Goal: Task Accomplishment & Management: Complete application form

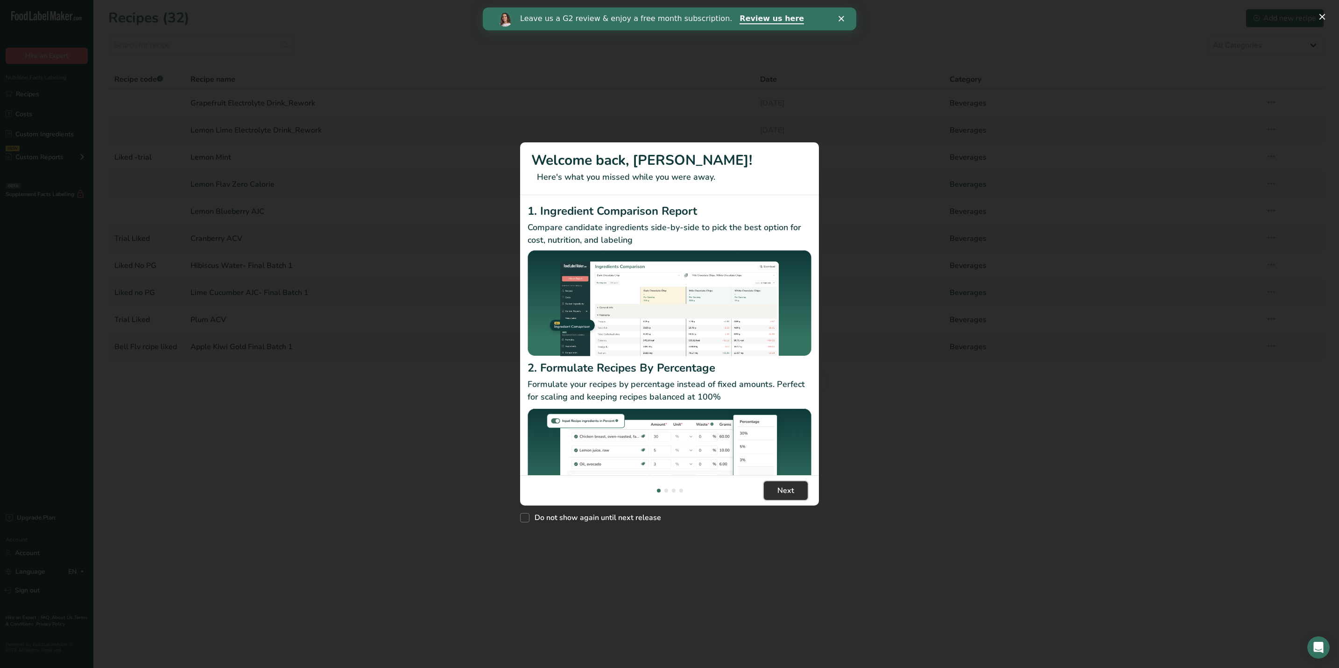
click at [772, 491] on button "Next" at bounding box center [786, 490] width 44 height 19
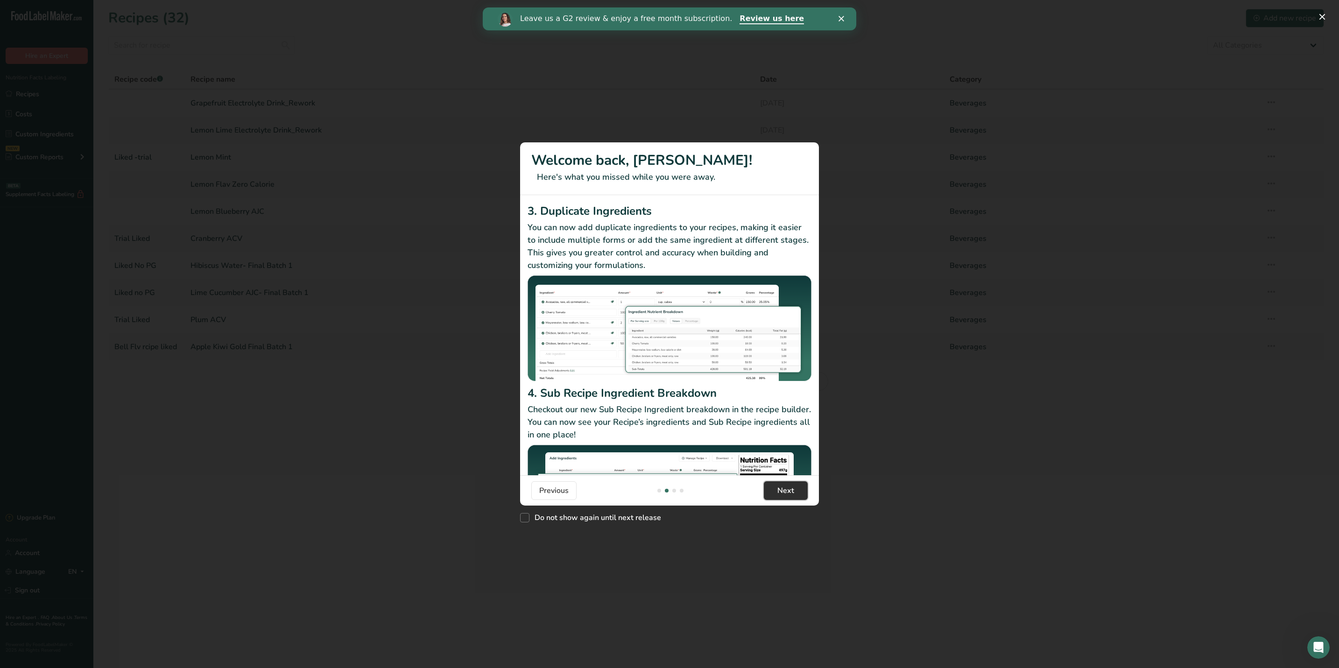
click at [772, 491] on button "Next" at bounding box center [786, 490] width 44 height 19
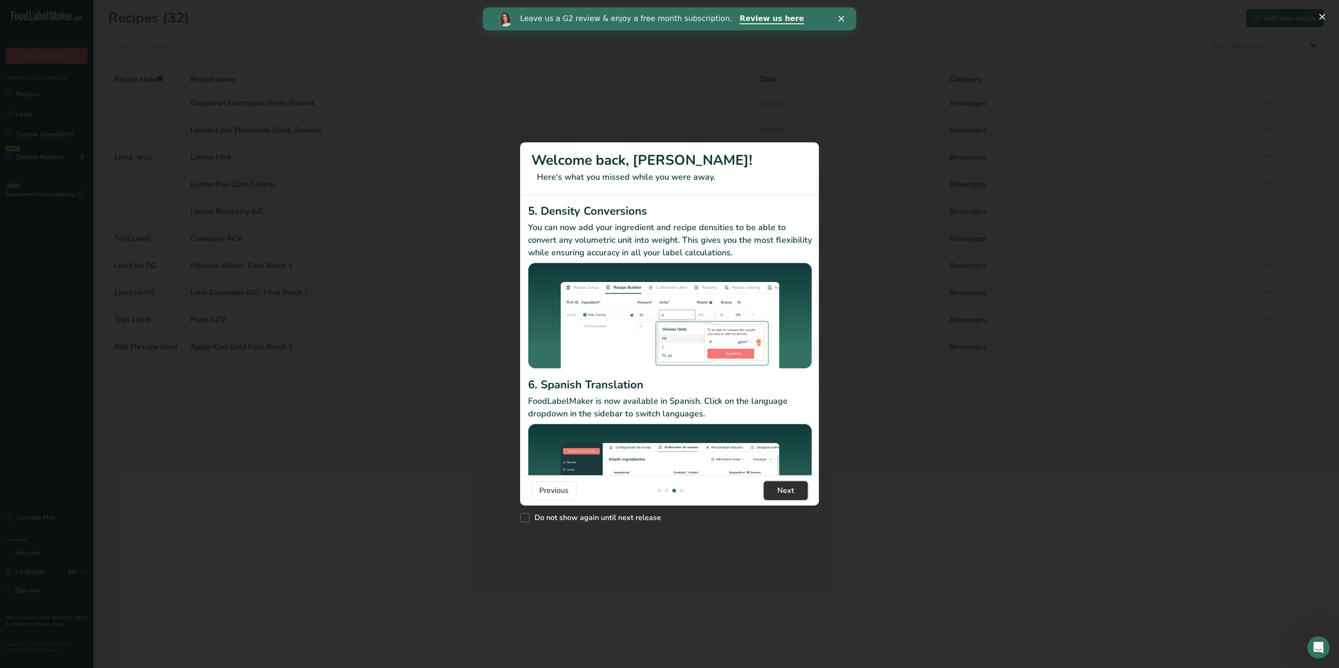
click at [772, 491] on button "Next" at bounding box center [786, 490] width 44 height 19
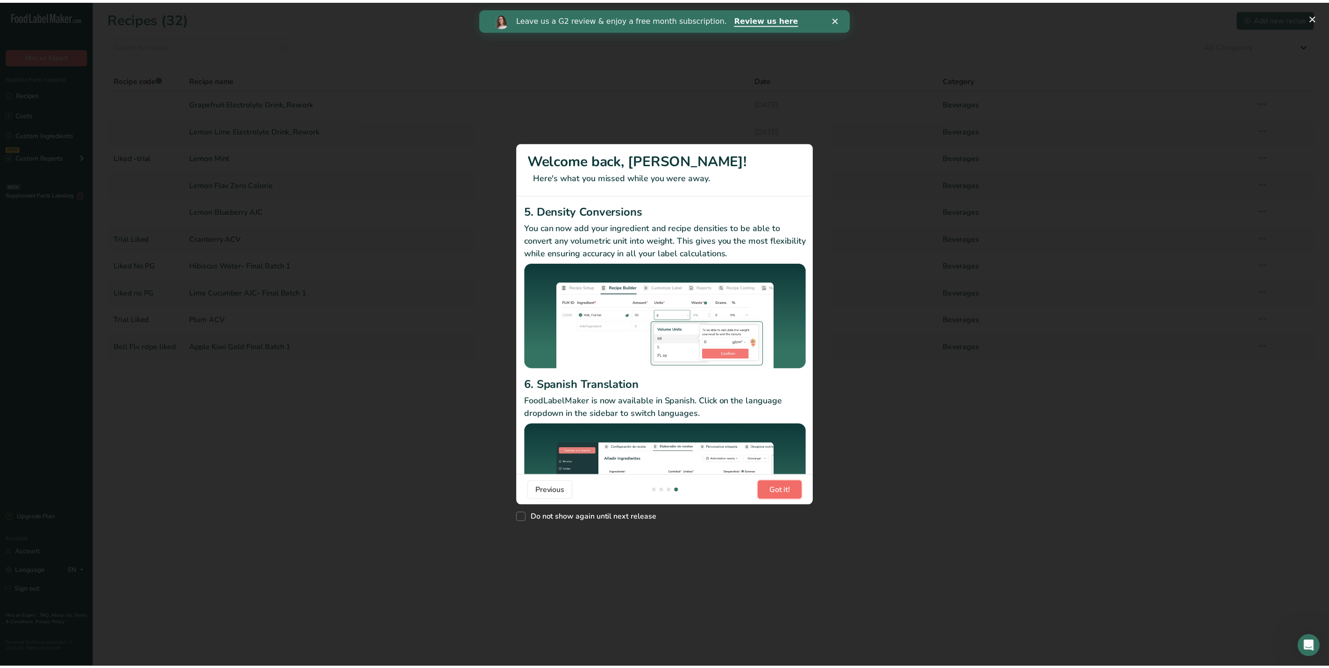
scroll to position [0, 897]
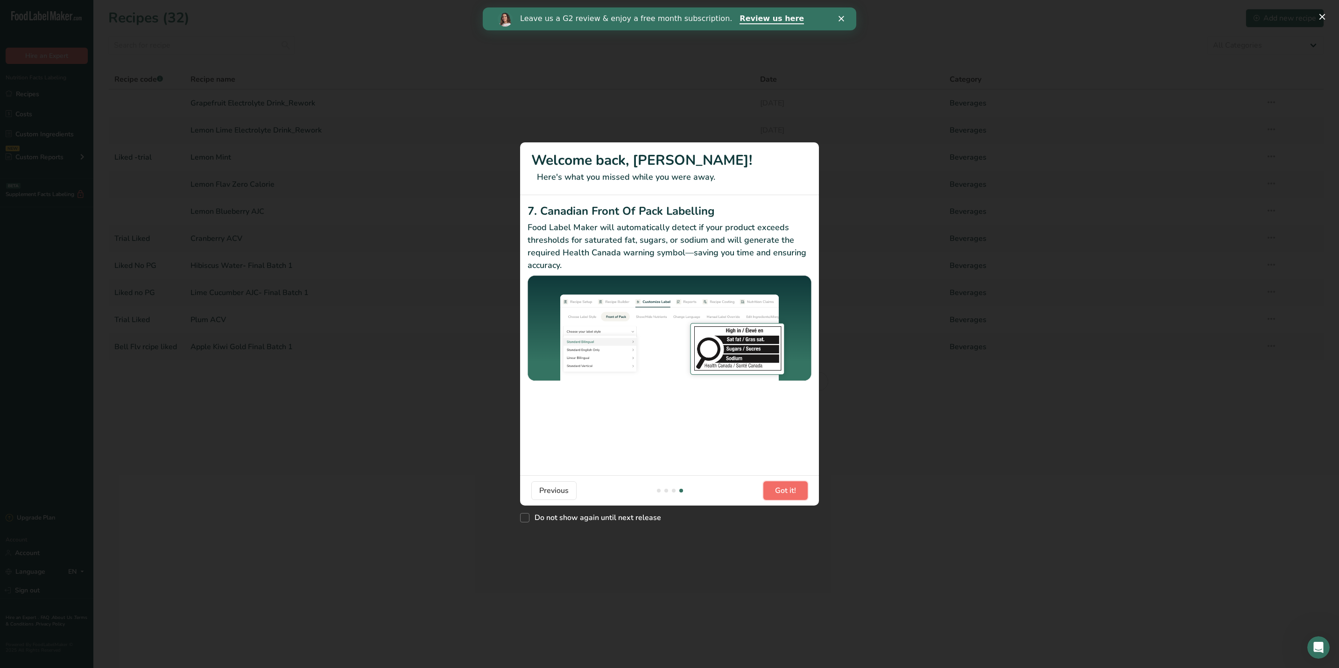
click at [772, 491] on button "Got it!" at bounding box center [786, 490] width 44 height 19
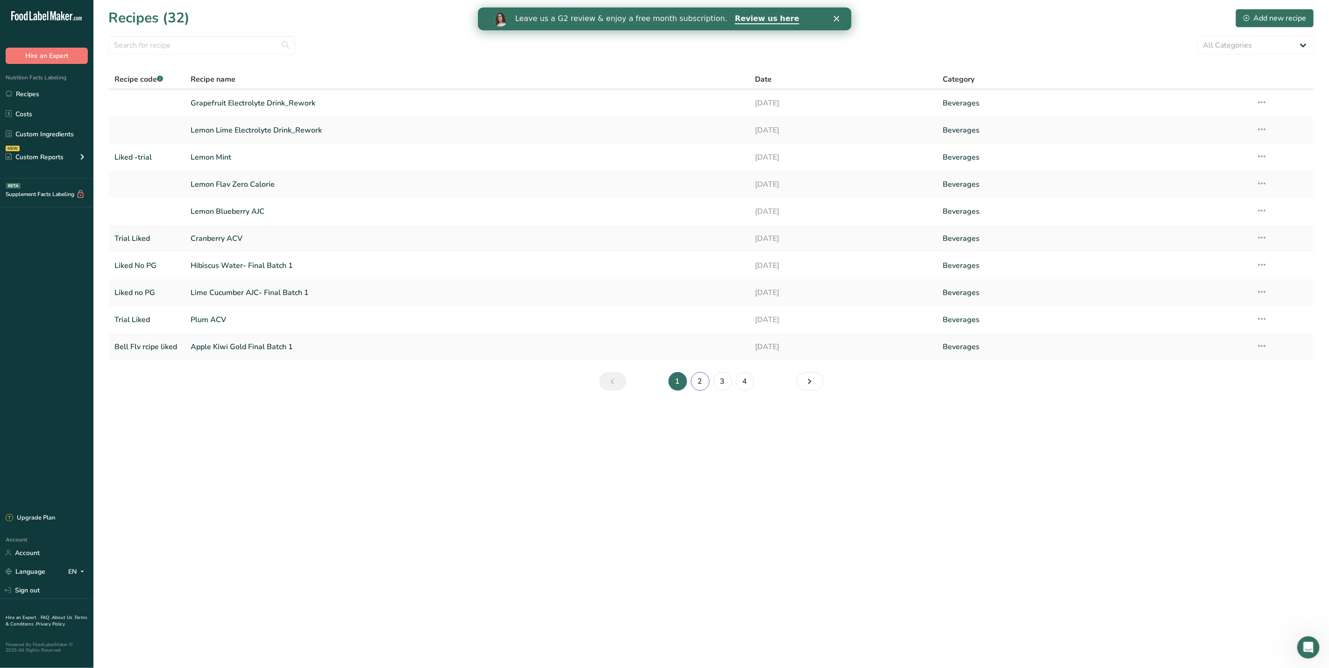
drag, startPoint x: 704, startPoint y: 382, endPoint x: 697, endPoint y: 382, distance: 7.1
click at [697, 382] on link "2" at bounding box center [700, 381] width 19 height 19
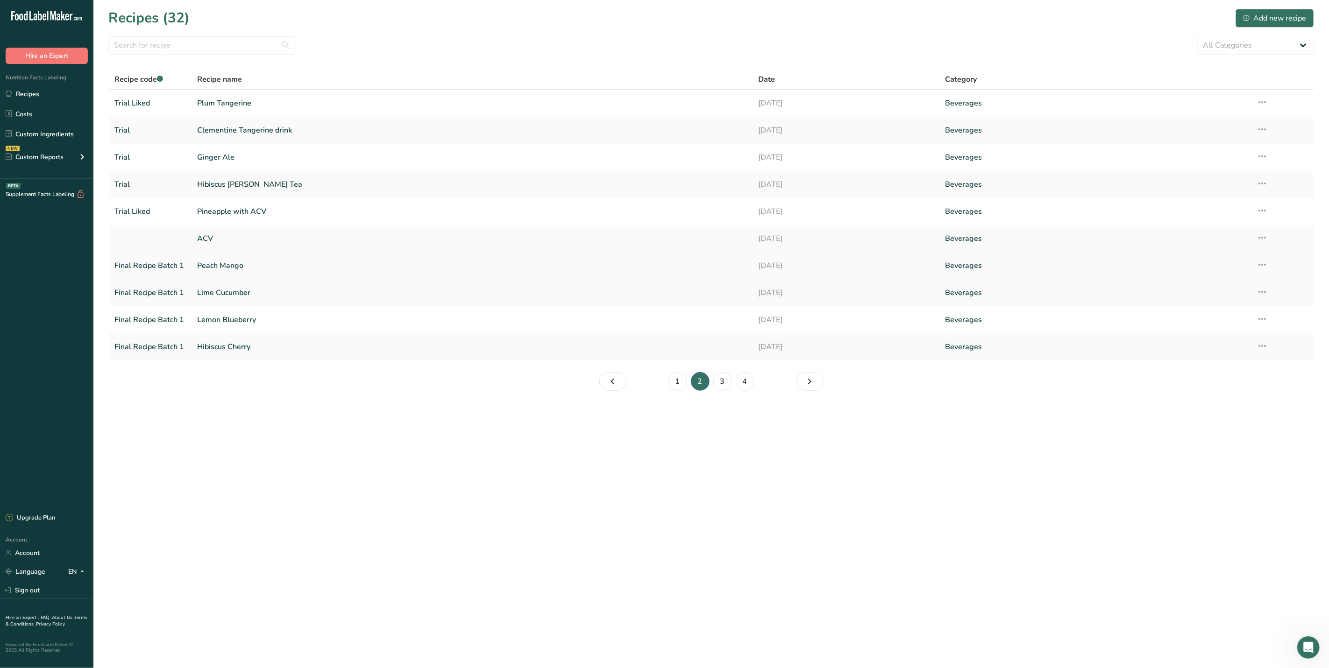
click at [343, 263] on link "Peach Mango" at bounding box center [472, 266] width 550 height 20
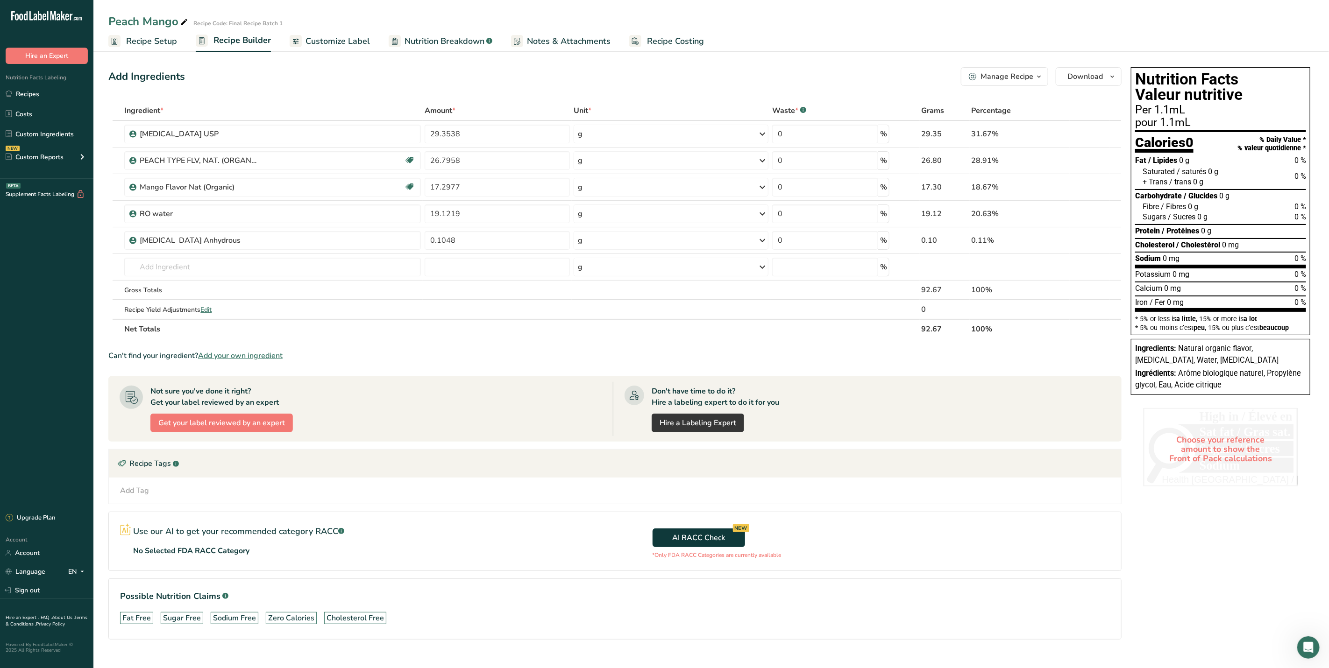
click at [139, 42] on span "Recipe Setup" at bounding box center [151, 41] width 51 height 13
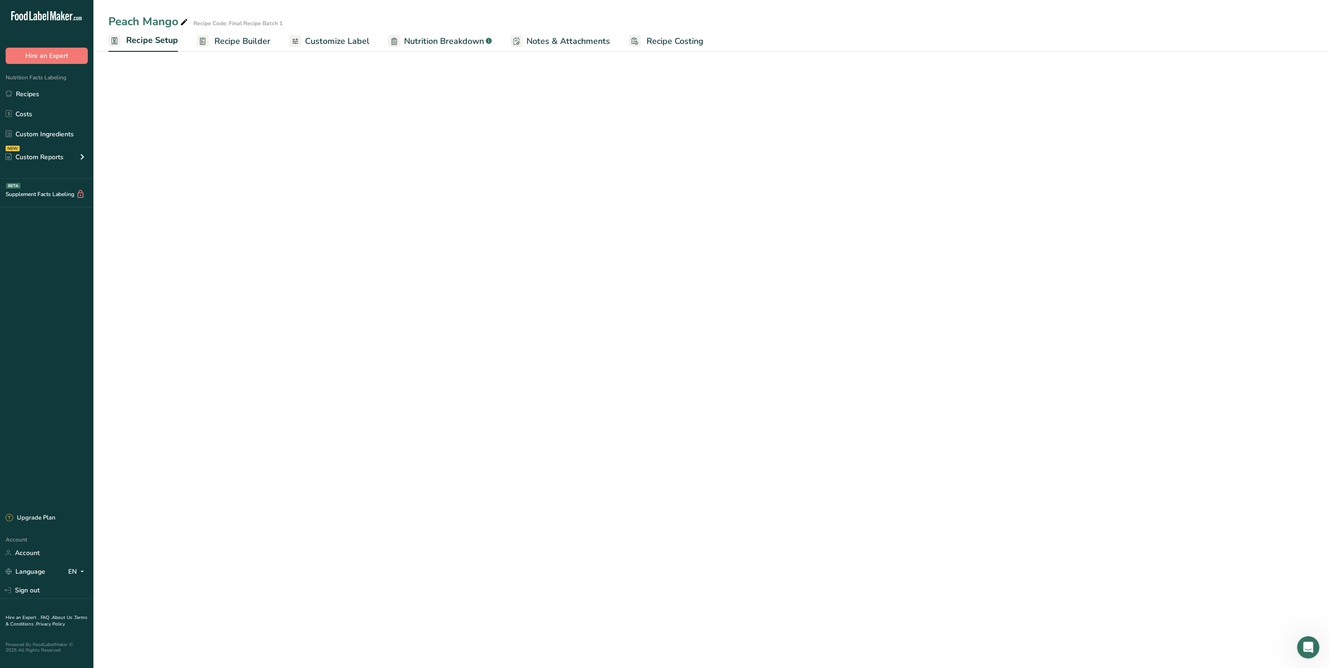
select select "22"
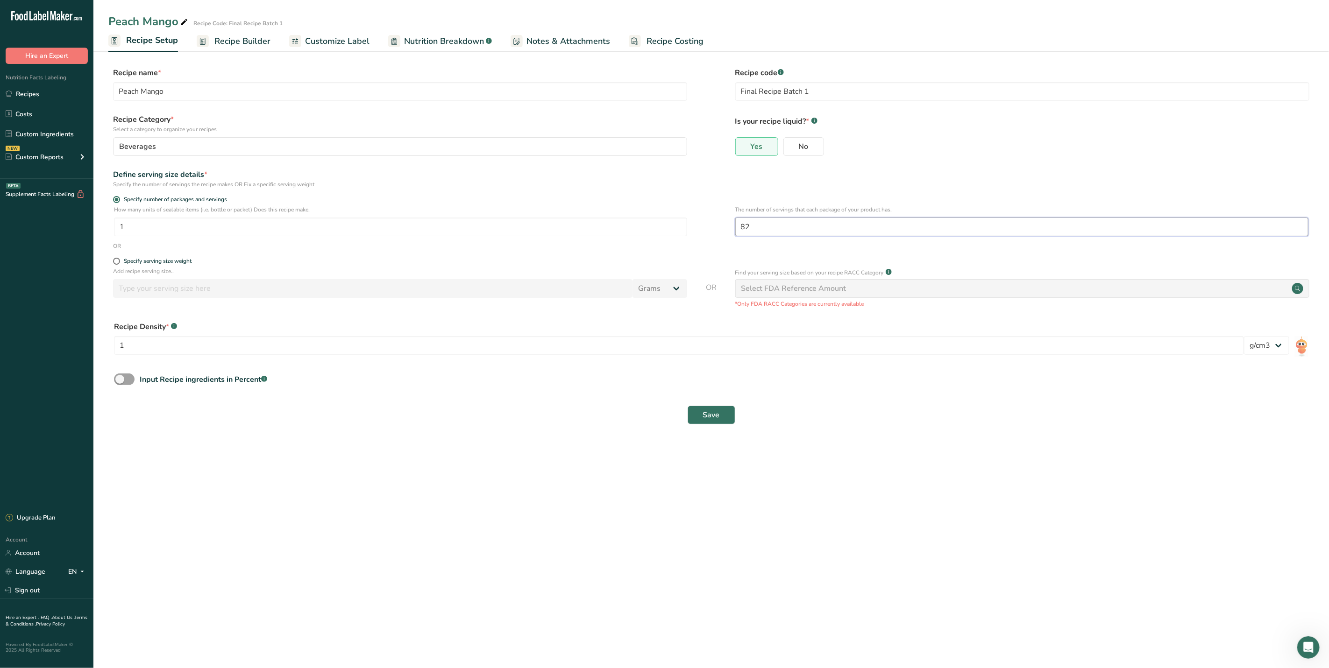
click at [758, 227] on input "82" at bounding box center [1021, 227] width 573 height 19
type input "80"
click at [723, 419] on button "Save" at bounding box center [711, 415] width 48 height 19
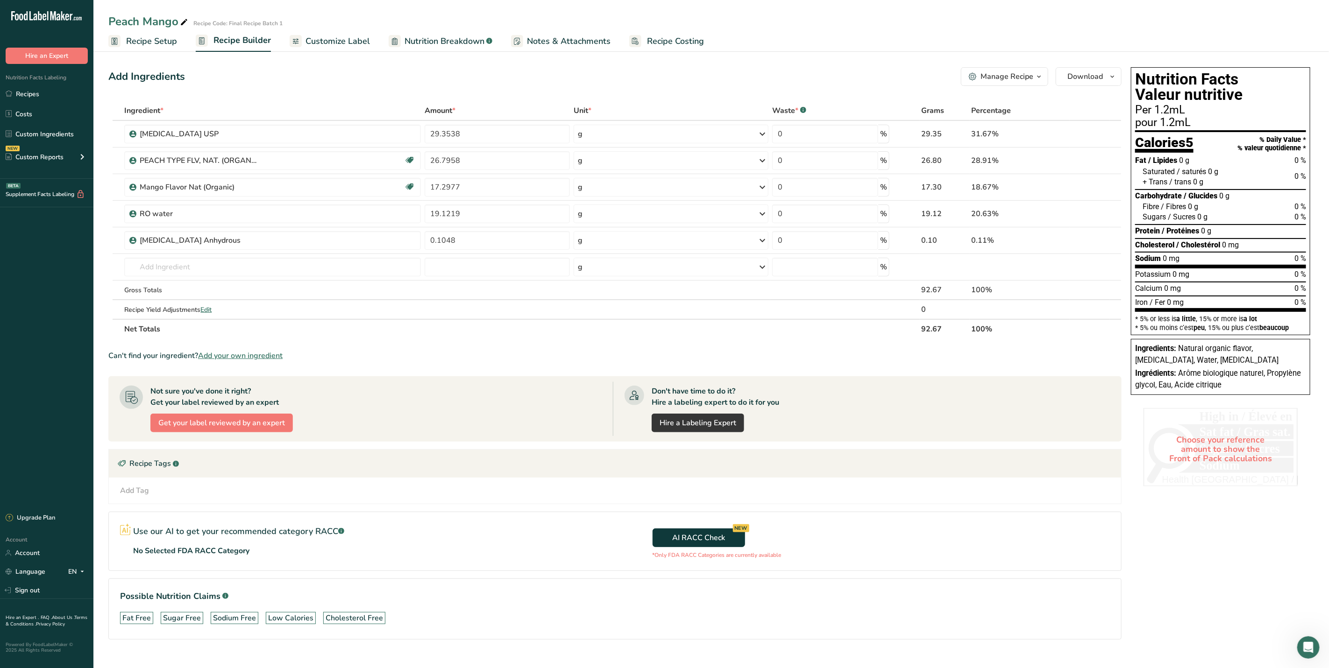
click at [160, 42] on span "Recipe Setup" at bounding box center [151, 41] width 51 height 13
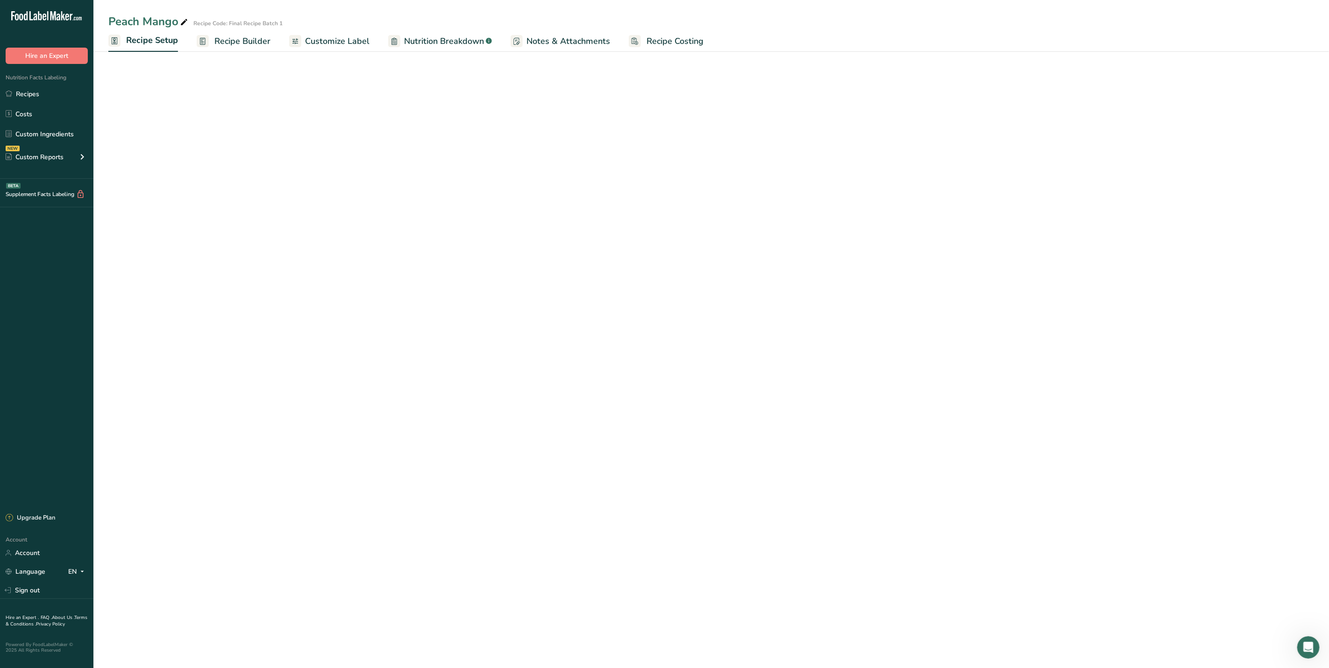
select select "22"
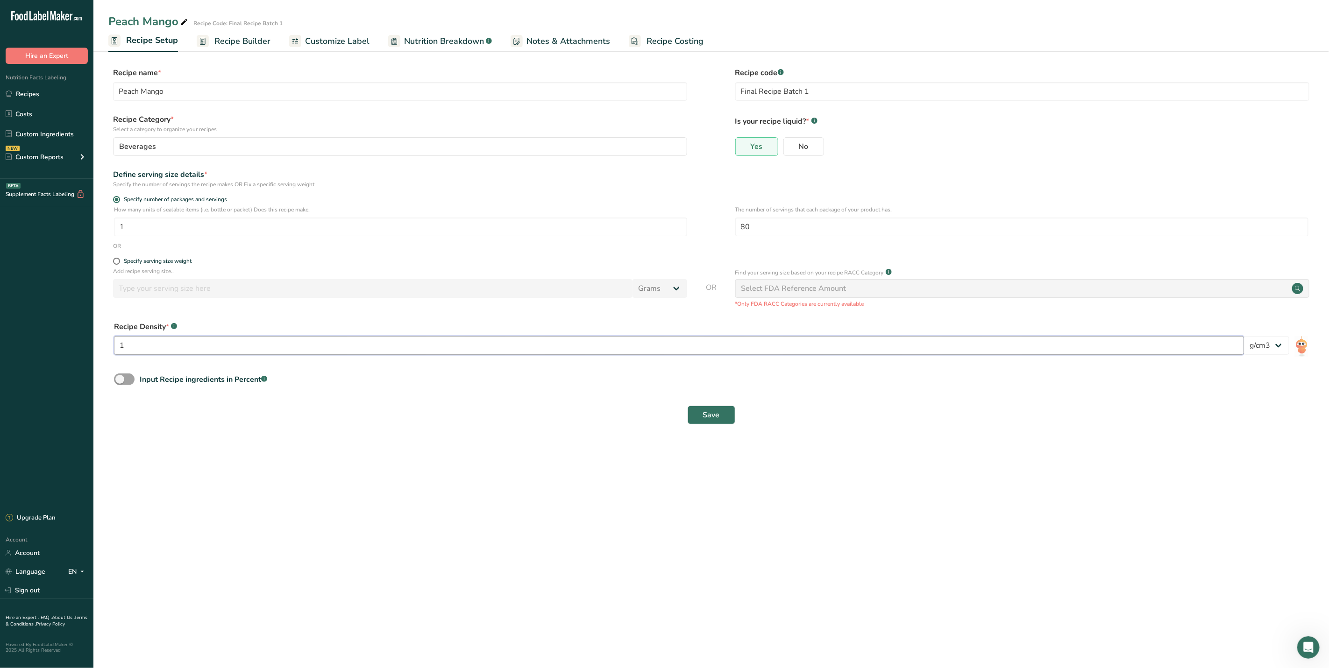
click at [151, 340] on input "1" at bounding box center [679, 345] width 1130 height 19
type input "0.92"
click at [727, 413] on button "Save" at bounding box center [711, 415] width 48 height 19
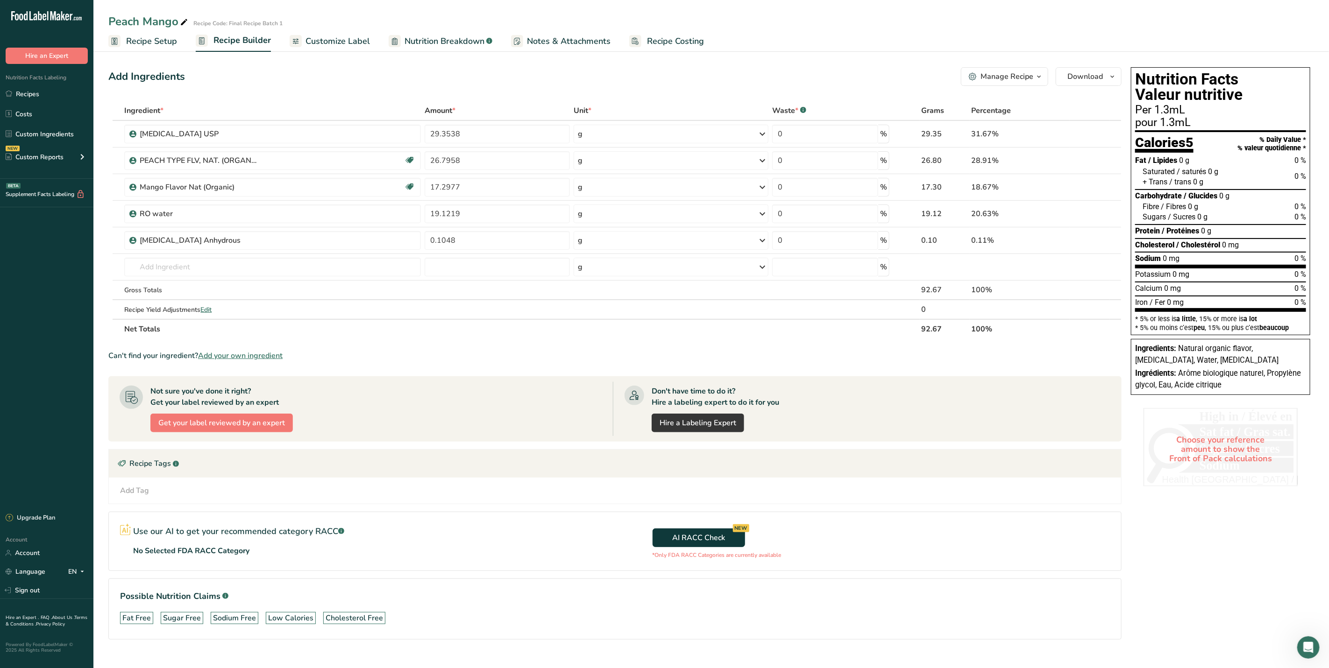
click at [129, 42] on span "Recipe Setup" at bounding box center [151, 41] width 51 height 13
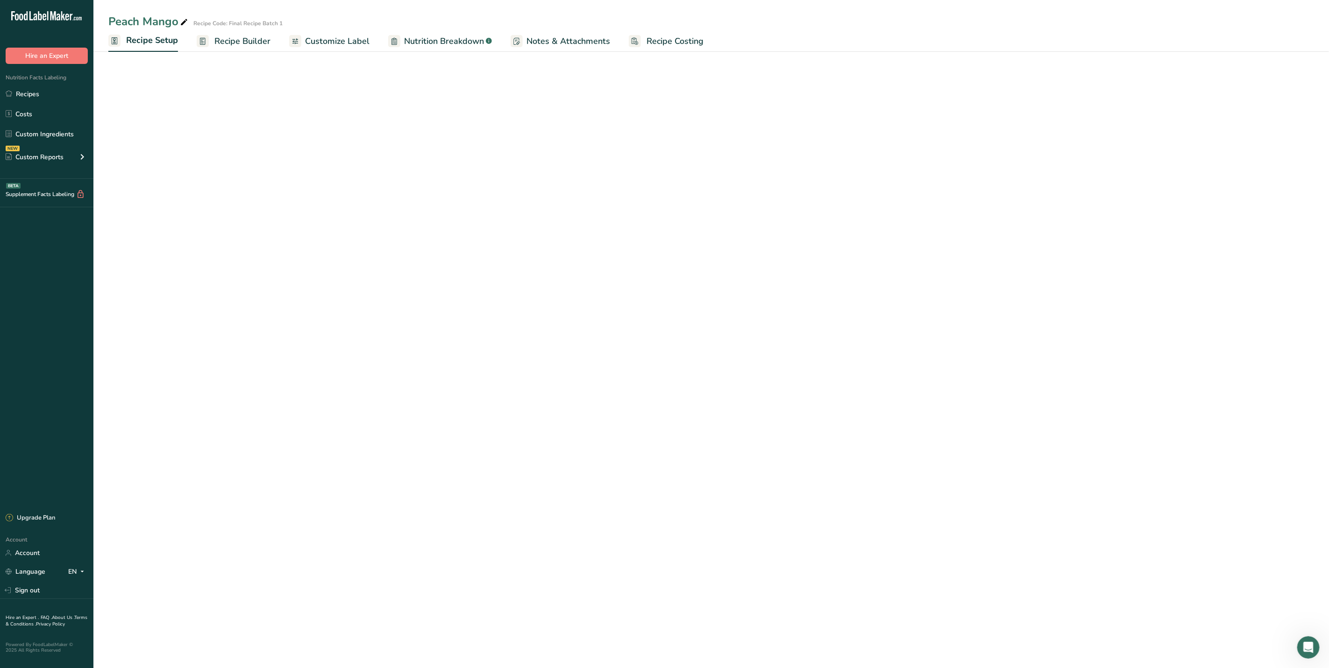
select select "22"
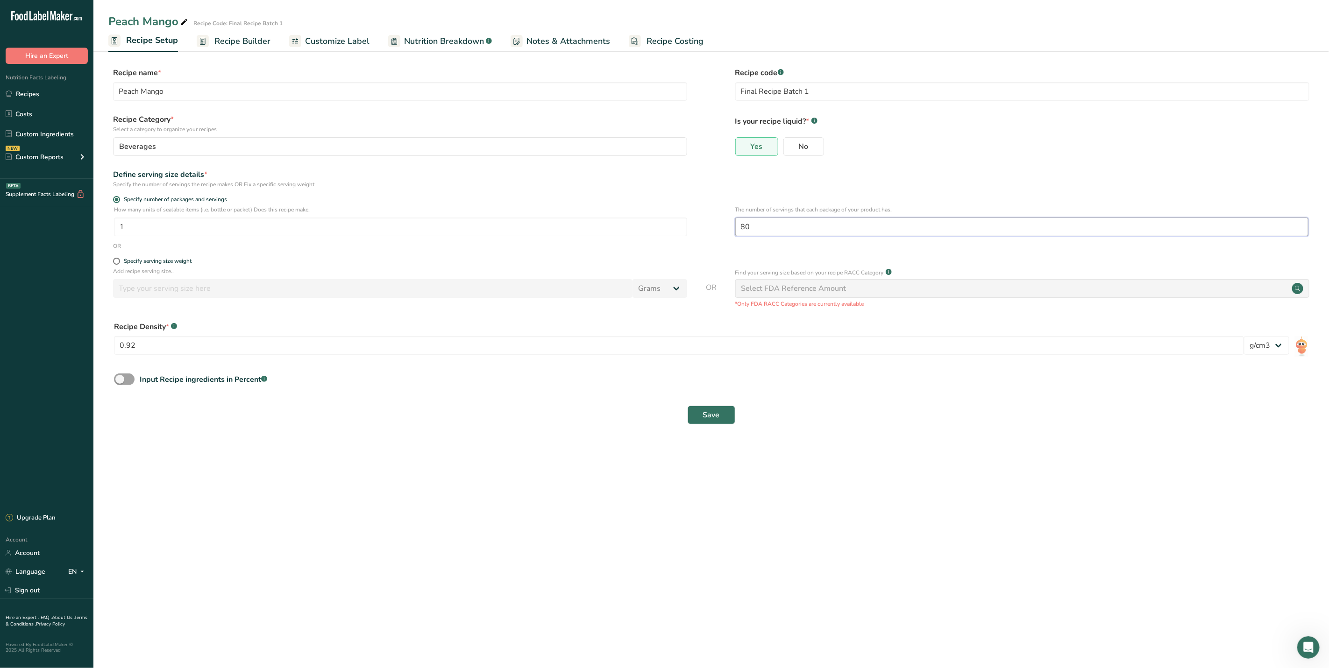
click at [780, 225] on input "80" at bounding box center [1021, 227] width 573 height 19
type input "82"
click at [708, 416] on span "Save" at bounding box center [711, 415] width 17 height 11
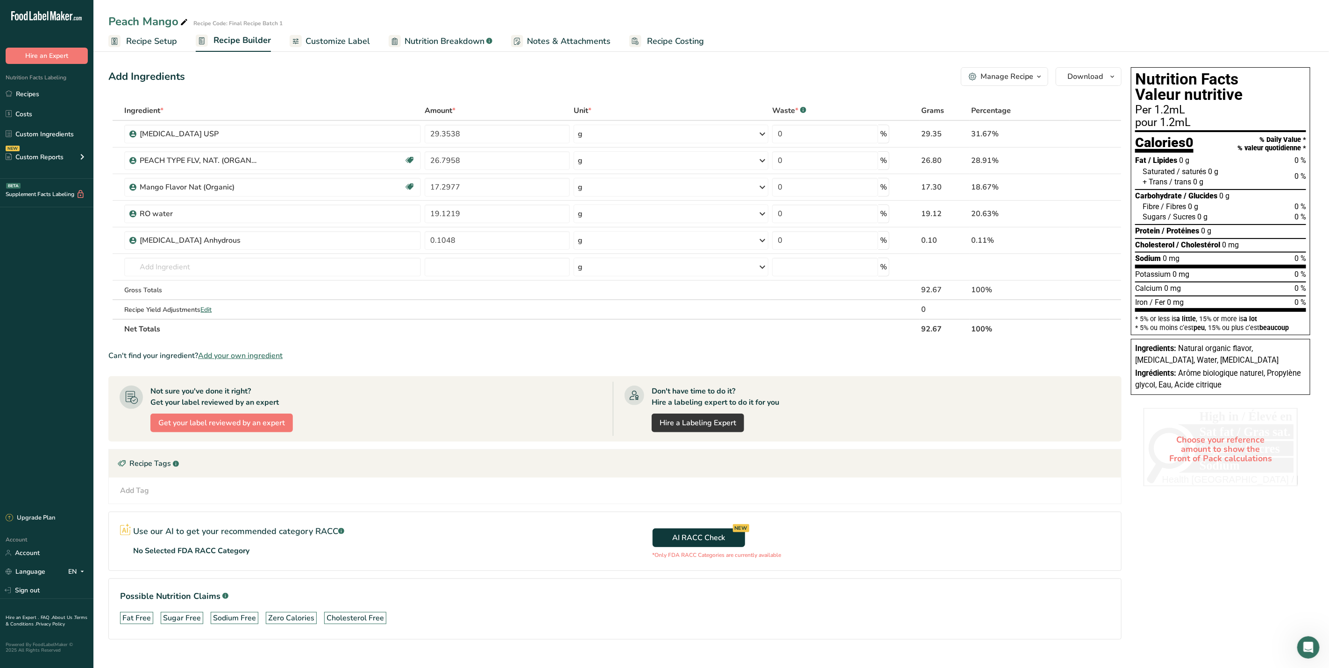
click at [163, 44] on span "Recipe Setup" at bounding box center [151, 41] width 51 height 13
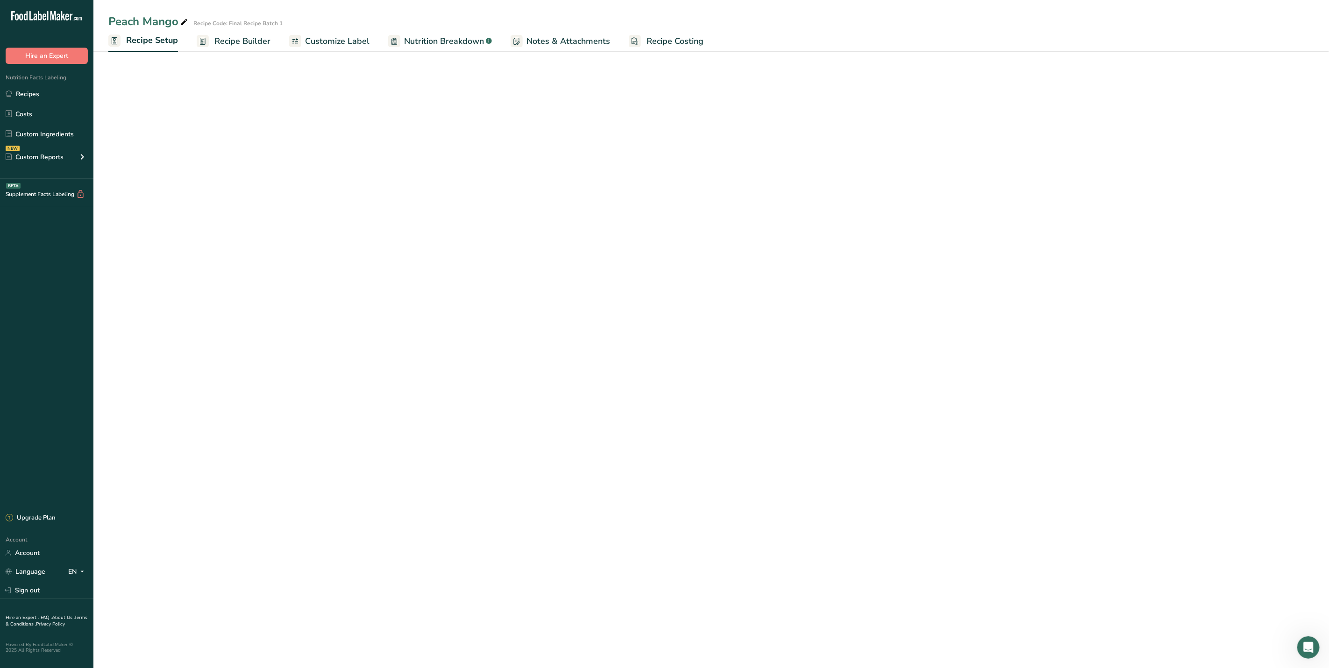
select select "22"
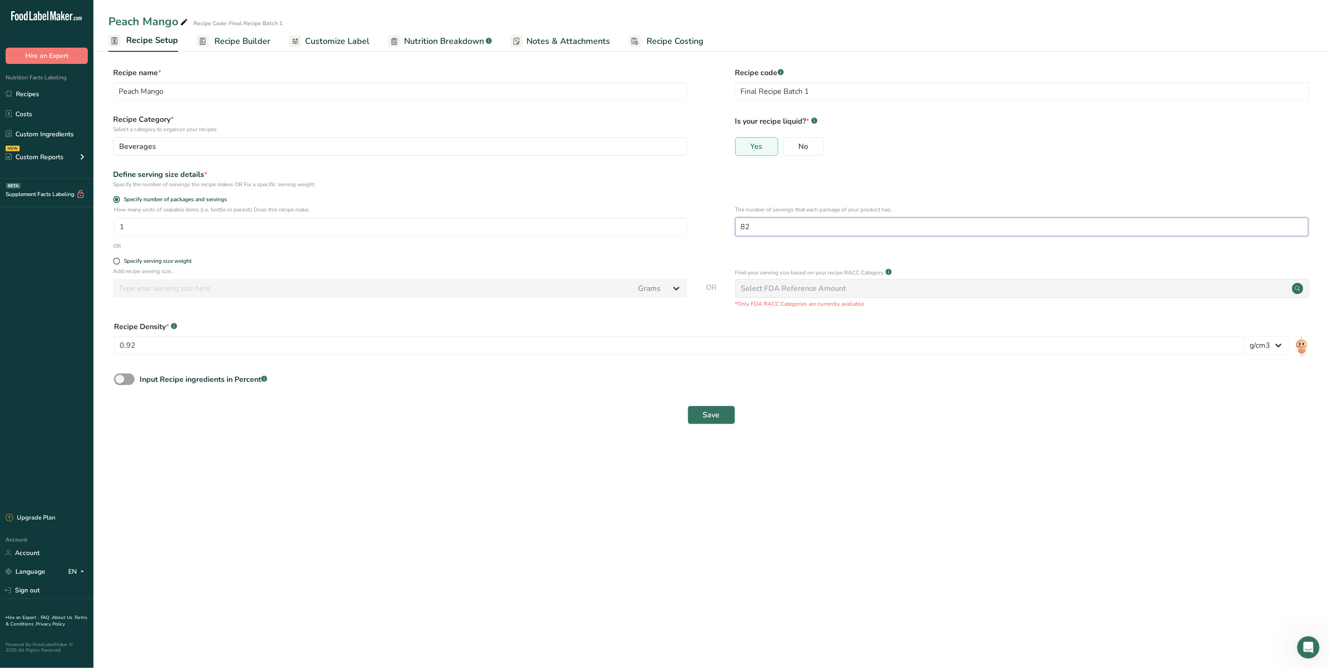
drag, startPoint x: 765, startPoint y: 226, endPoint x: 737, endPoint y: 231, distance: 28.1
click at [737, 231] on input "82" at bounding box center [1021, 227] width 573 height 19
type input "60"
click at [715, 412] on span "Save" at bounding box center [711, 415] width 17 height 11
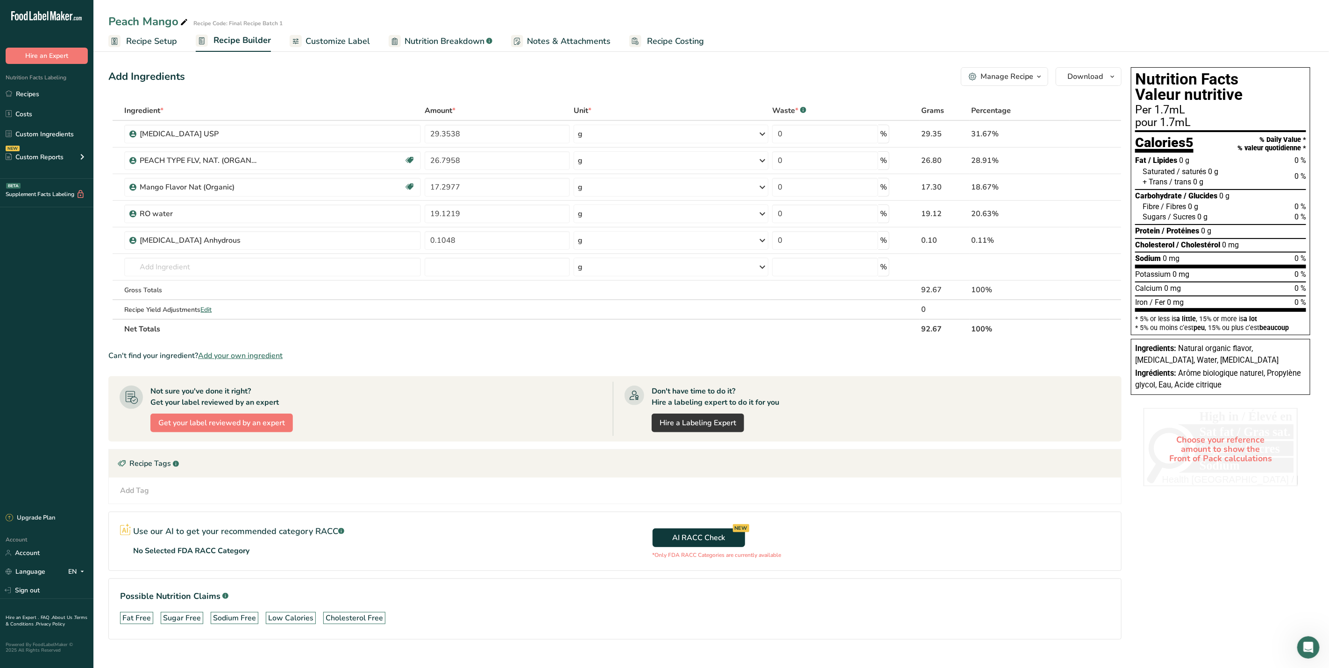
click at [167, 38] on span "Recipe Setup" at bounding box center [151, 41] width 51 height 13
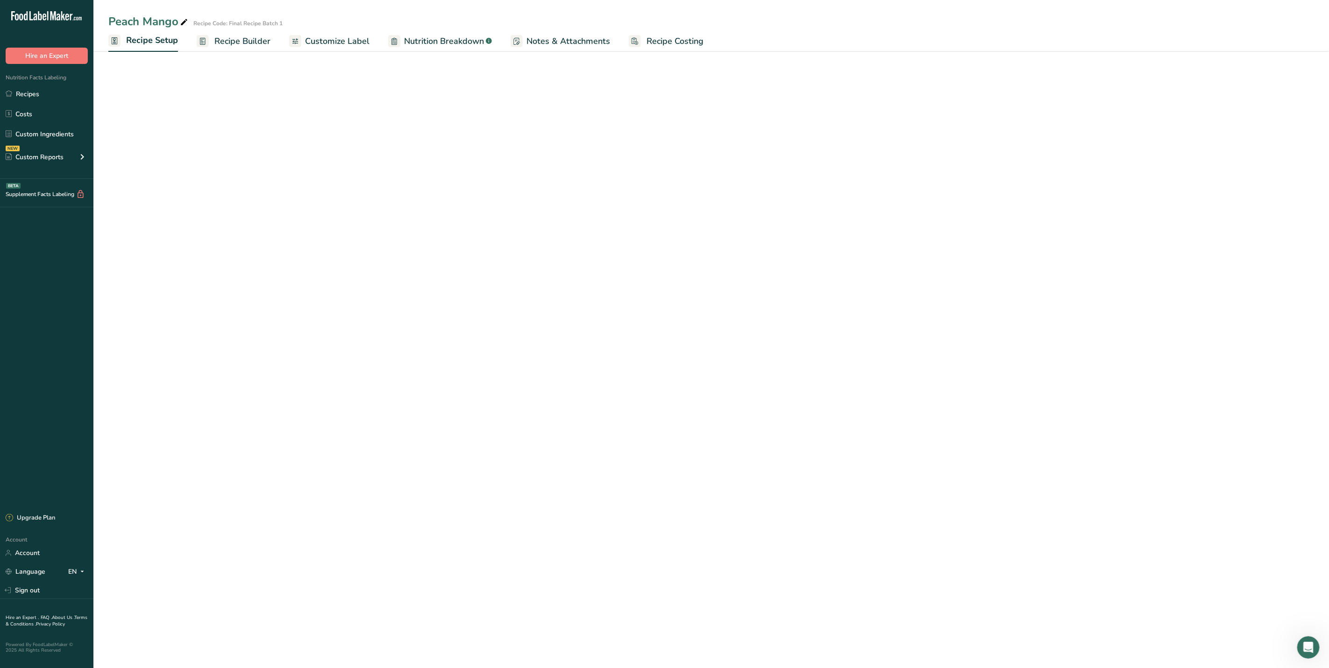
select select "22"
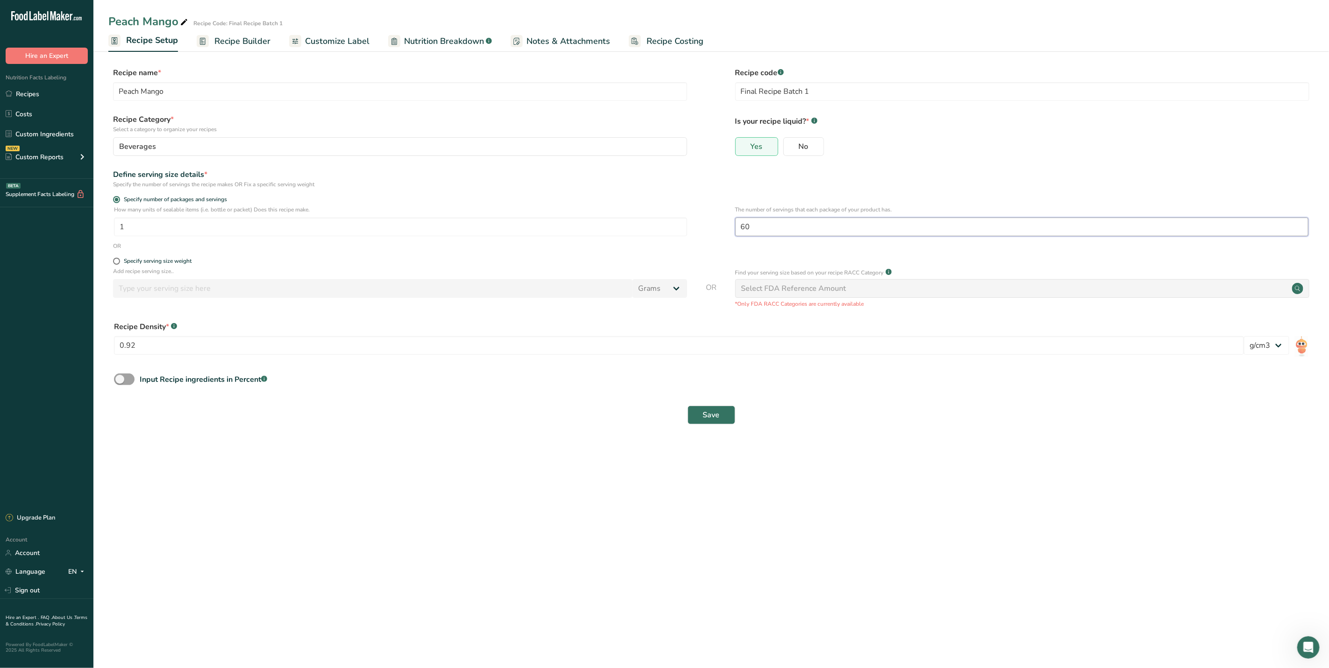
drag, startPoint x: 755, startPoint y: 232, endPoint x: 737, endPoint y: 238, distance: 19.4
click at [737, 238] on div "The number of servings that each package of your product has. 60" at bounding box center [1021, 223] width 573 height 36
type input "40"
click at [717, 421] on span "Save" at bounding box center [711, 415] width 17 height 11
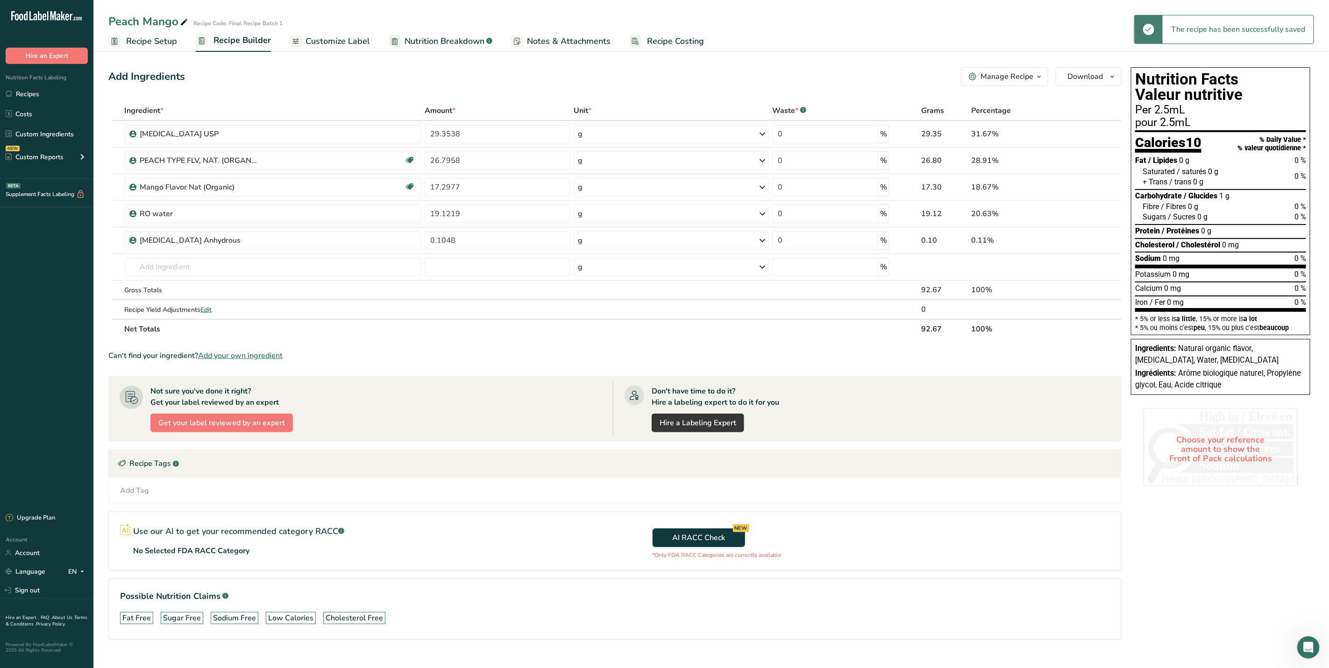
click at [165, 38] on span "Recipe Setup" at bounding box center [151, 41] width 51 height 13
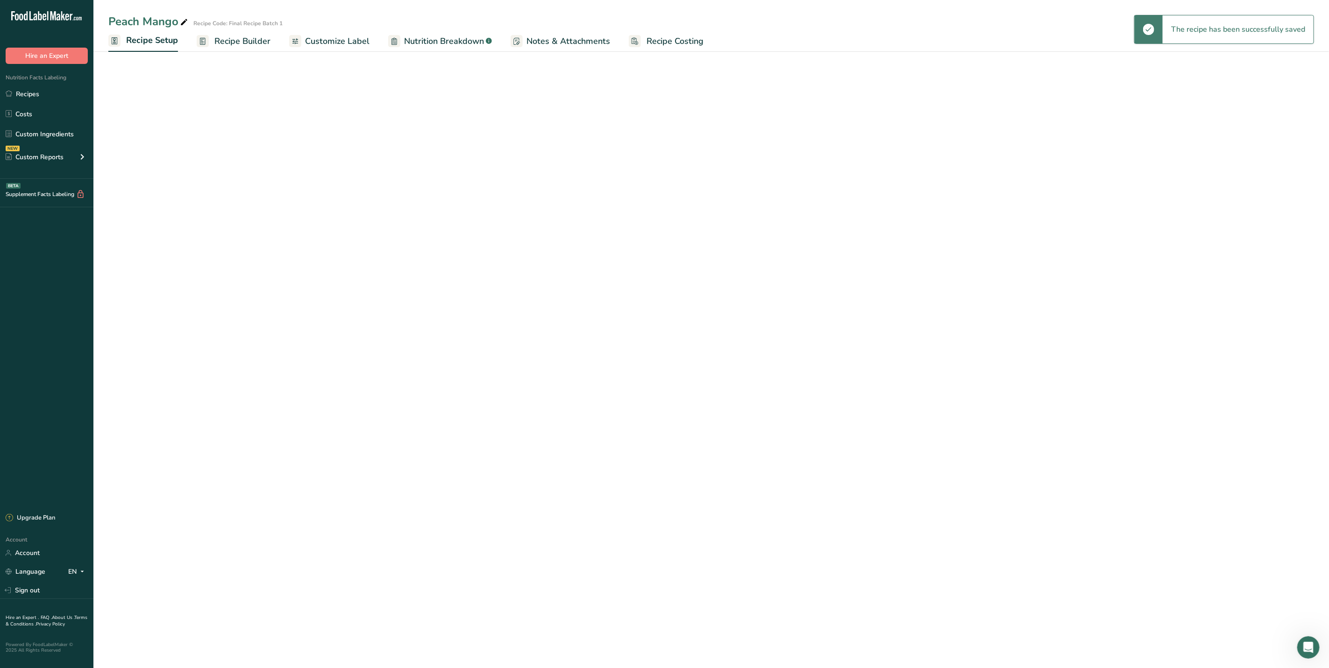
select select "22"
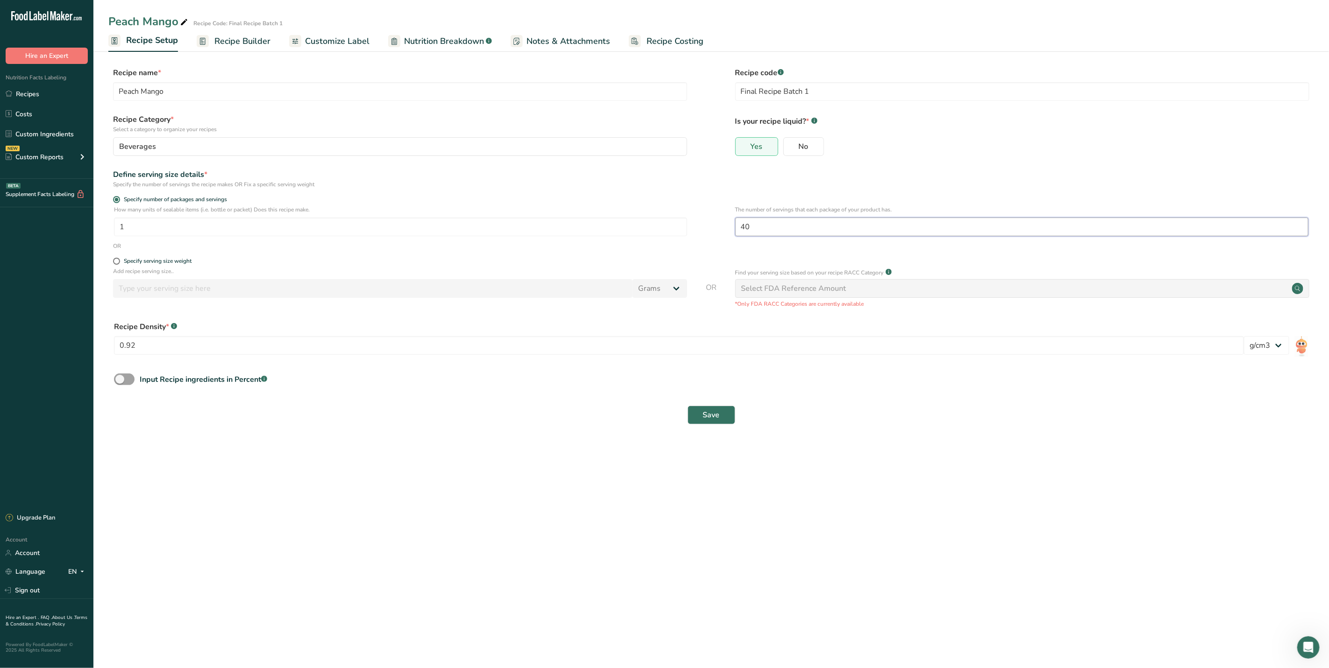
drag, startPoint x: 764, startPoint y: 226, endPoint x: 737, endPoint y: 230, distance: 27.4
click at [737, 230] on input "40" at bounding box center [1021, 227] width 573 height 19
type input "30"
click at [722, 419] on button "Save" at bounding box center [711, 415] width 48 height 19
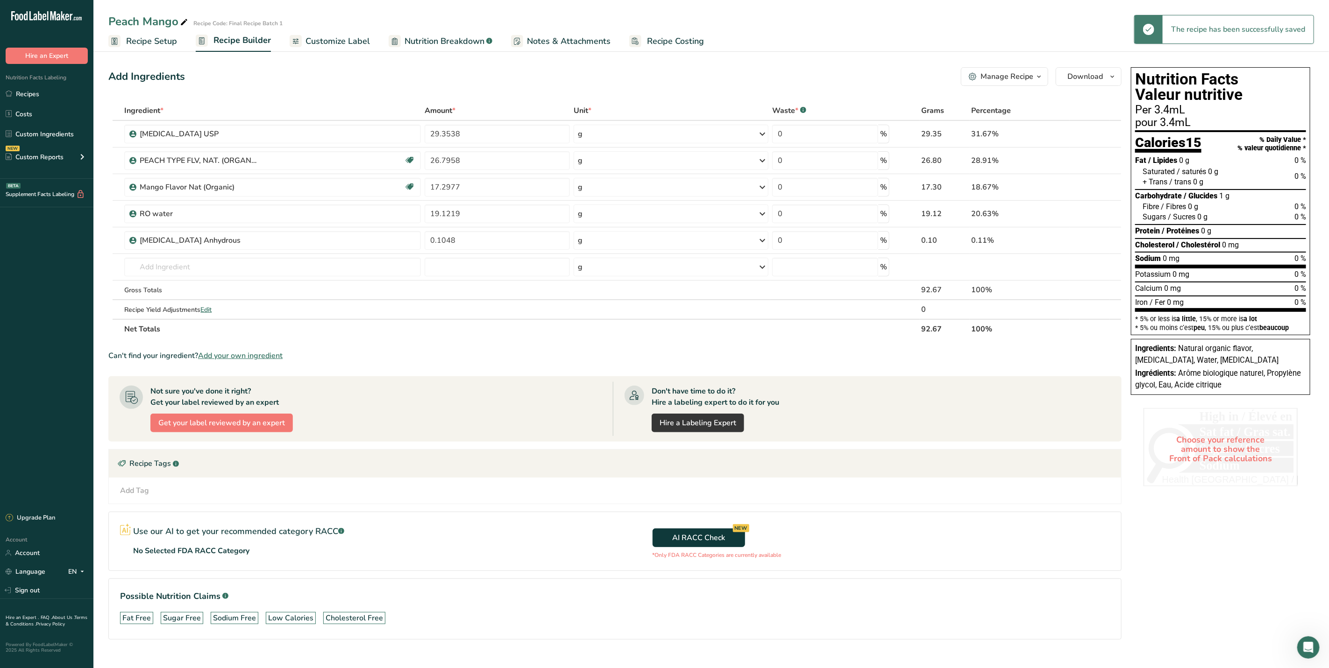
click at [135, 38] on span "Recipe Setup" at bounding box center [151, 41] width 51 height 13
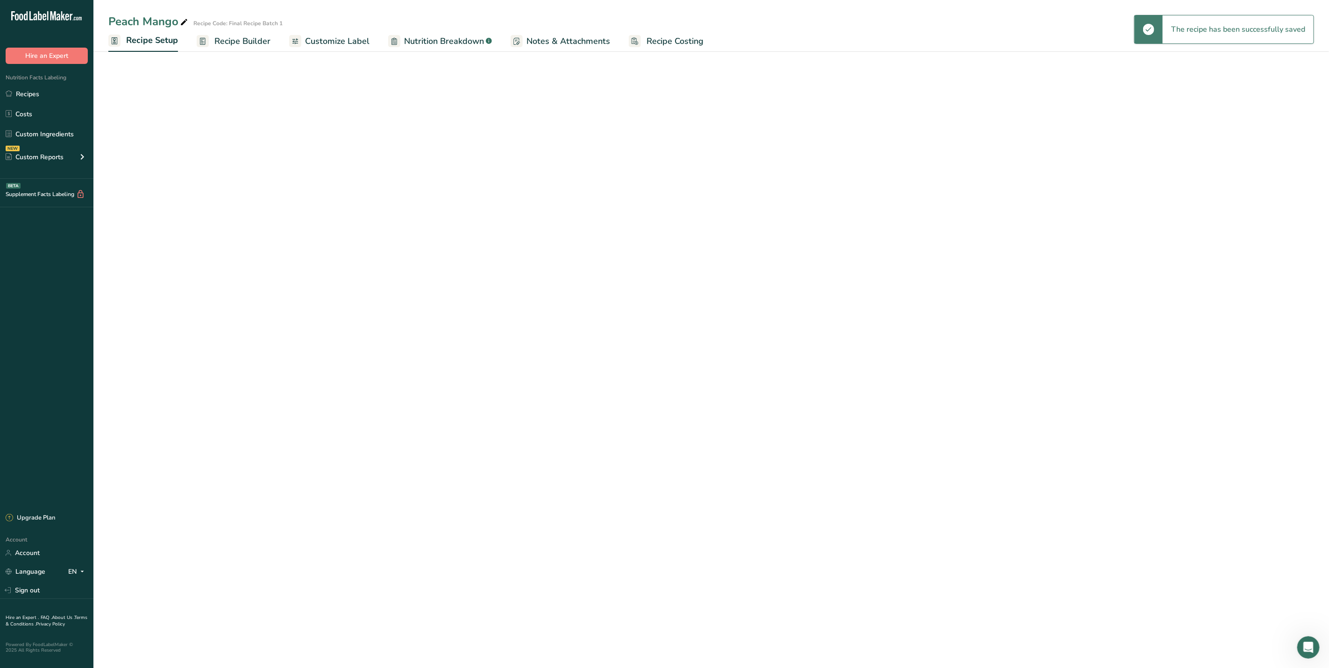
select select "22"
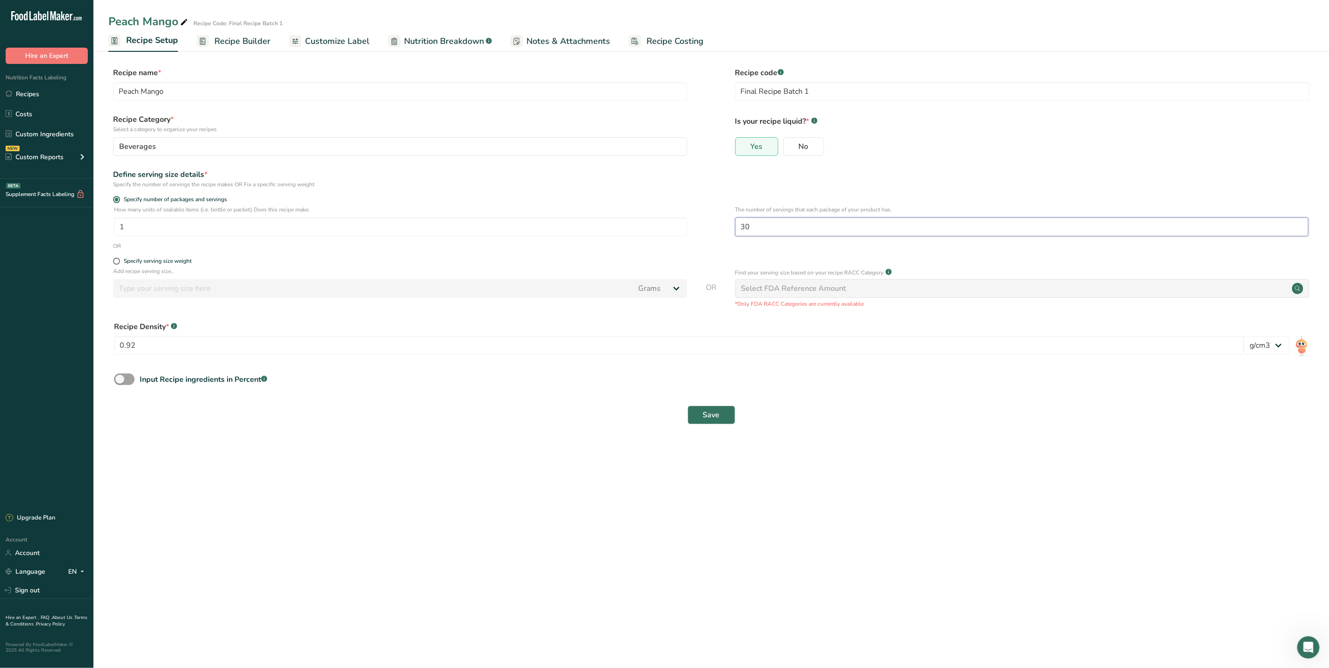
drag, startPoint x: 757, startPoint y: 232, endPoint x: 737, endPoint y: 231, distance: 19.6
click at [737, 231] on input "30" at bounding box center [1021, 227] width 573 height 19
type input "20"
click at [714, 418] on span "Save" at bounding box center [711, 415] width 17 height 11
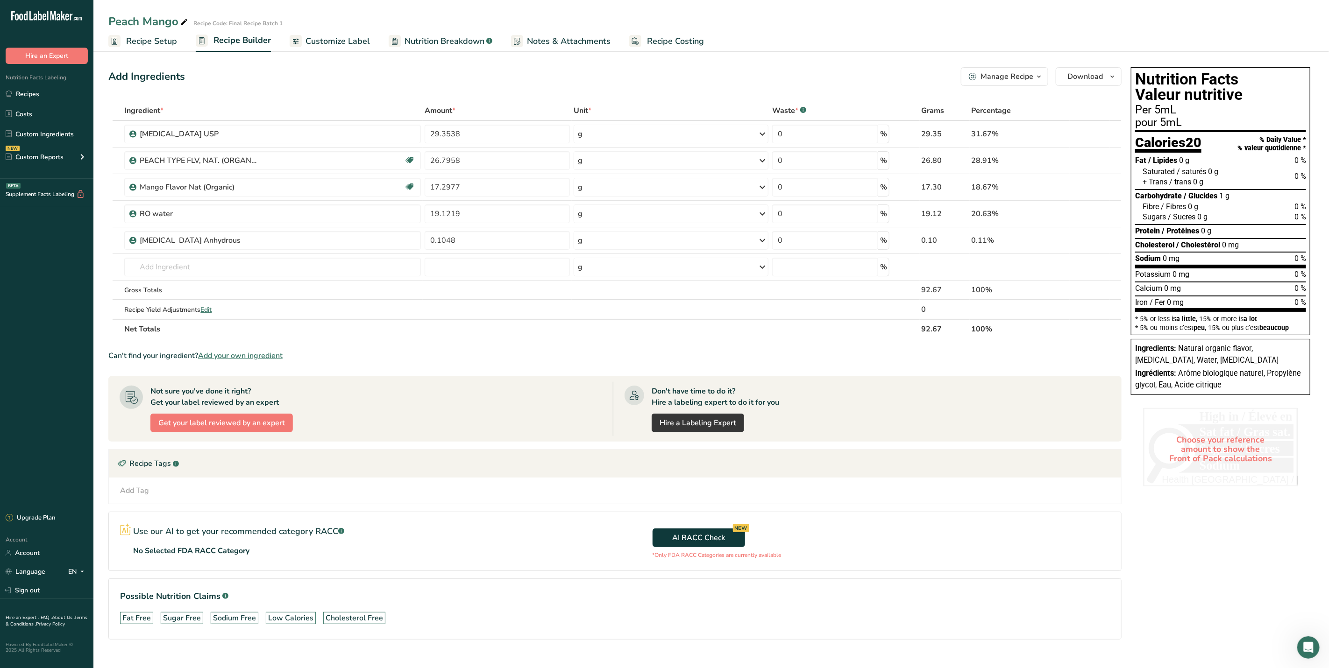
click at [133, 34] on link "Recipe Setup" at bounding box center [142, 41] width 69 height 21
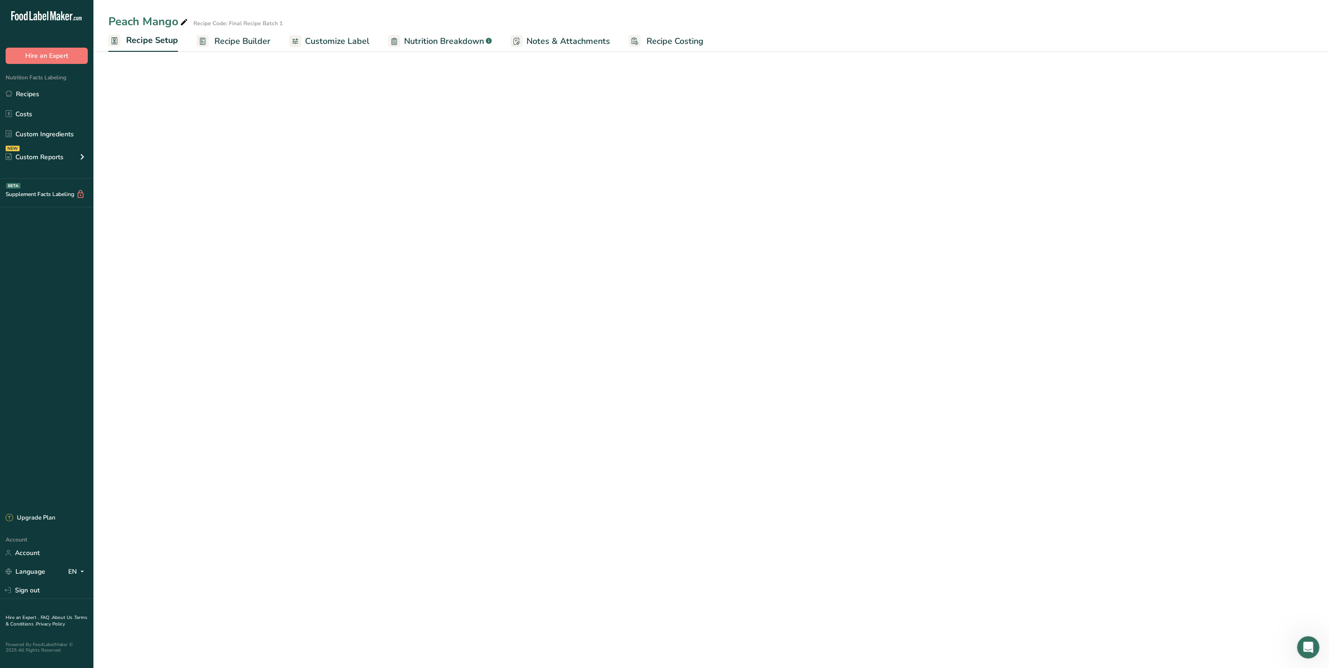
select select "22"
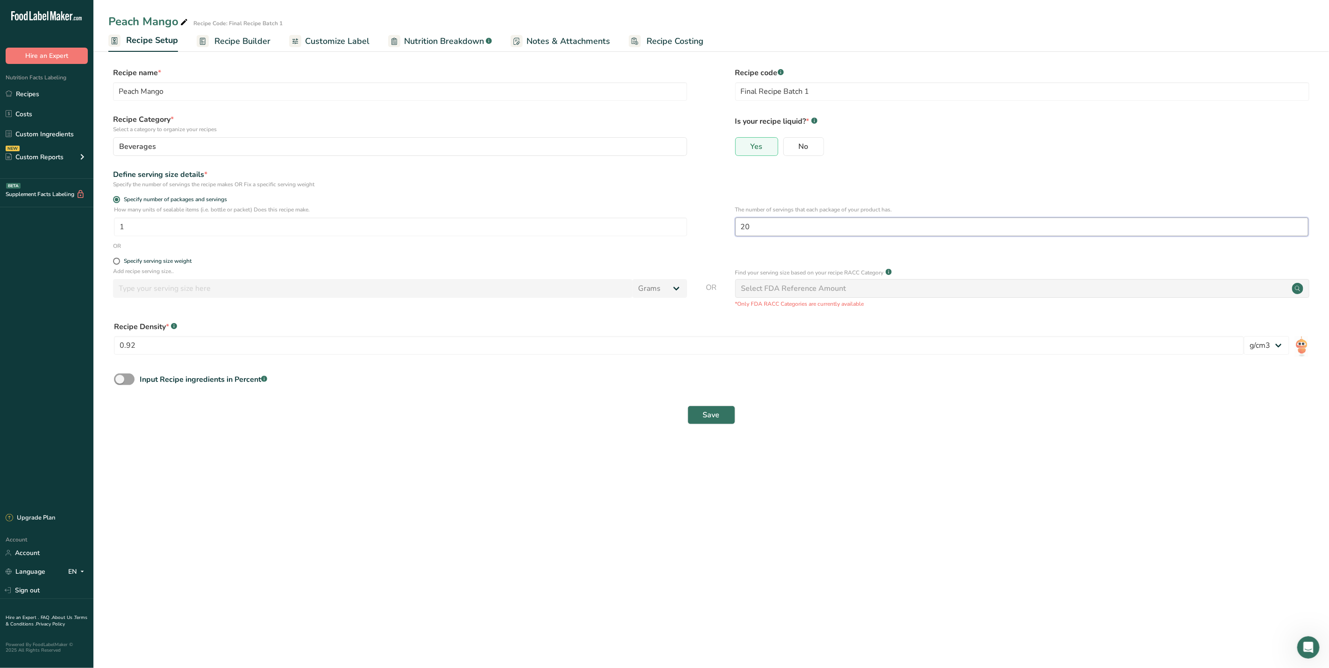
drag, startPoint x: 753, startPoint y: 233, endPoint x: 738, endPoint y: 236, distance: 14.7
click at [738, 236] on input "20" at bounding box center [1021, 227] width 573 height 19
type input "12"
click at [722, 425] on button "Save" at bounding box center [711, 415] width 48 height 19
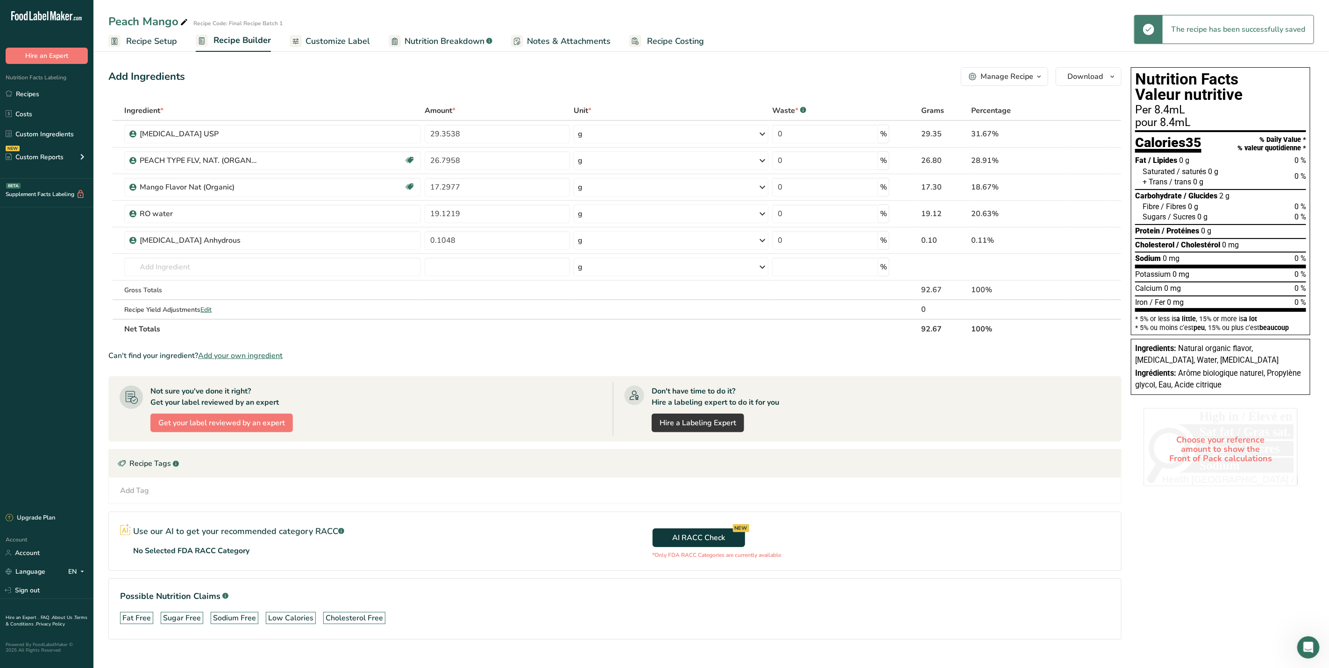
click at [158, 38] on span "Recipe Setup" at bounding box center [151, 41] width 51 height 13
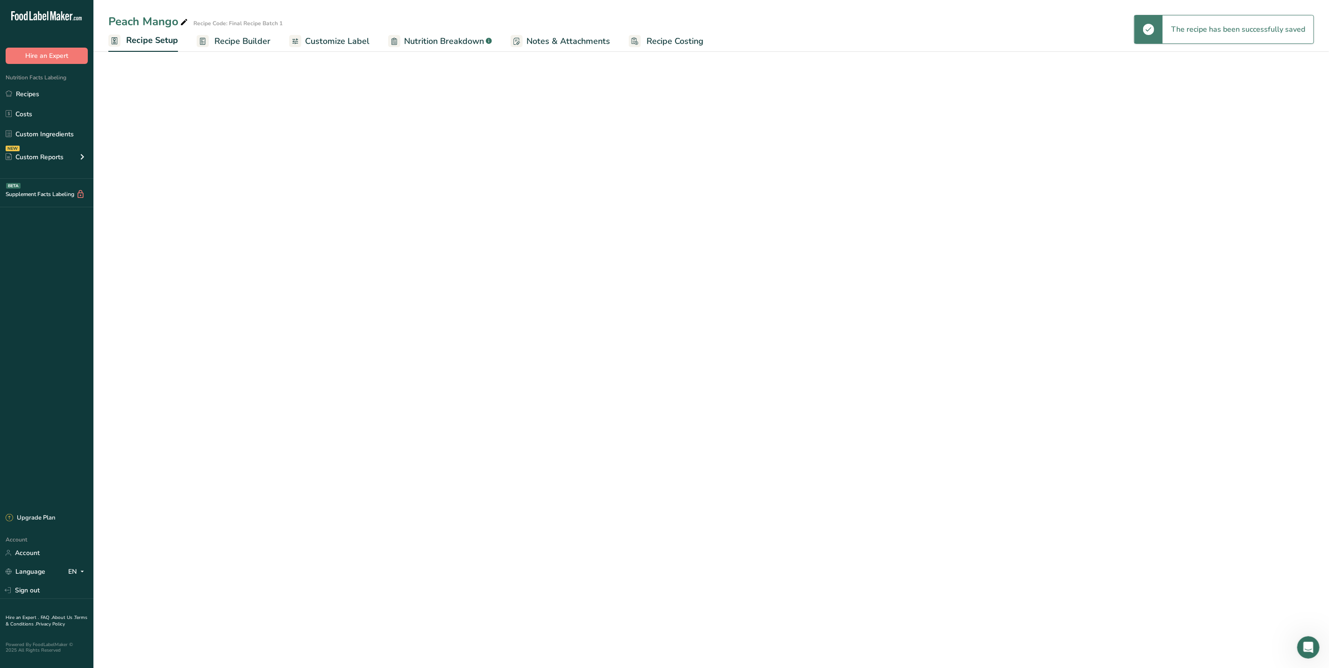
select select "22"
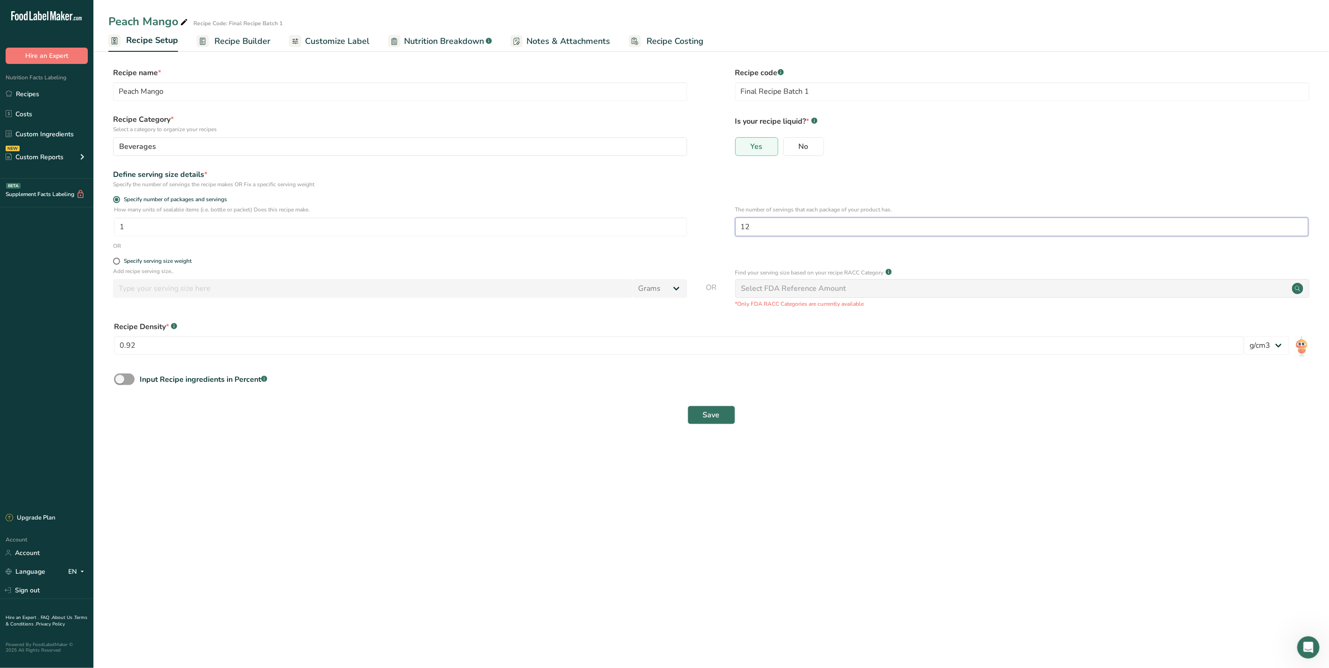
click at [753, 229] on input "12" at bounding box center [1021, 227] width 573 height 19
type input "1"
type input "8"
click at [715, 417] on span "Save" at bounding box center [711, 415] width 17 height 11
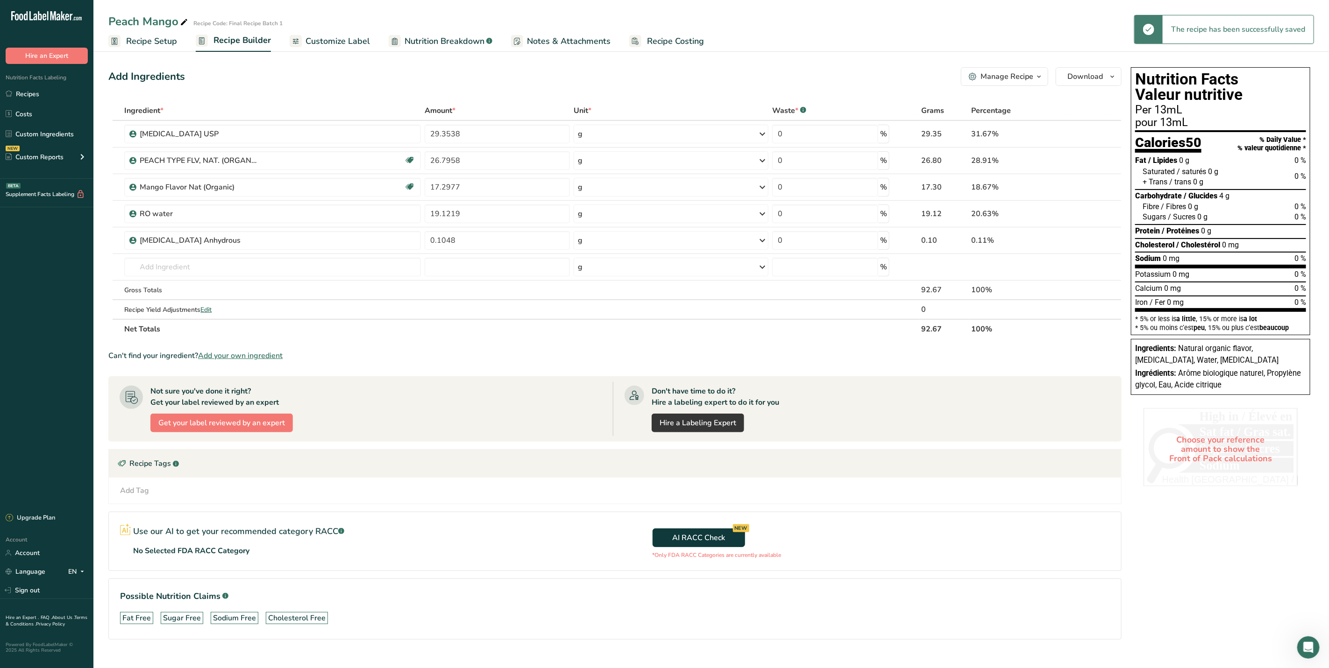
click at [122, 38] on link "Recipe Setup" at bounding box center [142, 41] width 69 height 21
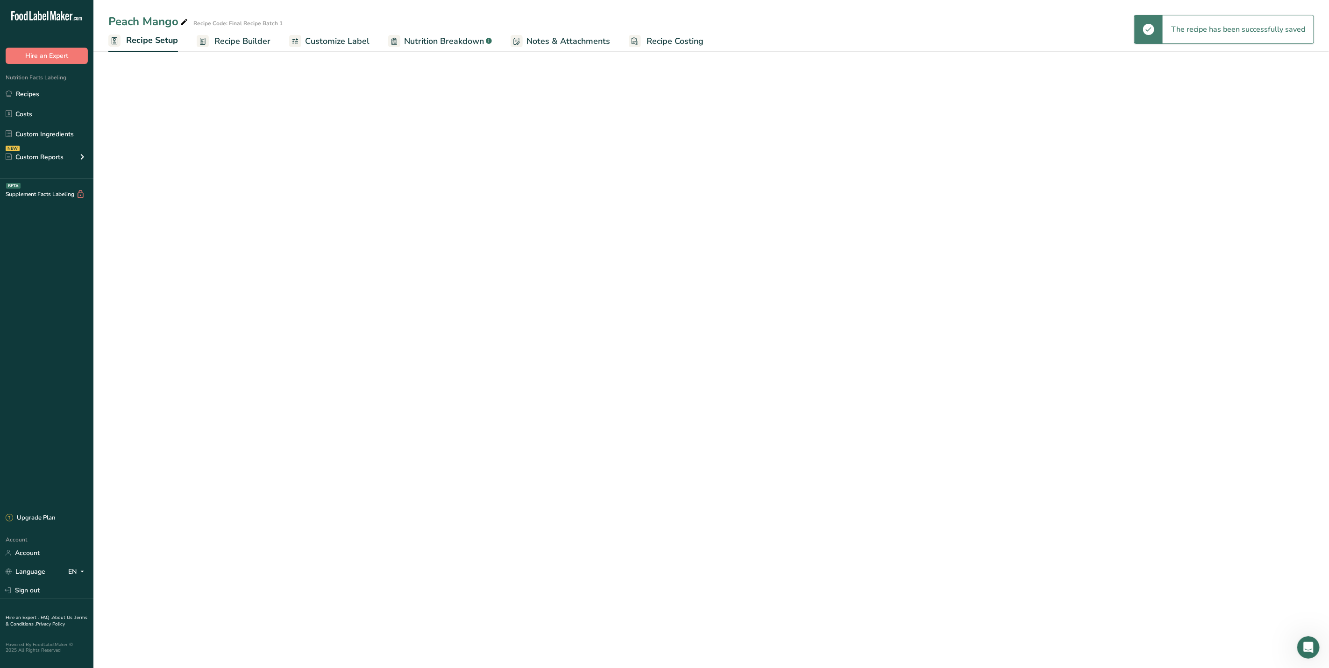
select select "22"
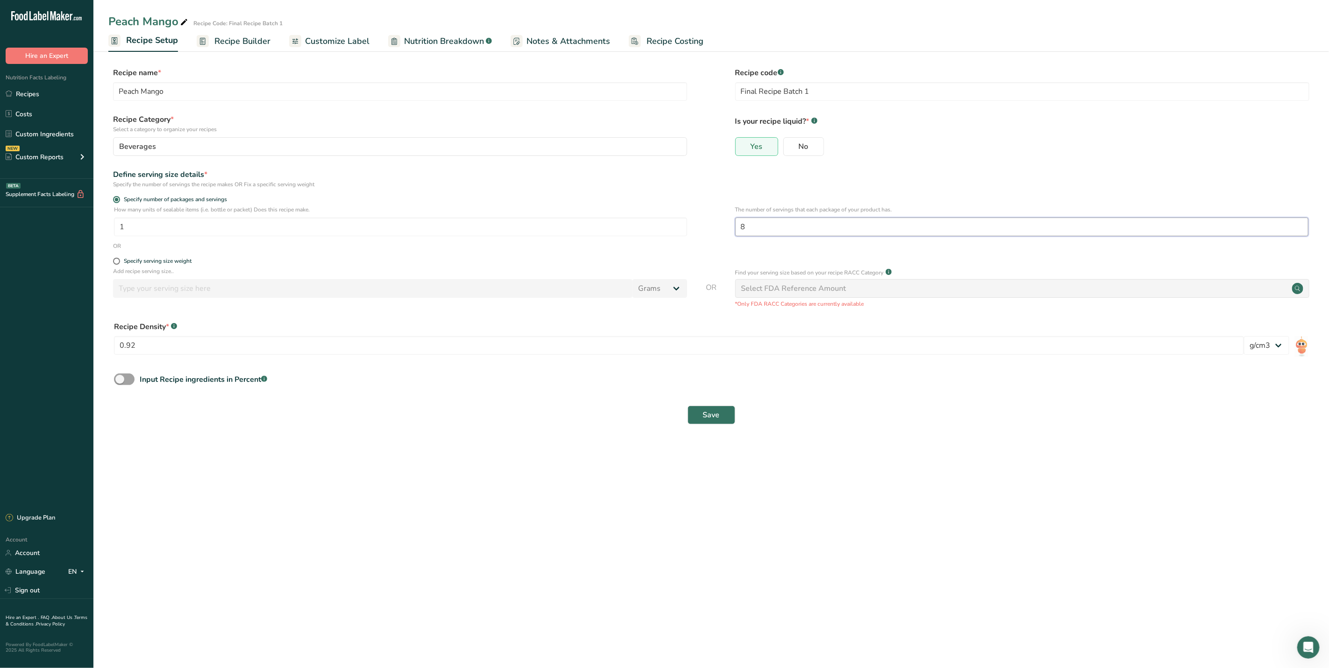
click at [750, 228] on input "8" at bounding box center [1021, 227] width 573 height 19
type input "13"
click at [716, 419] on span "Save" at bounding box center [711, 415] width 17 height 11
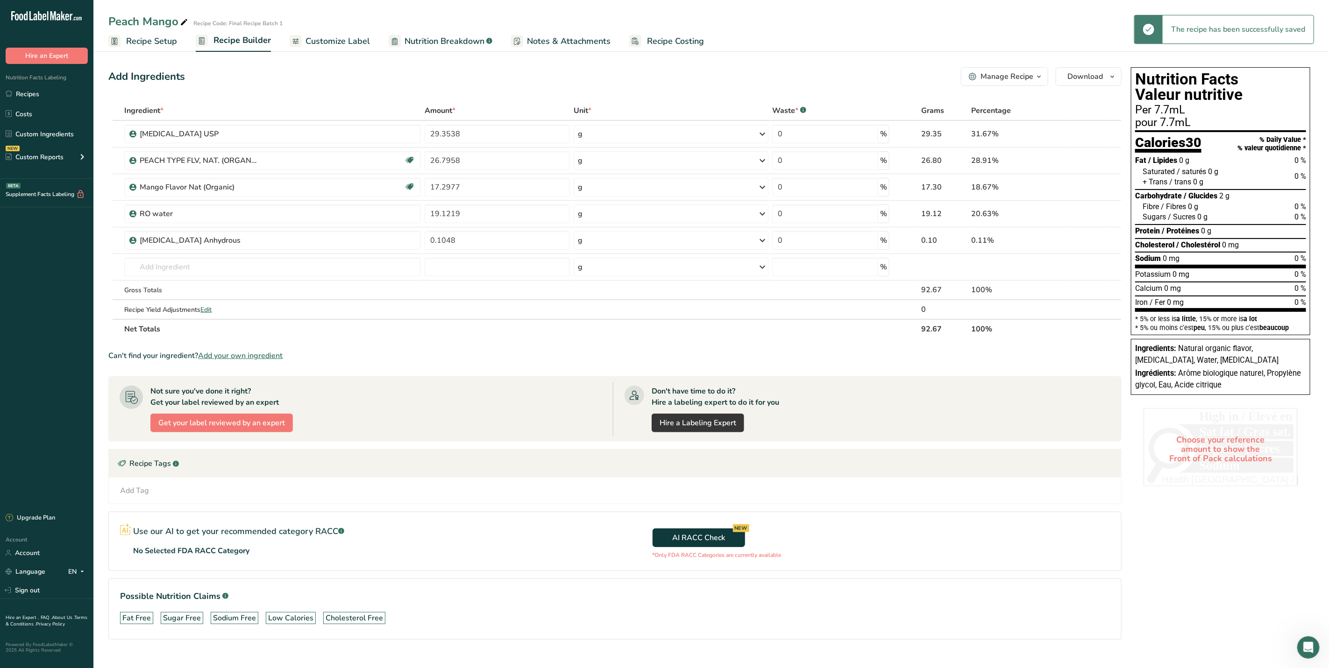
click at [147, 43] on span "Recipe Setup" at bounding box center [151, 41] width 51 height 13
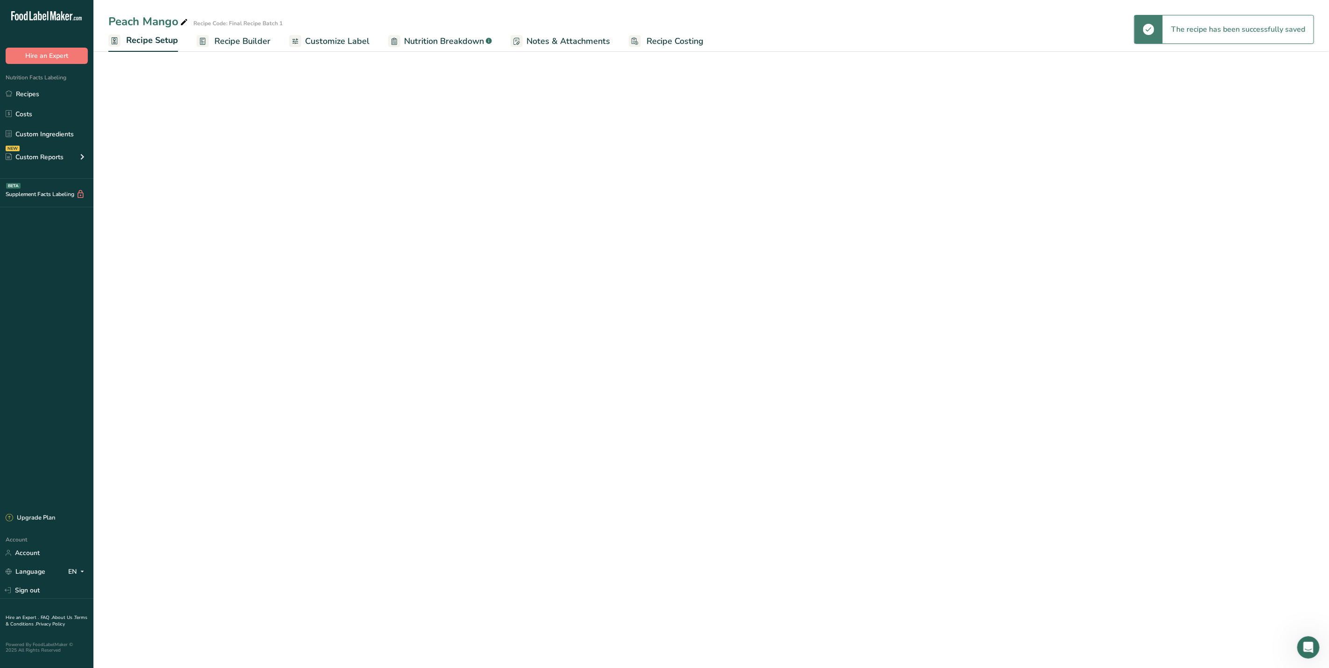
select select "22"
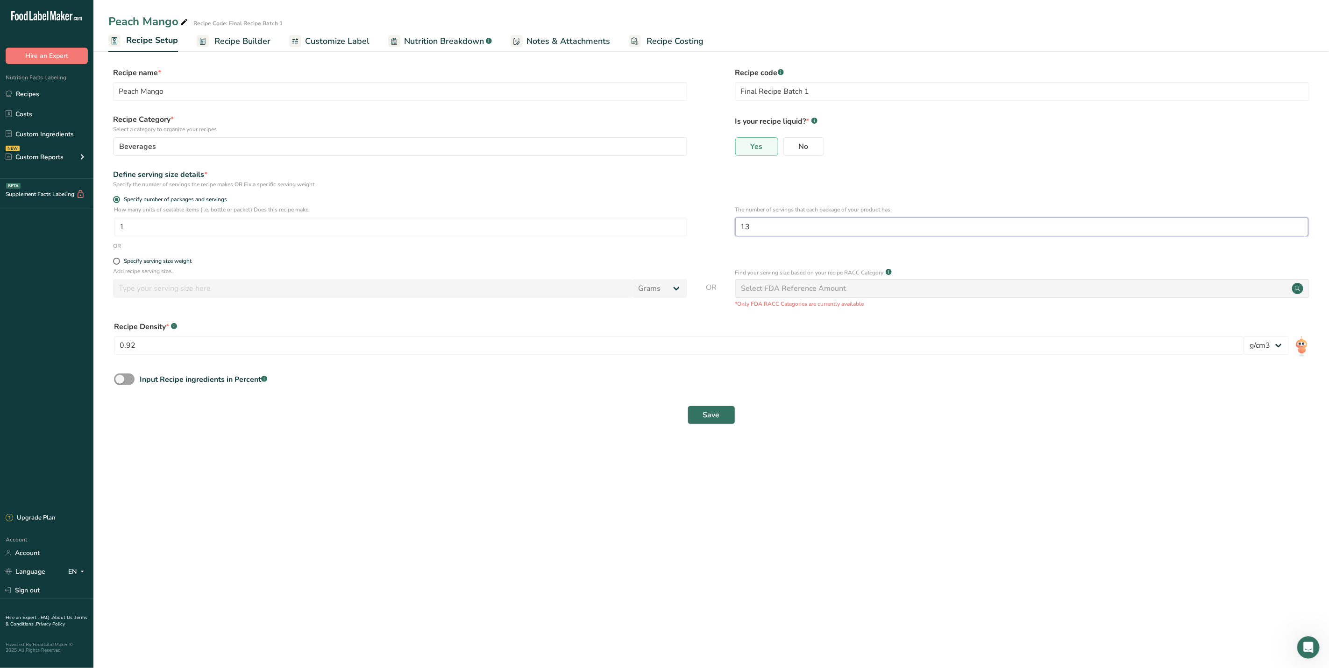
click at [760, 226] on input "13" at bounding box center [1021, 227] width 573 height 19
type input "15"
click at [719, 415] on button "Save" at bounding box center [711, 415] width 48 height 19
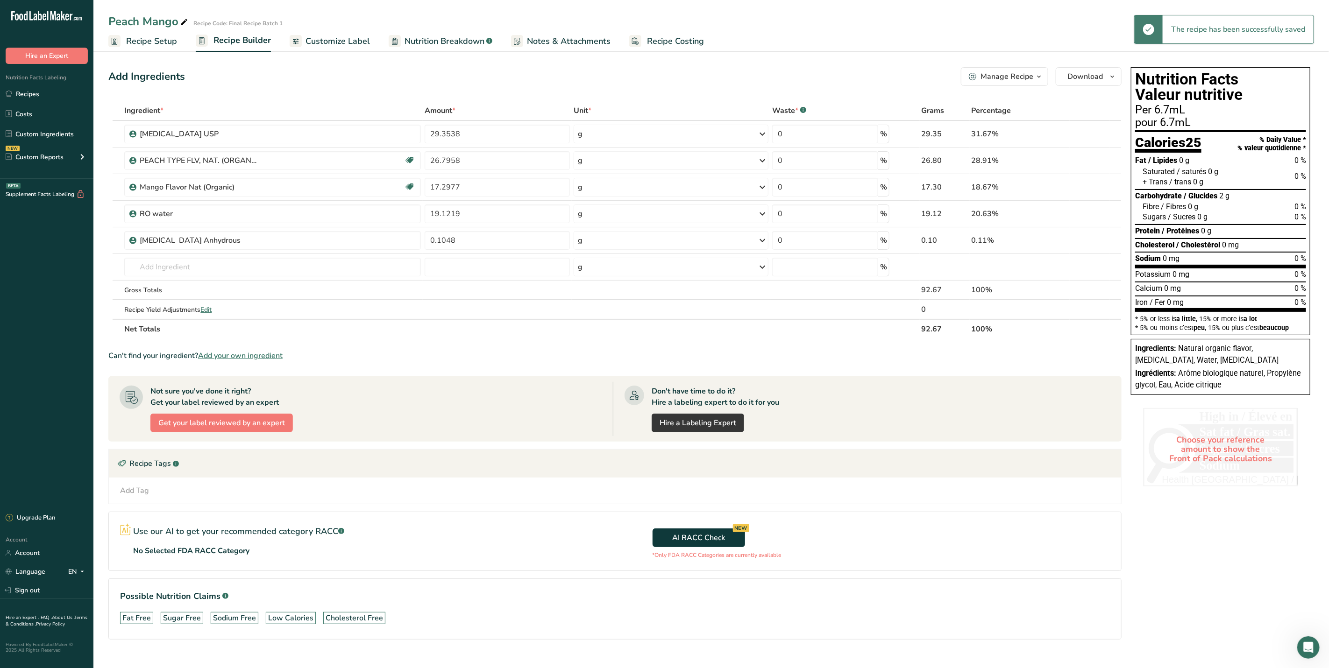
click at [149, 40] on span "Recipe Setup" at bounding box center [151, 41] width 51 height 13
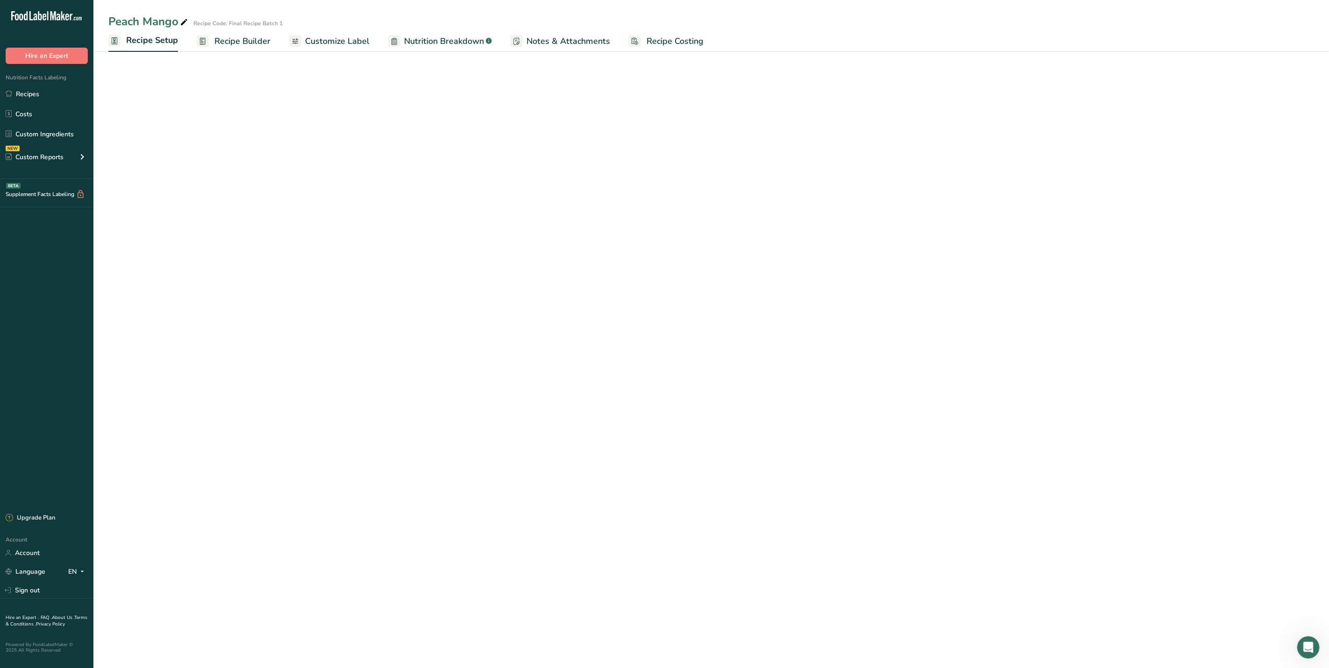
select select "22"
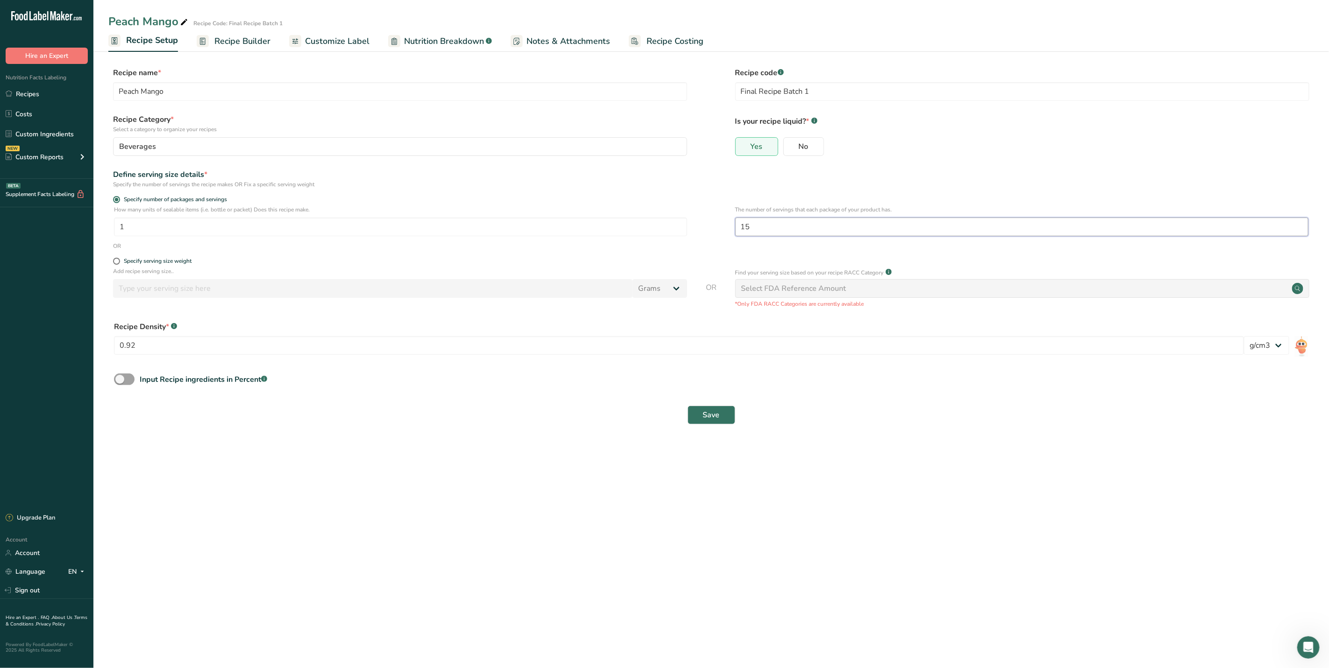
click at [760, 226] on input "15" at bounding box center [1021, 227] width 573 height 19
type input "14"
click at [708, 421] on span "Save" at bounding box center [711, 415] width 17 height 11
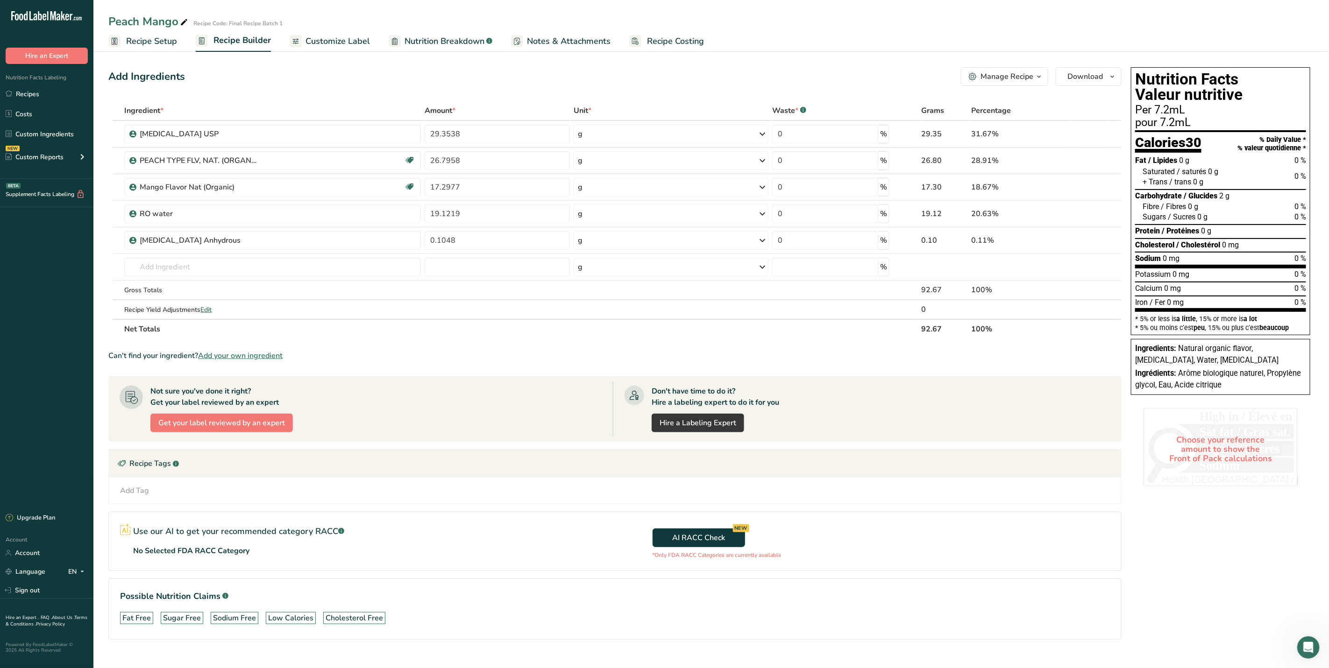
click at [152, 46] on span "Recipe Setup" at bounding box center [151, 41] width 51 height 13
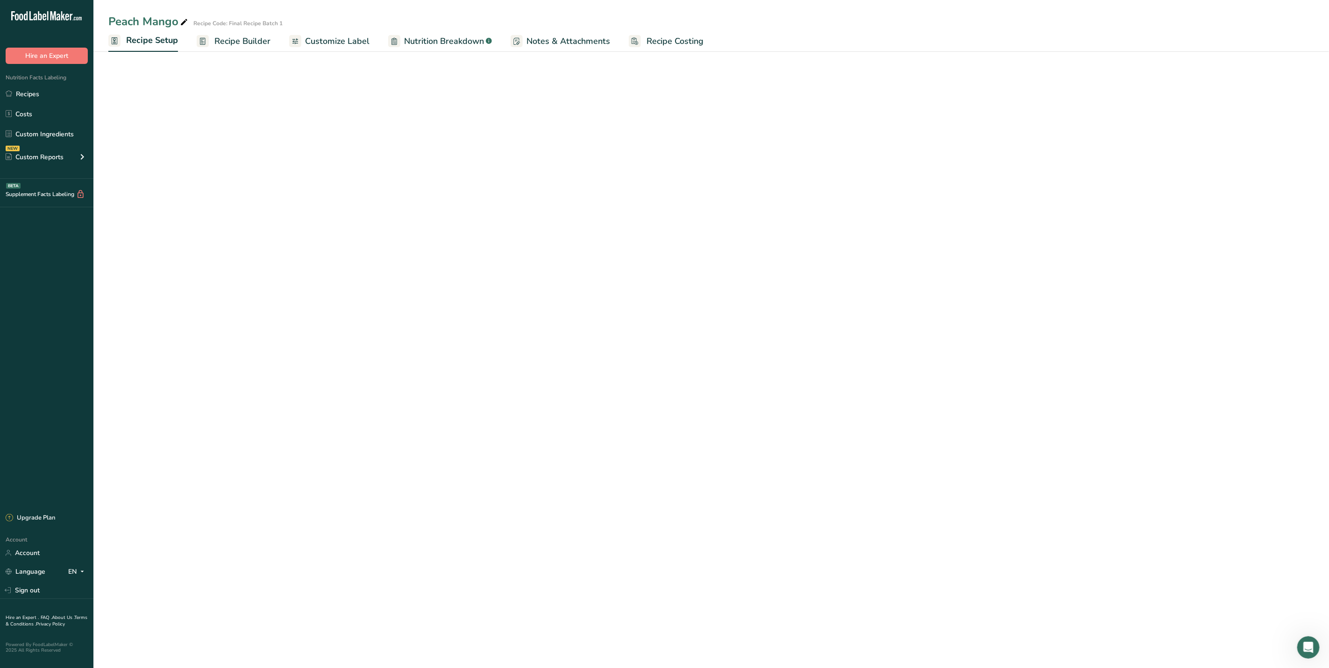
select select "22"
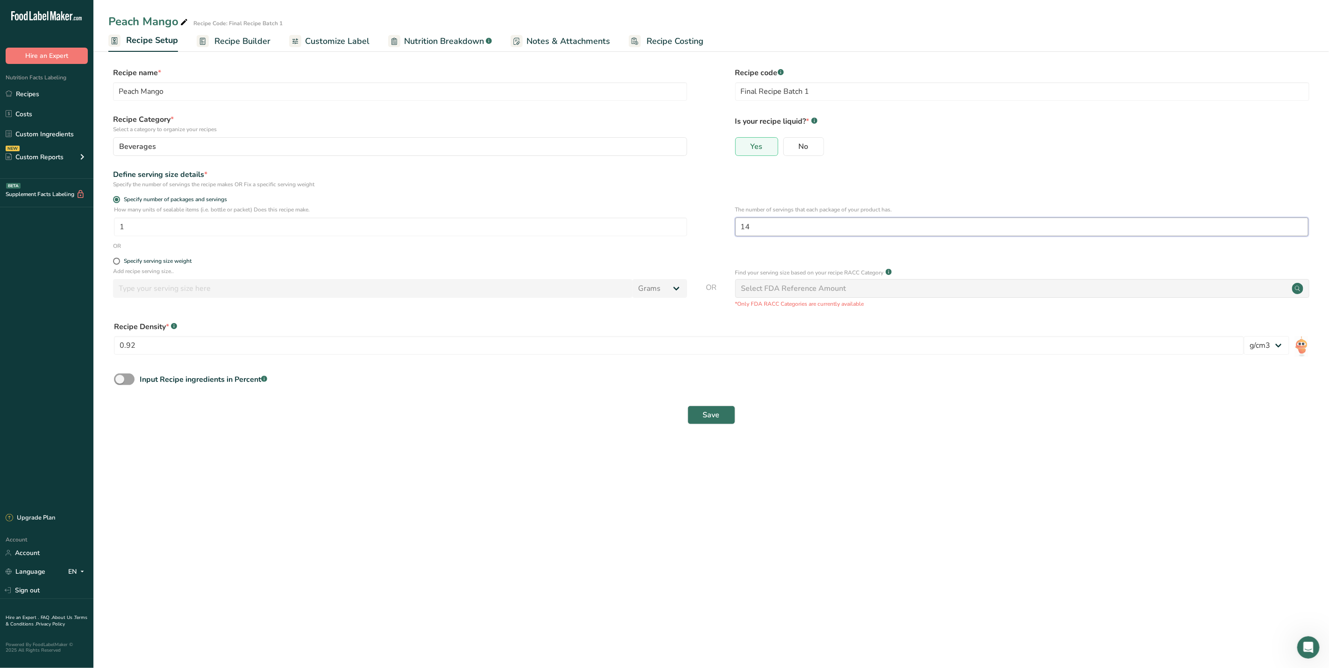
click at [756, 224] on input "14" at bounding box center [1021, 227] width 573 height 19
type input "14.5"
click at [716, 415] on span "Save" at bounding box center [711, 415] width 17 height 11
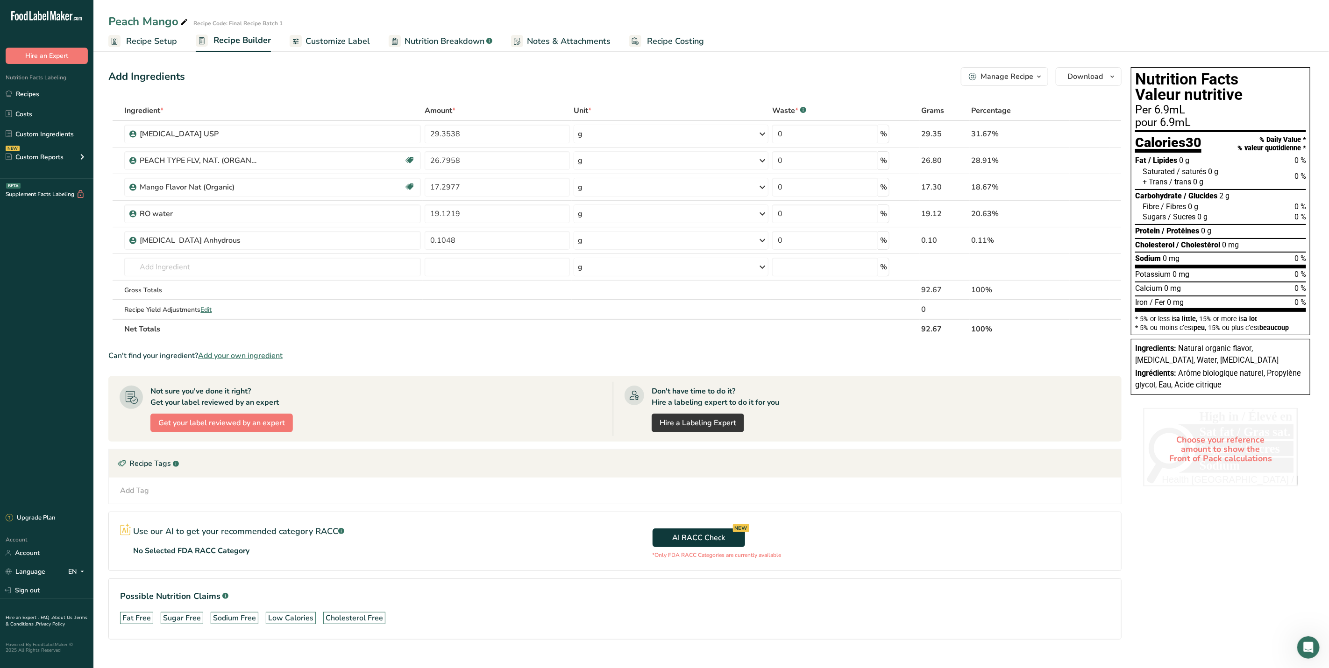
click at [143, 35] on span "Recipe Setup" at bounding box center [151, 41] width 51 height 13
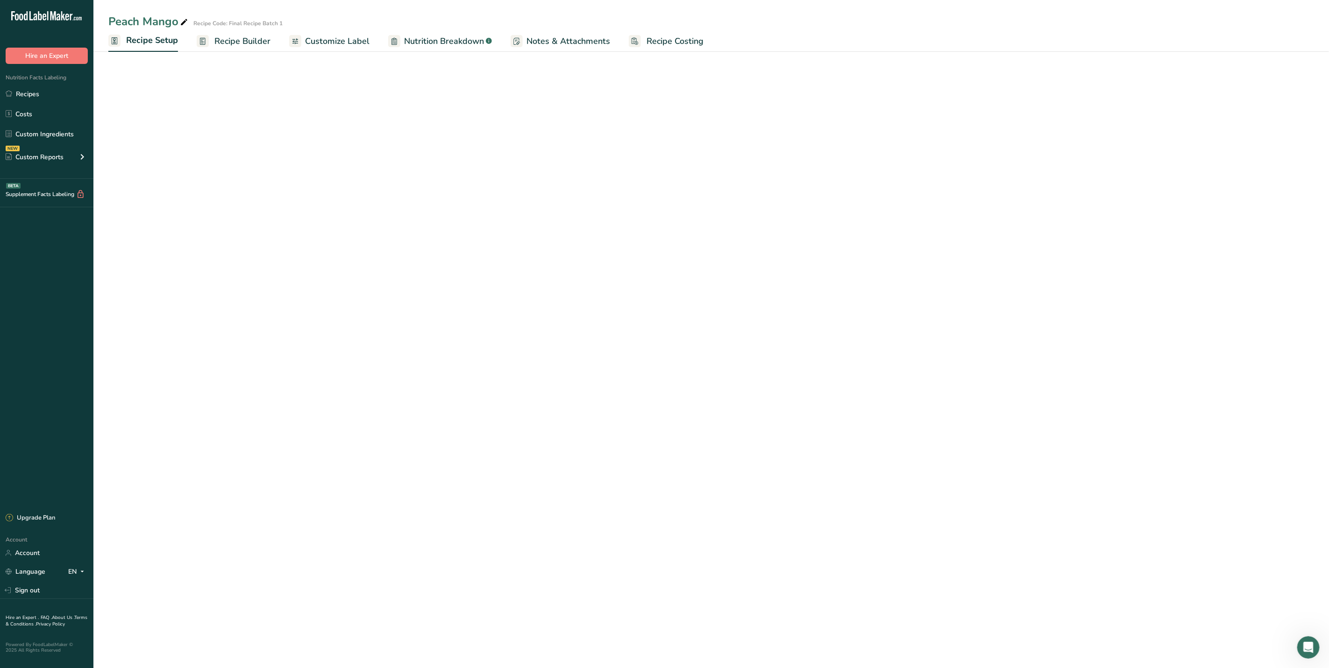
select select "22"
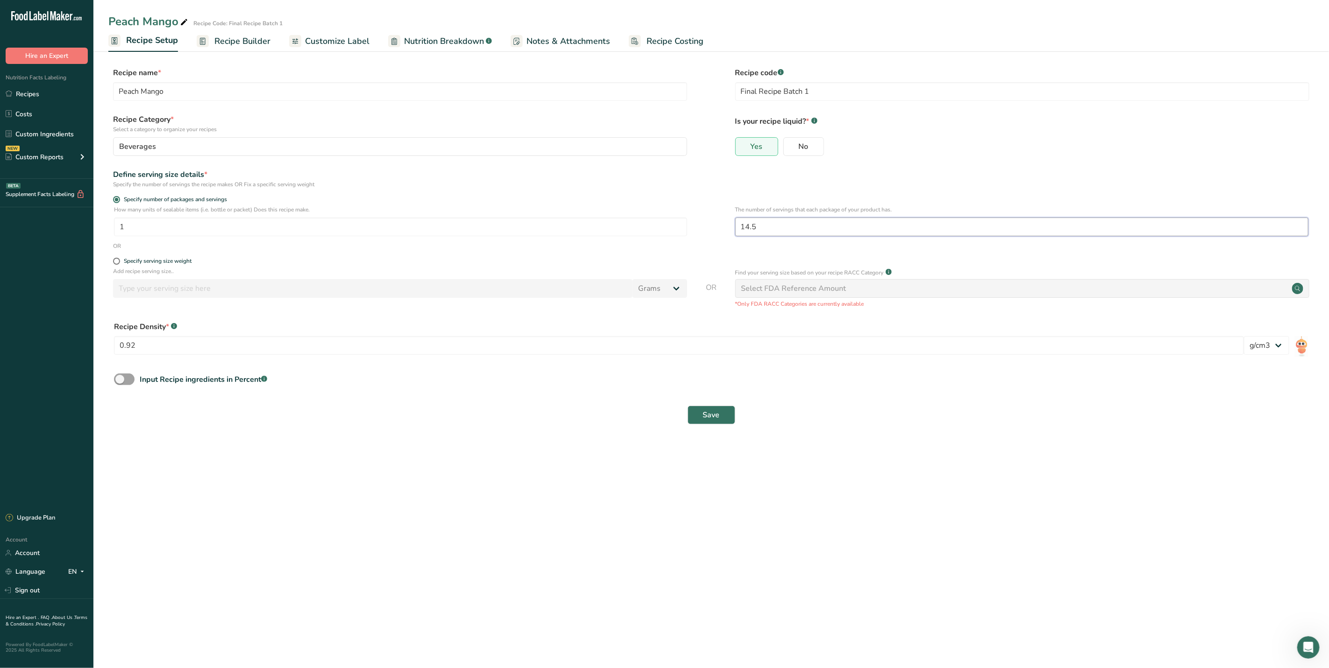
click at [758, 226] on input "14.5" at bounding box center [1021, 227] width 573 height 19
type input "14.4"
click at [705, 415] on span "Save" at bounding box center [711, 415] width 17 height 11
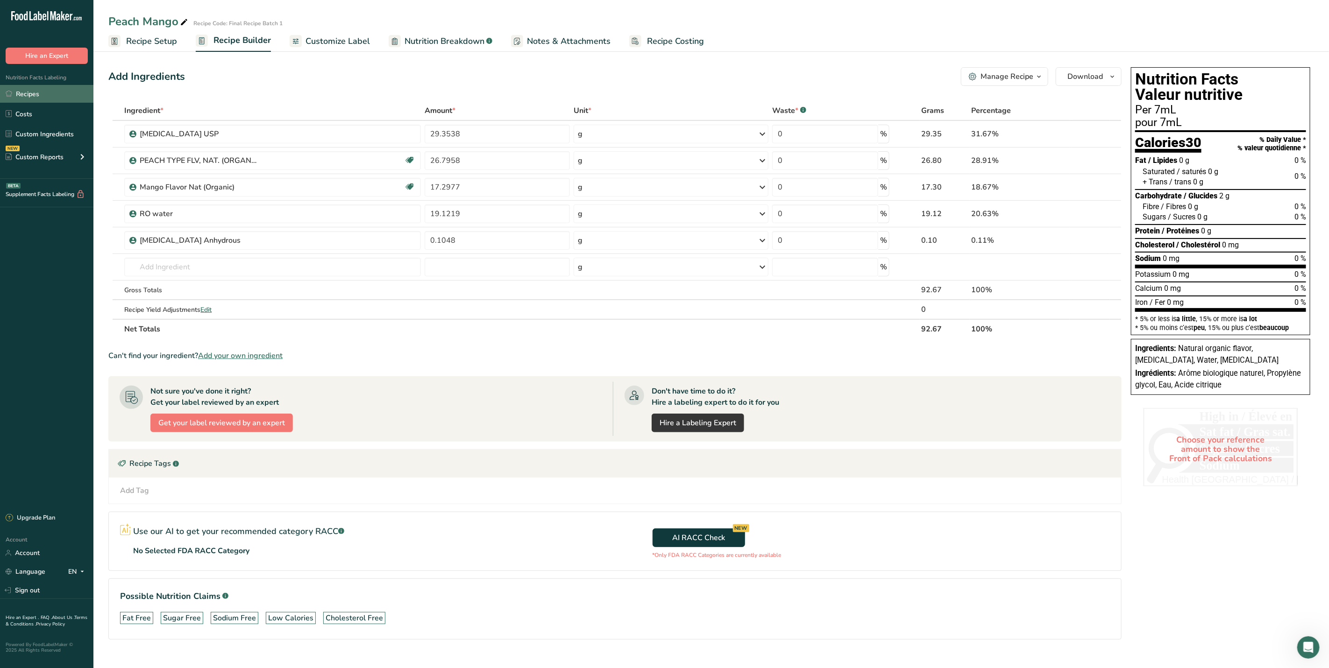
click at [21, 90] on link "Recipes" at bounding box center [46, 94] width 93 height 18
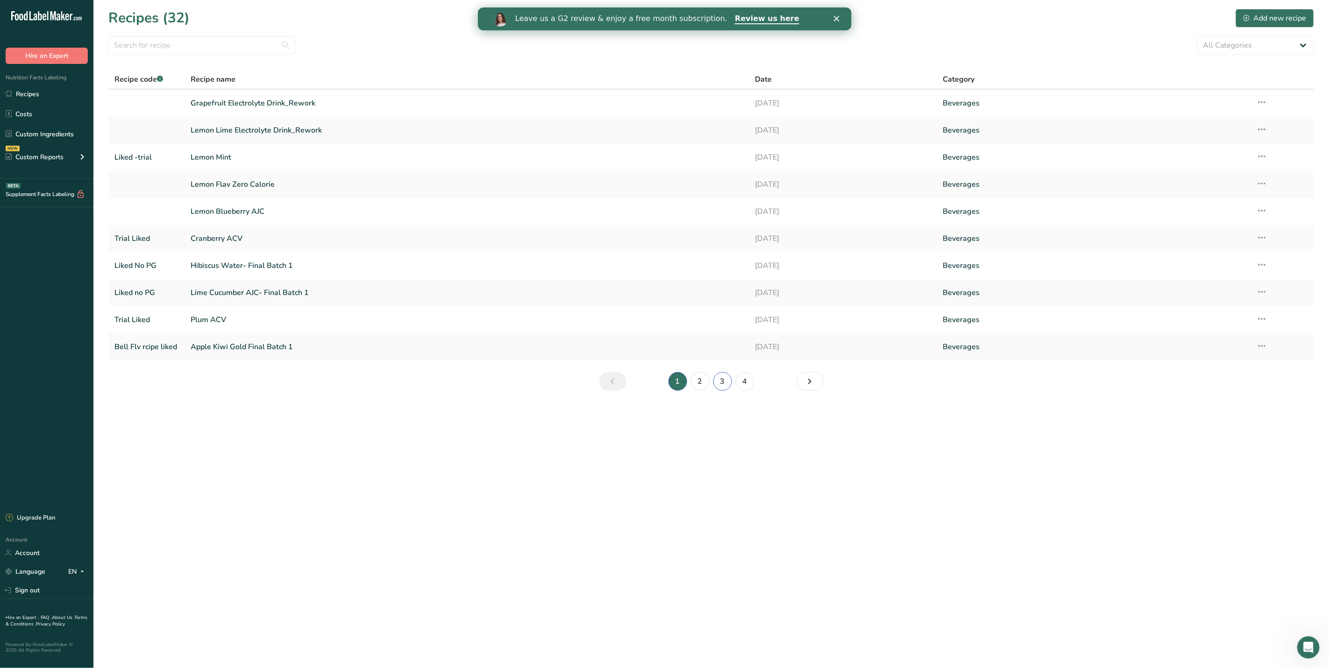
click at [723, 384] on link "3" at bounding box center [722, 381] width 19 height 19
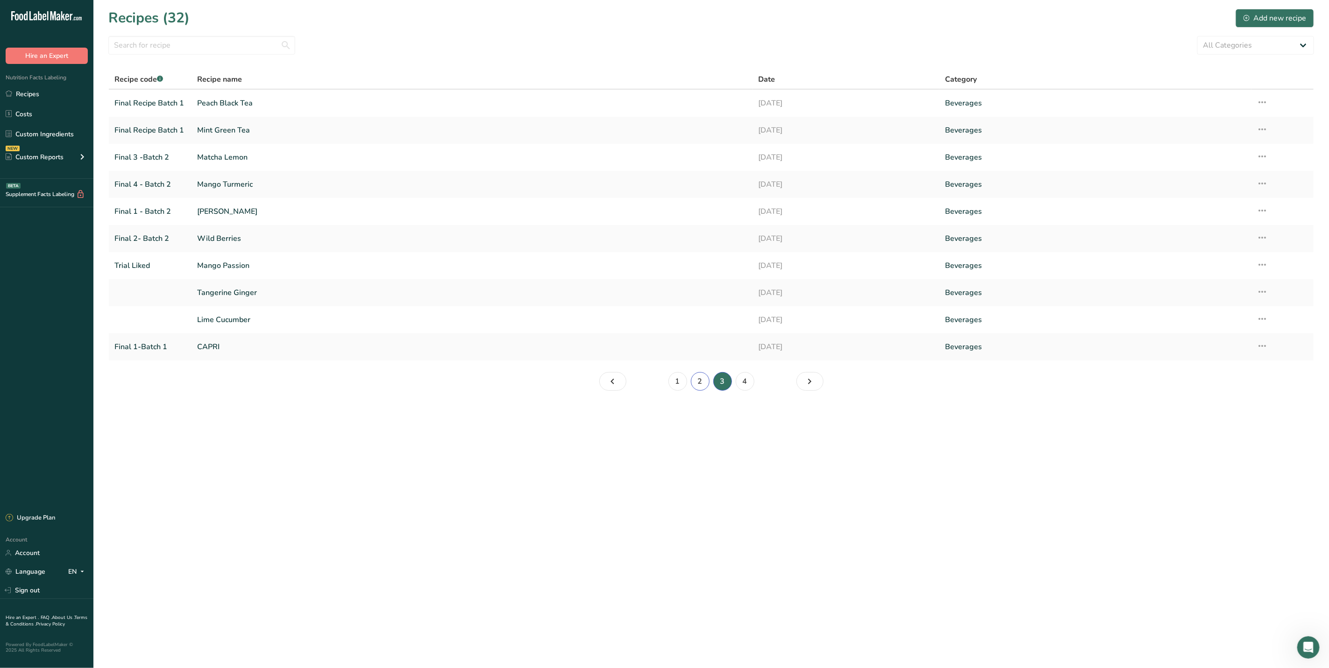
click at [704, 384] on link "2" at bounding box center [700, 381] width 19 height 19
click at [601, 324] on link "Lemon Blueberry" at bounding box center [472, 320] width 550 height 20
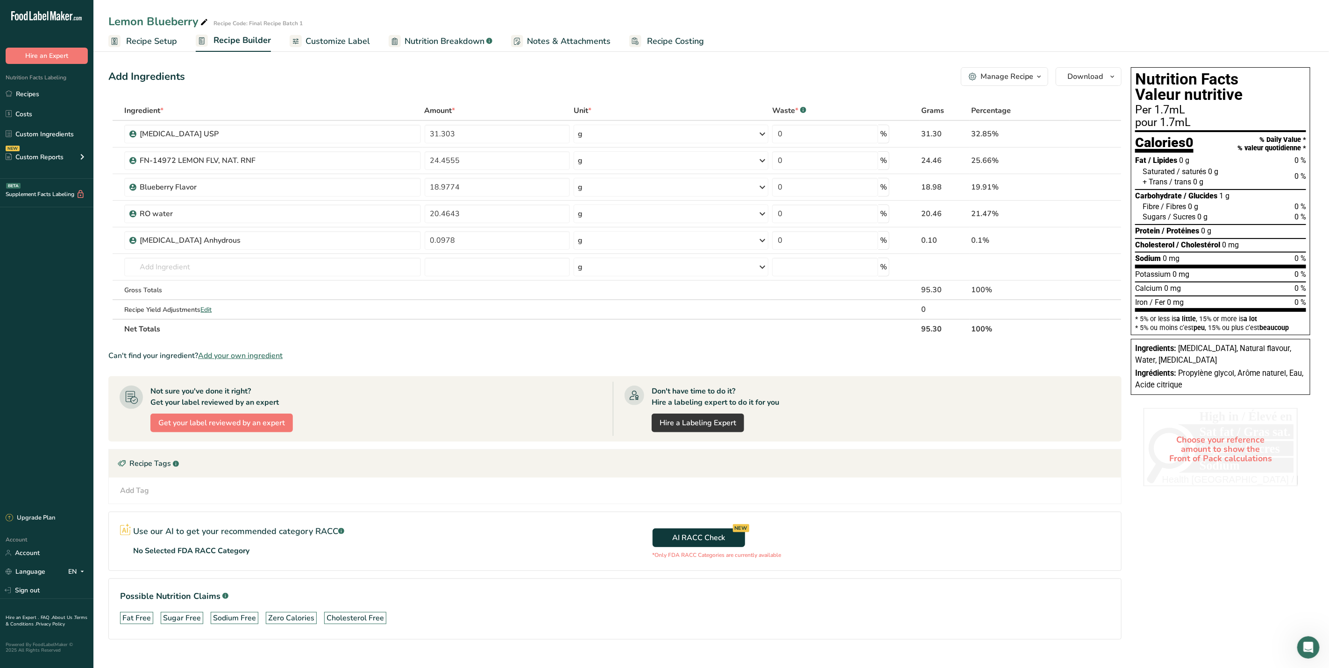
click at [158, 45] on span "Recipe Setup" at bounding box center [151, 41] width 51 height 13
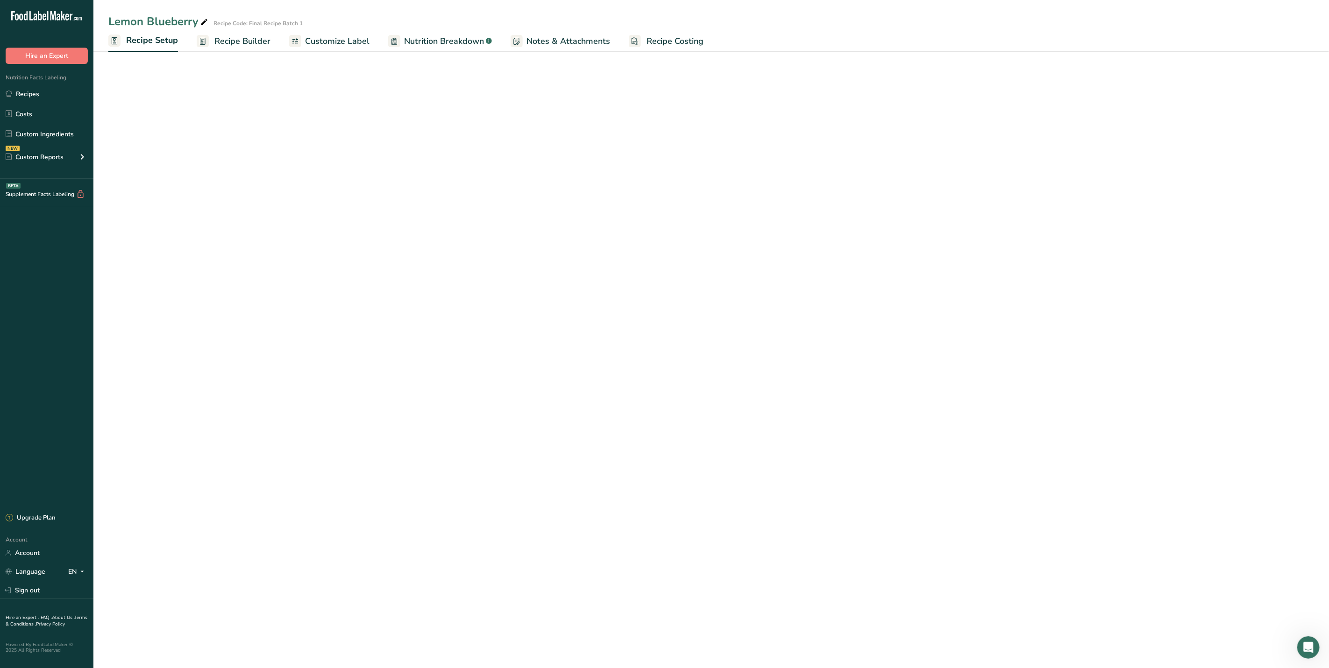
select select "22"
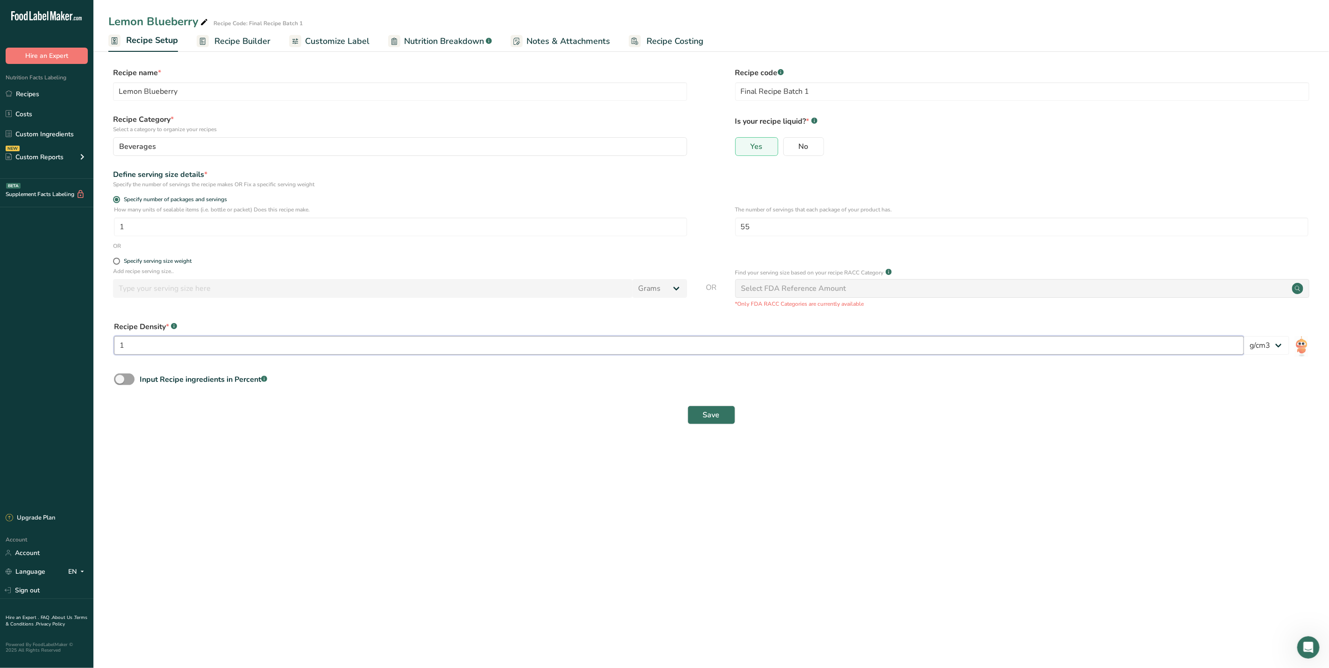
click at [213, 344] on input "1" at bounding box center [679, 345] width 1130 height 19
type input "0.95"
click at [721, 415] on button "Save" at bounding box center [711, 415] width 48 height 19
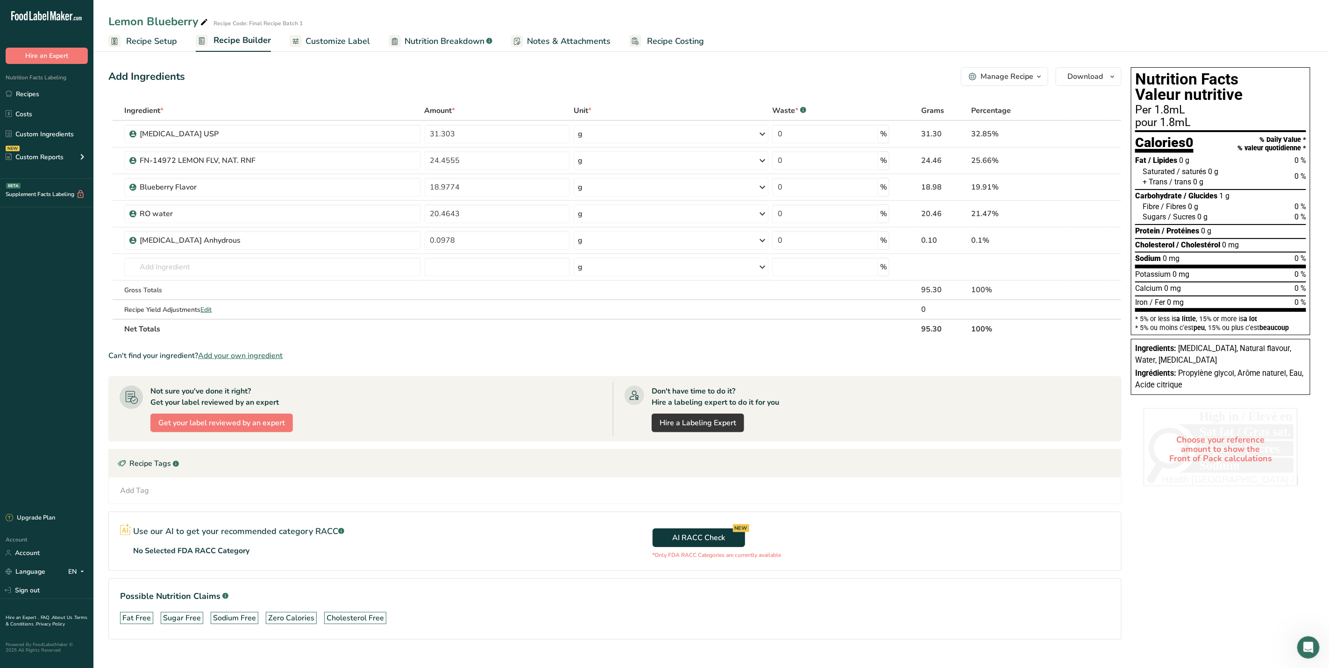
click at [160, 41] on span "Recipe Setup" at bounding box center [151, 41] width 51 height 13
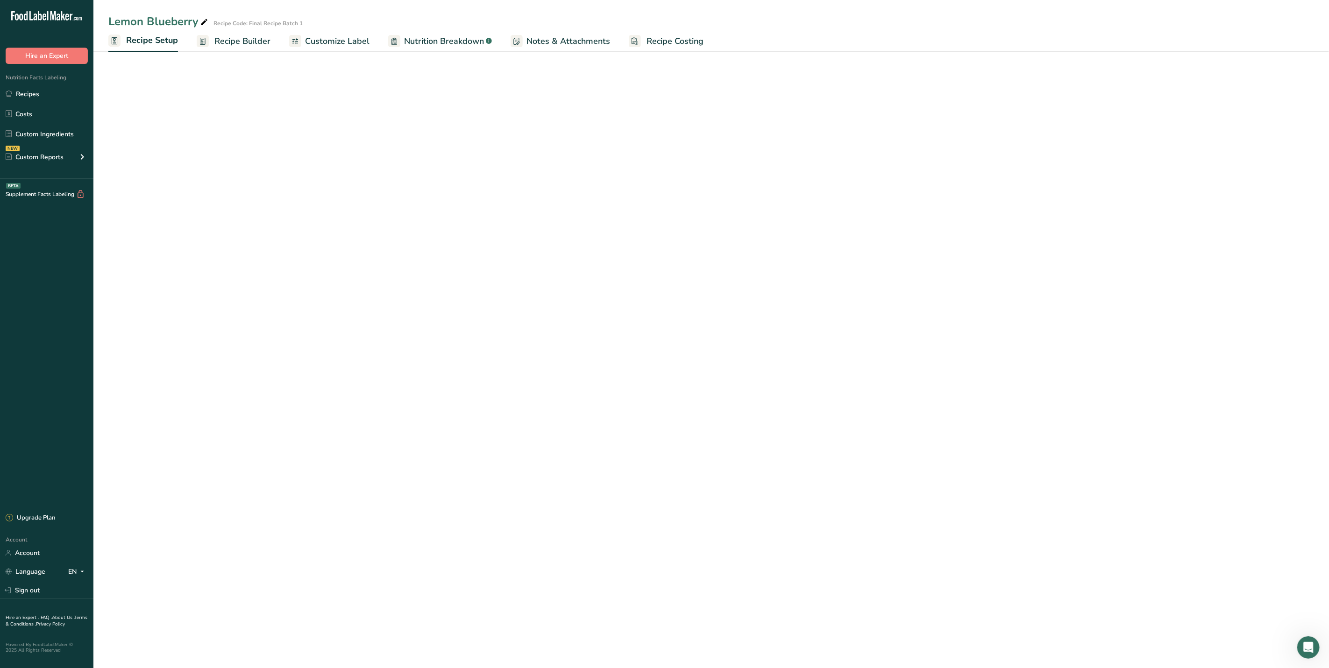
select select "22"
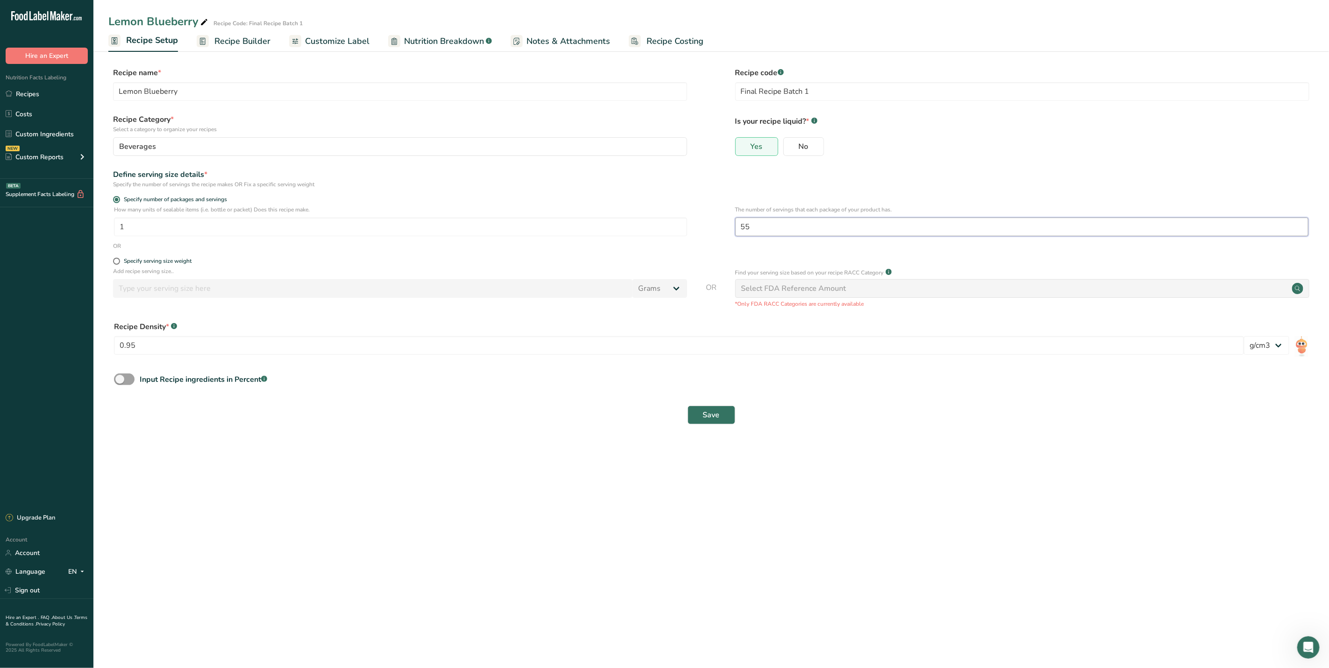
drag, startPoint x: 778, startPoint y: 228, endPoint x: 741, endPoint y: 243, distance: 39.2
click at [741, 243] on form "Recipe name * Lemon Blueberry Recipe code .a-a{fill:#347362;}.b-a{fill:#fff;} F…" at bounding box center [710, 248] width 1205 height 363
type input "30"
click at [718, 419] on span "Save" at bounding box center [711, 415] width 17 height 11
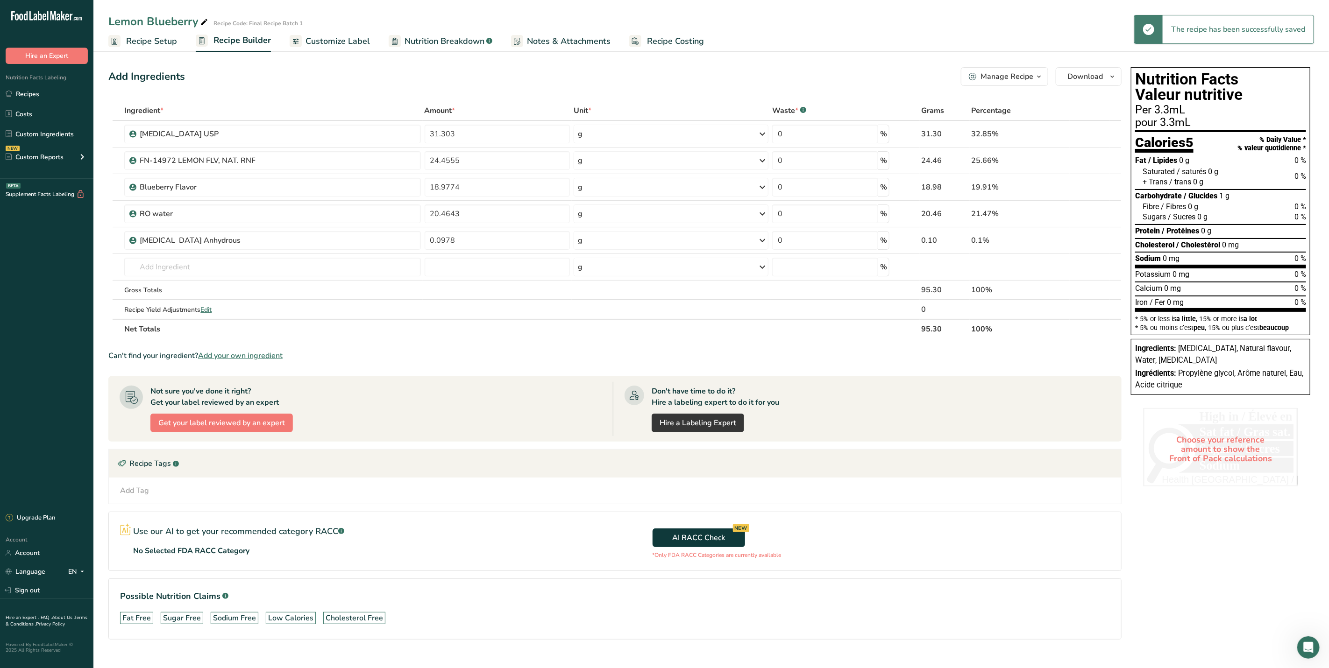
click at [149, 46] on span "Recipe Setup" at bounding box center [151, 41] width 51 height 13
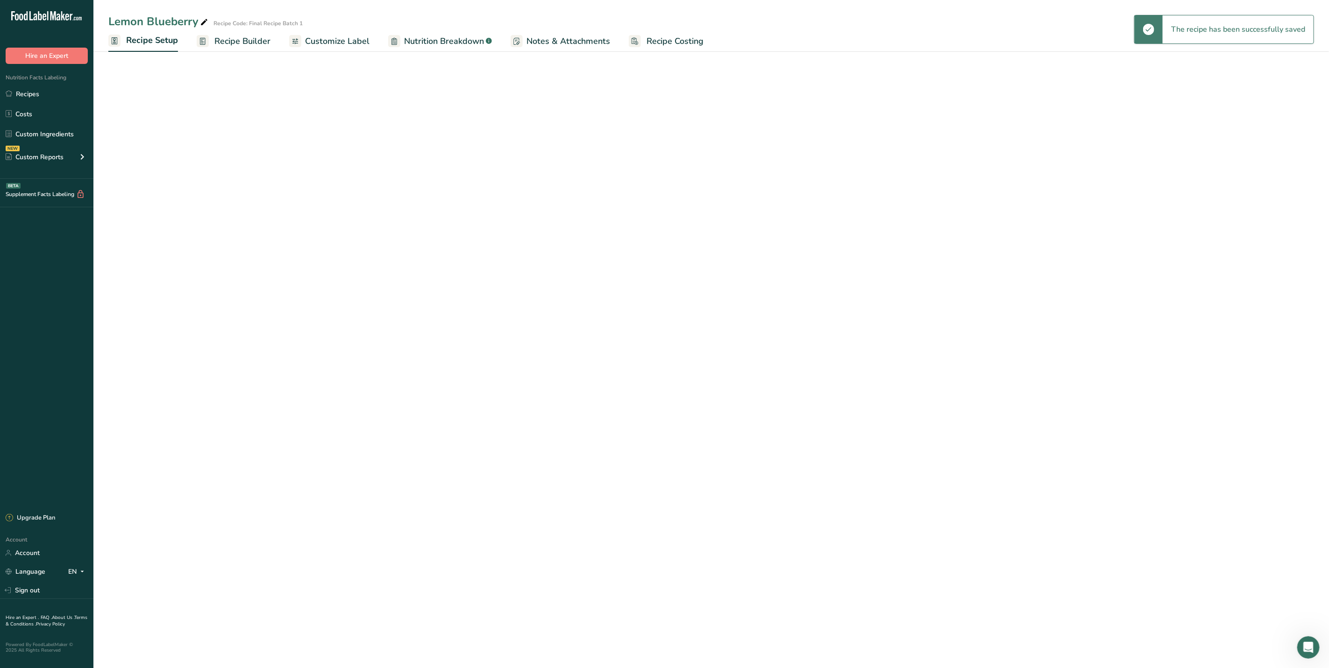
select select "22"
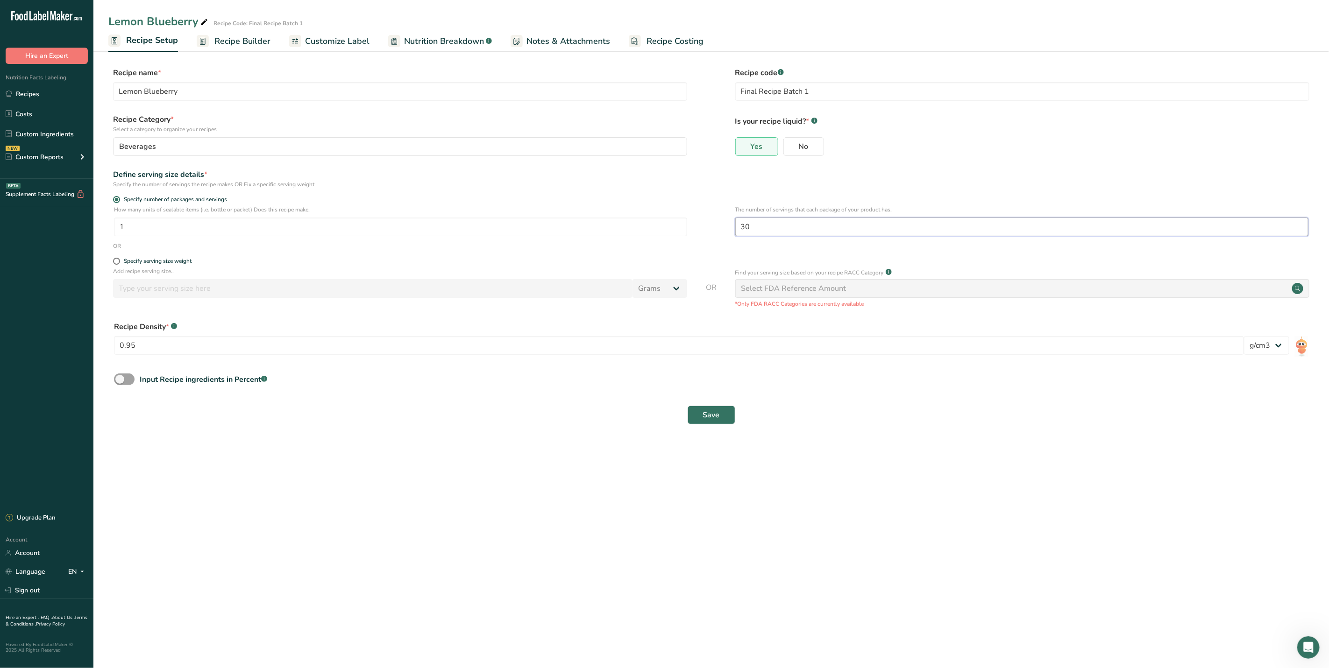
drag, startPoint x: 759, startPoint y: 223, endPoint x: 740, endPoint y: 226, distance: 19.4
click at [740, 226] on input "30" at bounding box center [1021, 227] width 573 height 19
type input "3"
type input "20"
click at [716, 415] on span "Save" at bounding box center [711, 415] width 17 height 11
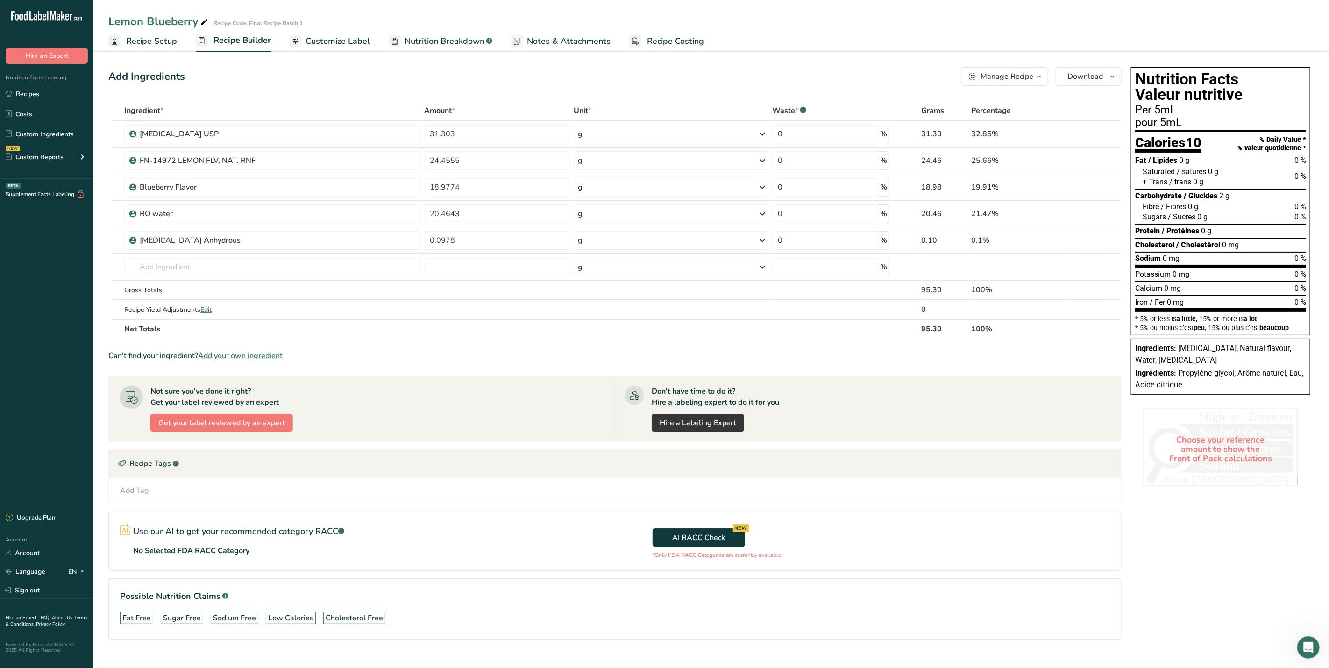
click at [162, 36] on span "Recipe Setup" at bounding box center [151, 41] width 51 height 13
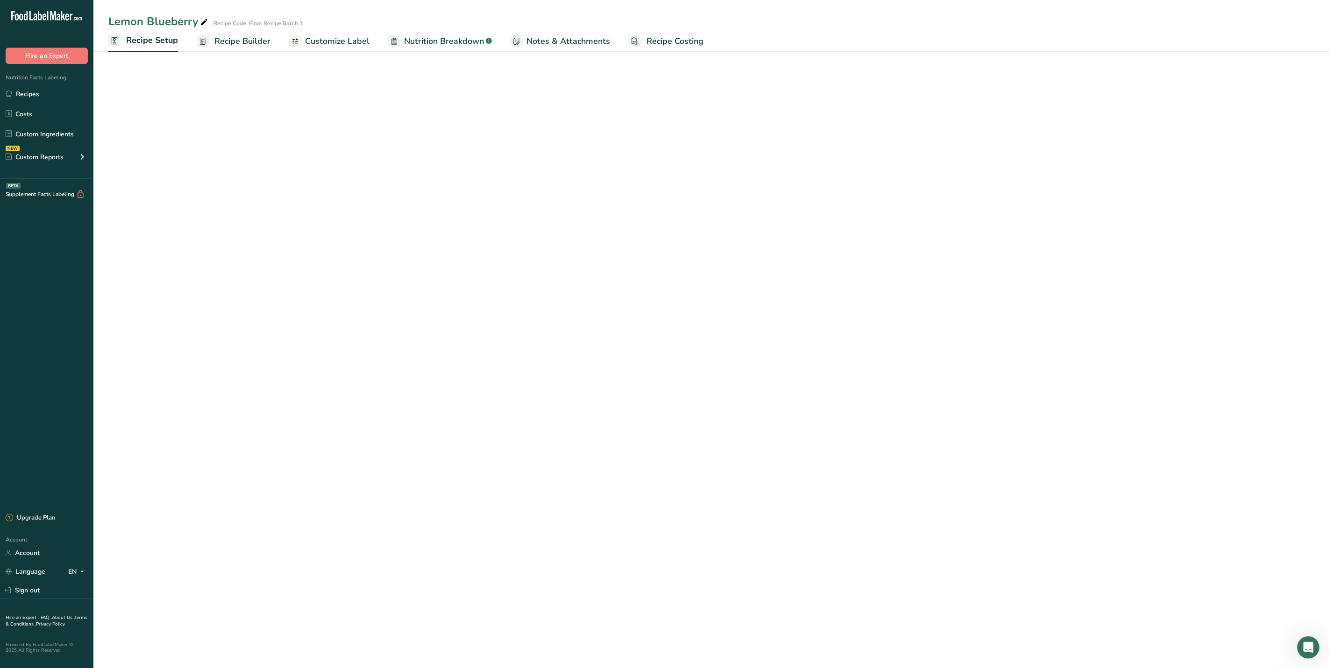
select select "22"
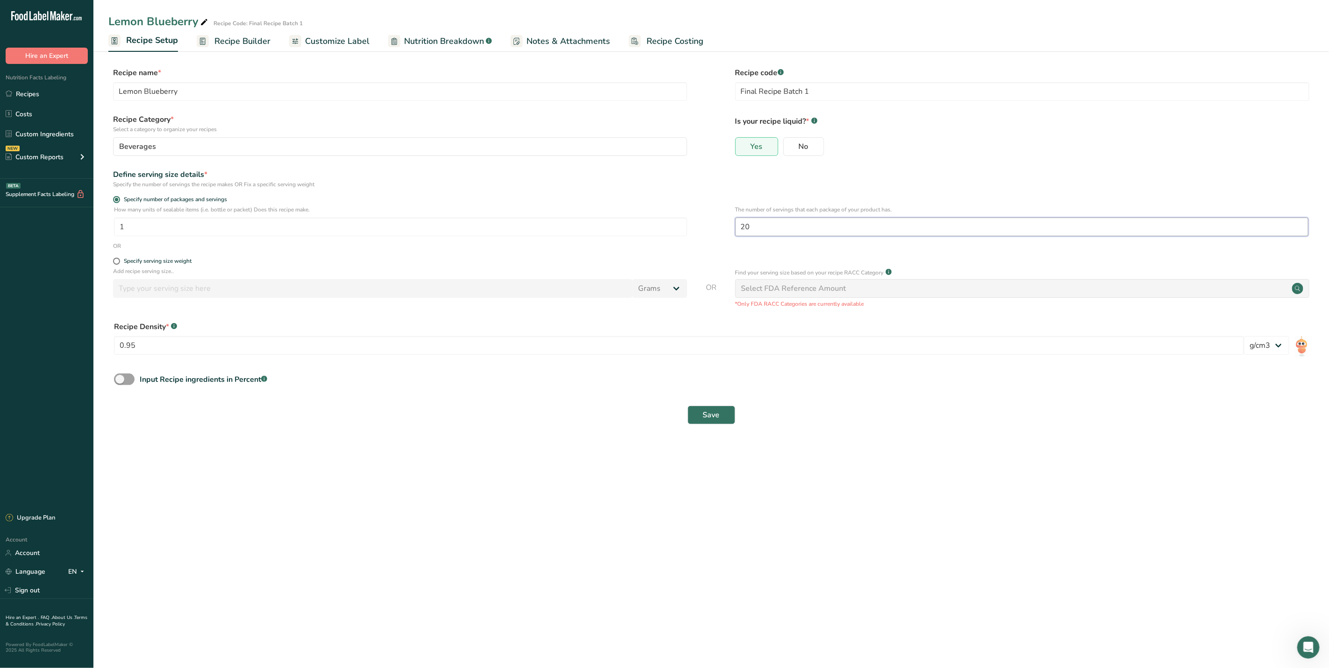
click at [765, 233] on input "20" at bounding box center [1021, 227] width 573 height 19
type input "2"
type input "15"
click at [716, 420] on span "Save" at bounding box center [711, 415] width 17 height 11
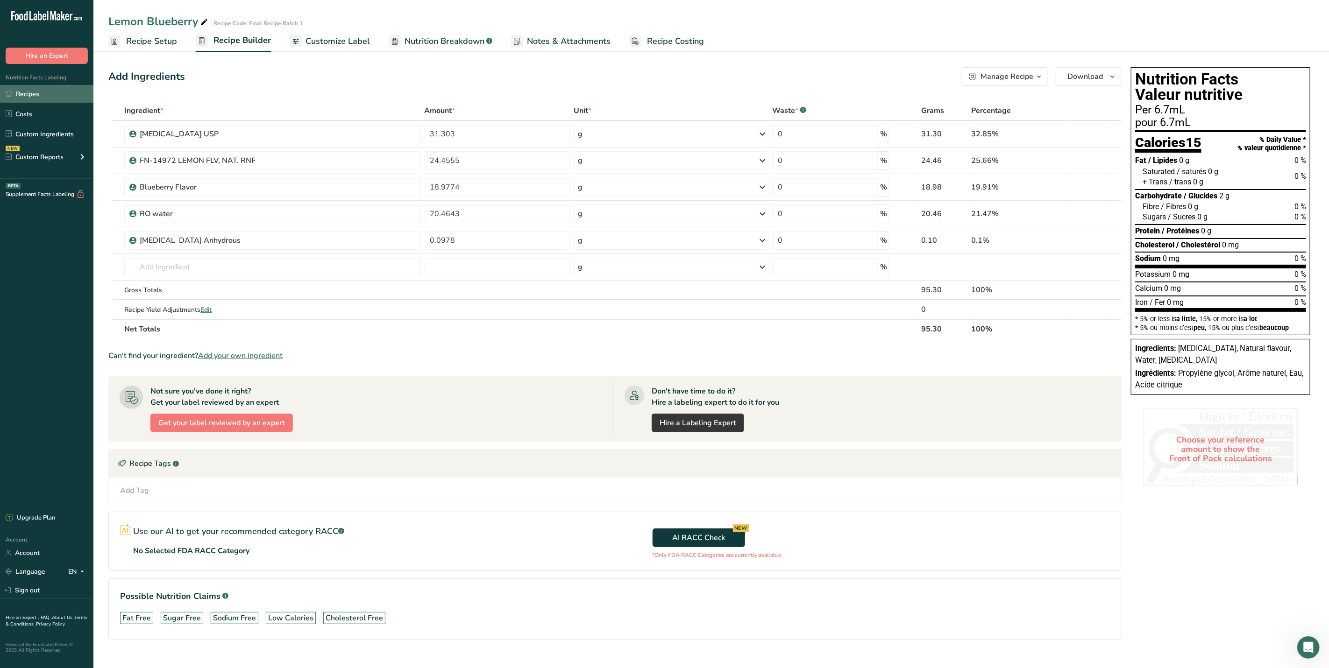
click at [39, 90] on link "Recipes" at bounding box center [46, 94] width 93 height 18
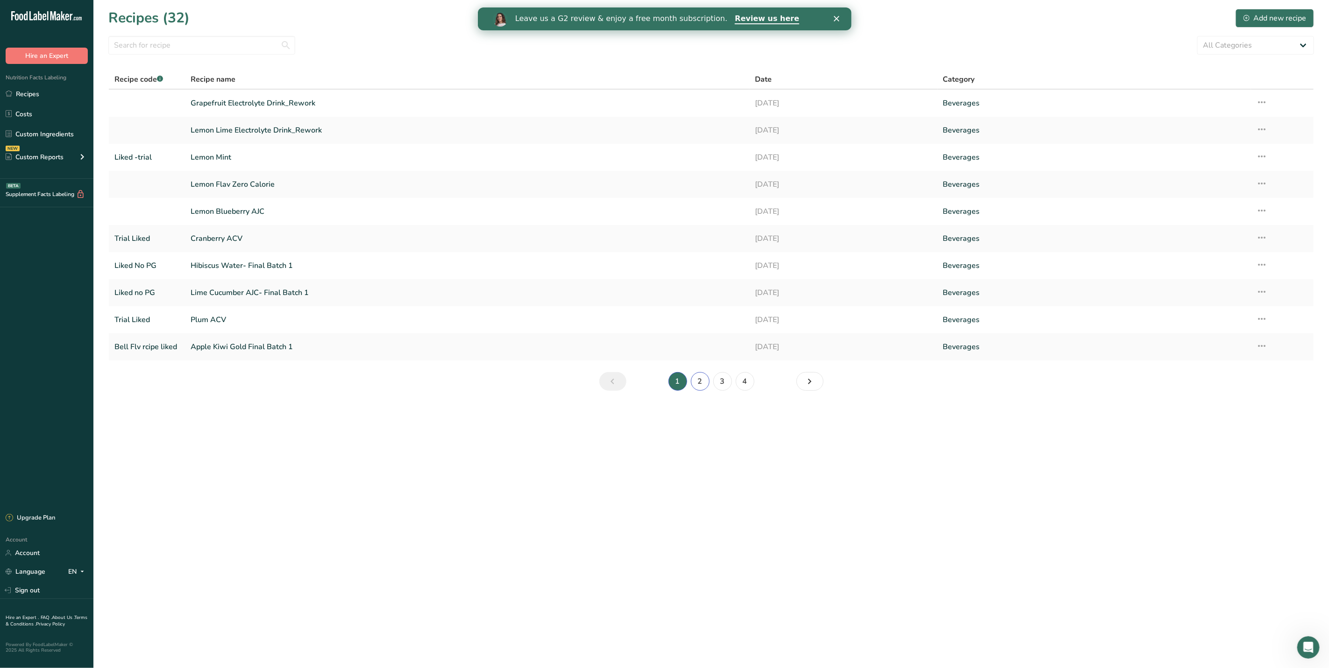
click at [697, 384] on link "2" at bounding box center [700, 381] width 19 height 19
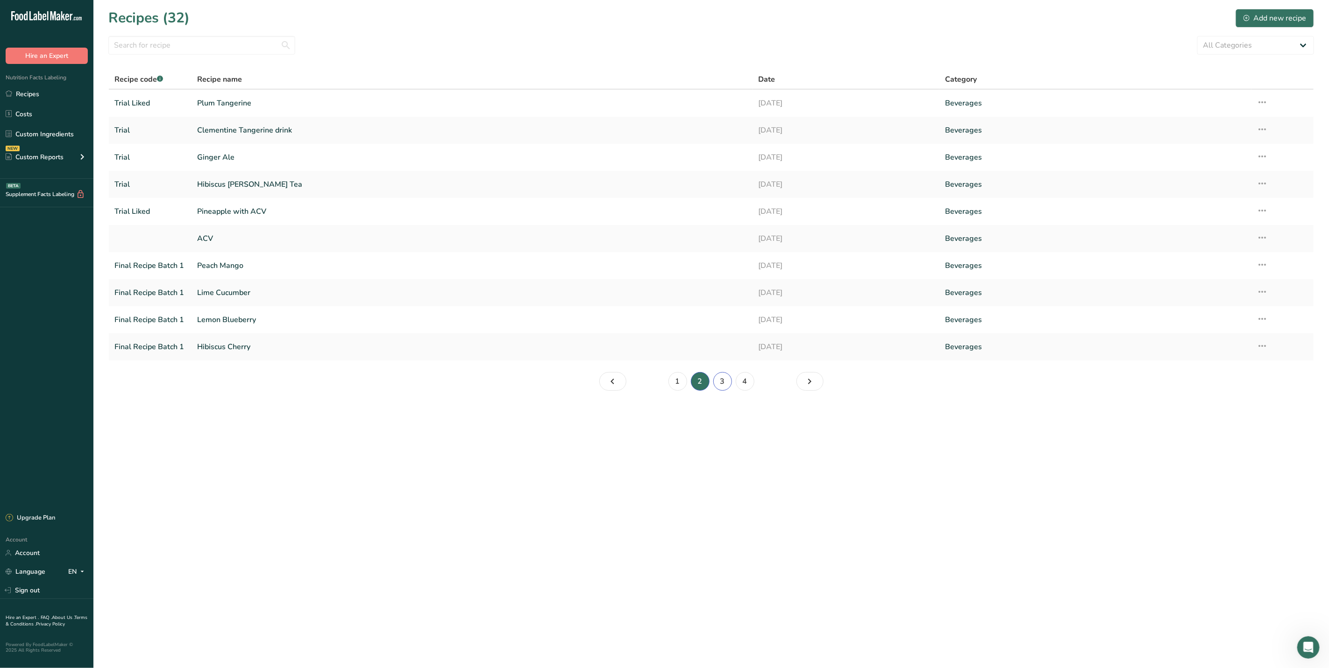
click at [725, 389] on link "3" at bounding box center [722, 381] width 19 height 19
click at [699, 347] on link "CAPRI" at bounding box center [472, 347] width 550 height 20
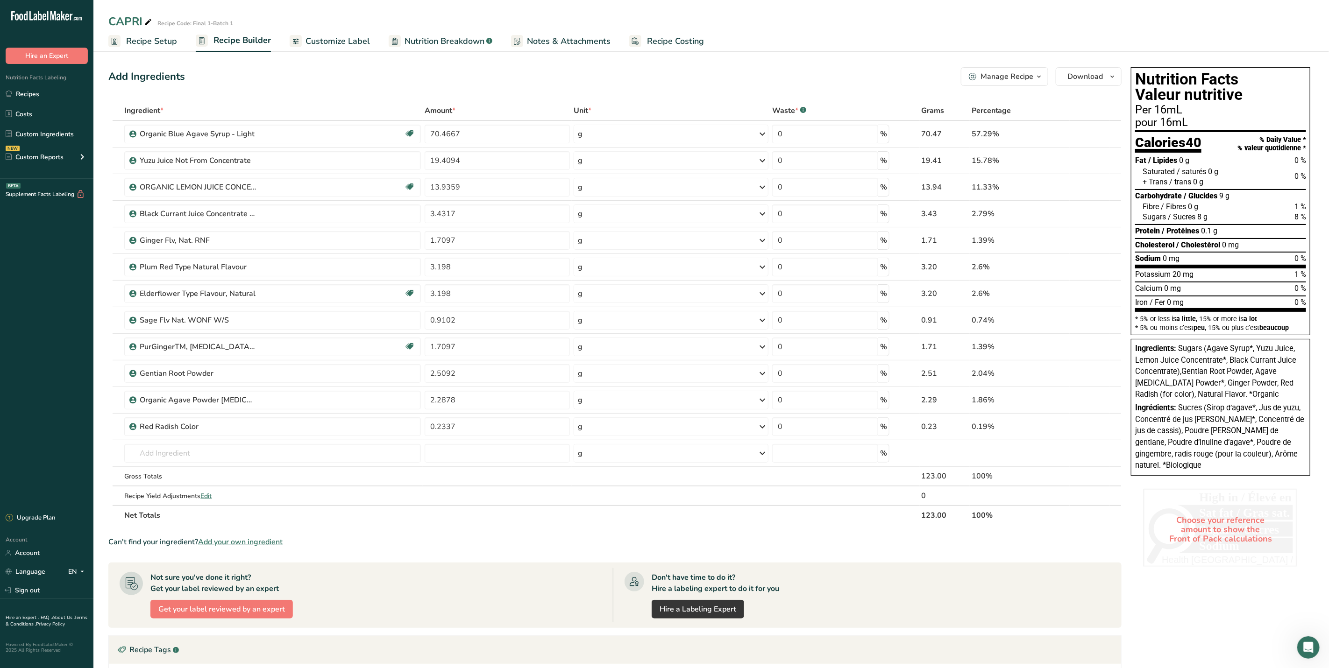
click at [134, 41] on span "Recipe Setup" at bounding box center [151, 41] width 51 height 13
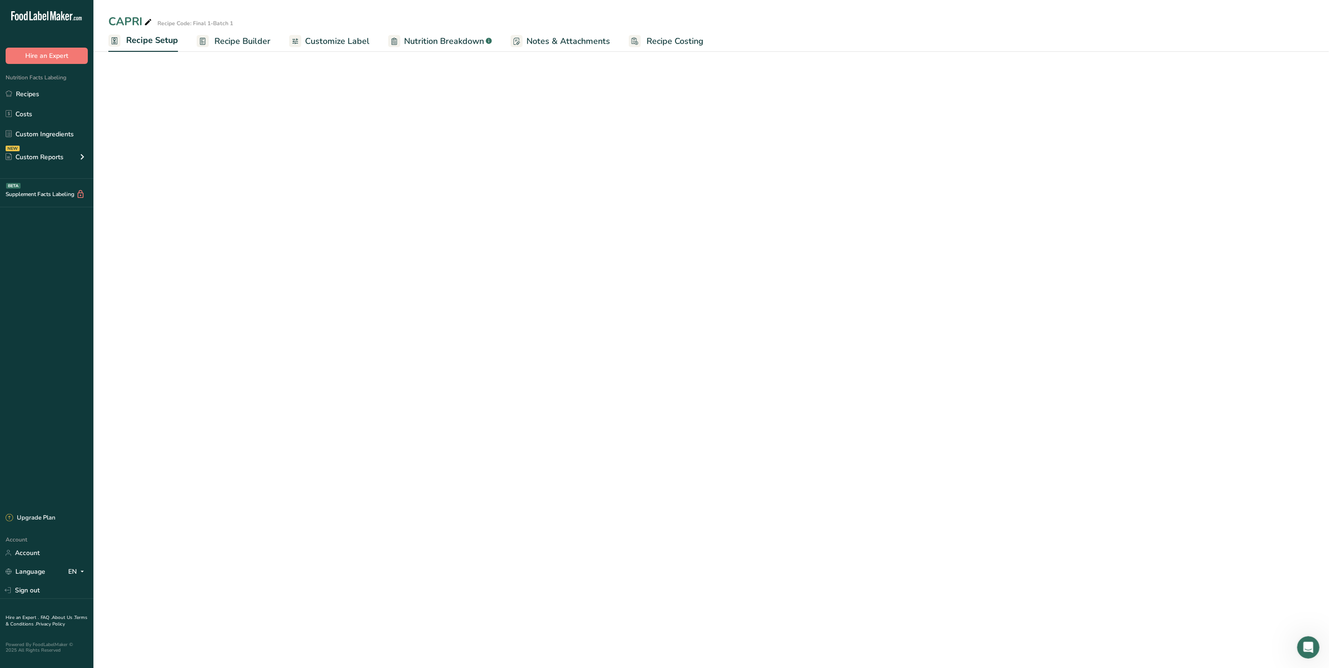
select select "22"
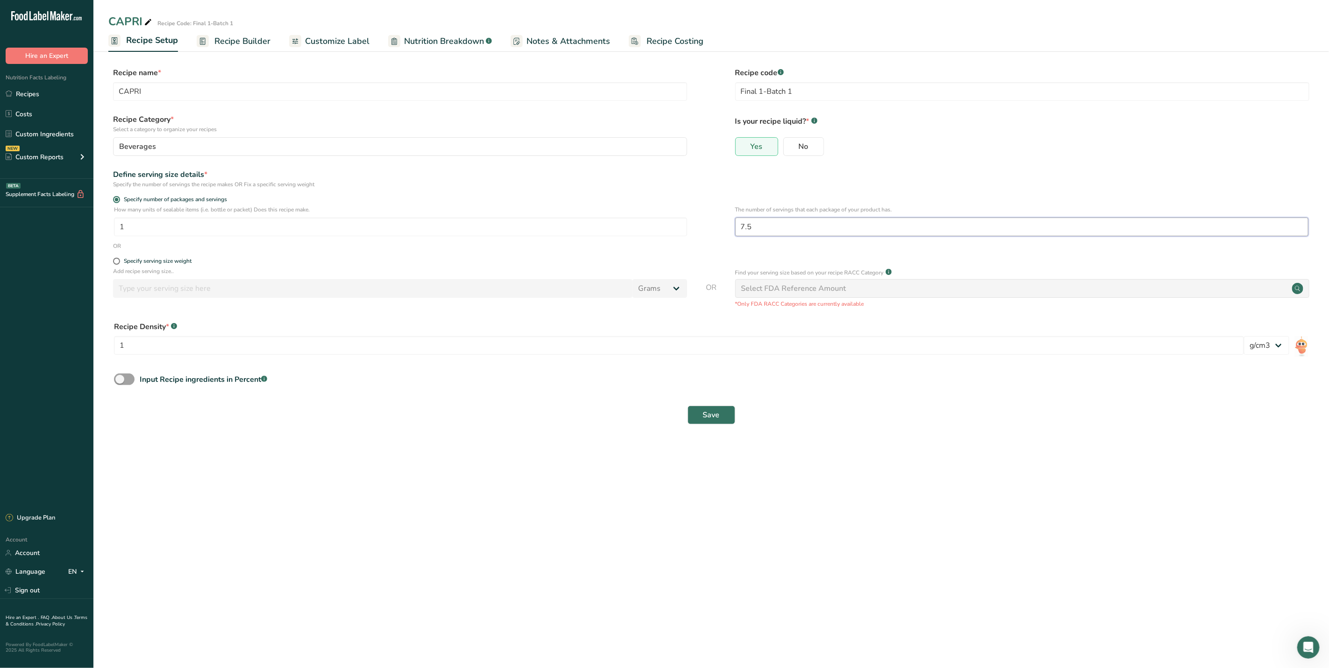
click at [779, 229] on input "7.5" at bounding box center [1021, 227] width 573 height 19
type input "7"
type input "8"
click at [723, 414] on button "Save" at bounding box center [711, 415] width 48 height 19
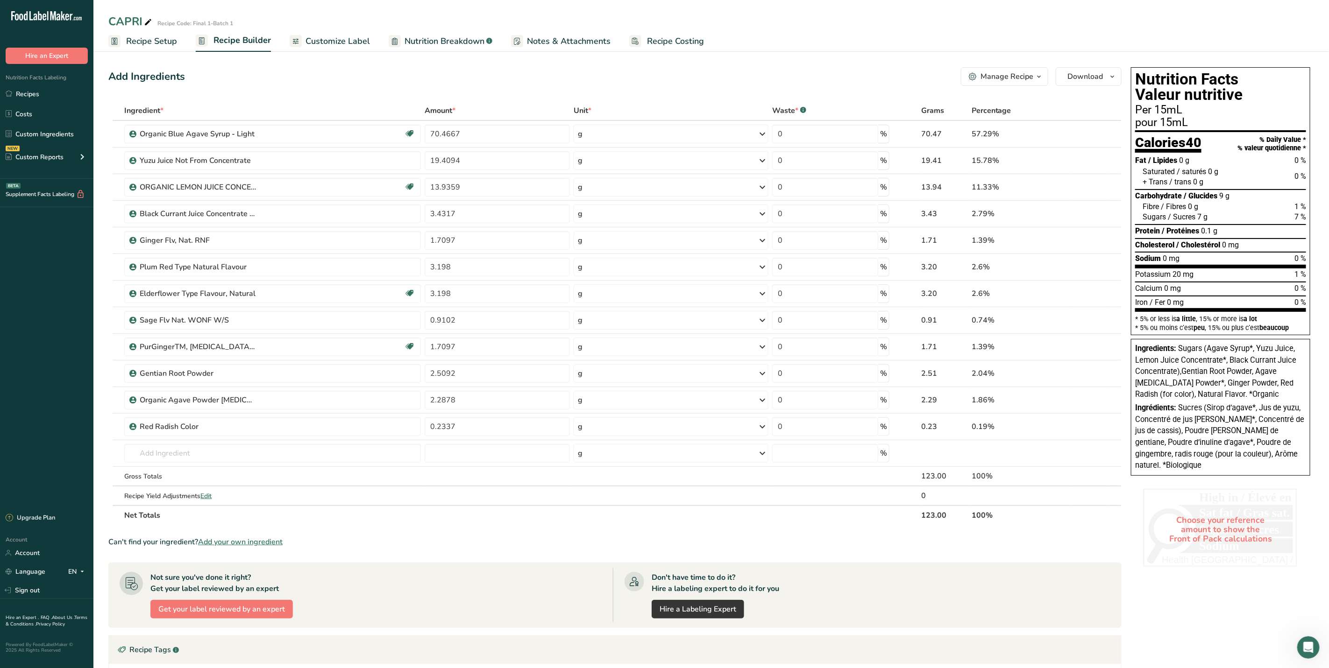
click at [139, 45] on span "Recipe Setup" at bounding box center [151, 41] width 51 height 13
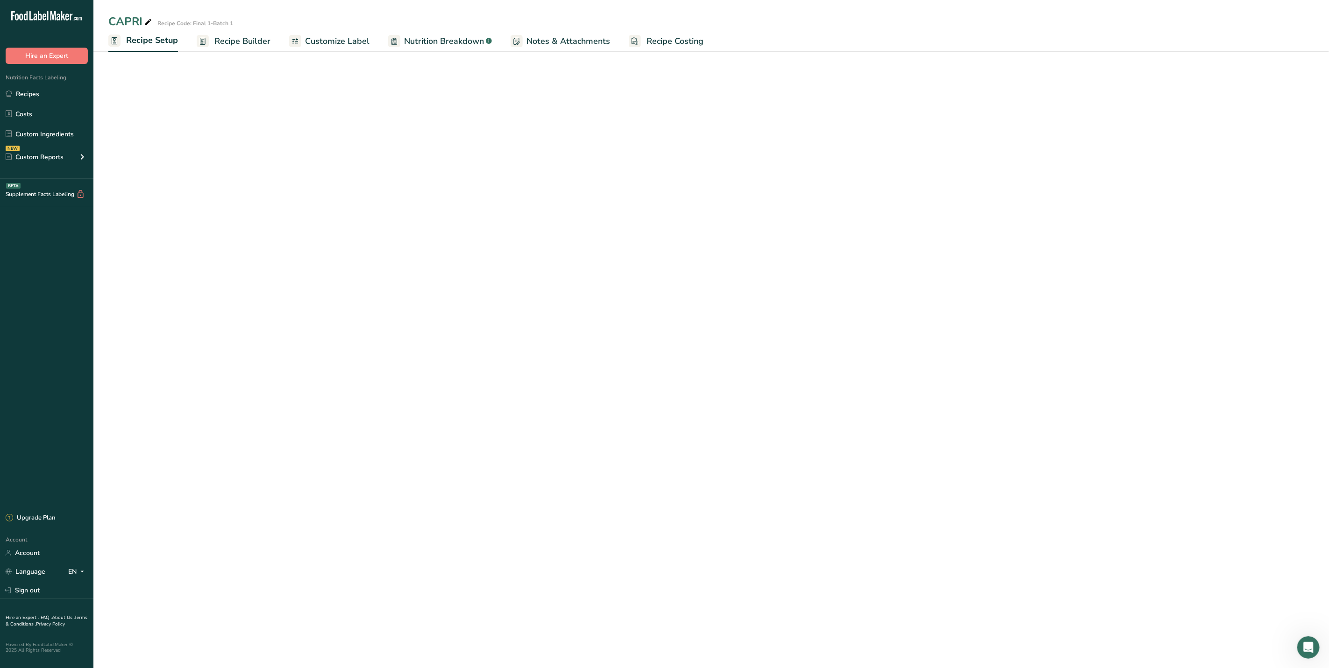
select select "22"
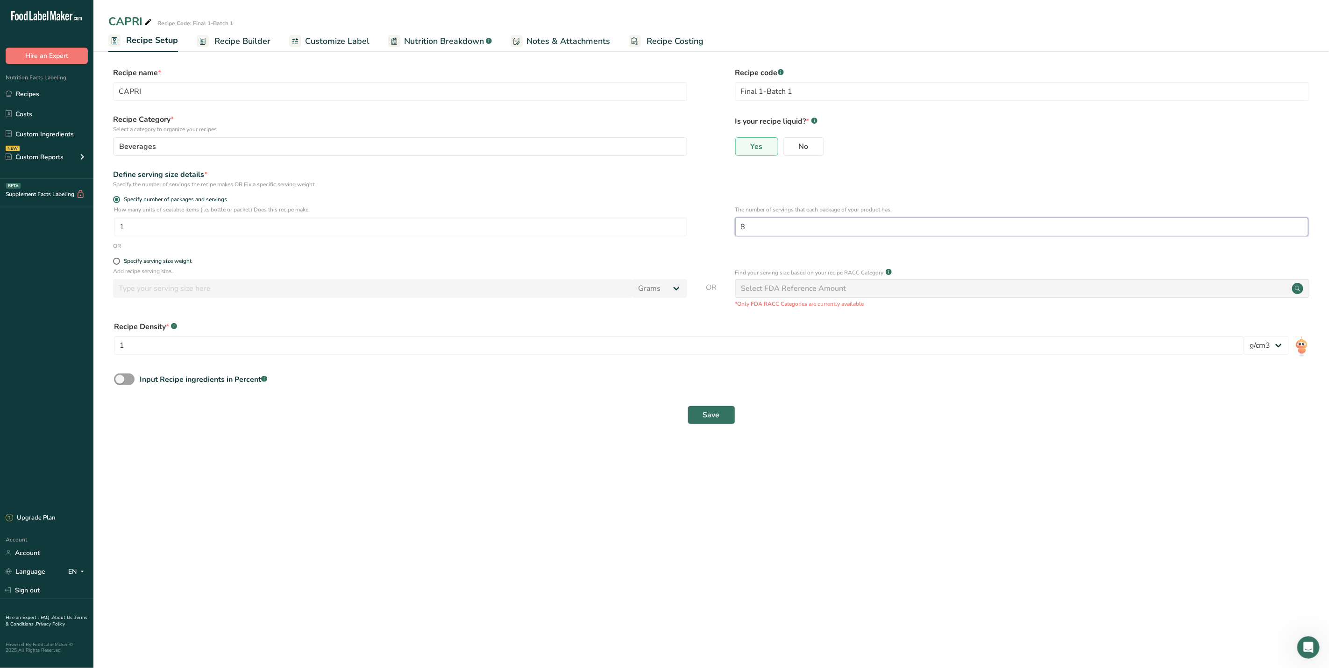
click at [793, 225] on input "8" at bounding box center [1021, 227] width 573 height 19
type input "12"
click at [699, 417] on button "Save" at bounding box center [711, 415] width 48 height 19
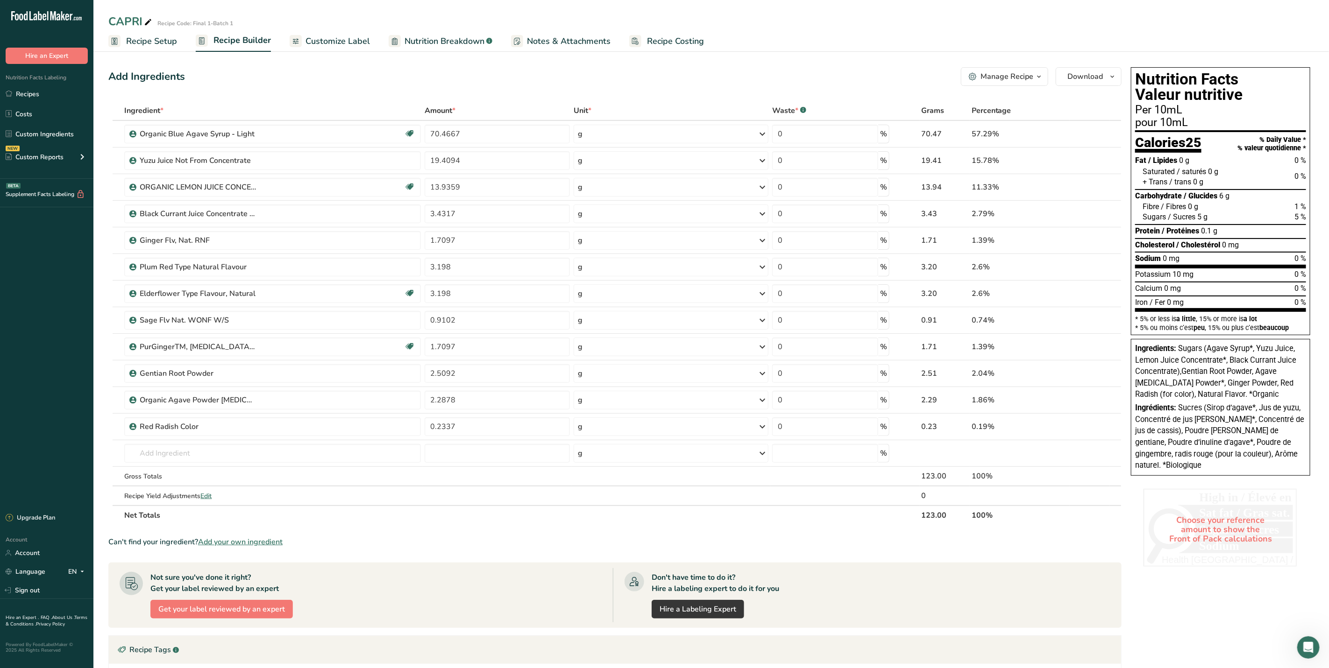
click at [138, 39] on span "Recipe Setup" at bounding box center [151, 41] width 51 height 13
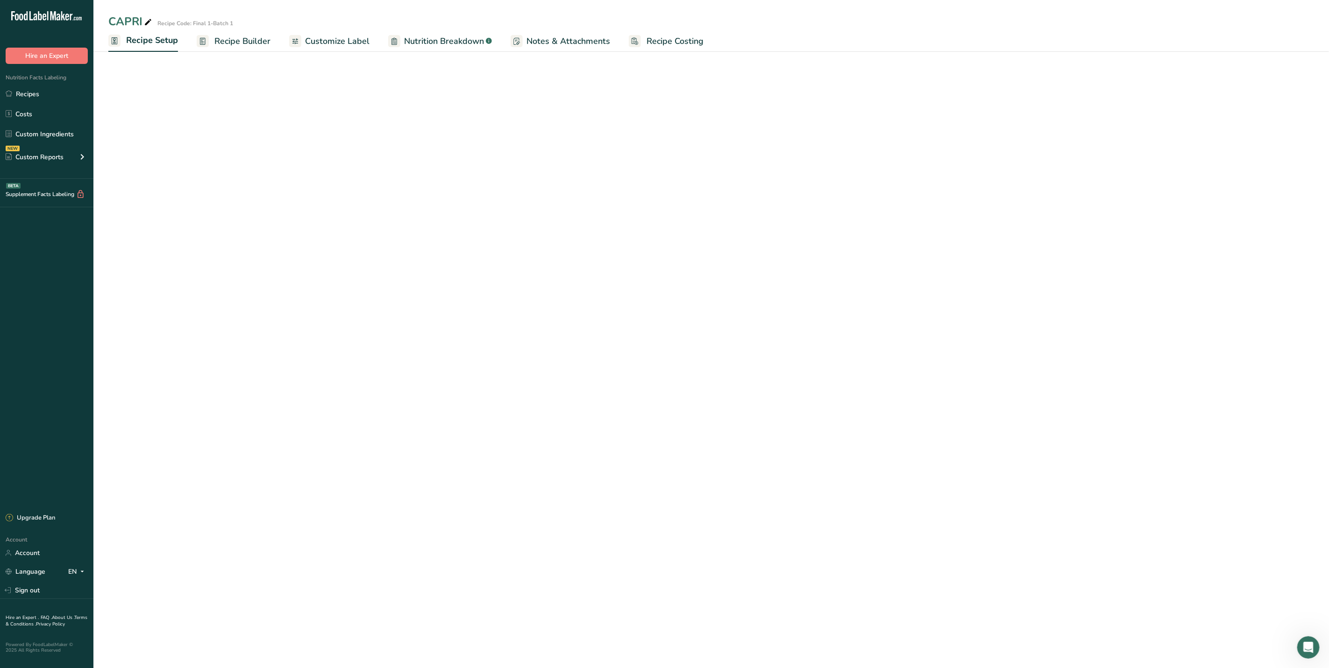
select select "22"
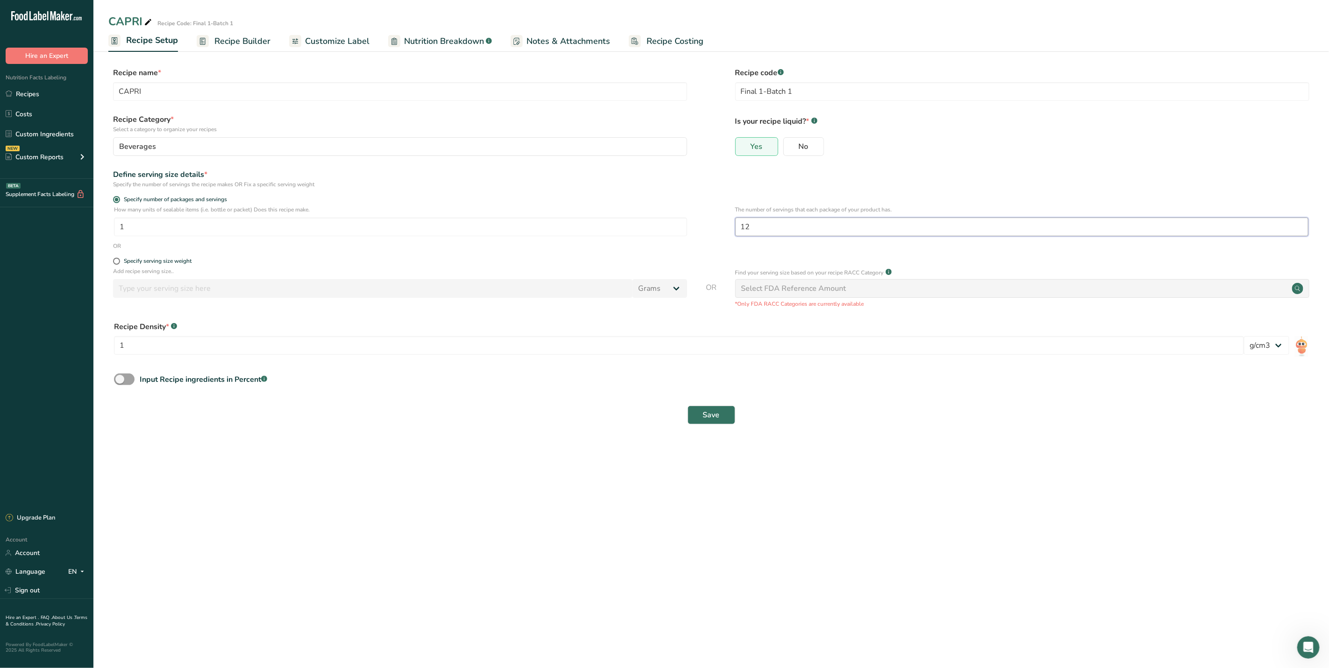
click at [761, 228] on input "12" at bounding box center [1021, 227] width 573 height 19
type input "10"
click at [711, 416] on span "Save" at bounding box center [711, 415] width 17 height 11
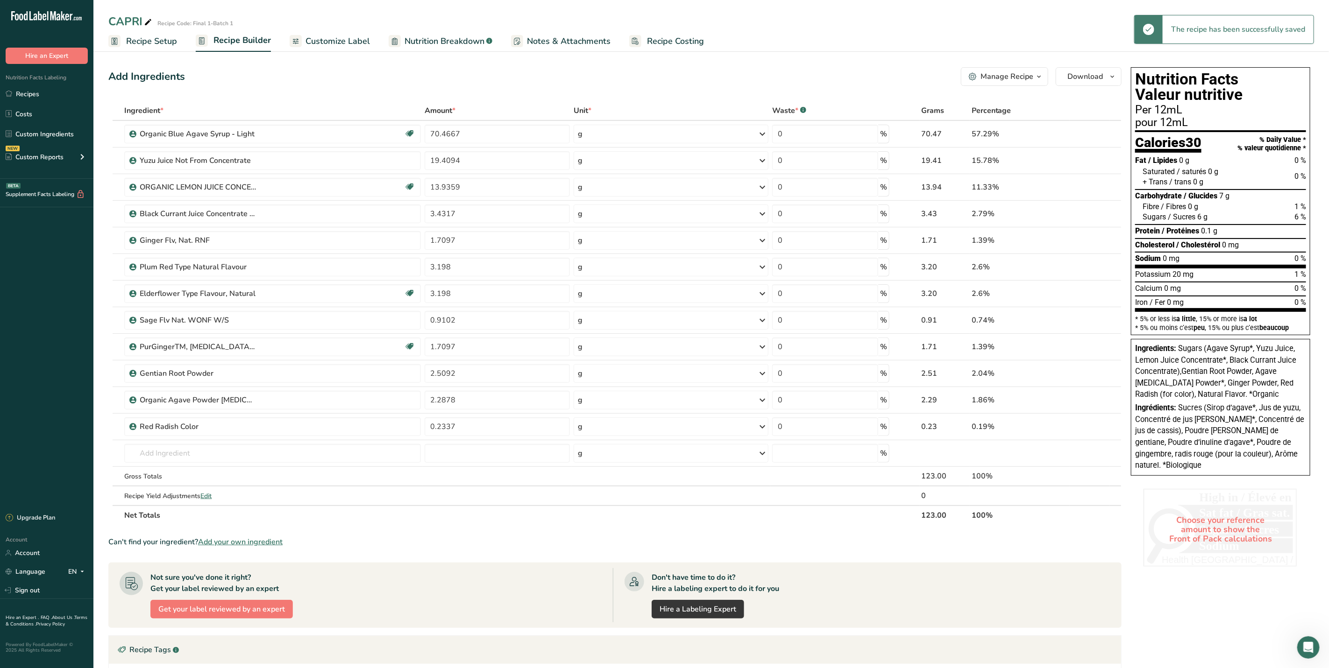
click at [172, 39] on span "Recipe Setup" at bounding box center [151, 41] width 51 height 13
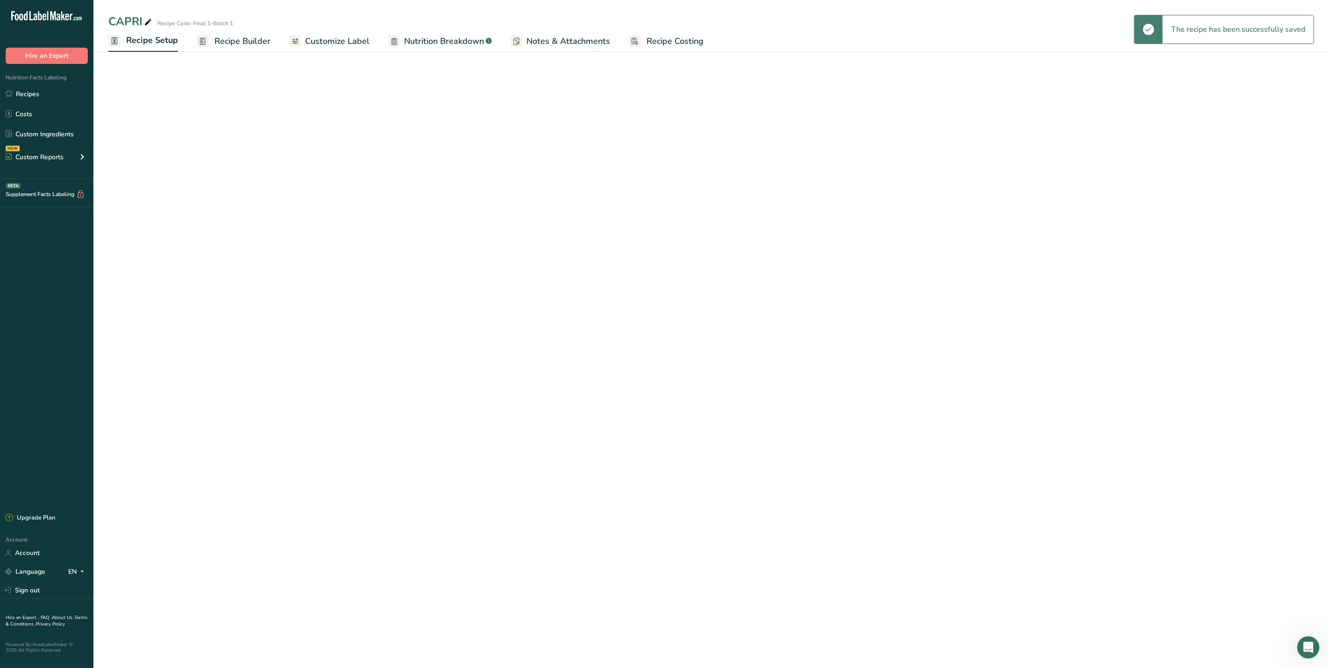
select select "22"
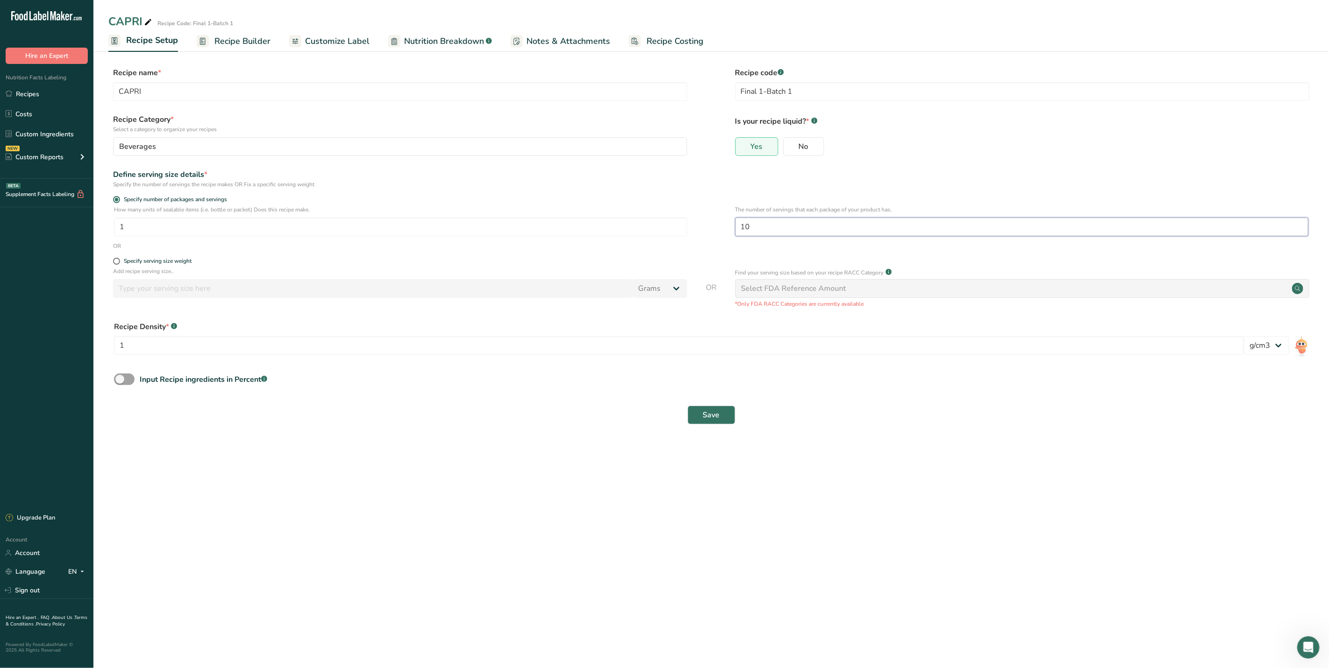
click at [758, 227] on input "10" at bounding box center [1021, 227] width 573 height 19
type input "1"
type input "9"
click at [719, 418] on span "Save" at bounding box center [711, 415] width 17 height 11
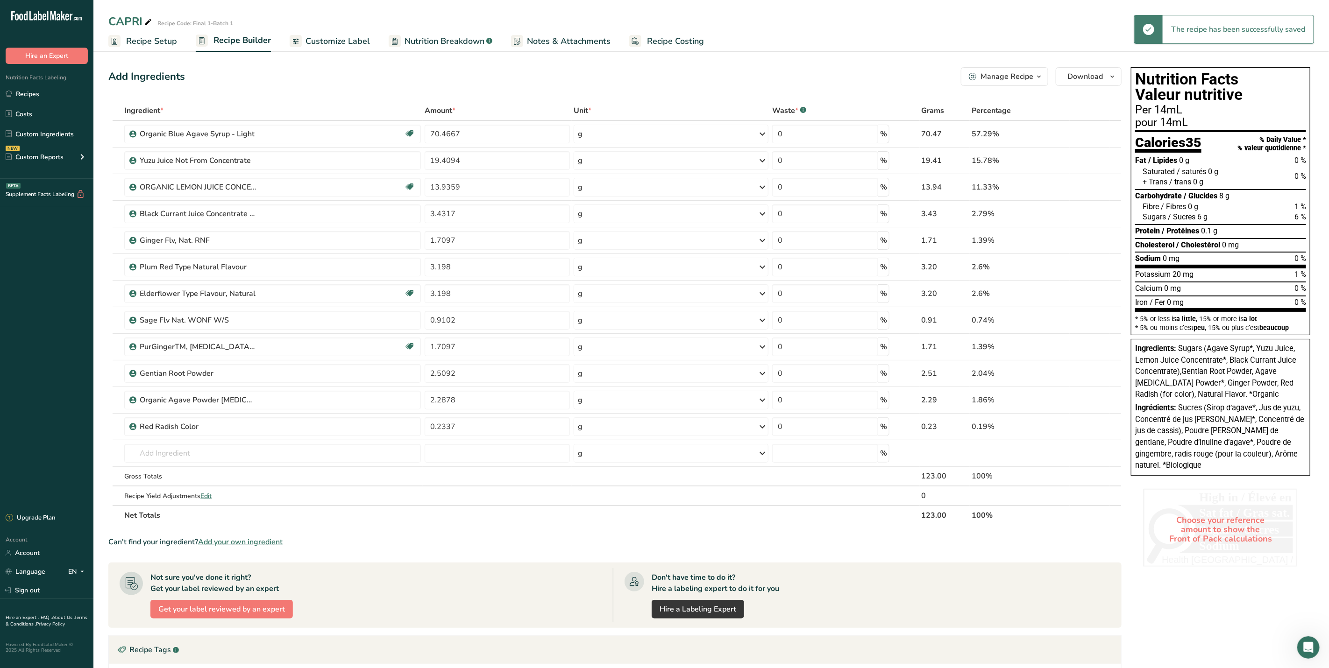
click at [134, 42] on span "Recipe Setup" at bounding box center [151, 41] width 51 height 13
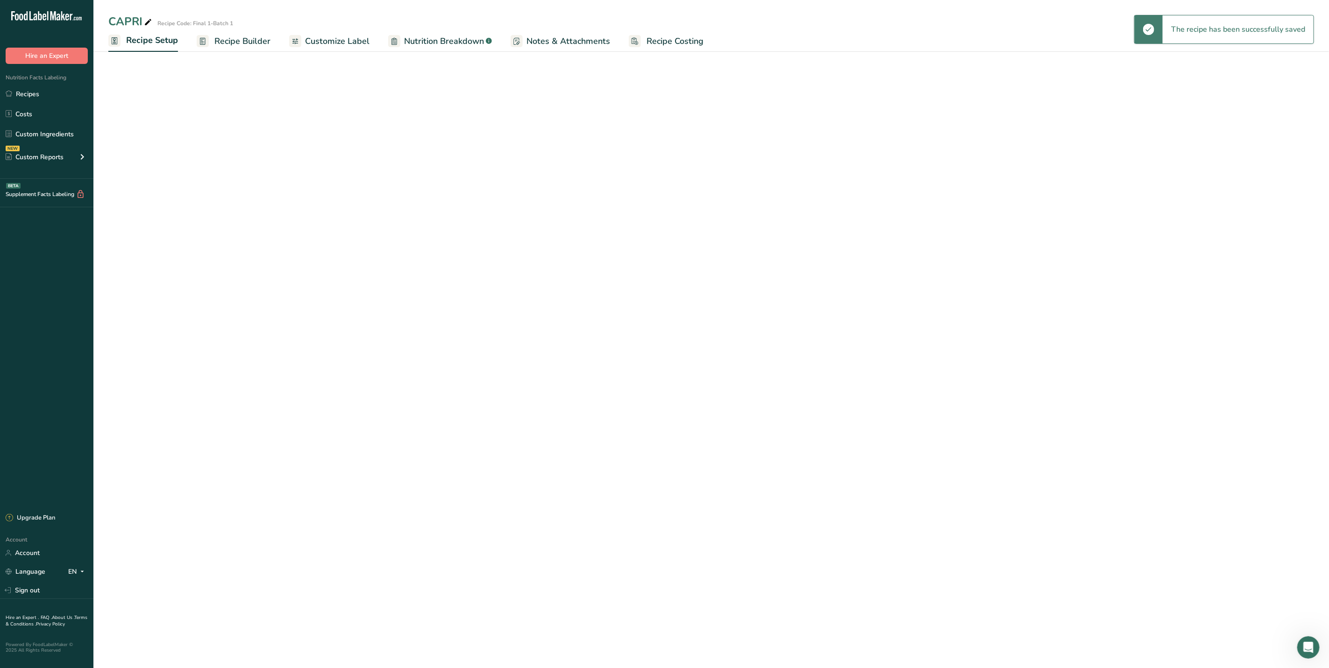
select select "22"
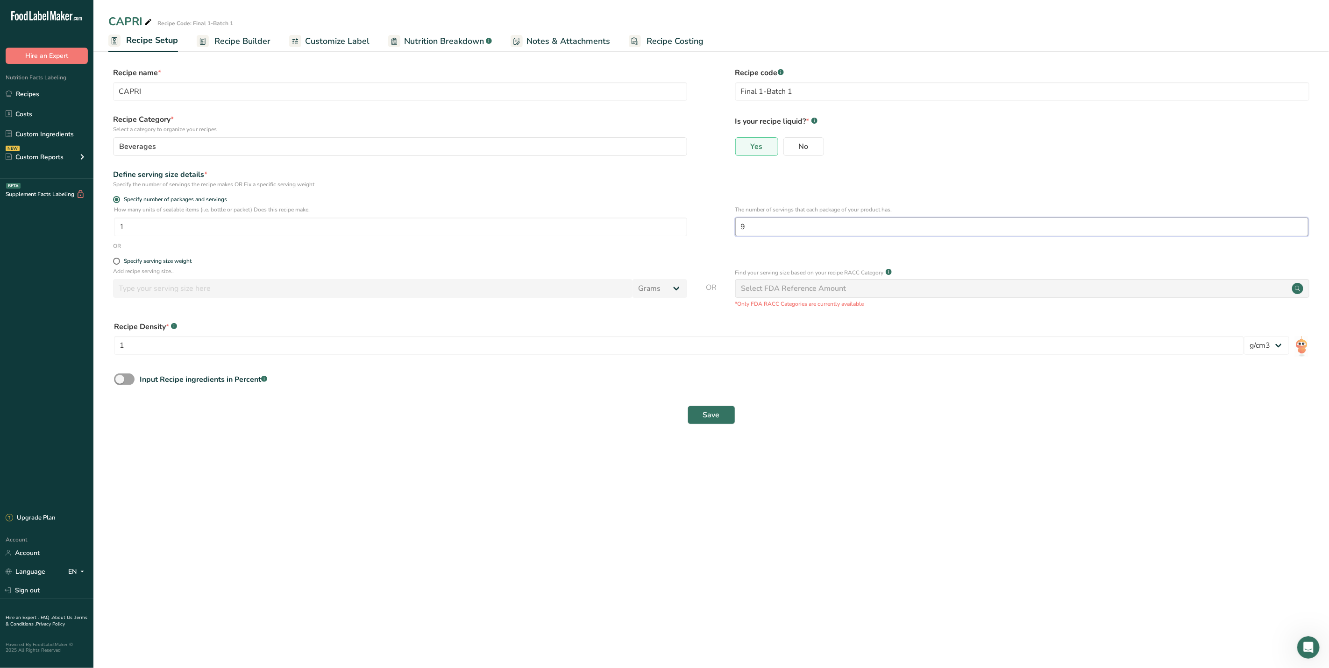
click at [744, 231] on input "9" at bounding box center [1021, 227] width 573 height 19
type input "9.5"
click at [698, 417] on button "Save" at bounding box center [711, 415] width 48 height 19
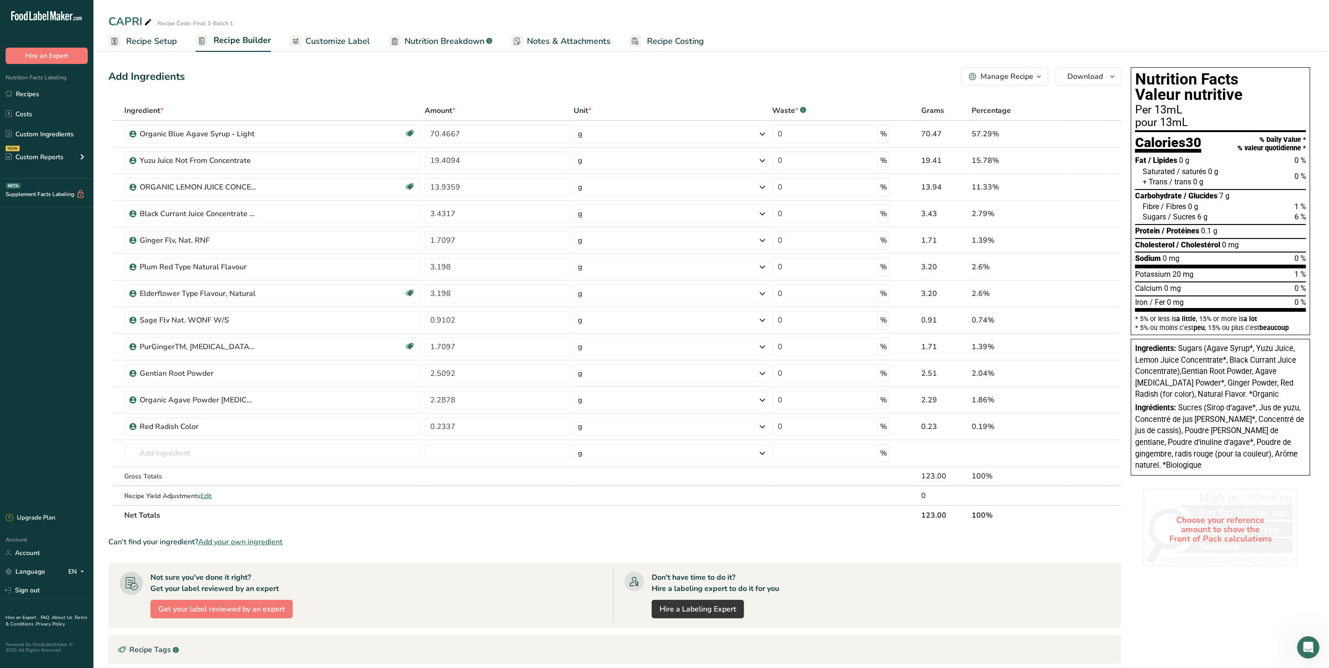
click at [155, 35] on span "Recipe Setup" at bounding box center [151, 41] width 51 height 13
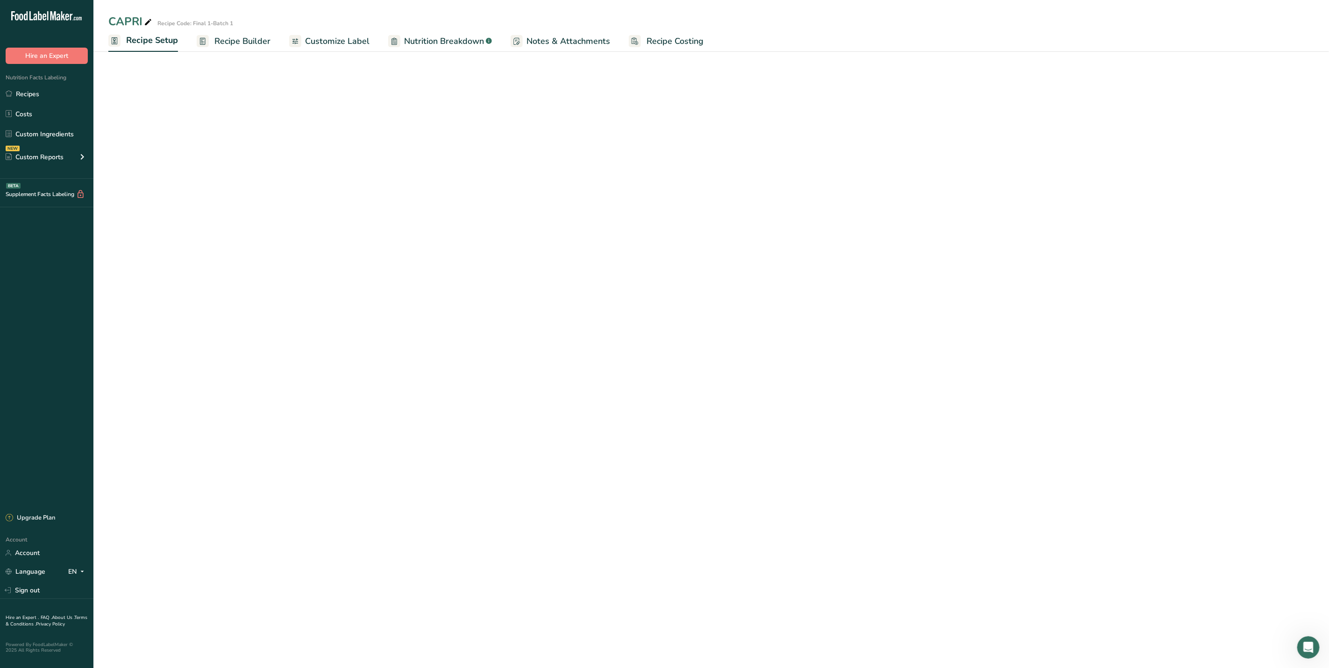
select select "22"
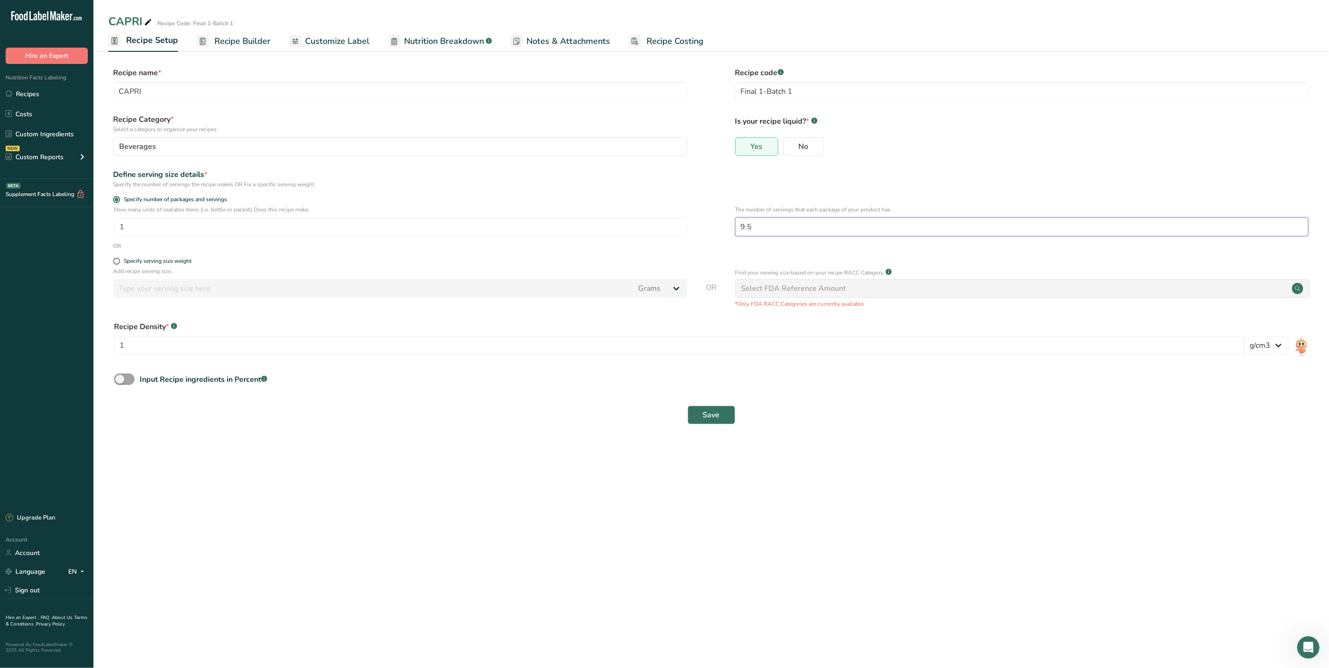
drag, startPoint x: 751, startPoint y: 227, endPoint x: 742, endPoint y: 227, distance: 9.8
click at [742, 227] on input "9.5" at bounding box center [1021, 227] width 573 height 19
type input "8"
click at [723, 410] on button "Save" at bounding box center [711, 415] width 48 height 19
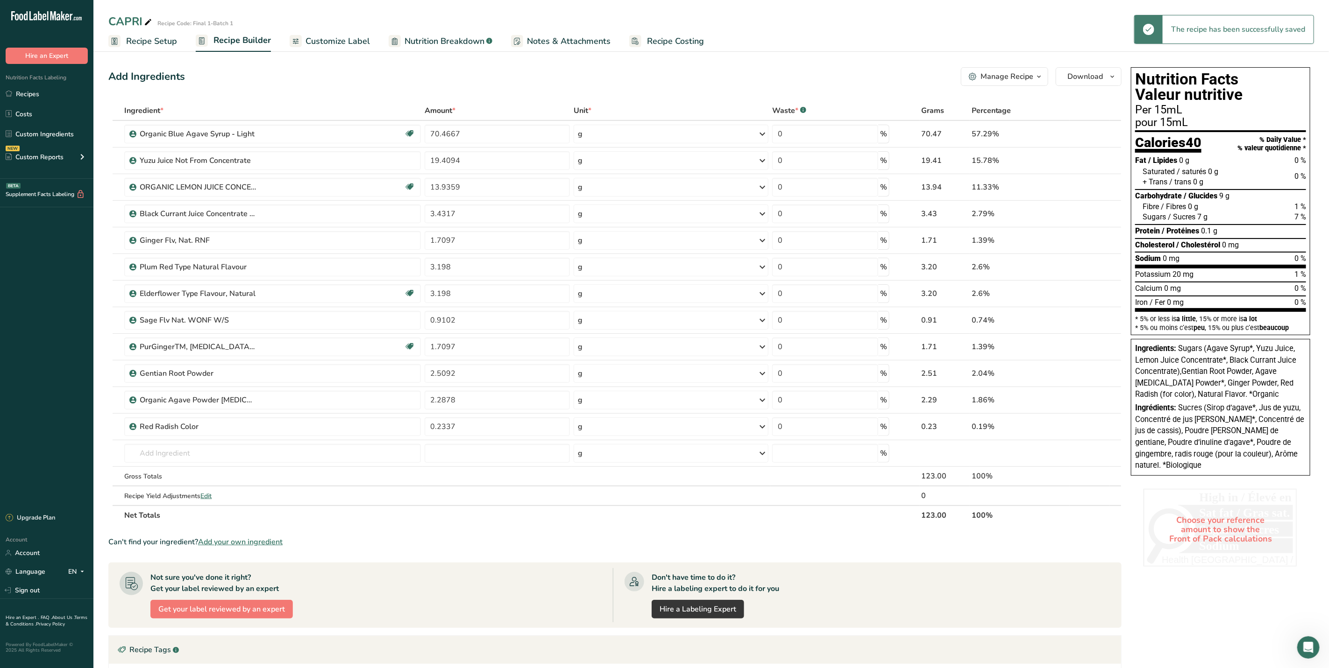
click at [134, 41] on span "Recipe Setup" at bounding box center [151, 41] width 51 height 13
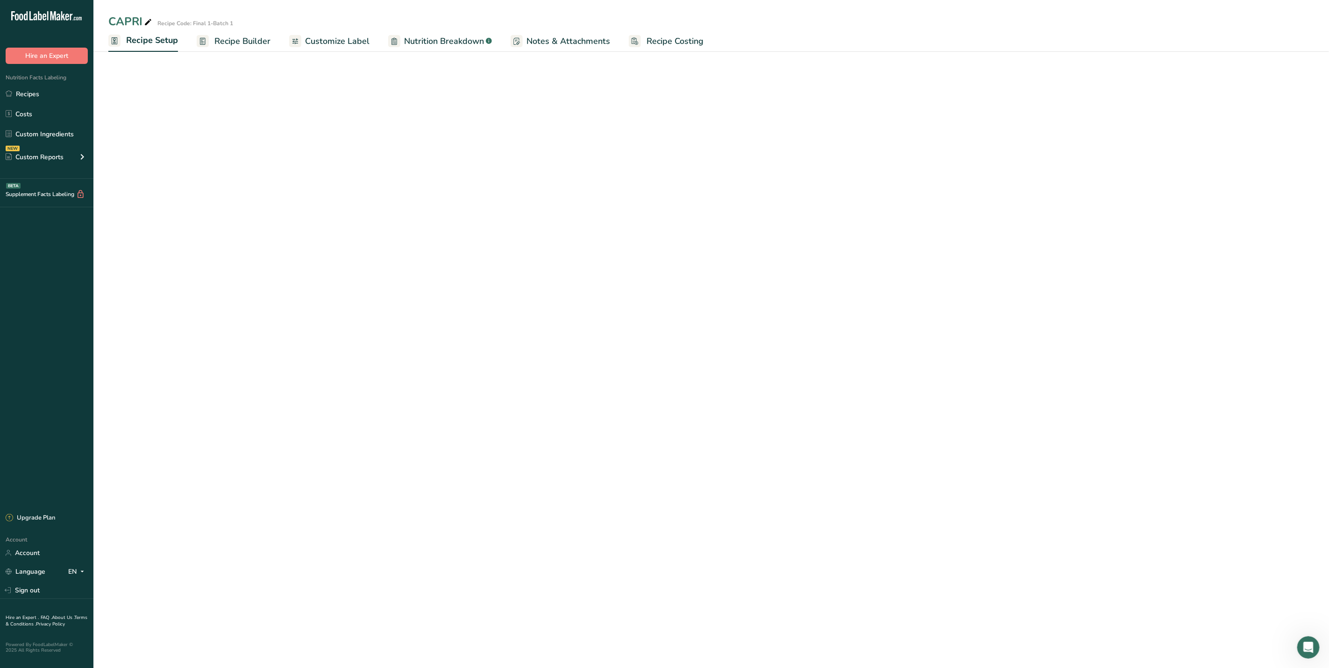
select select "22"
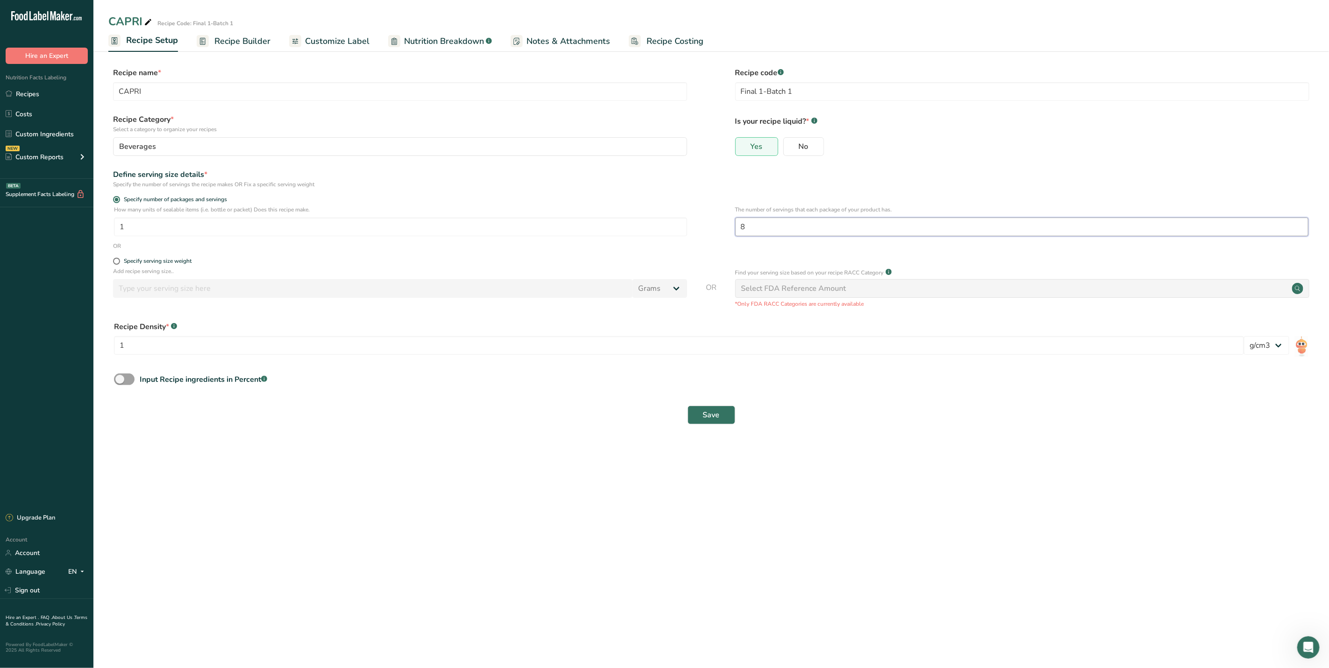
click at [772, 231] on input "8" at bounding box center [1021, 227] width 573 height 19
type input "13"
click at [705, 425] on button "Save" at bounding box center [711, 415] width 48 height 19
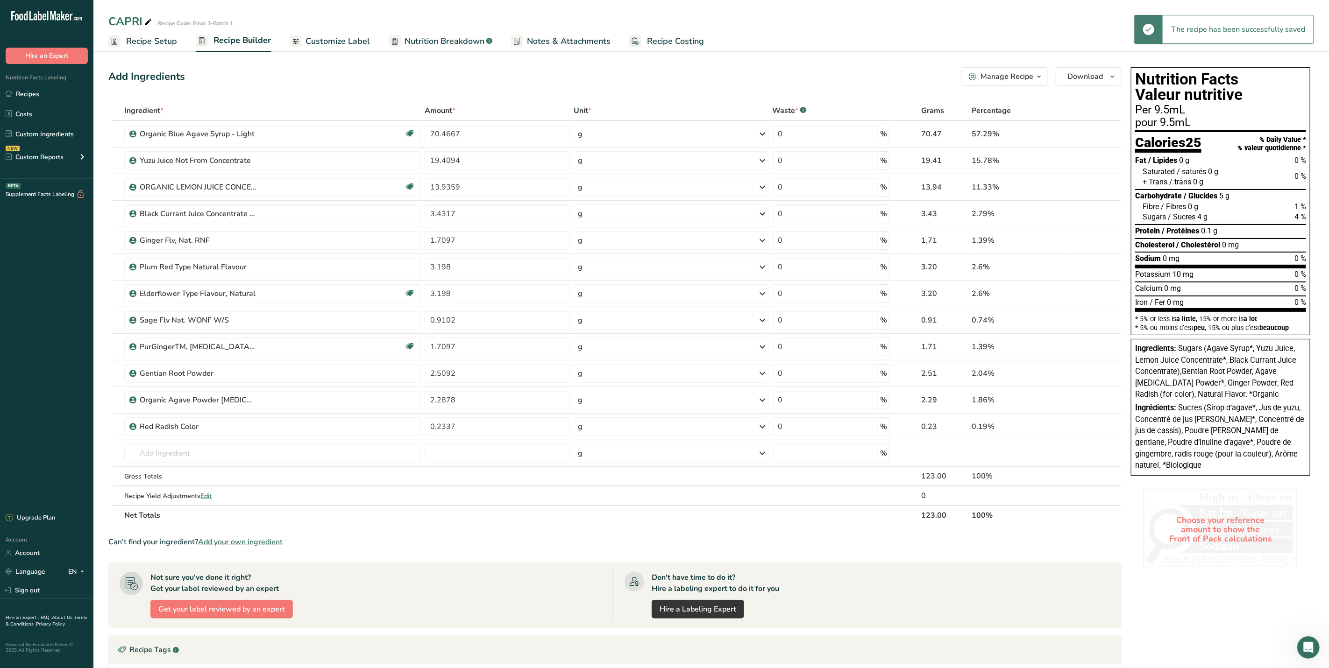
click at [154, 46] on span "Recipe Setup" at bounding box center [151, 41] width 51 height 13
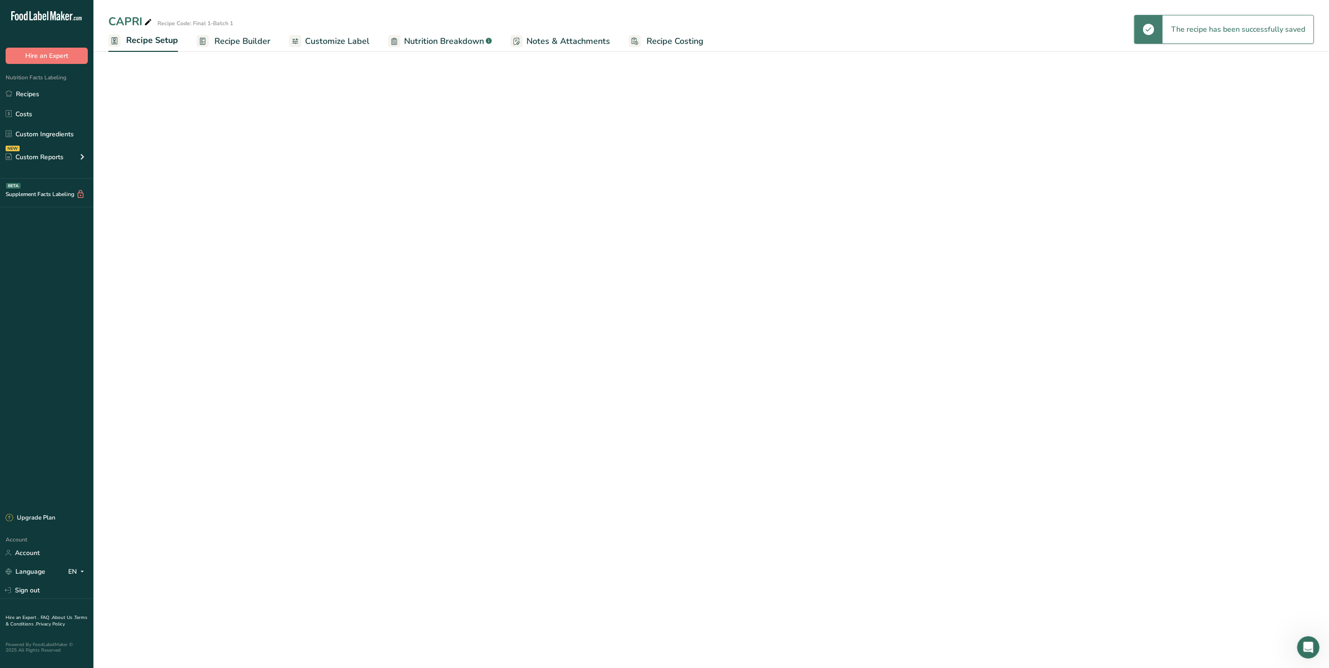
select select "22"
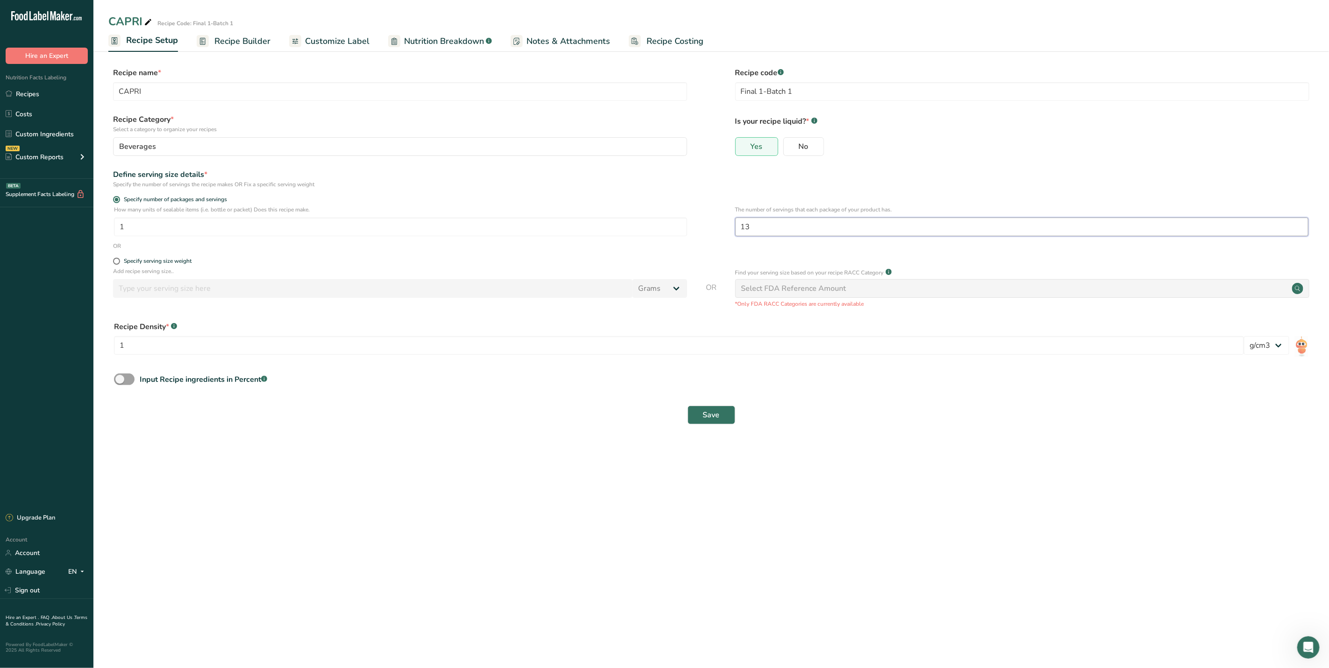
click at [785, 224] on input "13" at bounding box center [1021, 227] width 573 height 19
type input "11.5"
click at [717, 412] on span "Save" at bounding box center [711, 415] width 17 height 11
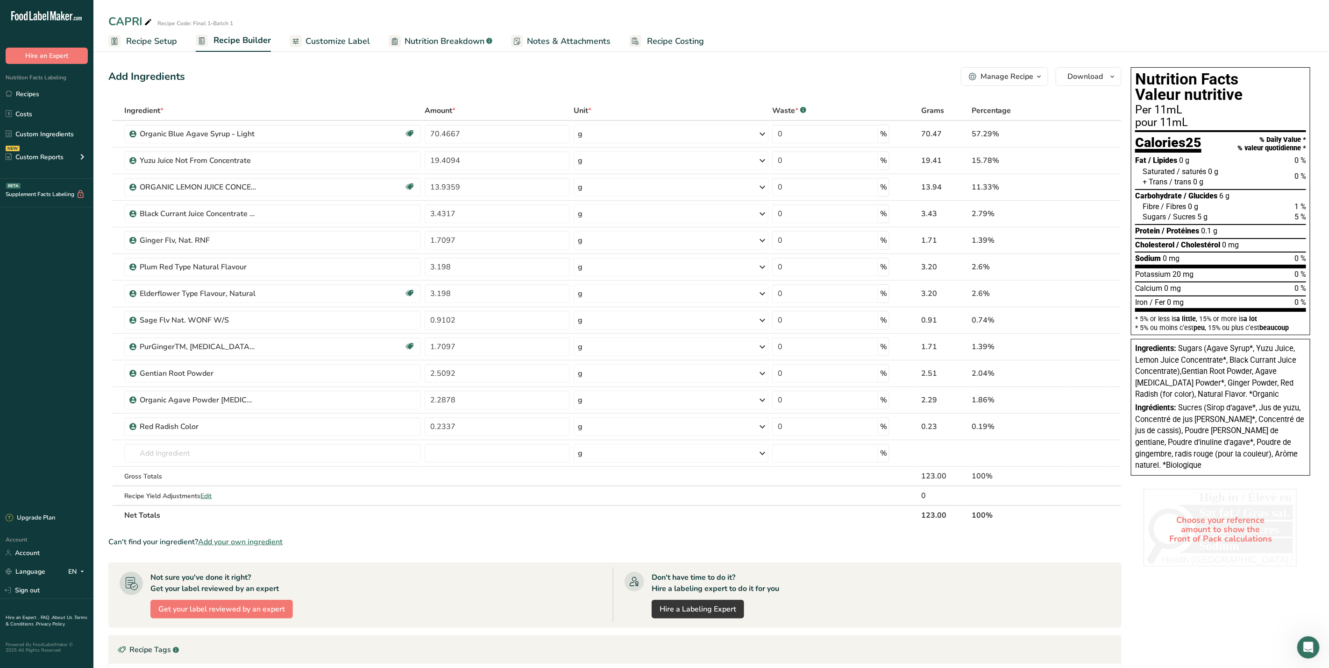
click at [157, 41] on span "Recipe Setup" at bounding box center [151, 41] width 51 height 13
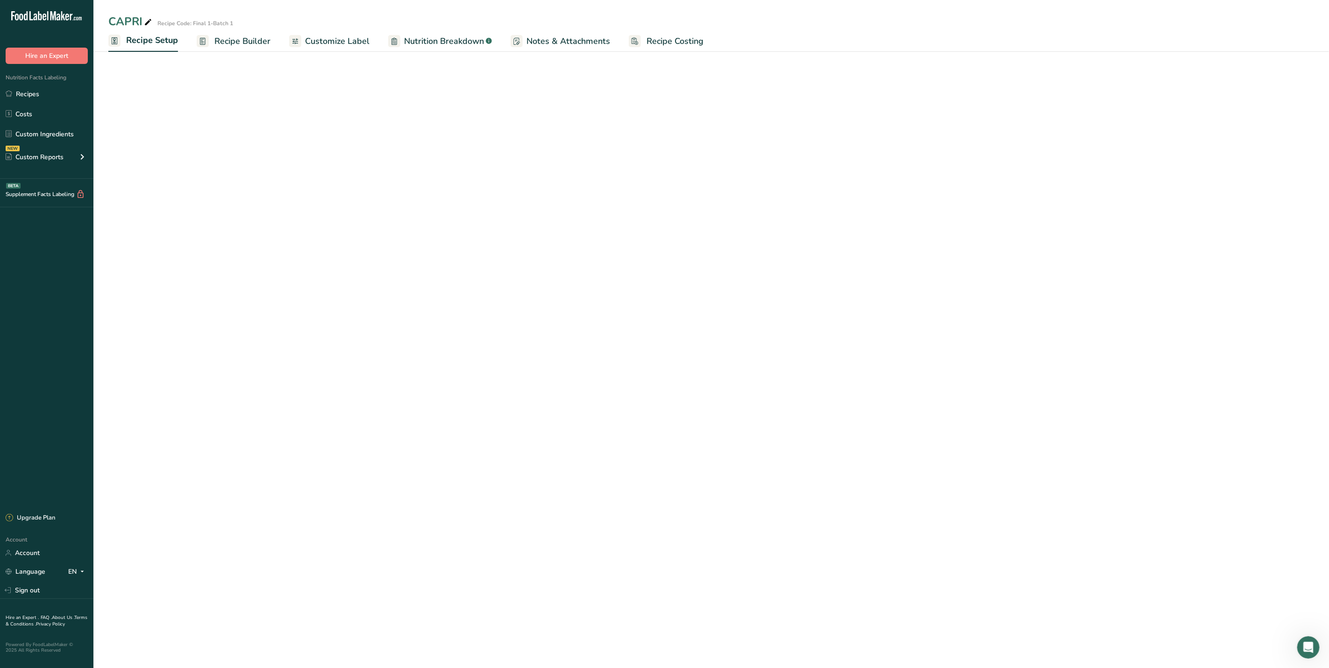
select select "22"
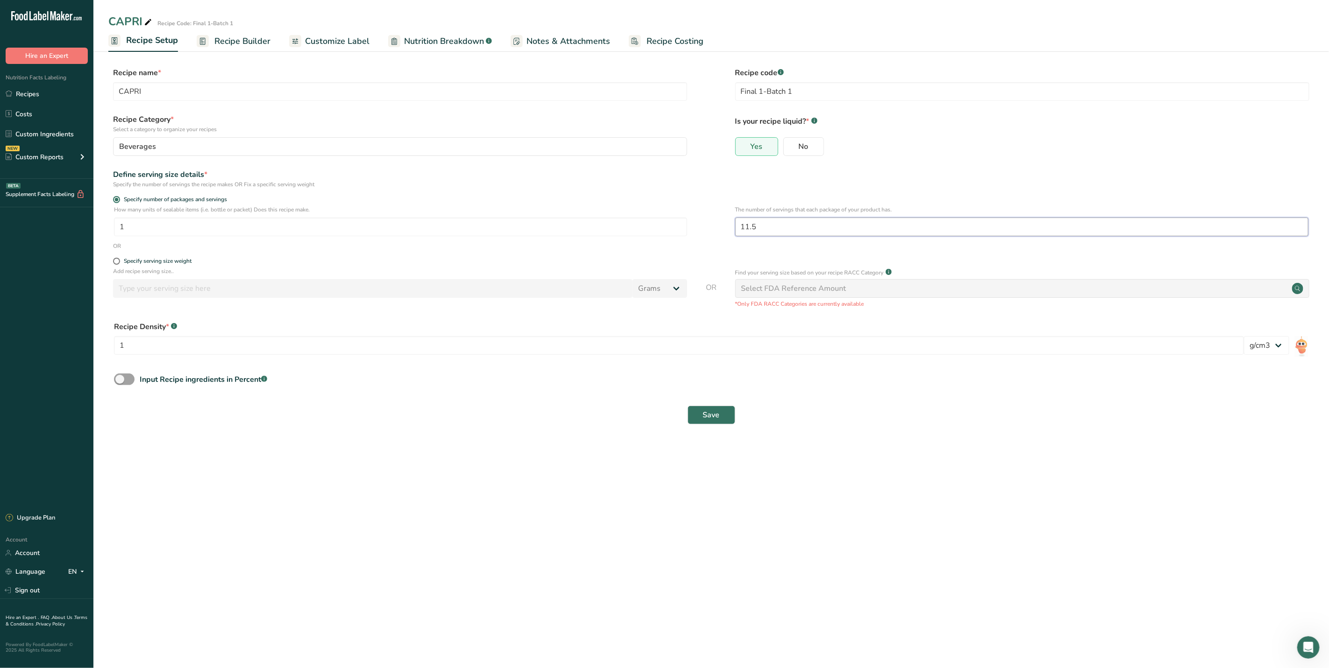
click at [772, 232] on input "11.5" at bounding box center [1021, 227] width 573 height 19
type input "11.8"
click at [716, 412] on span "Save" at bounding box center [711, 415] width 17 height 11
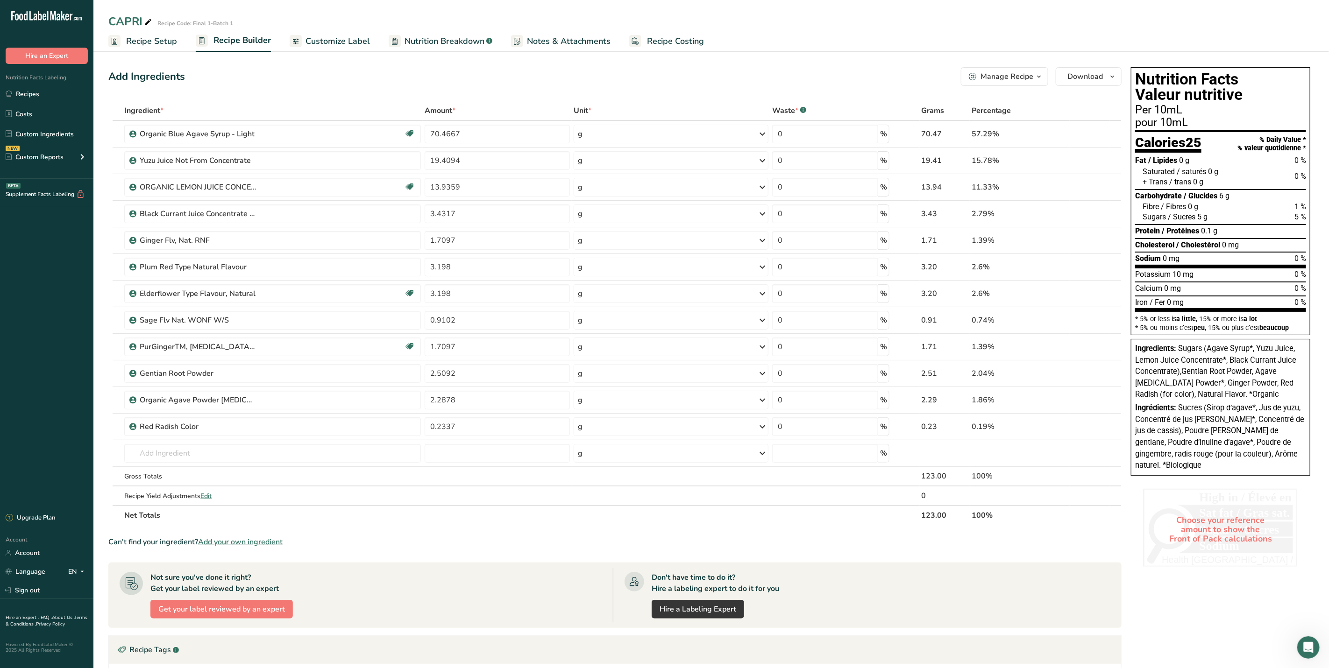
click at [144, 43] on span "Recipe Setup" at bounding box center [151, 41] width 51 height 13
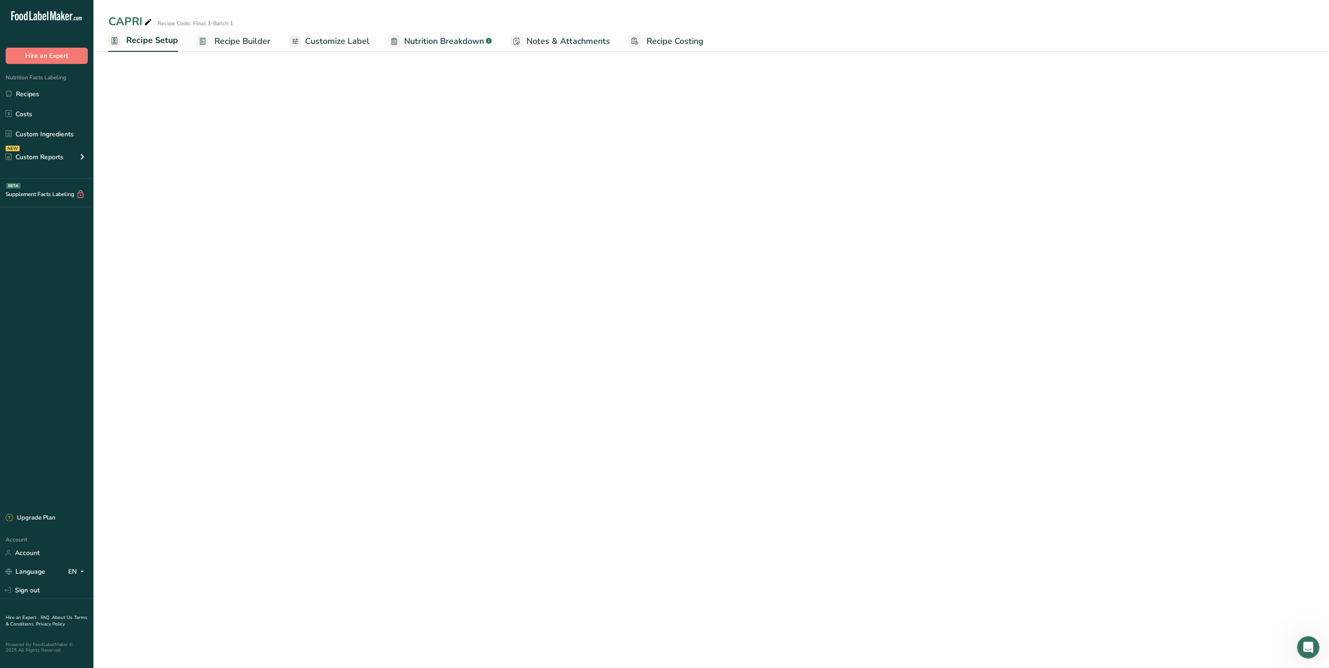
select select "22"
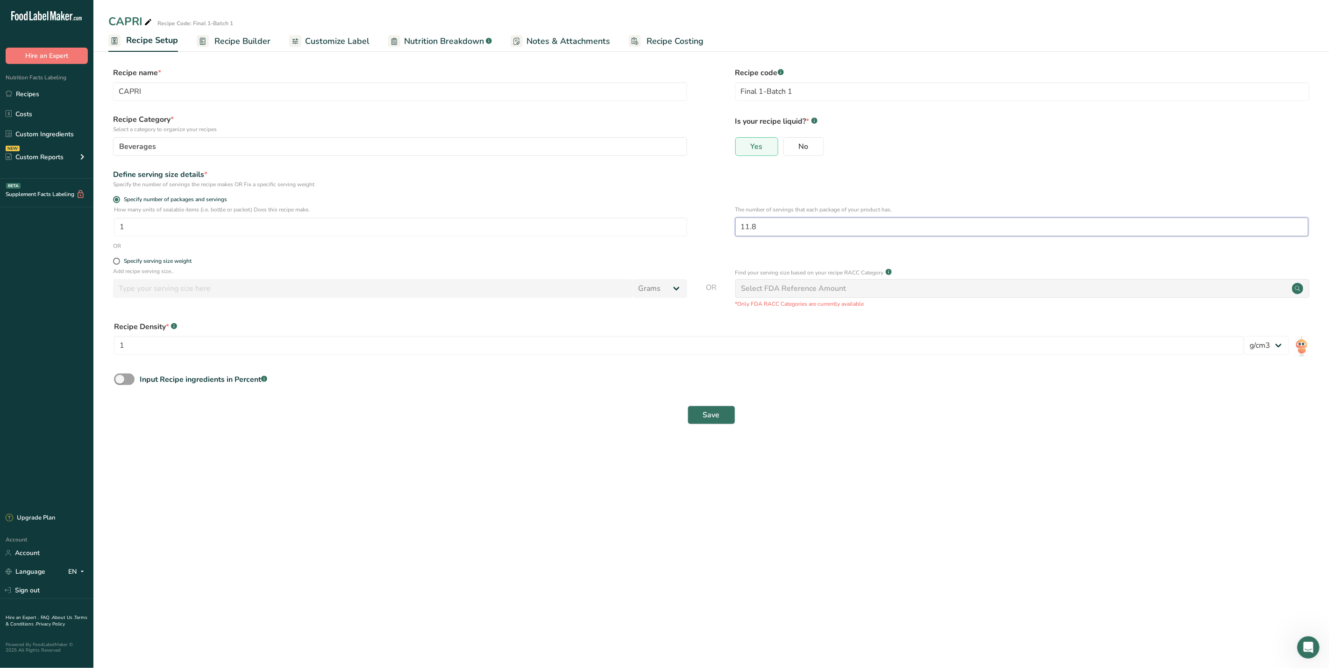
click at [772, 224] on input "11.8" at bounding box center [1021, 227] width 573 height 19
type input "11.2"
click at [694, 411] on button "Save" at bounding box center [711, 415] width 48 height 19
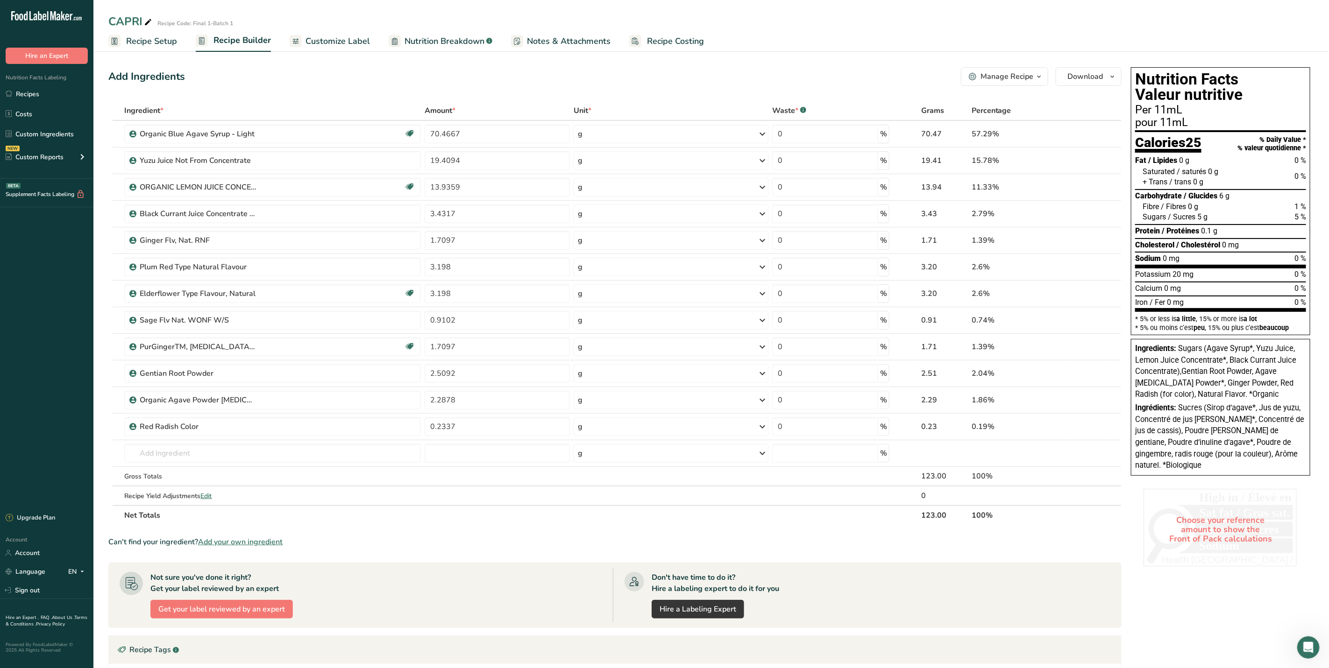
click at [130, 41] on span "Recipe Setup" at bounding box center [151, 41] width 51 height 13
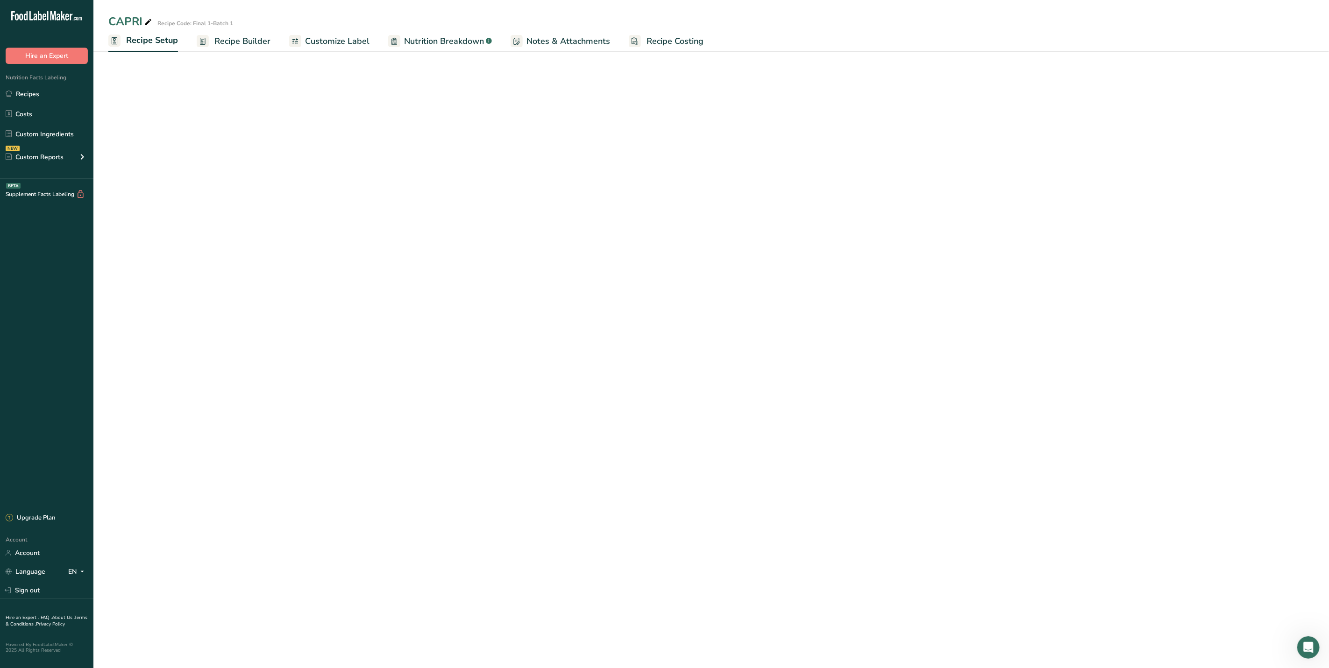
select select "22"
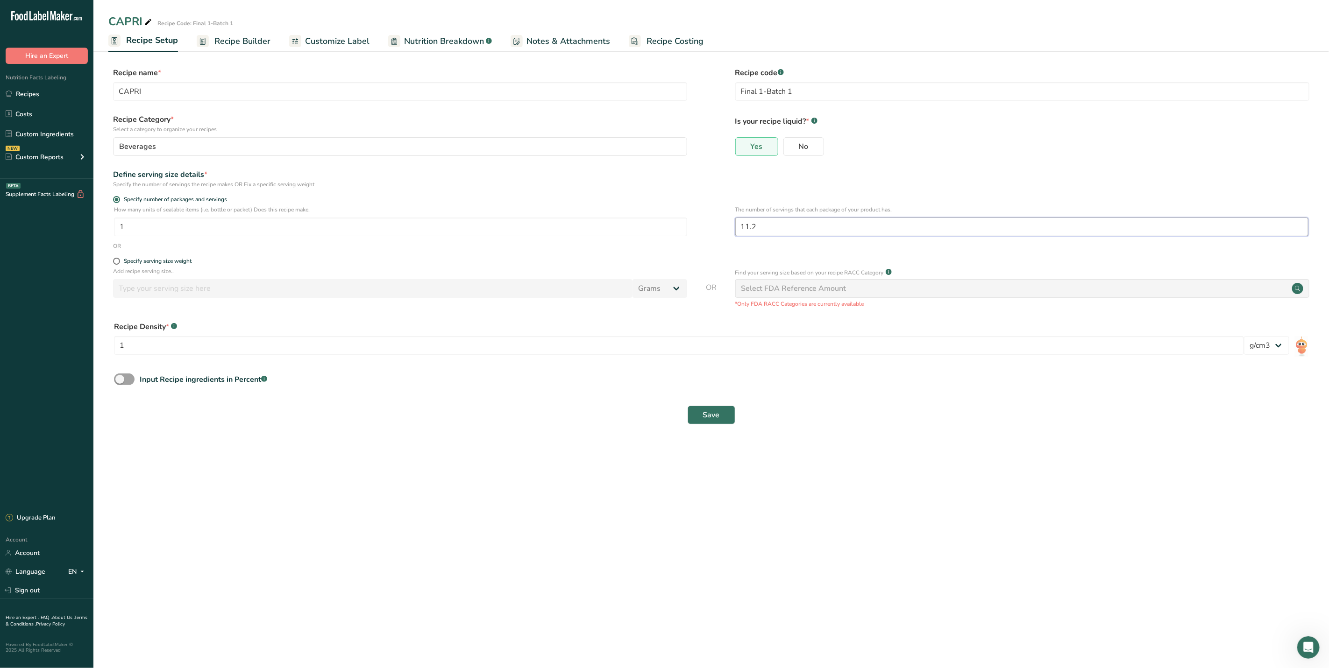
click at [757, 226] on input "11.2" at bounding box center [1021, 227] width 573 height 19
type input "11.3"
click at [712, 419] on span "Save" at bounding box center [711, 415] width 17 height 11
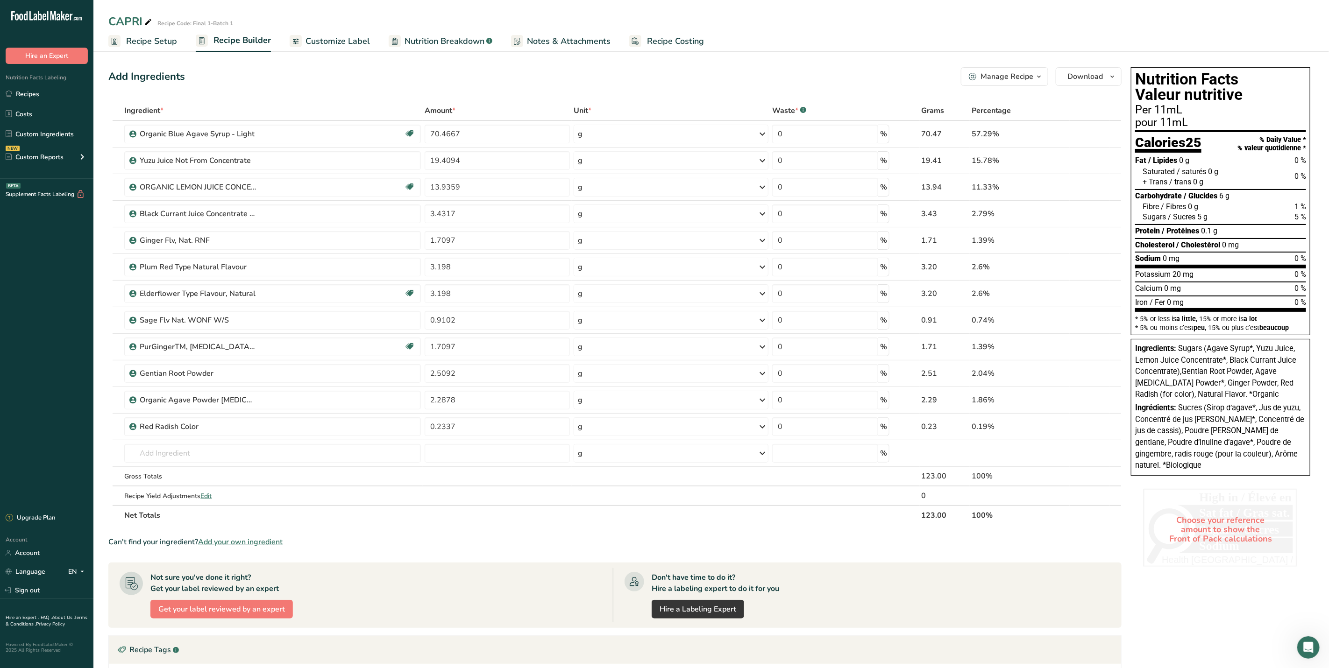
click at [156, 43] on span "Recipe Setup" at bounding box center [151, 41] width 51 height 13
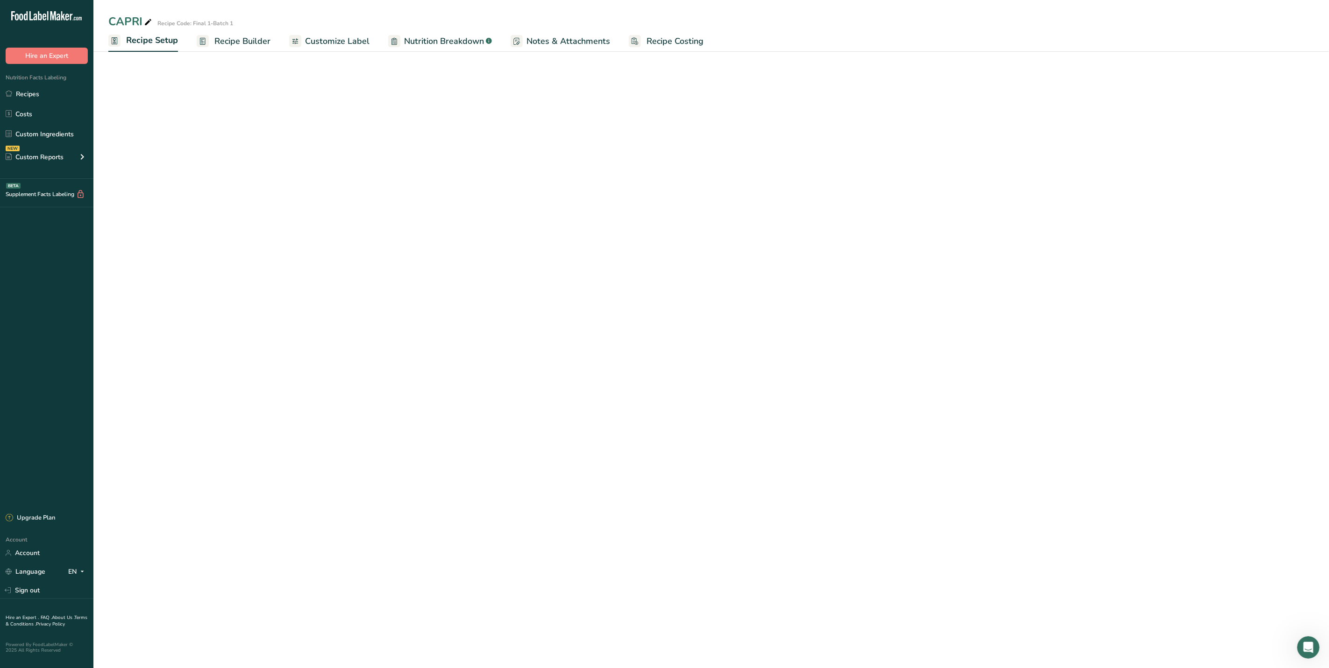
select select "22"
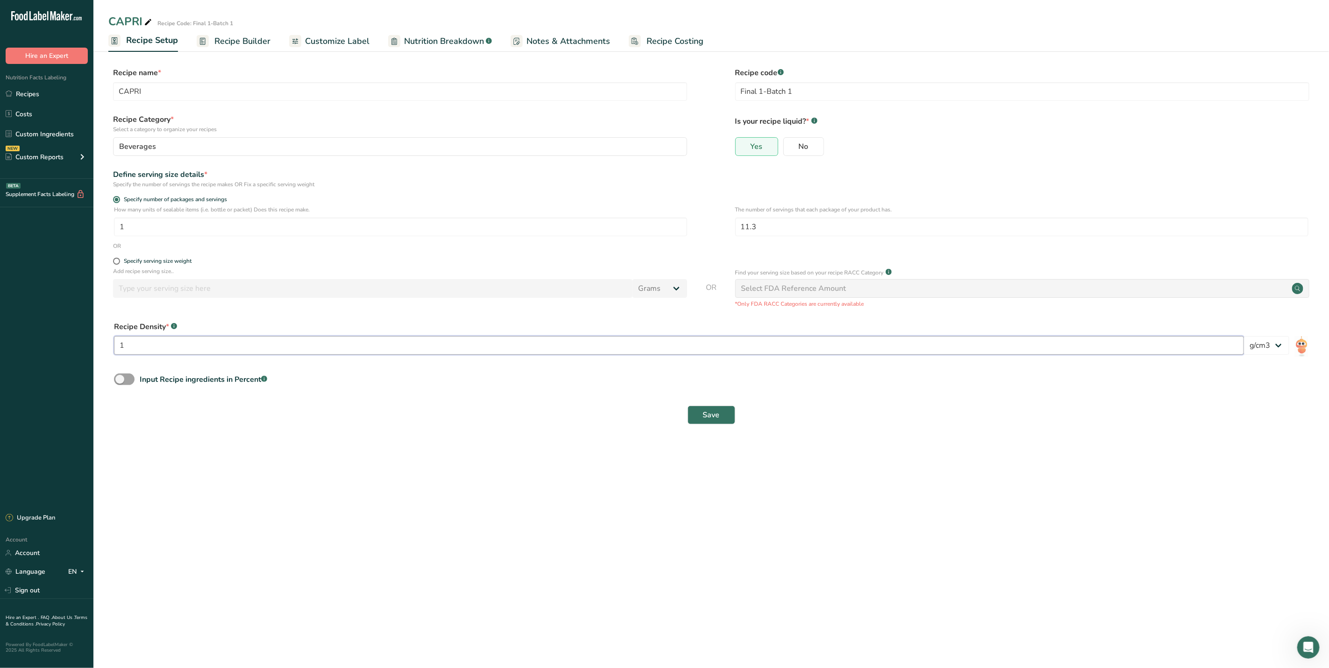
click at [172, 345] on input "1" at bounding box center [679, 345] width 1130 height 19
type input "1.23"
click at [724, 417] on button "Save" at bounding box center [711, 415] width 48 height 19
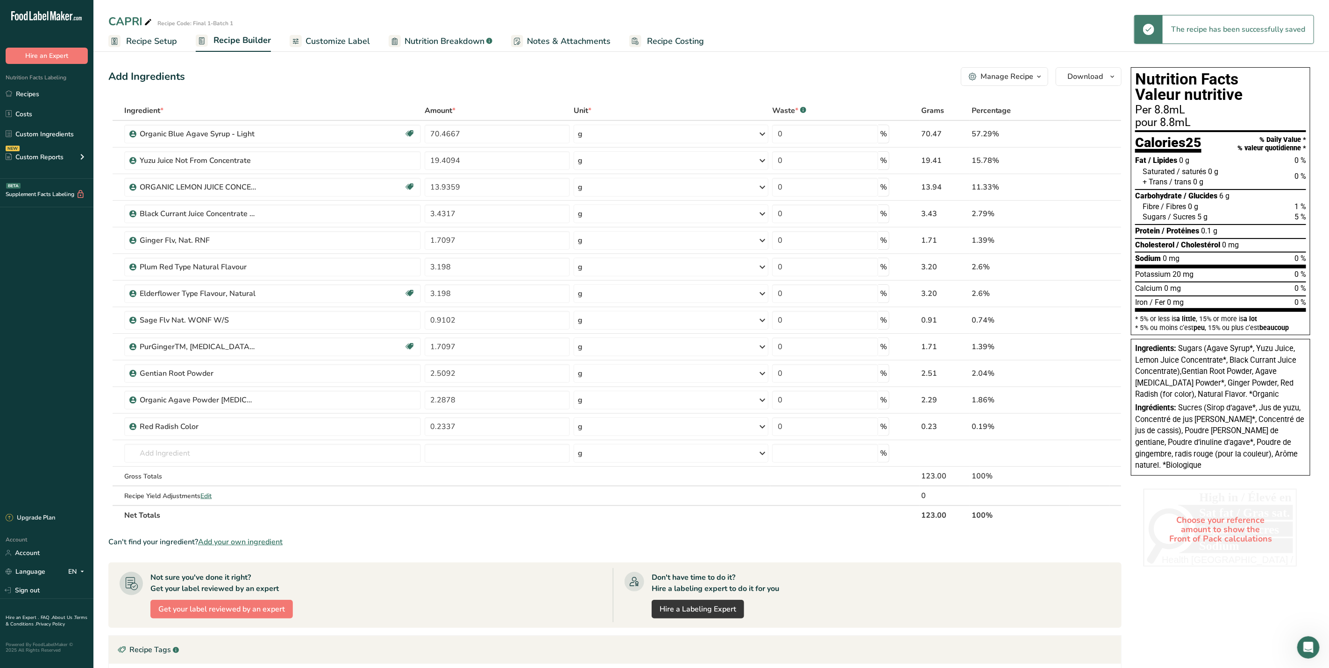
click at [146, 45] on span "Recipe Setup" at bounding box center [151, 41] width 51 height 13
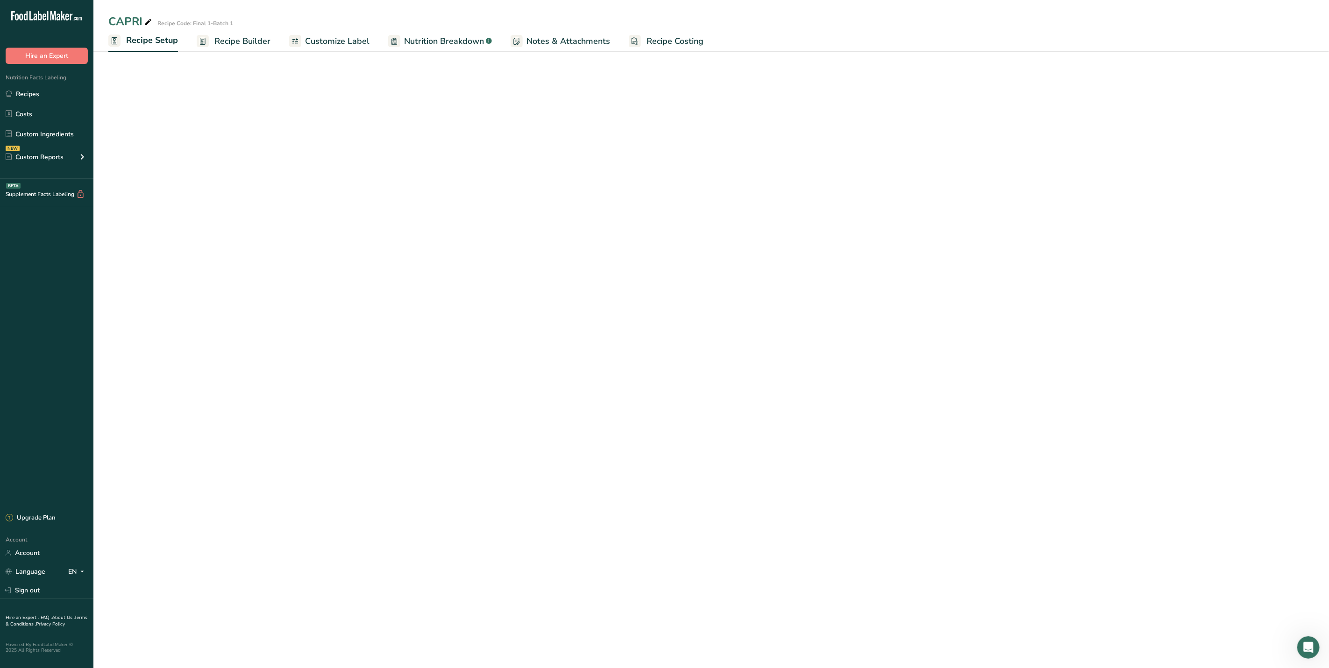
select select "22"
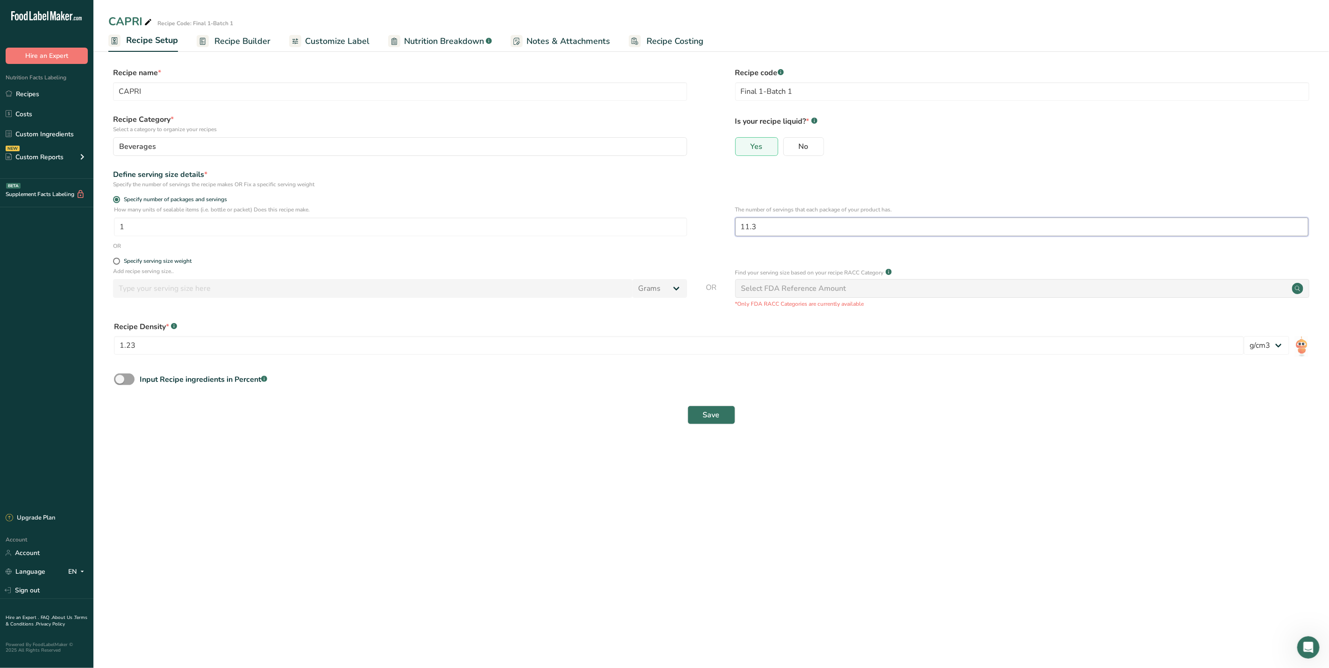
click at [758, 230] on input "11.3" at bounding box center [1021, 227] width 573 height 19
type input "10"
click at [711, 423] on button "Save" at bounding box center [711, 415] width 48 height 19
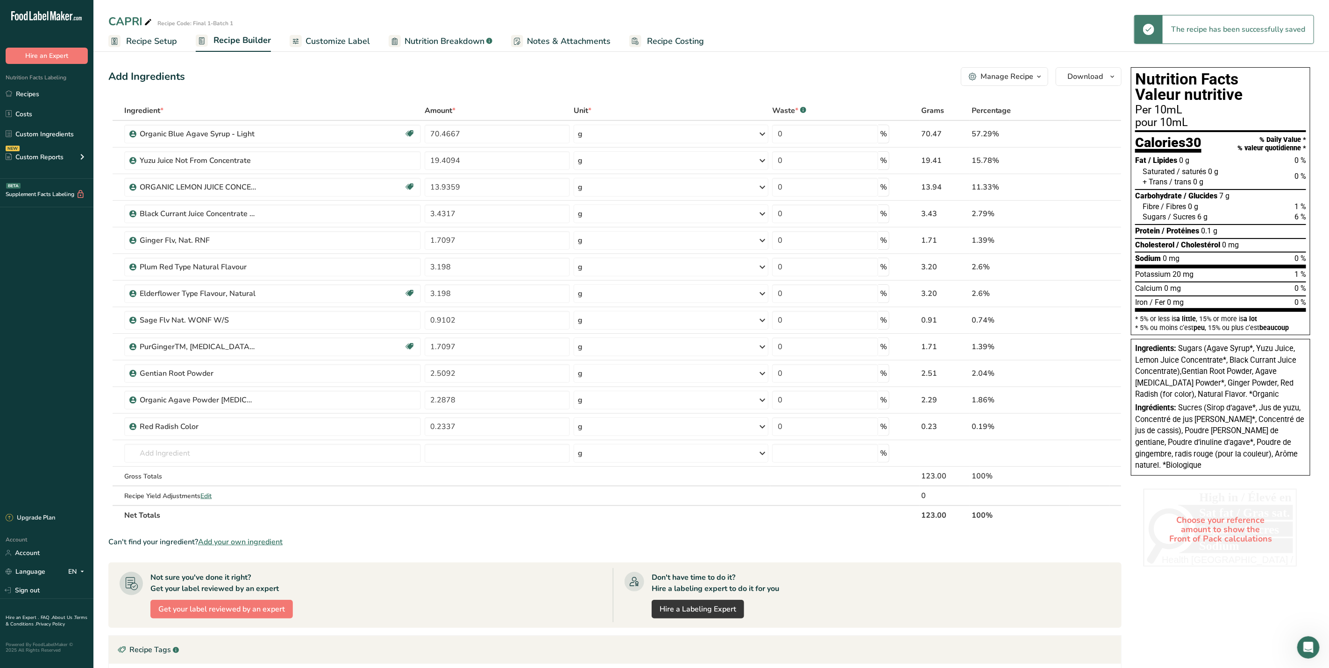
click at [144, 43] on span "Recipe Setup" at bounding box center [151, 41] width 51 height 13
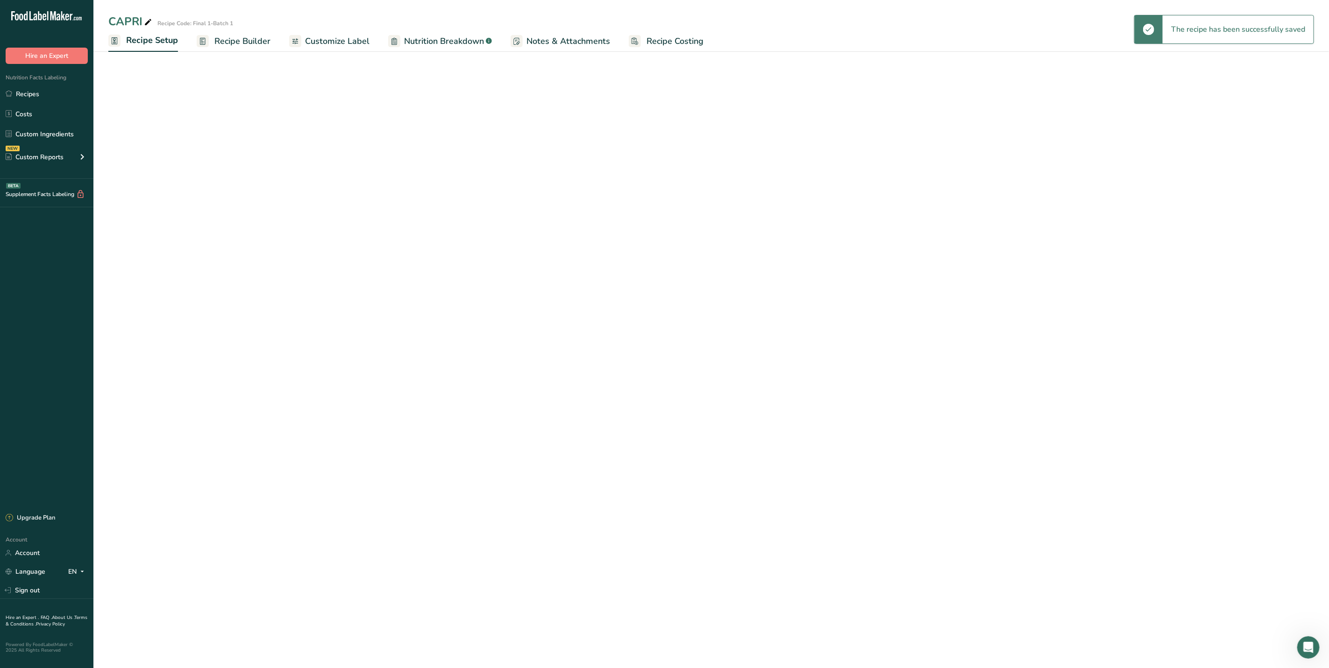
select select "22"
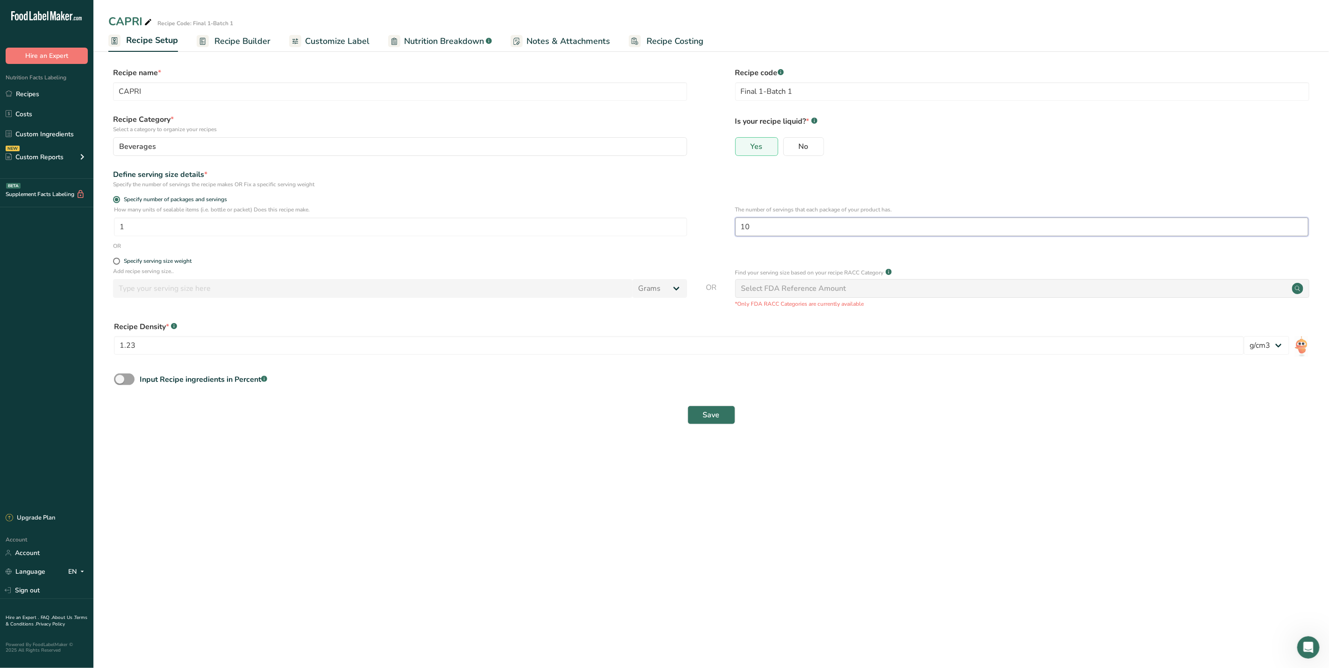
click at [763, 233] on input "10" at bounding box center [1021, 227] width 573 height 19
type input "1"
type input "9"
click at [718, 416] on span "Save" at bounding box center [711, 415] width 17 height 11
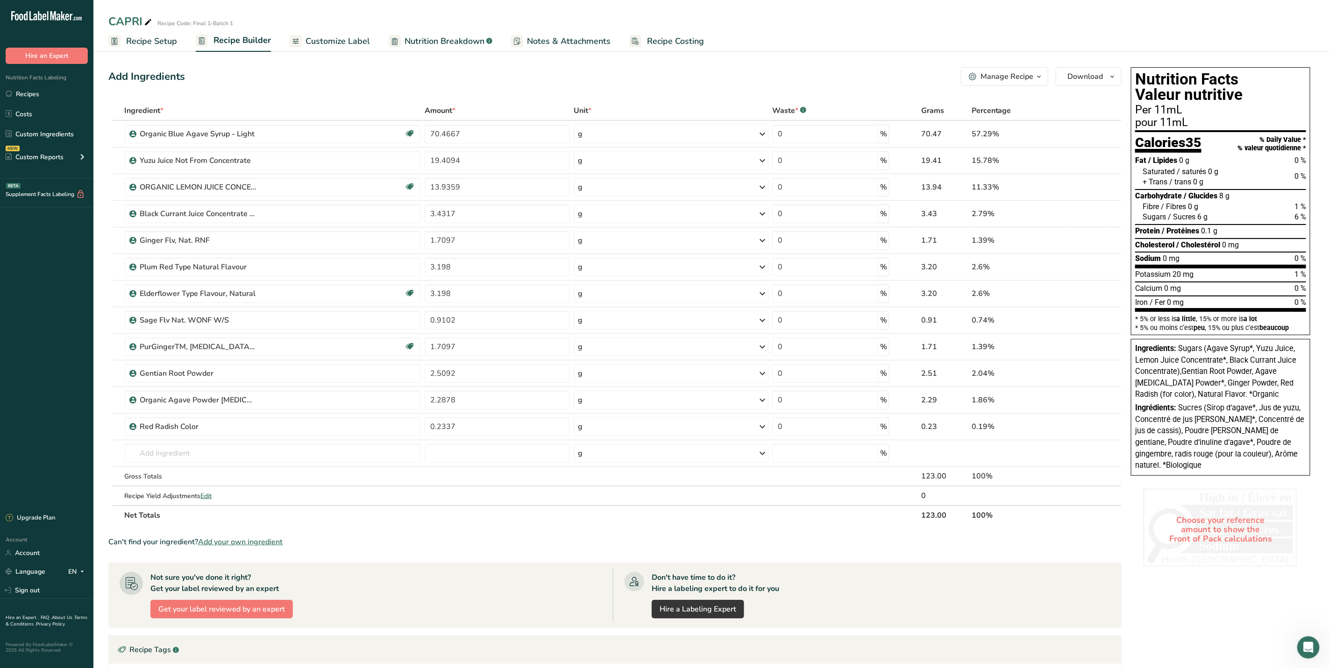
click at [125, 35] on link "Recipe Setup" at bounding box center [142, 41] width 69 height 21
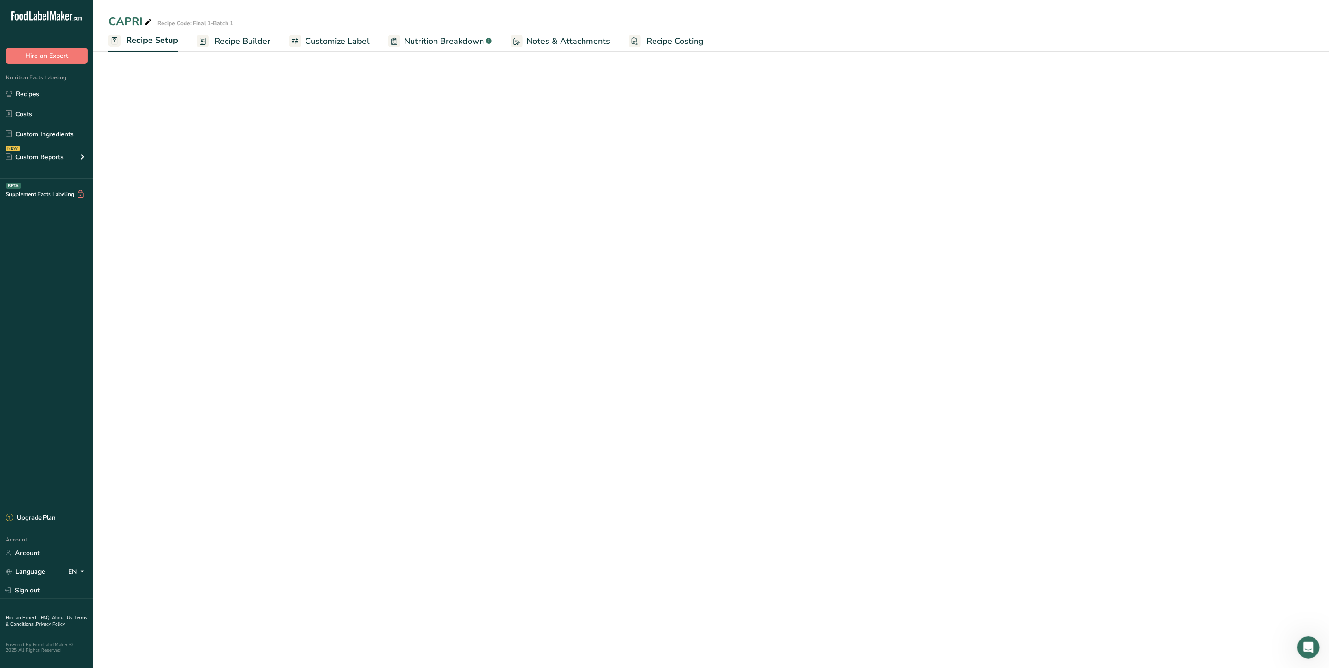
select select "22"
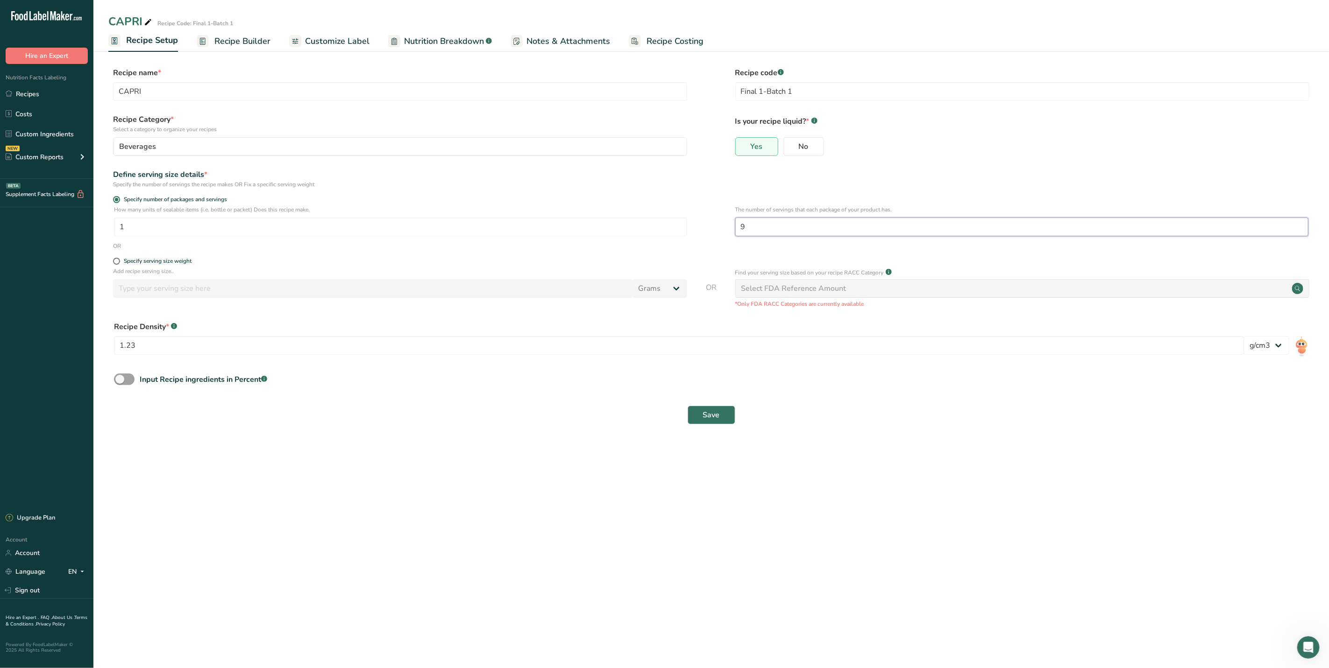
drag, startPoint x: 777, startPoint y: 225, endPoint x: 727, endPoint y: 234, distance: 50.5
click at [727, 234] on div "How many units of sealable items (i.e. bottle or packet) Does this recipe make.…" at bounding box center [710, 223] width 1205 height 36
type input "7"
click at [712, 417] on span "Save" at bounding box center [711, 415] width 17 height 11
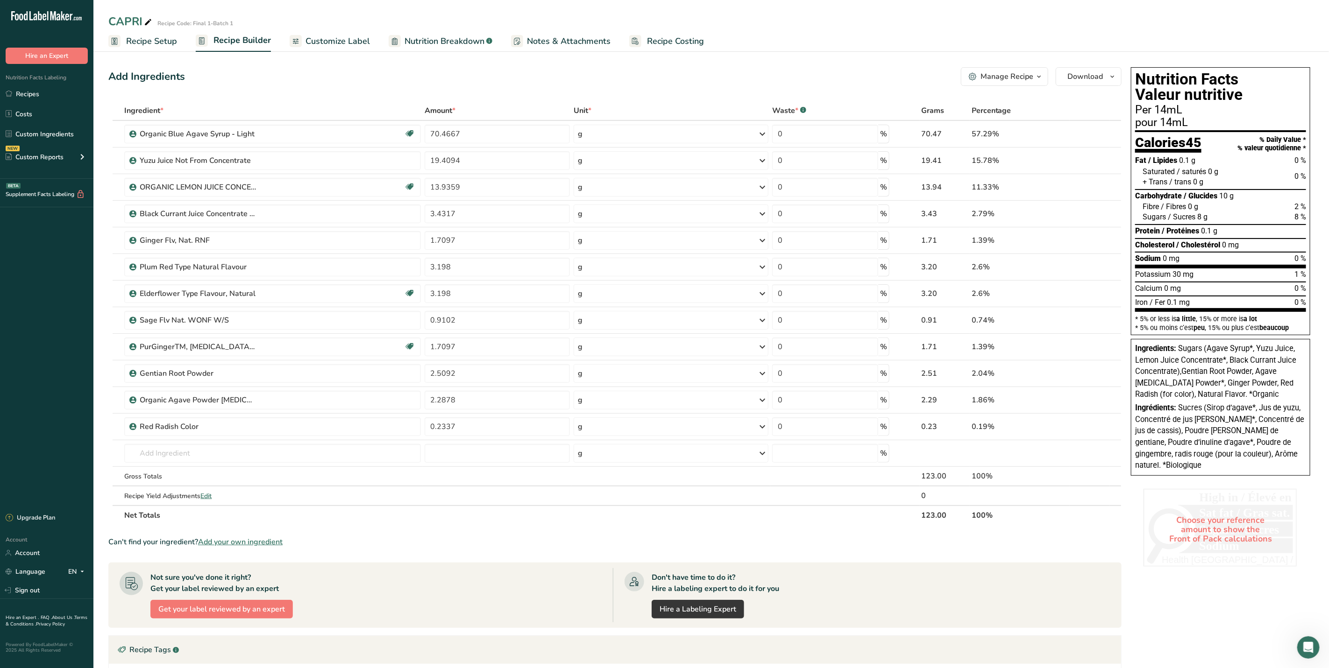
click at [113, 38] on icon at bounding box center [115, 41] width 6 height 7
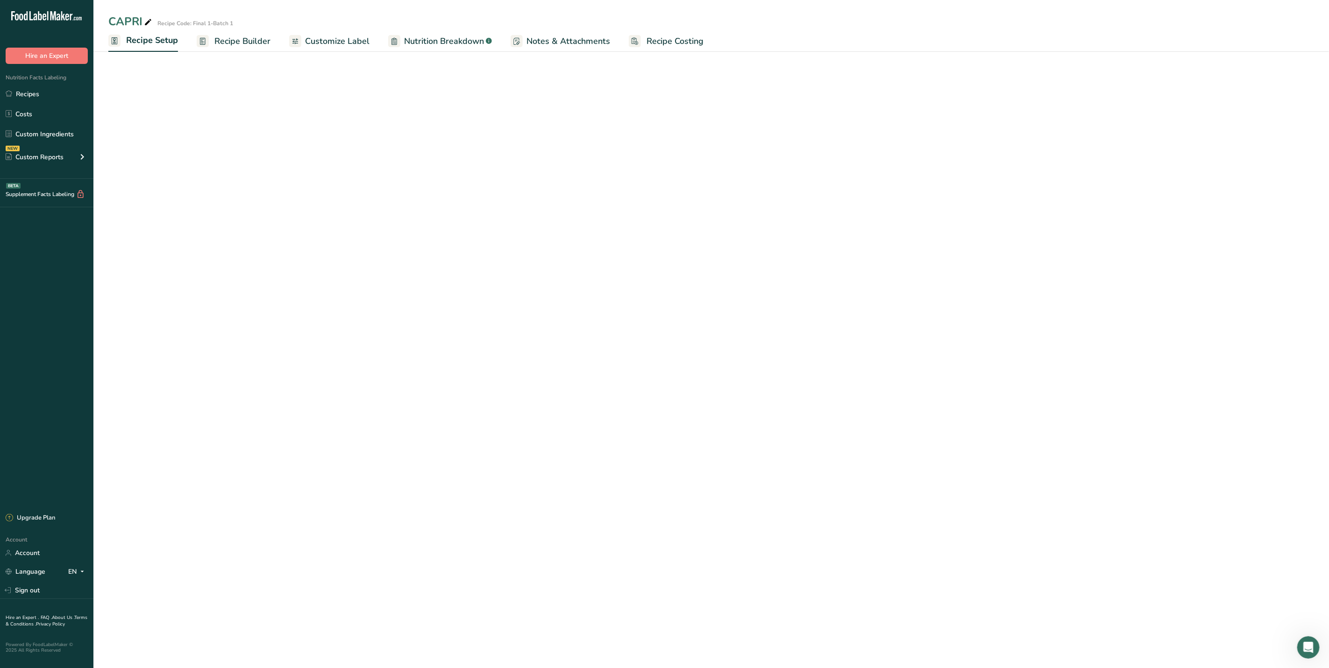
select select "22"
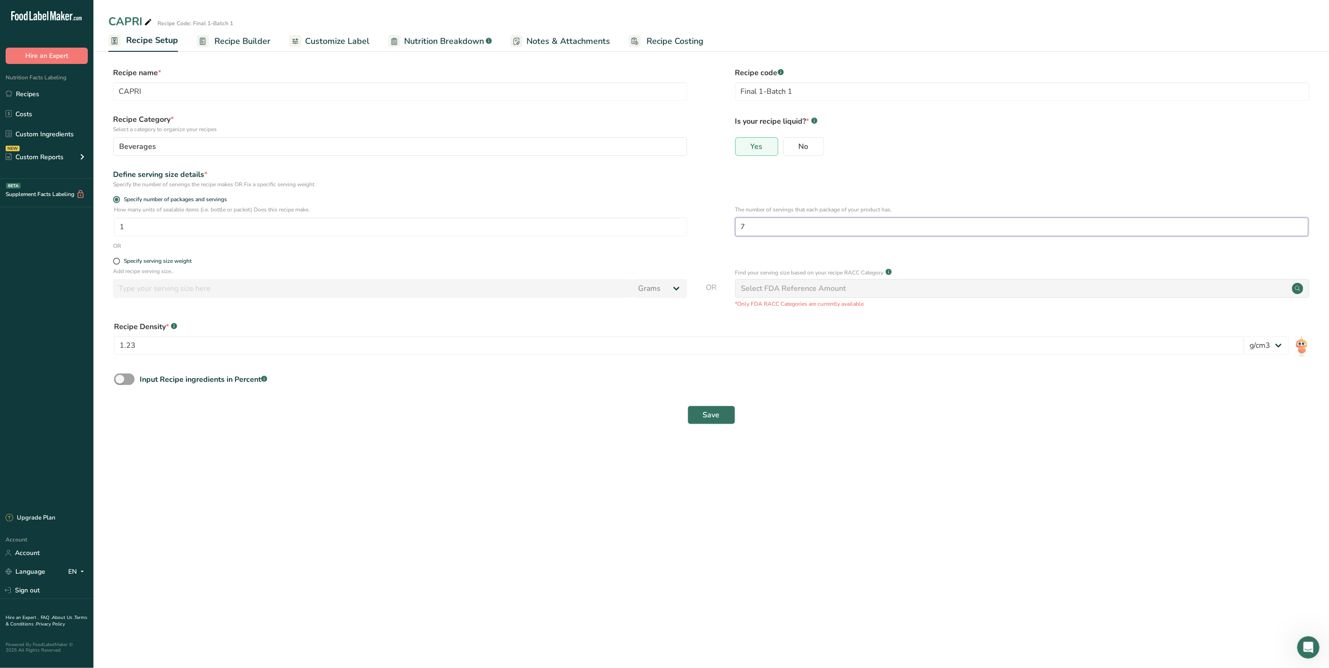
click at [749, 226] on input "7" at bounding box center [1021, 227] width 573 height 19
type input "8"
click at [716, 405] on div "Save" at bounding box center [710, 415] width 1205 height 30
click at [716, 410] on span "Save" at bounding box center [711, 415] width 17 height 11
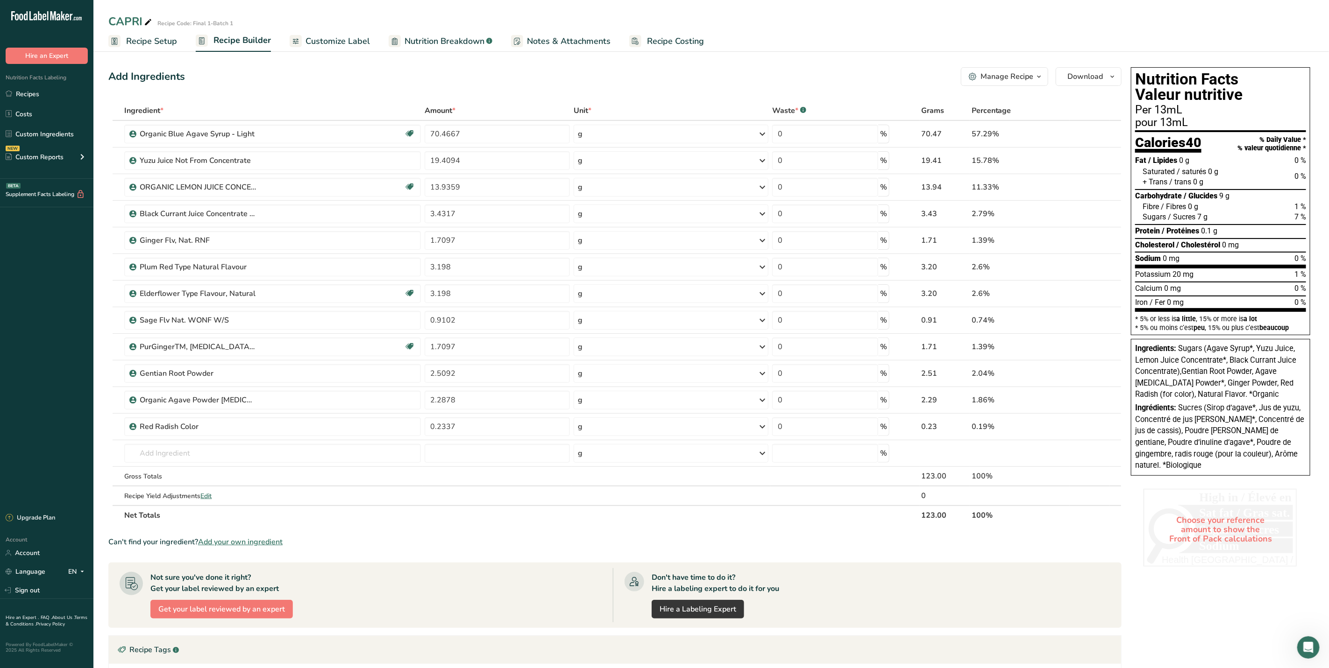
click at [150, 38] on span "Recipe Setup" at bounding box center [151, 41] width 51 height 13
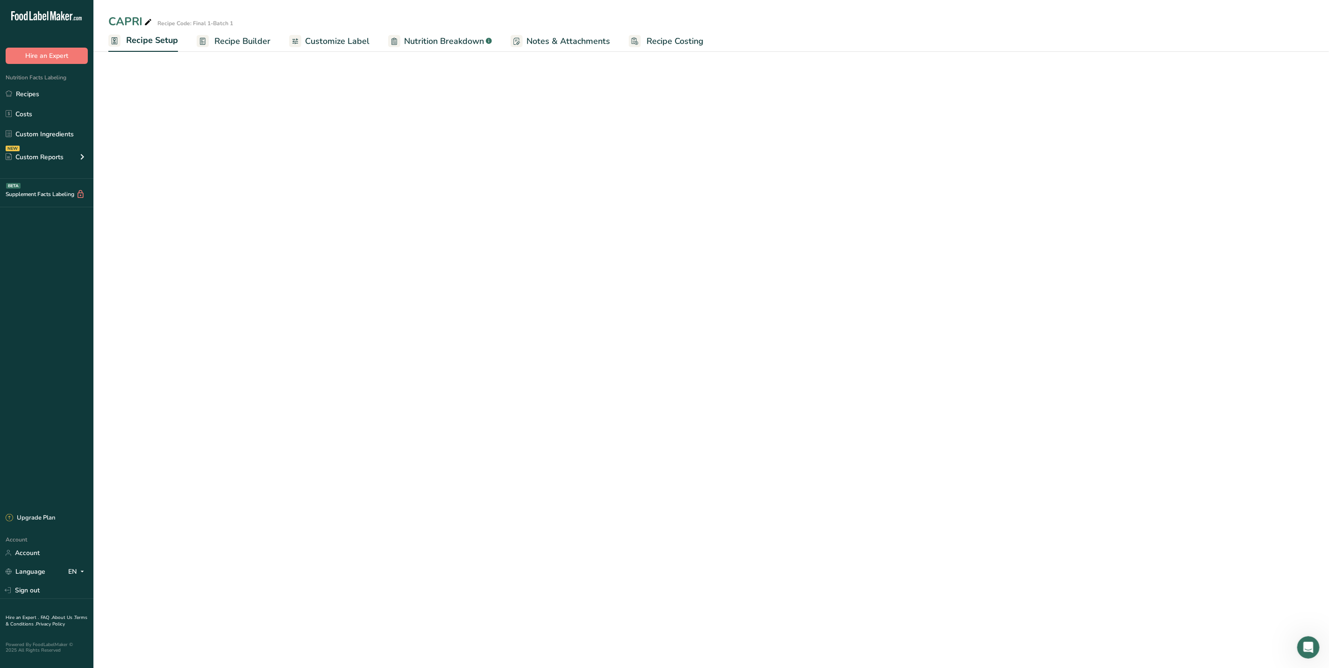
select select "22"
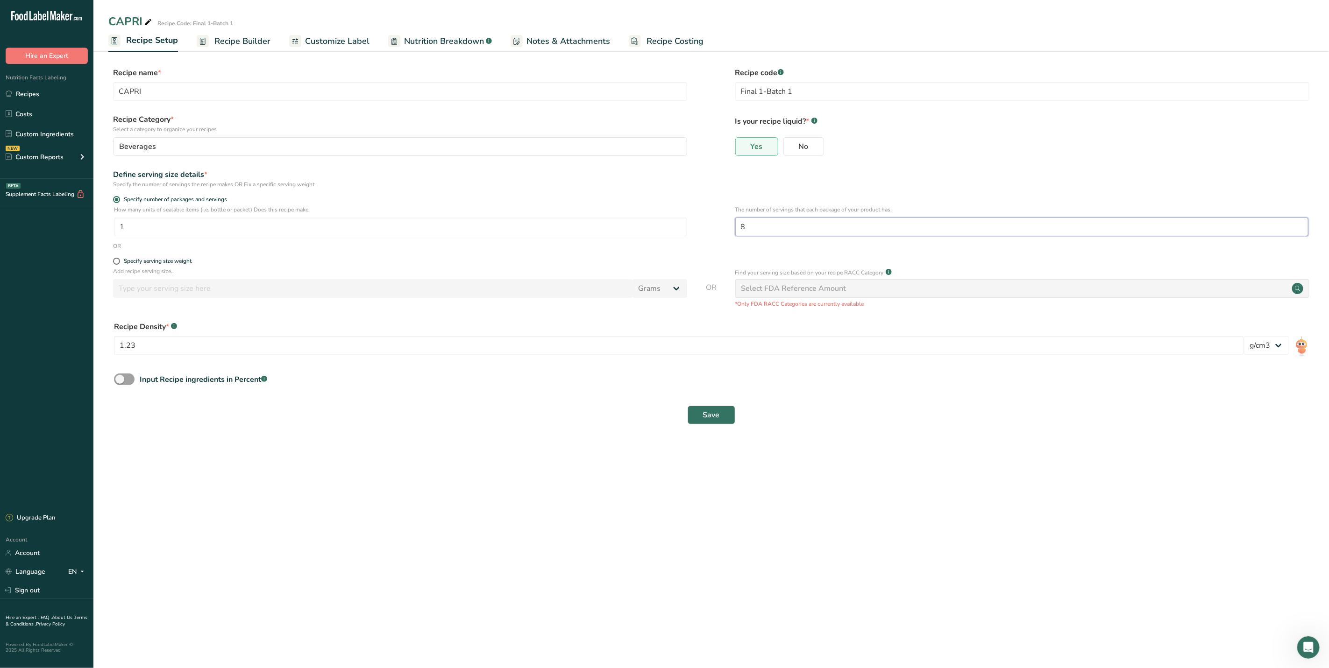
click at [785, 231] on input "8" at bounding box center [1021, 227] width 573 height 19
type input "6"
click at [733, 419] on button "Save" at bounding box center [711, 415] width 48 height 19
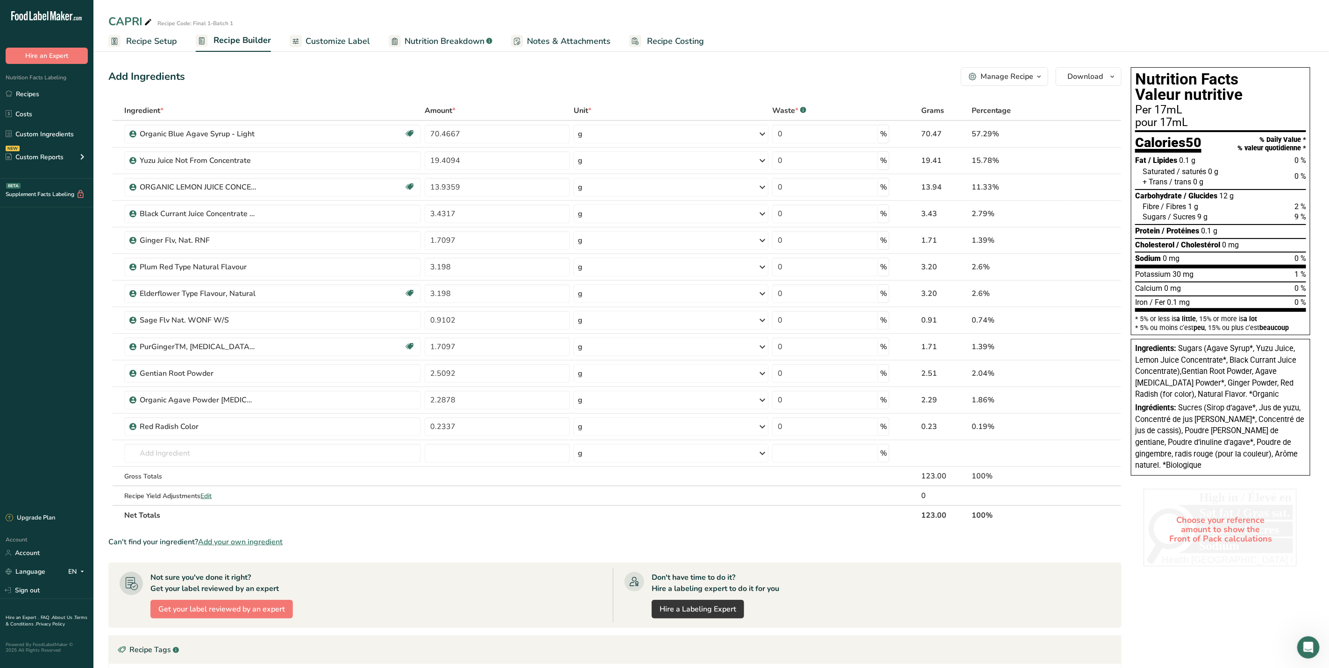
click at [134, 41] on span "Recipe Setup" at bounding box center [151, 41] width 51 height 13
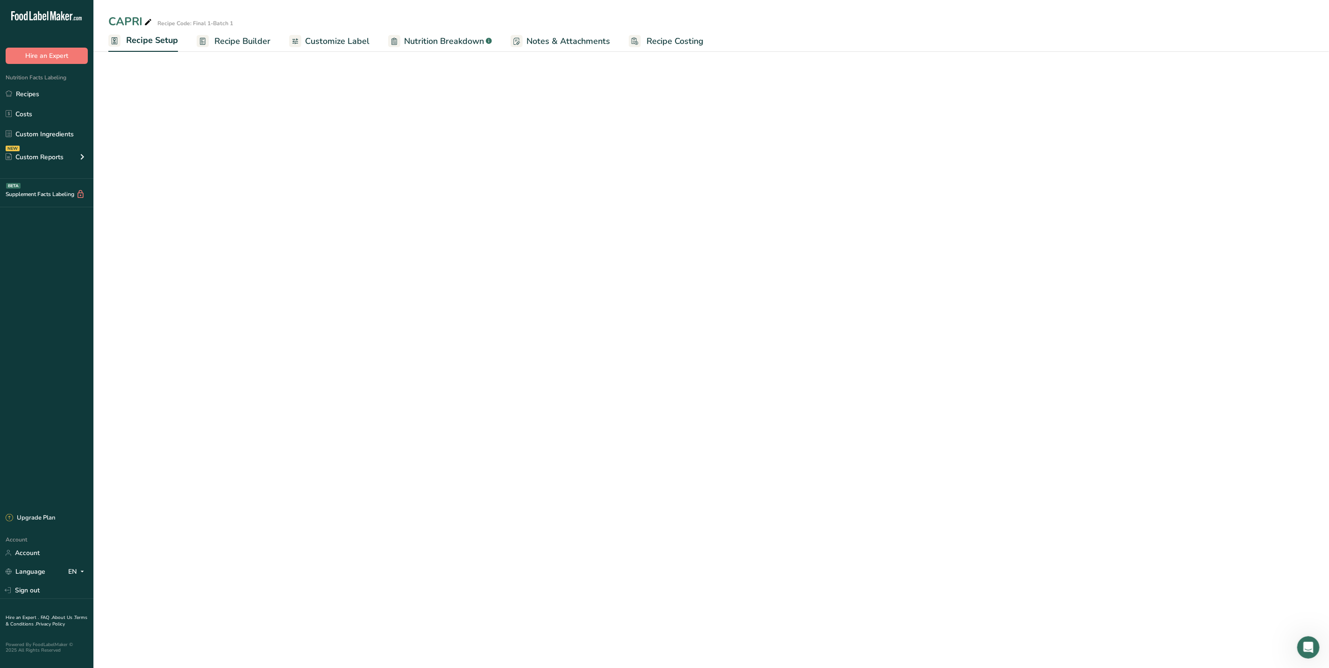
select select "22"
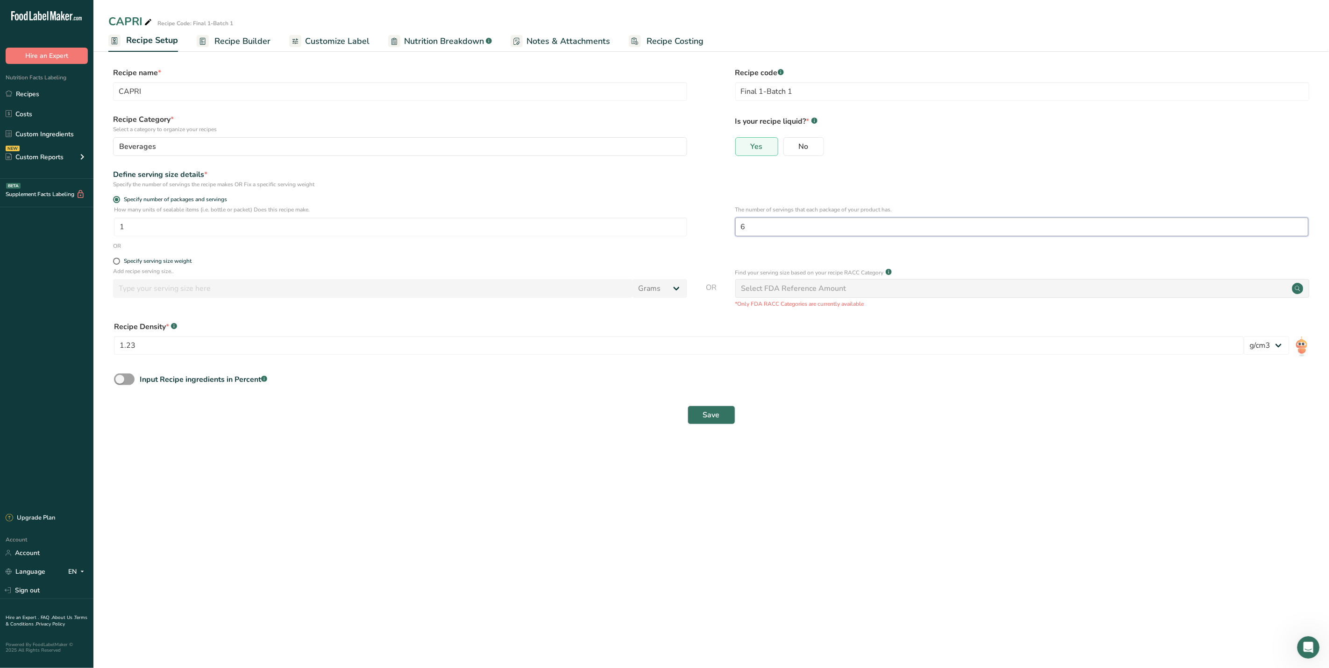
click at [771, 227] on input "6" at bounding box center [1021, 227] width 573 height 19
type input "6.5"
click at [717, 409] on button "Save" at bounding box center [711, 415] width 48 height 19
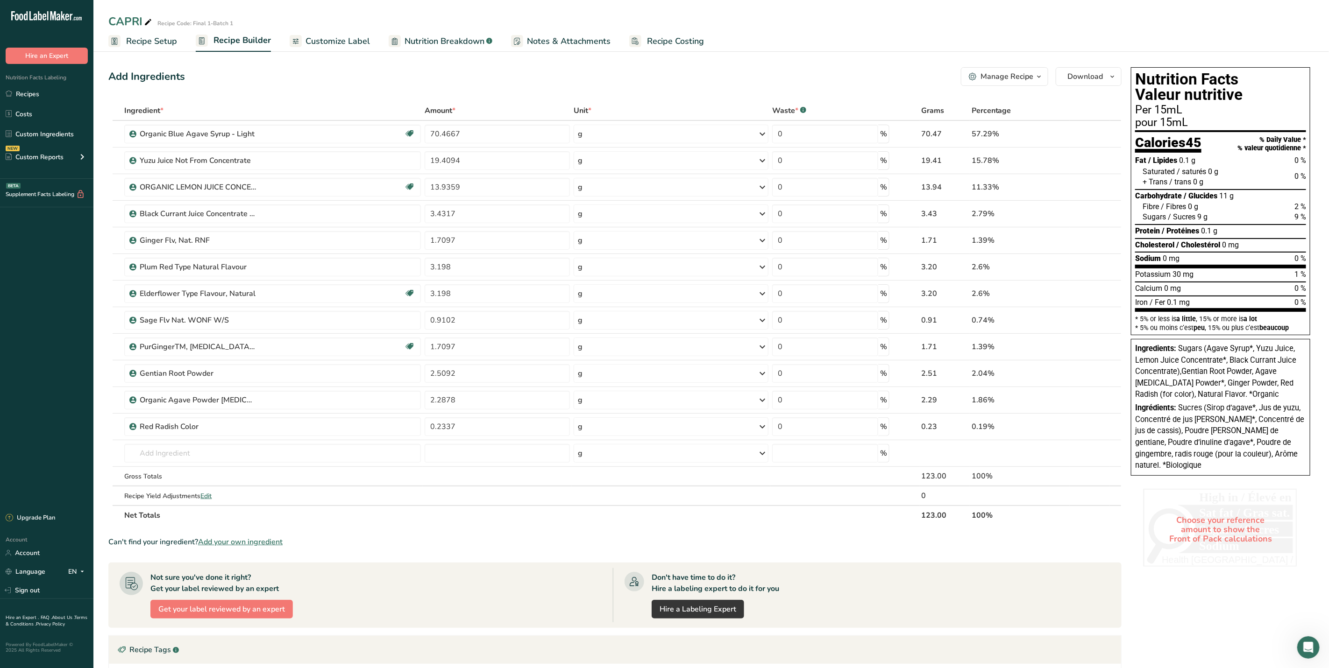
click at [331, 42] on span "Customize Label" at bounding box center [337, 41] width 64 height 13
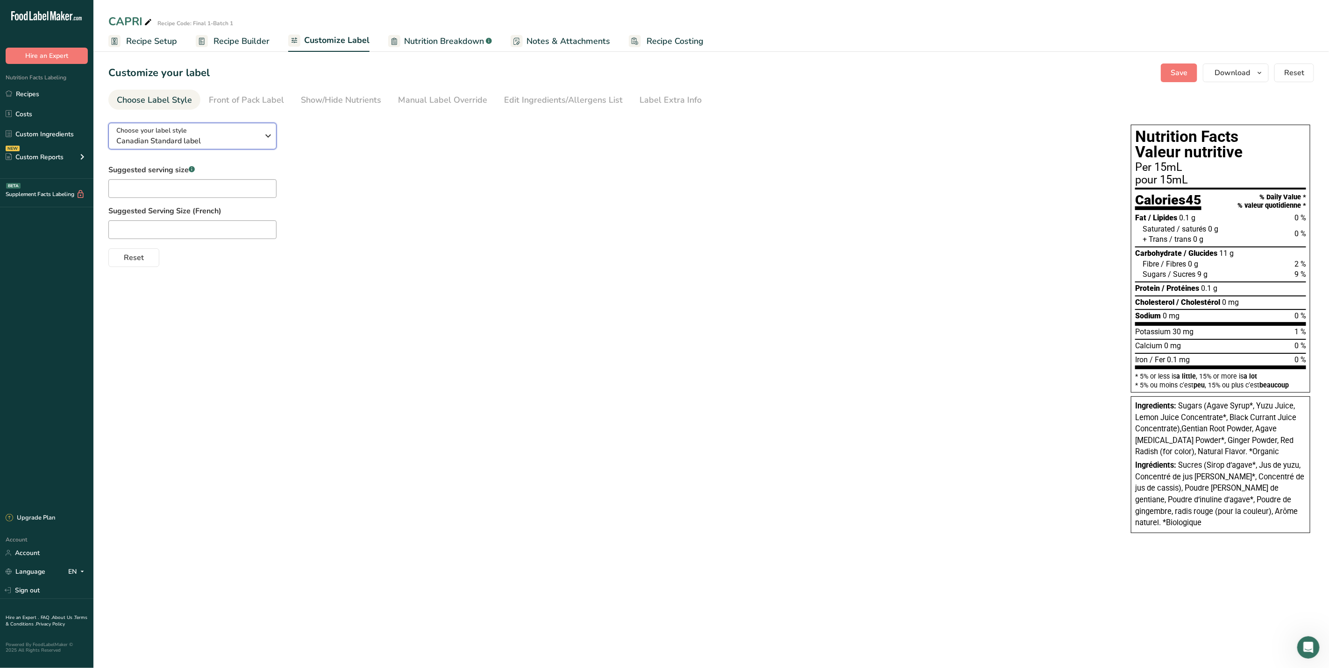
click at [257, 138] on span "Canadian Standard label" at bounding box center [187, 140] width 142 height 11
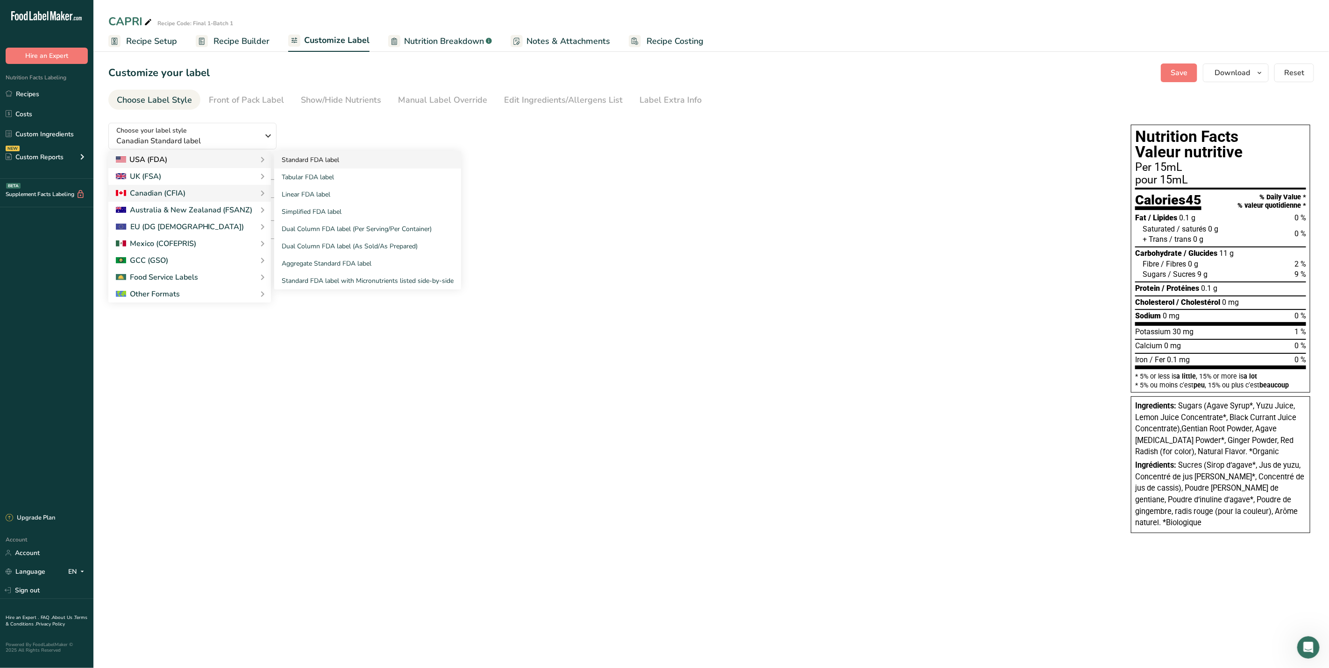
click at [290, 155] on link "Standard FDA label" at bounding box center [367, 159] width 187 height 17
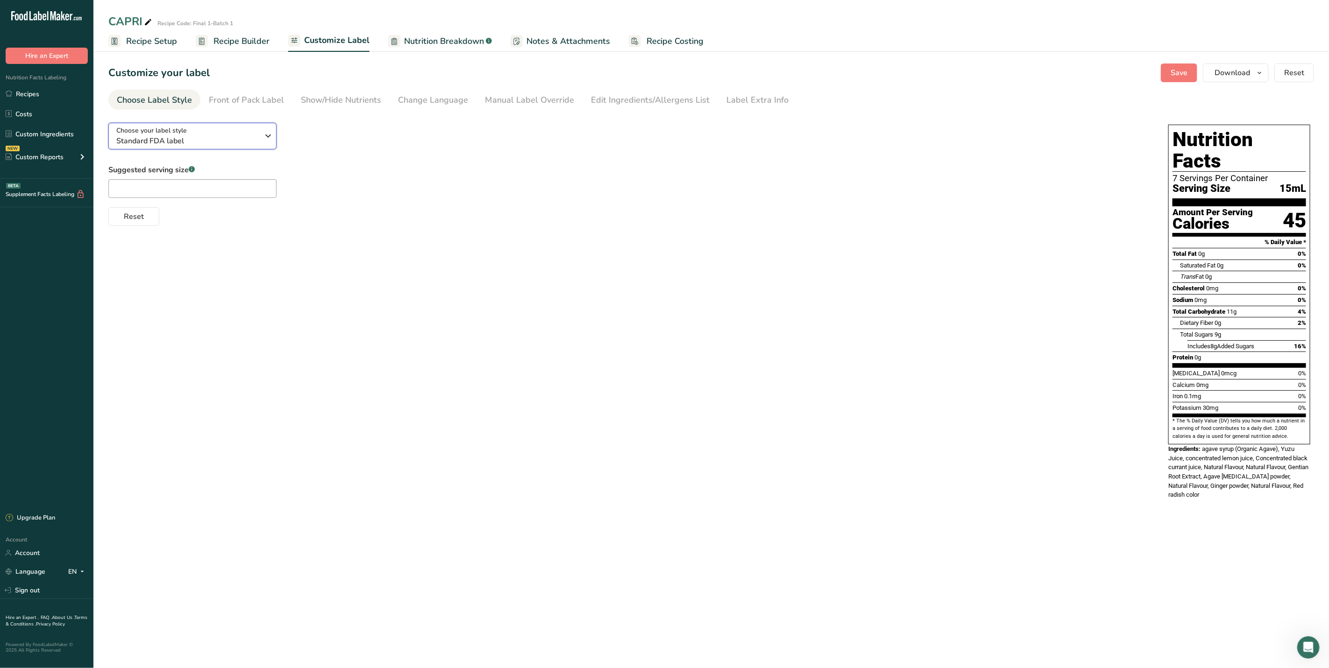
click at [272, 142] on icon "button" at bounding box center [267, 135] width 11 height 17
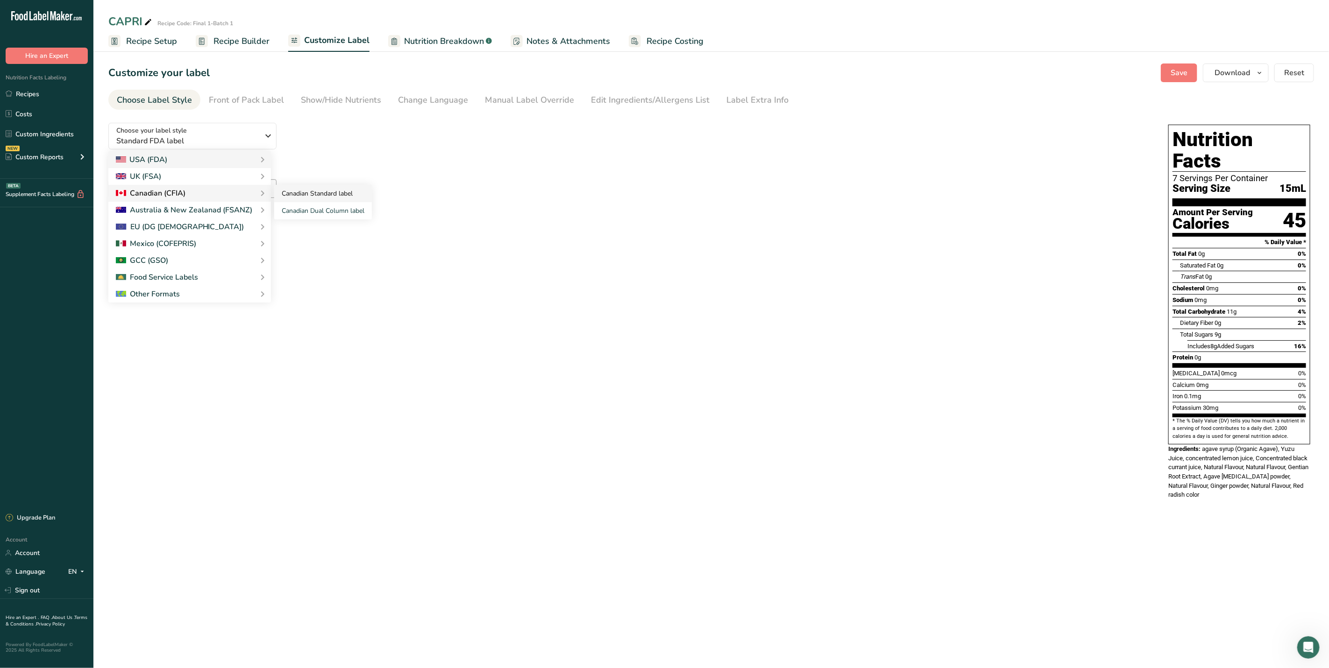
click at [283, 190] on link "Canadian Standard label" at bounding box center [323, 193] width 98 height 17
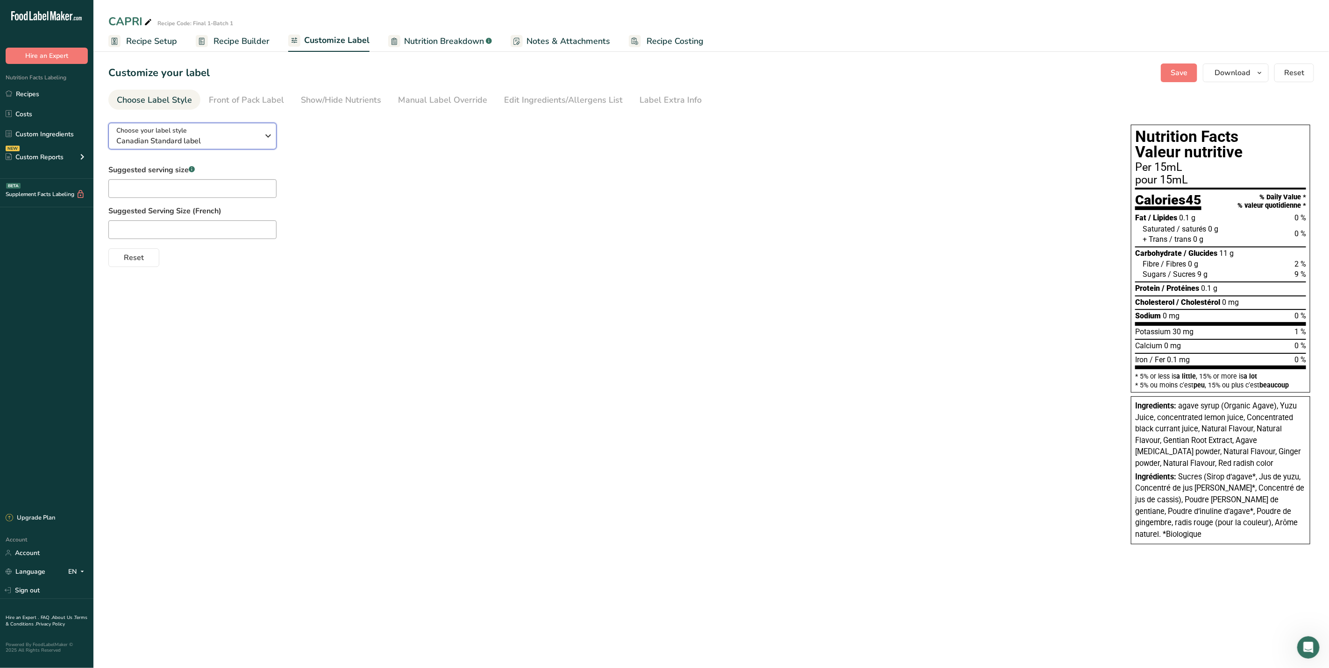
click at [261, 140] on div "Choose your label style Canadian Standard label" at bounding box center [190, 136] width 149 height 21
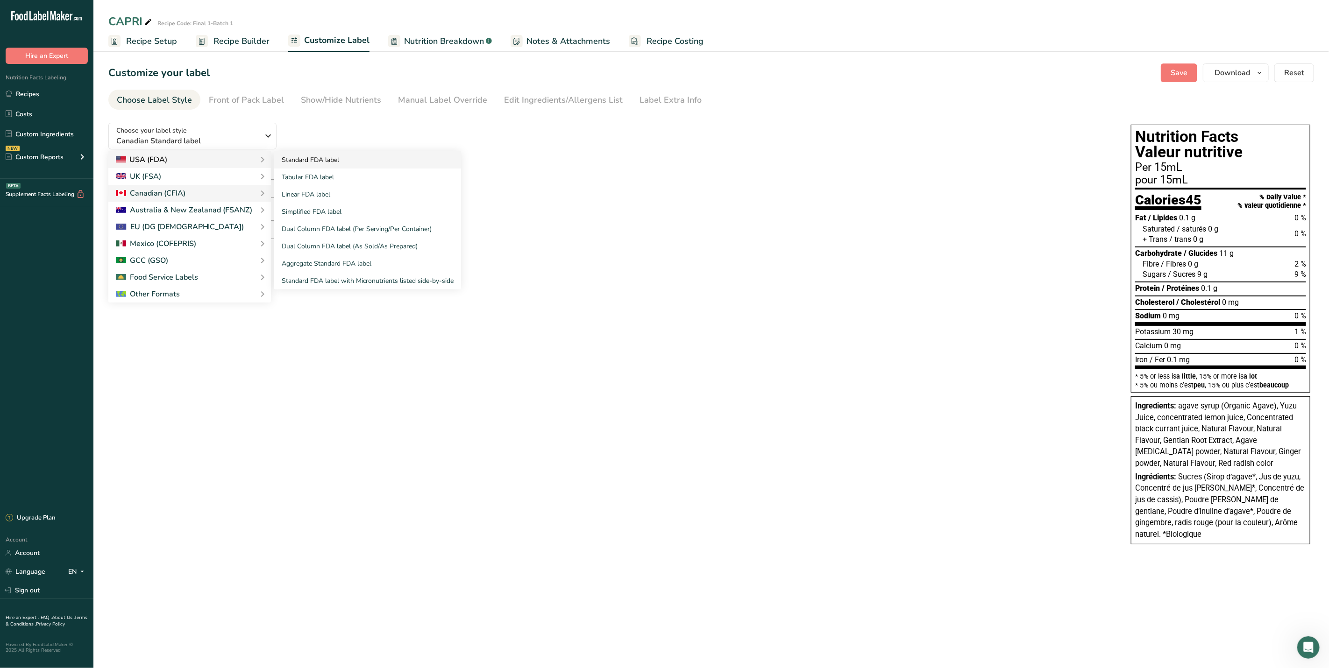
click at [307, 160] on link "Standard FDA label" at bounding box center [367, 159] width 187 height 17
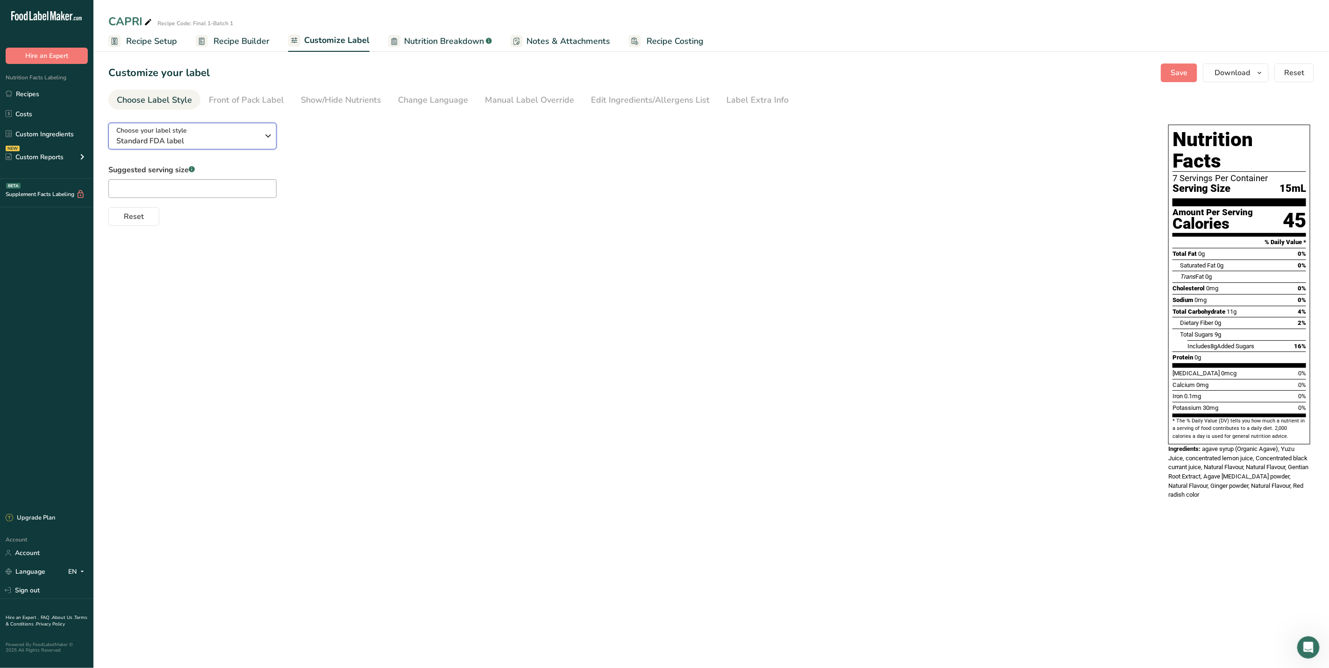
click at [231, 131] on div "Choose your label style Standard FDA label" at bounding box center [187, 136] width 142 height 21
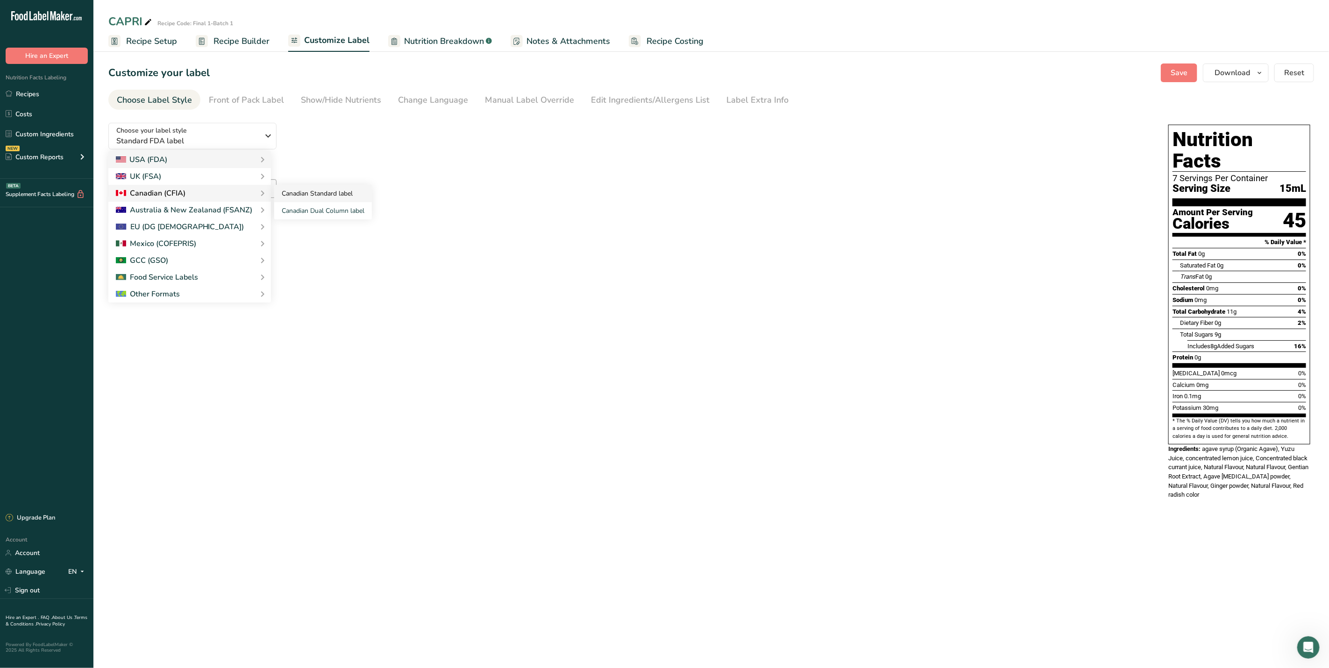
click at [311, 195] on link "Canadian Standard label" at bounding box center [323, 193] width 98 height 17
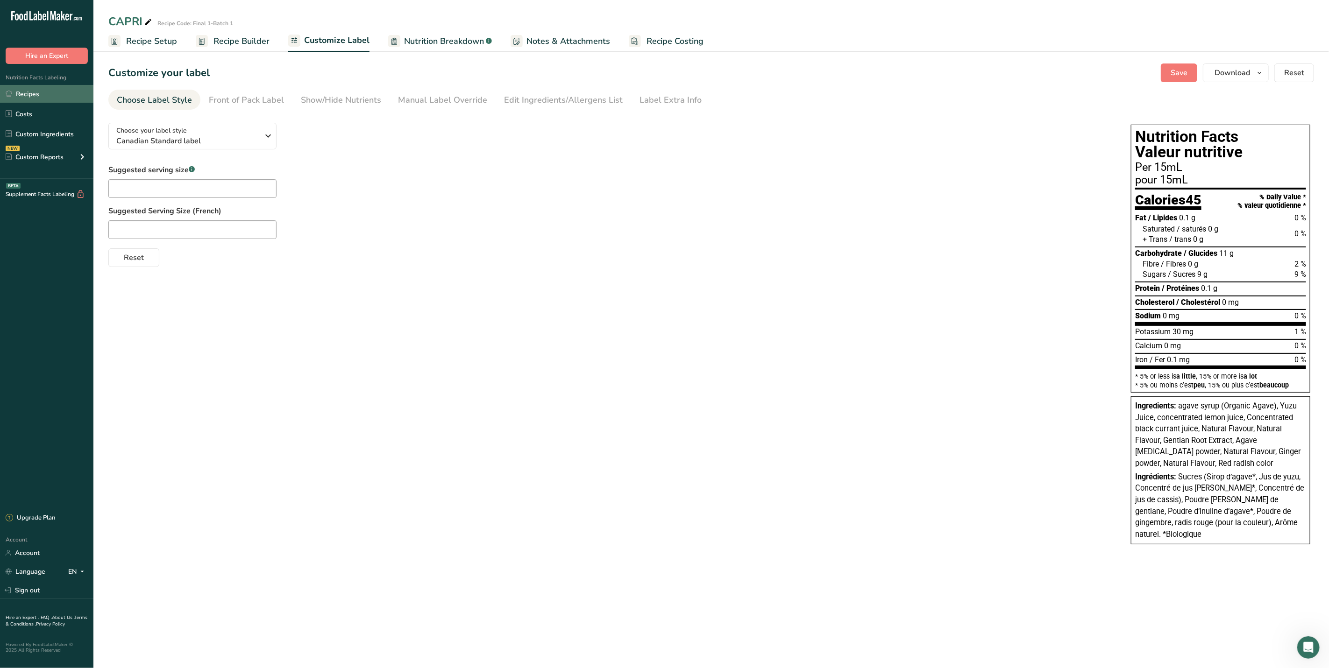
click at [49, 92] on link "Recipes" at bounding box center [46, 94] width 93 height 18
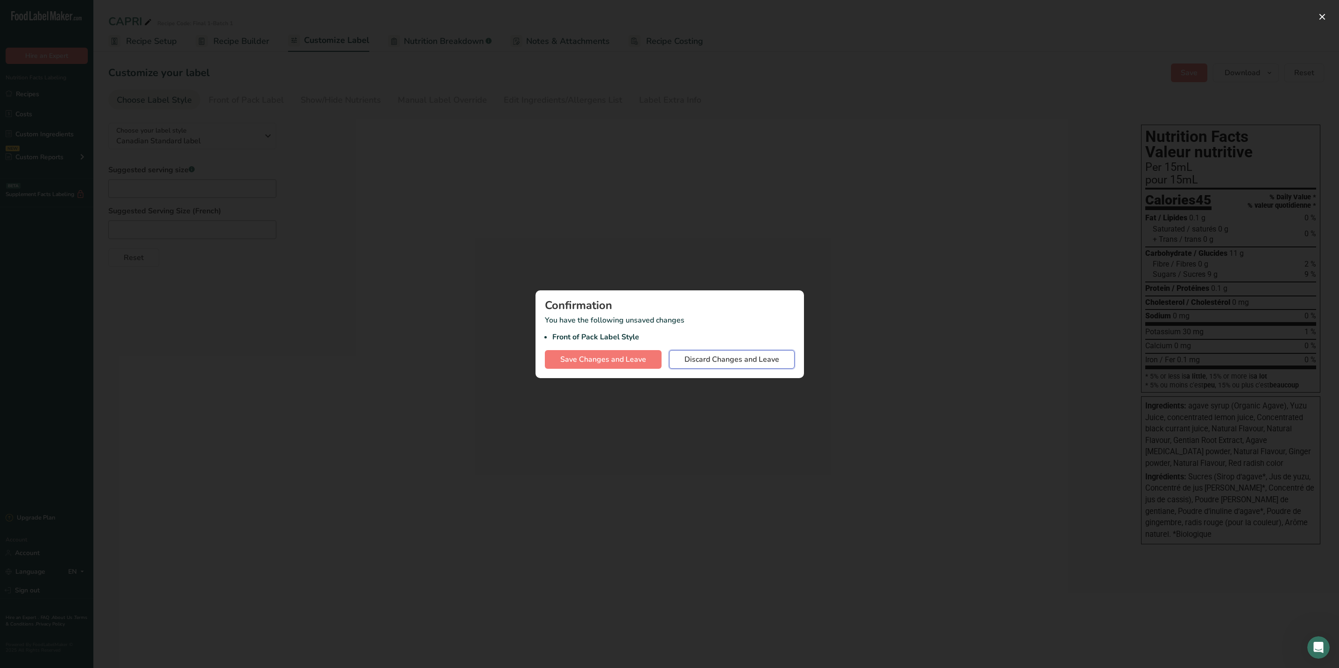
click at [698, 361] on span "Discard Changes and Leave" at bounding box center [732, 359] width 95 height 11
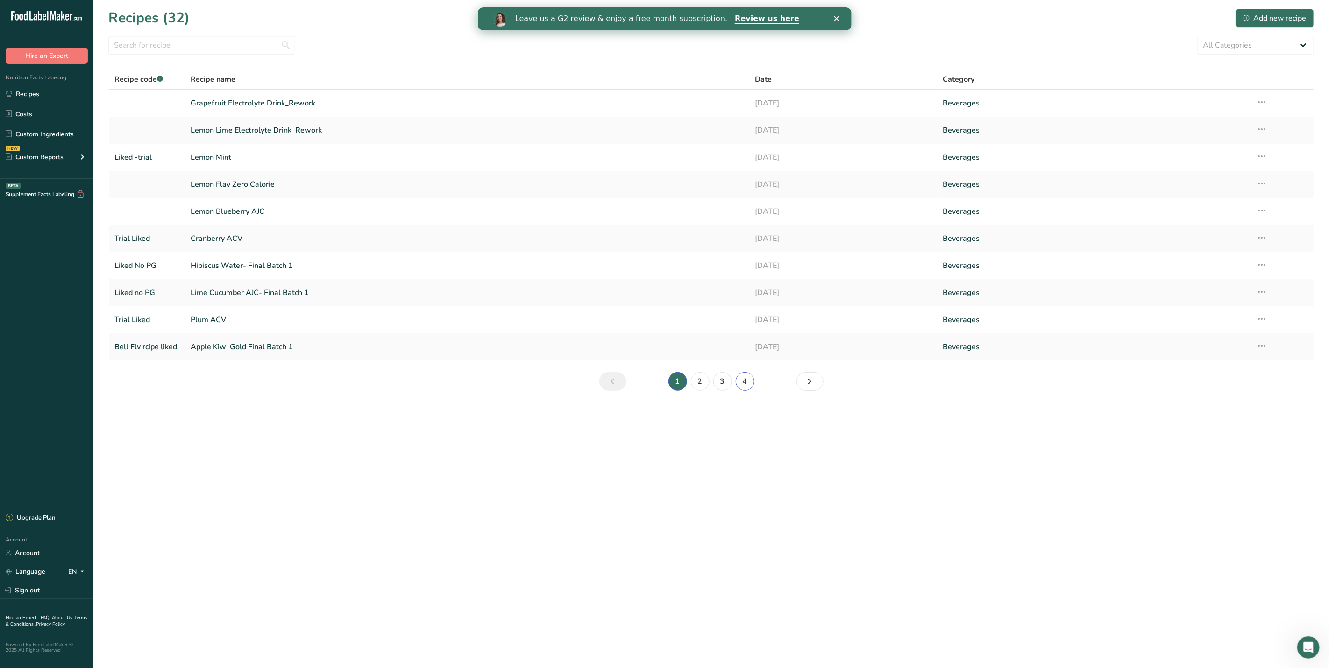
click at [743, 382] on link "4" at bounding box center [745, 381] width 19 height 19
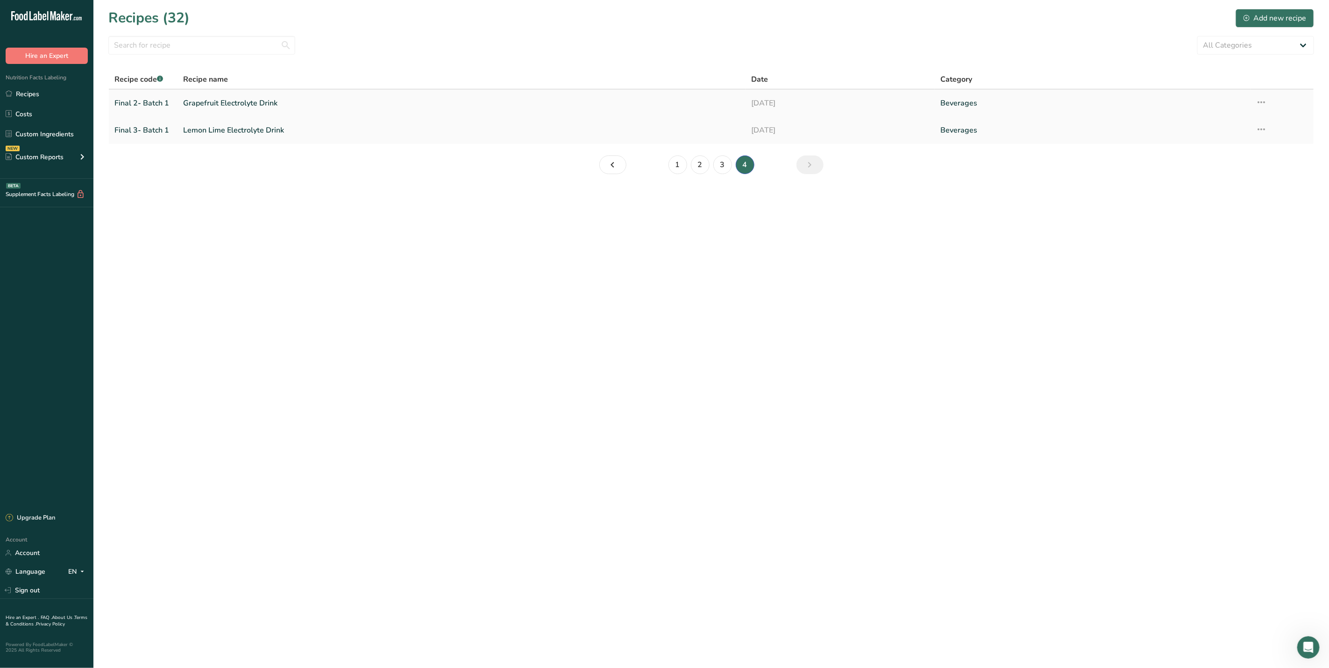
click at [604, 104] on link "Grapefruit Electrolyte Drink" at bounding box center [461, 103] width 557 height 20
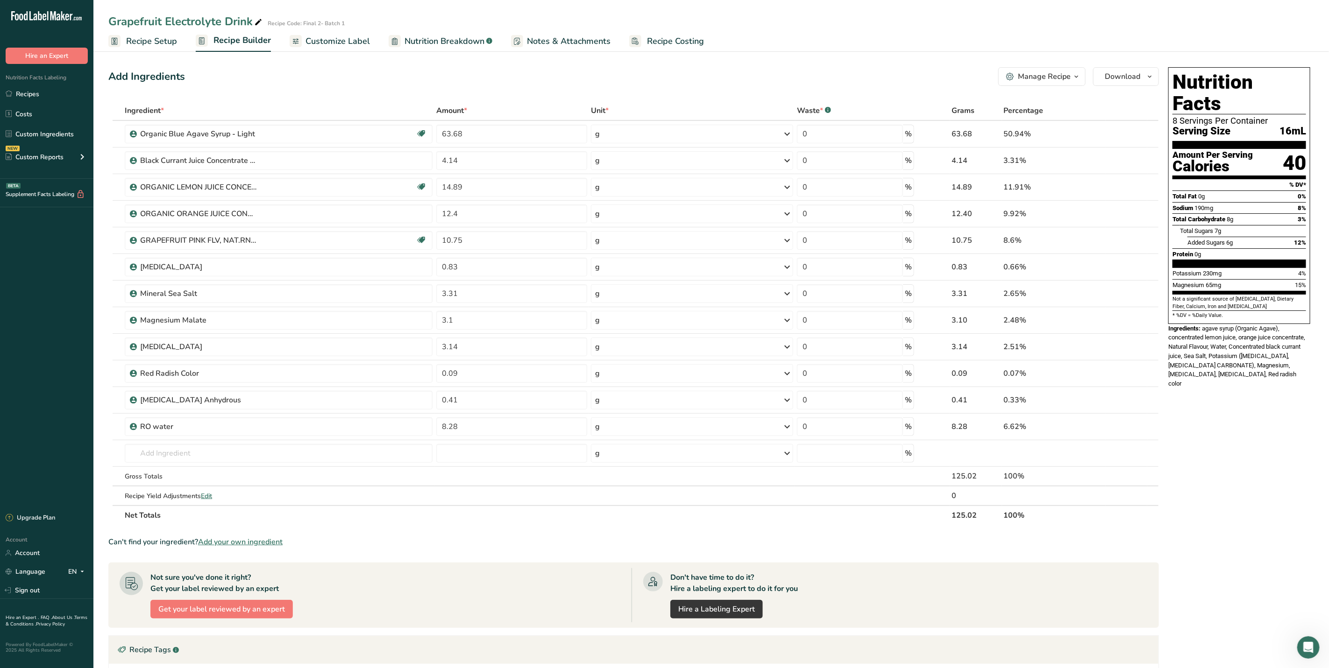
click at [148, 46] on span "Recipe Setup" at bounding box center [151, 41] width 51 height 13
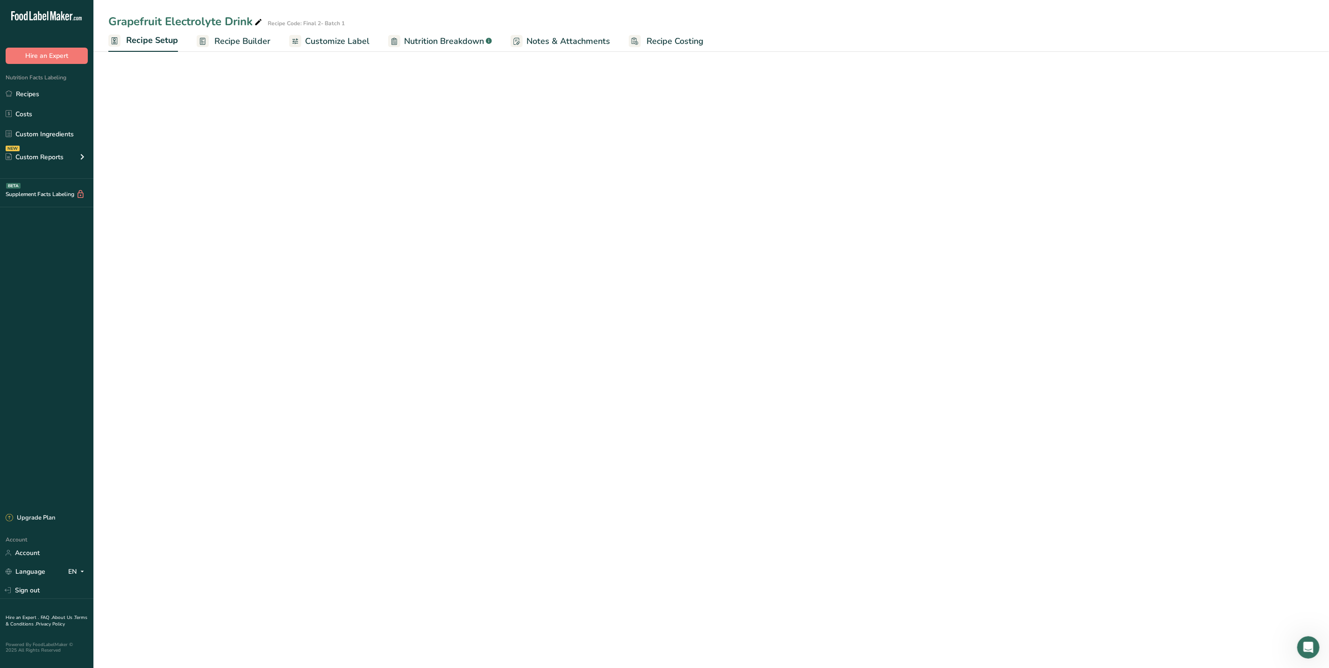
select select "22"
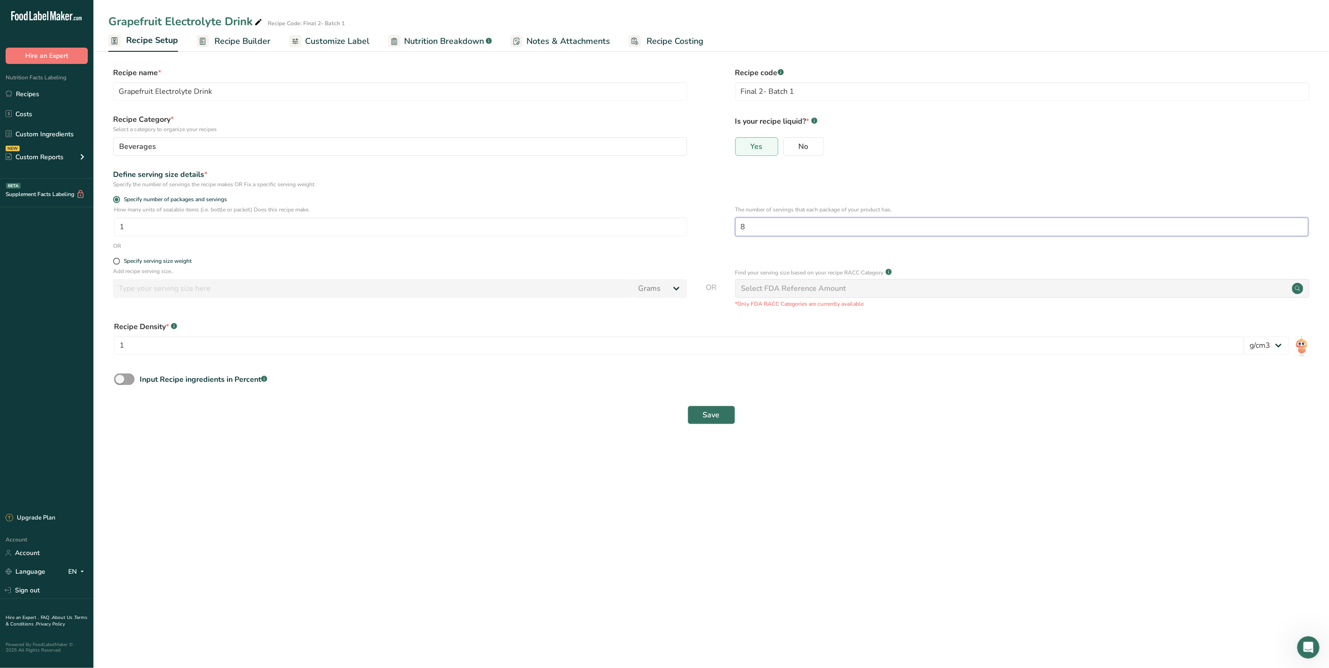
drag, startPoint x: 768, startPoint y: 234, endPoint x: 726, endPoint y: 237, distance: 41.7
click at [726, 237] on div "How many units of sealable items (i.e. bottle or packet) Does this recipe make.…" at bounding box center [710, 223] width 1205 height 36
type input "15"
click at [710, 409] on button "Save" at bounding box center [711, 415] width 48 height 19
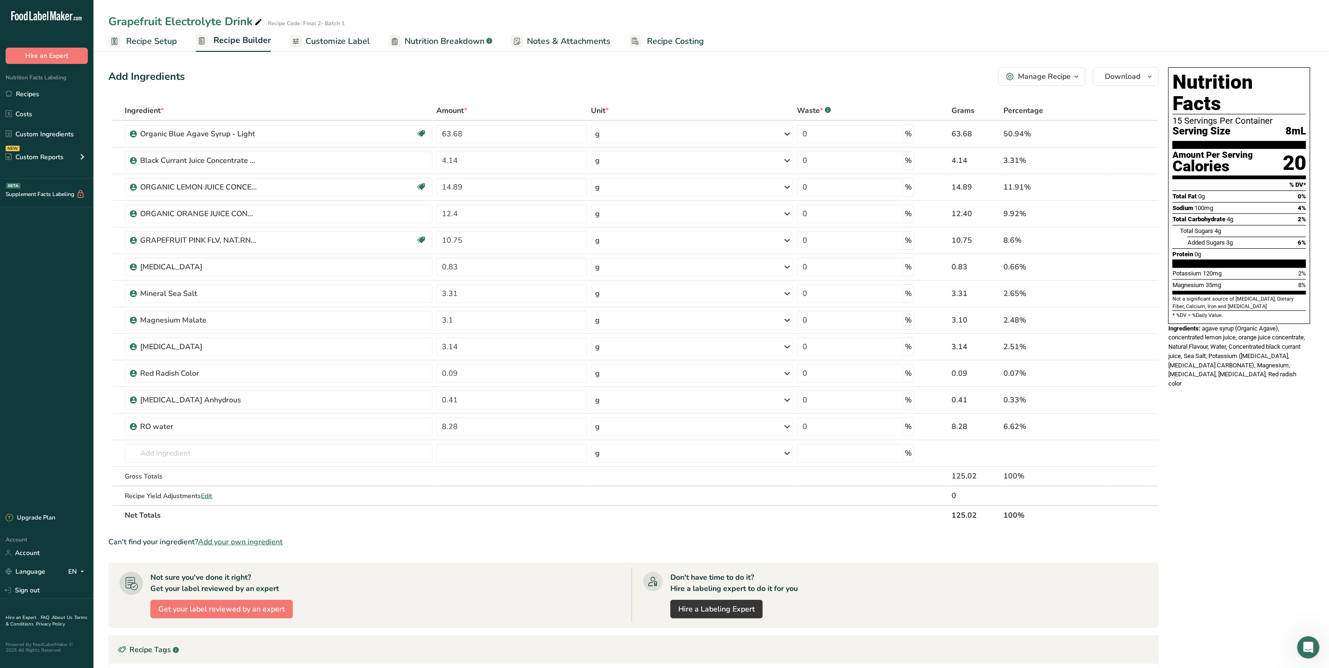
click at [340, 41] on span "Customize Label" at bounding box center [337, 41] width 64 height 13
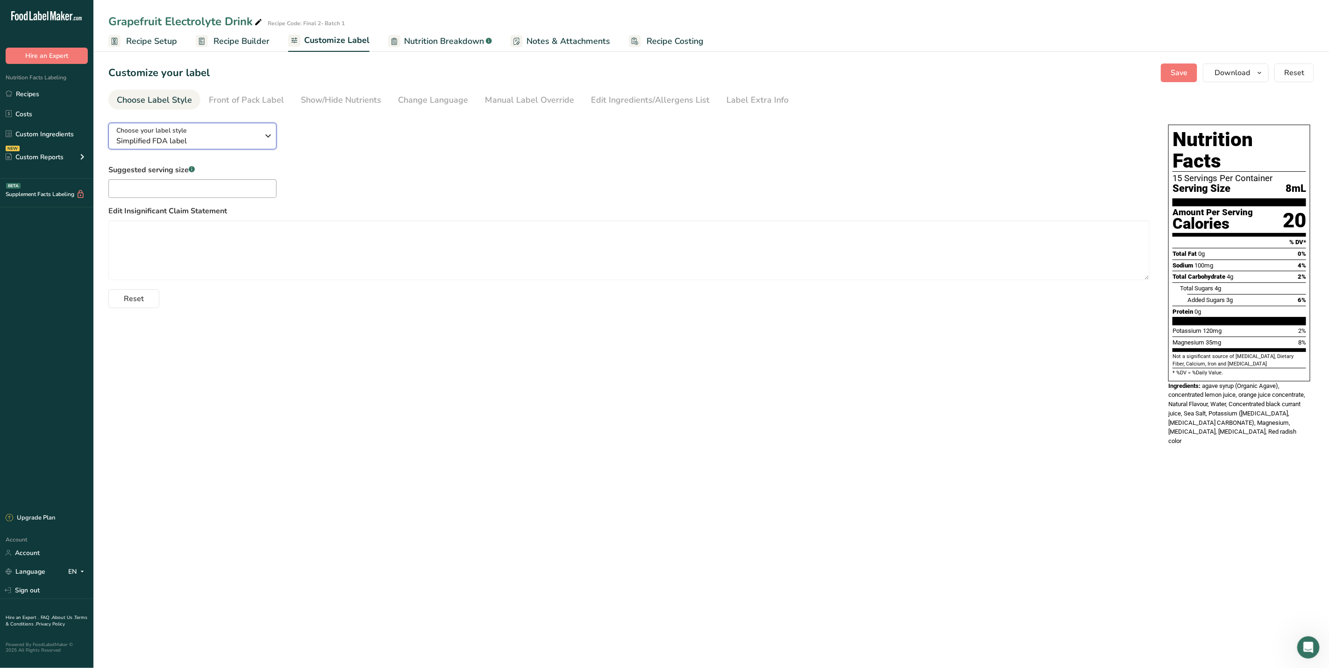
click at [261, 135] on div "Choose your label style Simplified FDA label" at bounding box center [190, 136] width 149 height 21
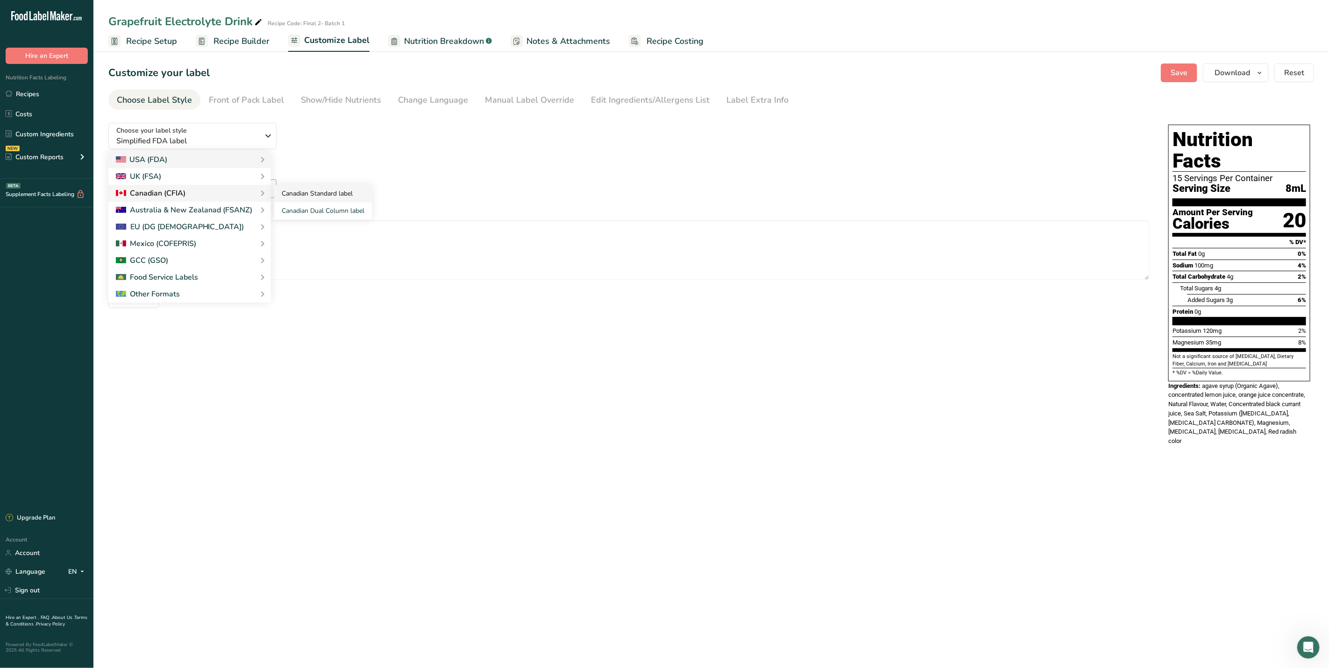
click at [286, 192] on link "Canadian Standard label" at bounding box center [323, 193] width 98 height 17
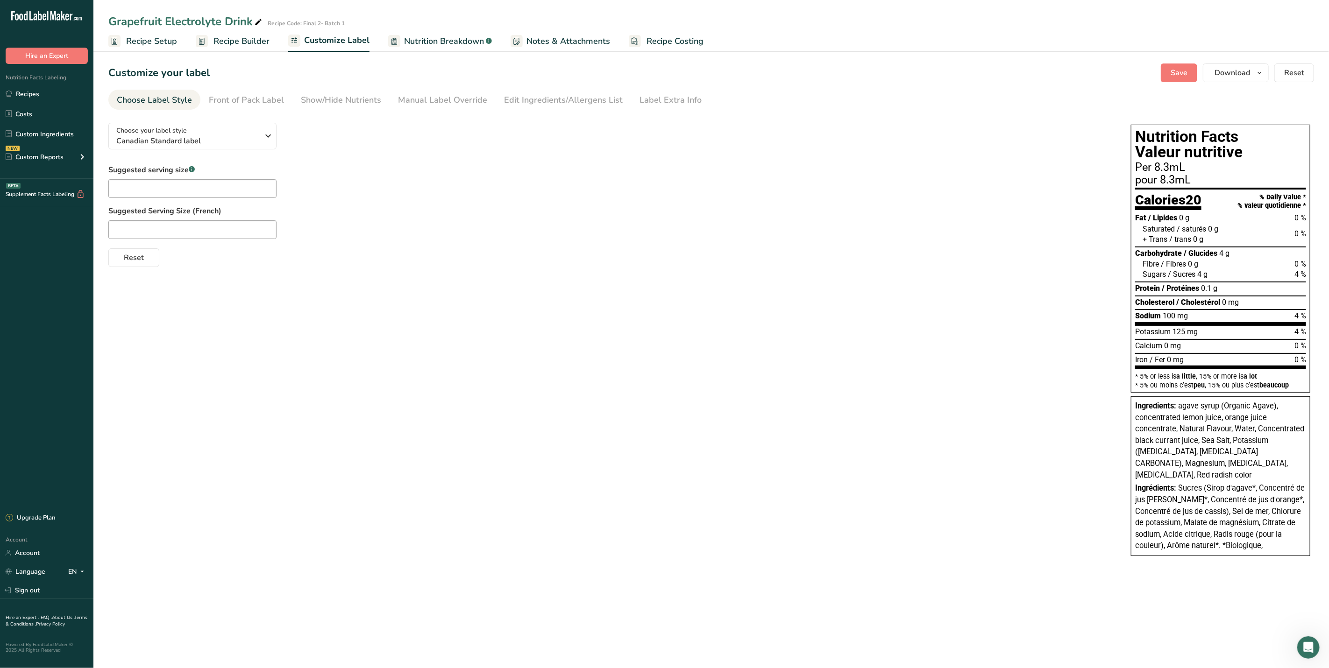
click at [143, 40] on span "Recipe Setup" at bounding box center [151, 41] width 51 height 13
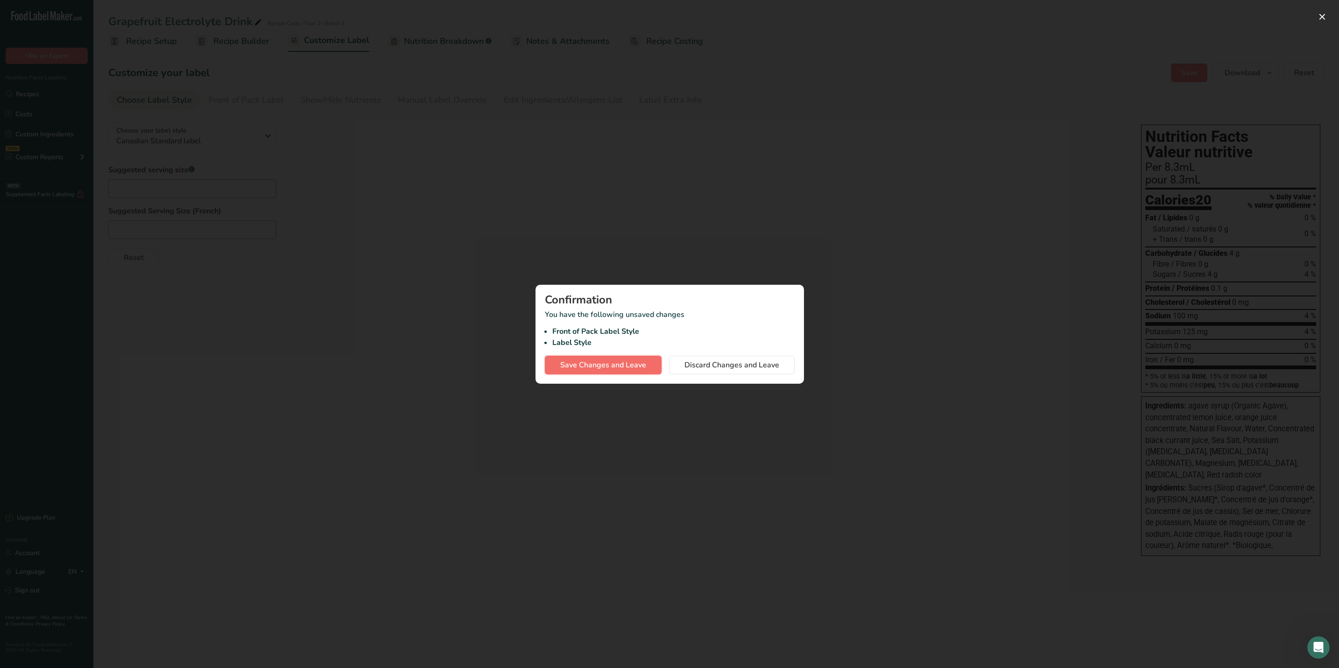
click at [570, 369] on span "Save Changes and Leave" at bounding box center [603, 365] width 86 height 11
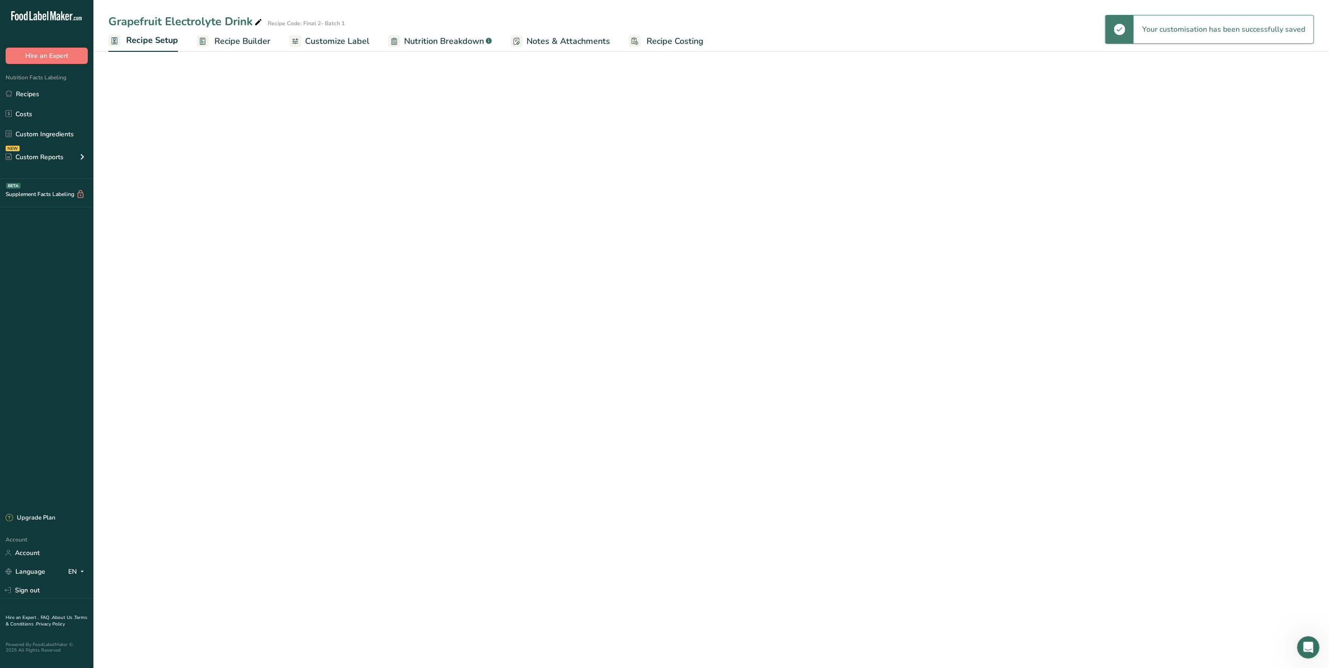
select select "22"
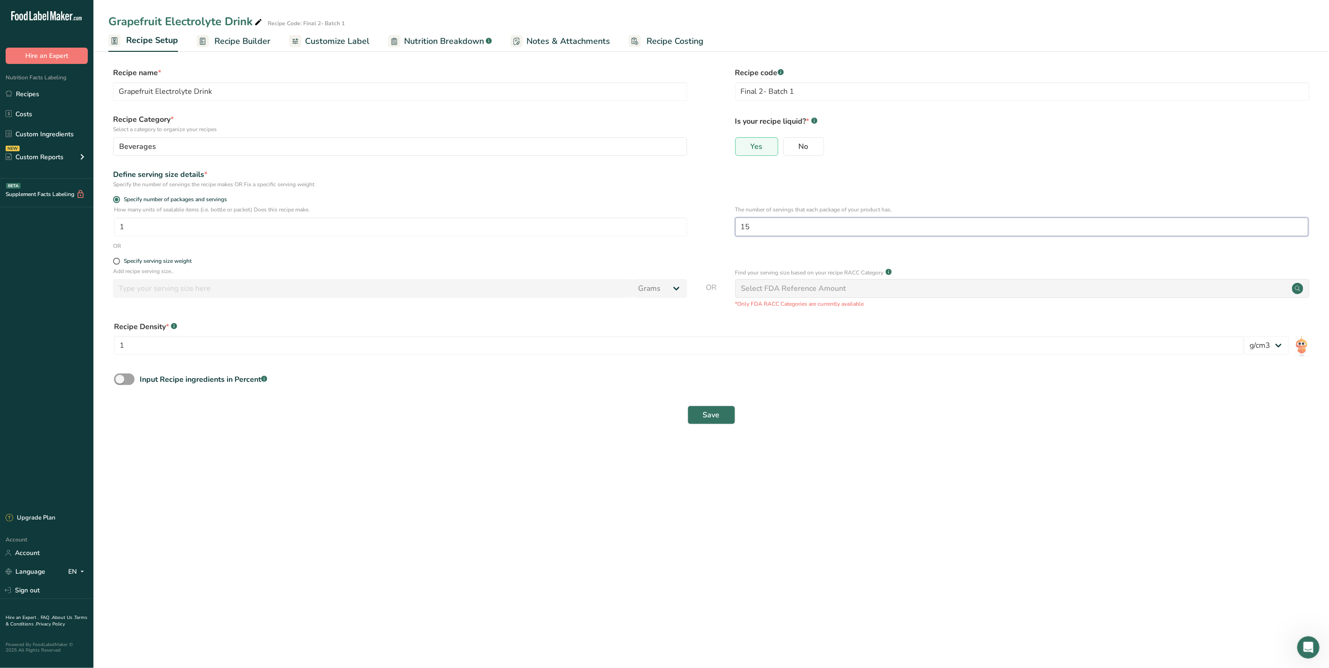
click at [766, 226] on input "15" at bounding box center [1021, 227] width 573 height 19
type input "14"
click at [707, 415] on span "Save" at bounding box center [711, 415] width 17 height 11
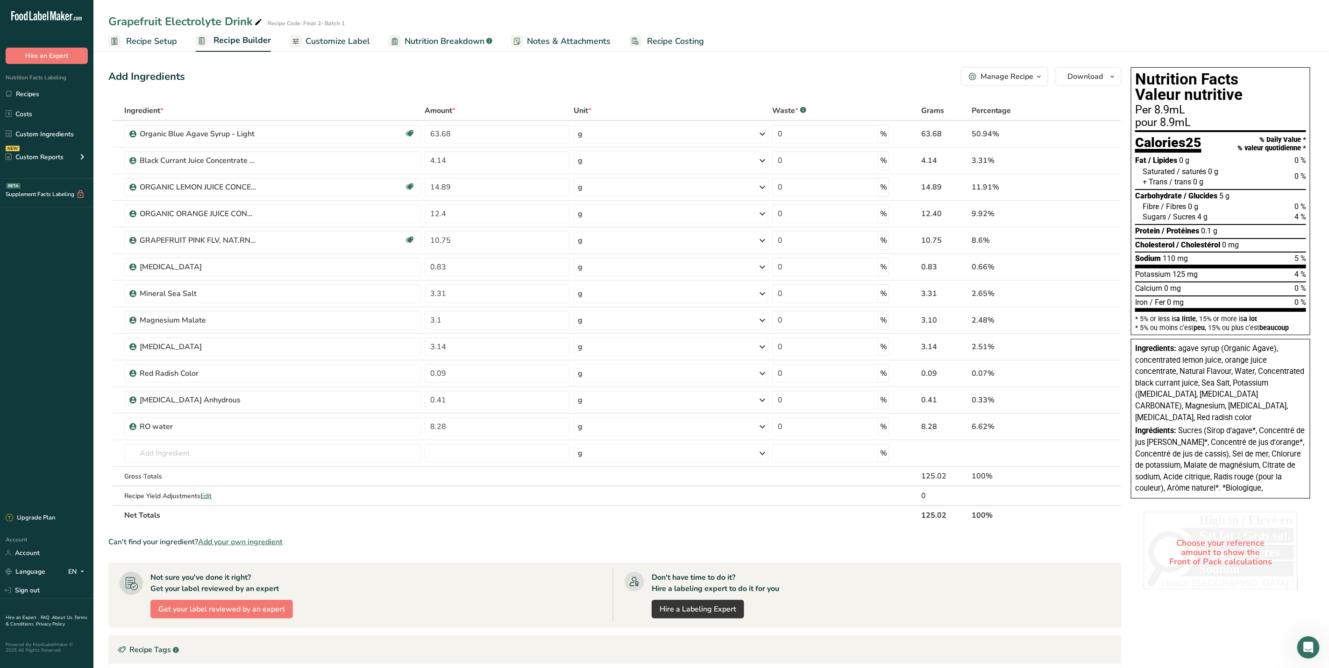
click at [333, 44] on span "Customize Label" at bounding box center [337, 41] width 64 height 13
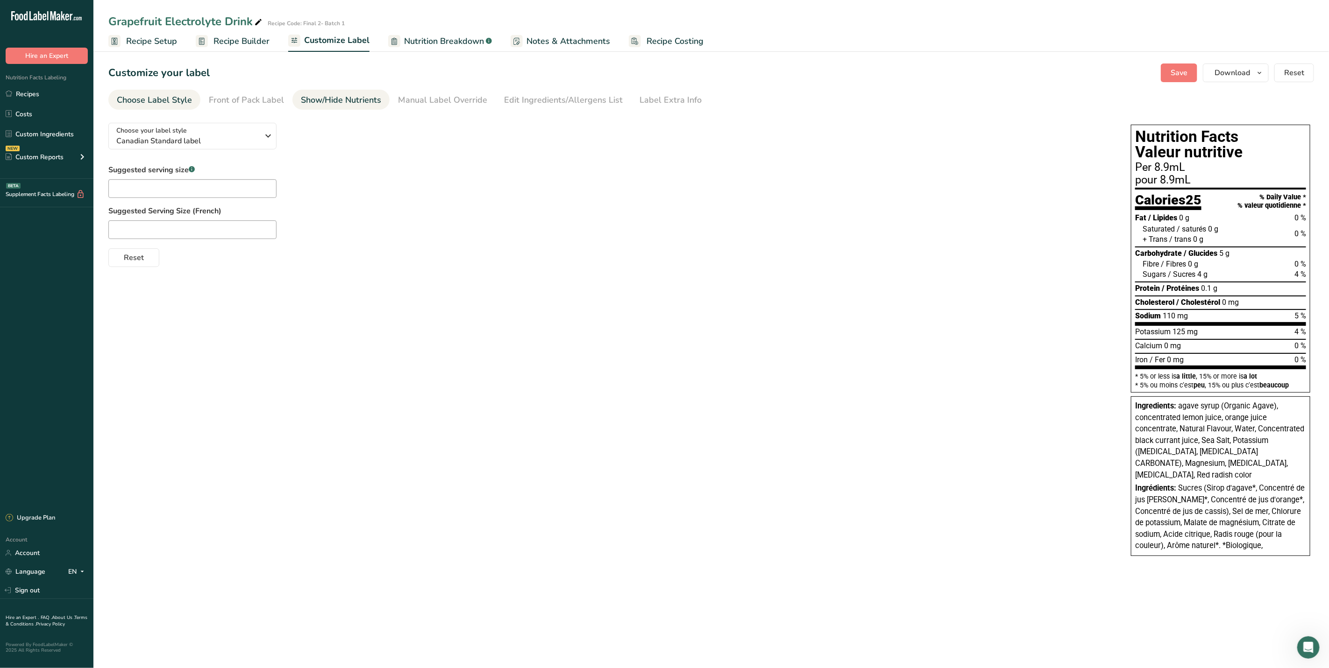
click at [352, 102] on div "Show/Hide Nutrients" at bounding box center [341, 100] width 80 height 13
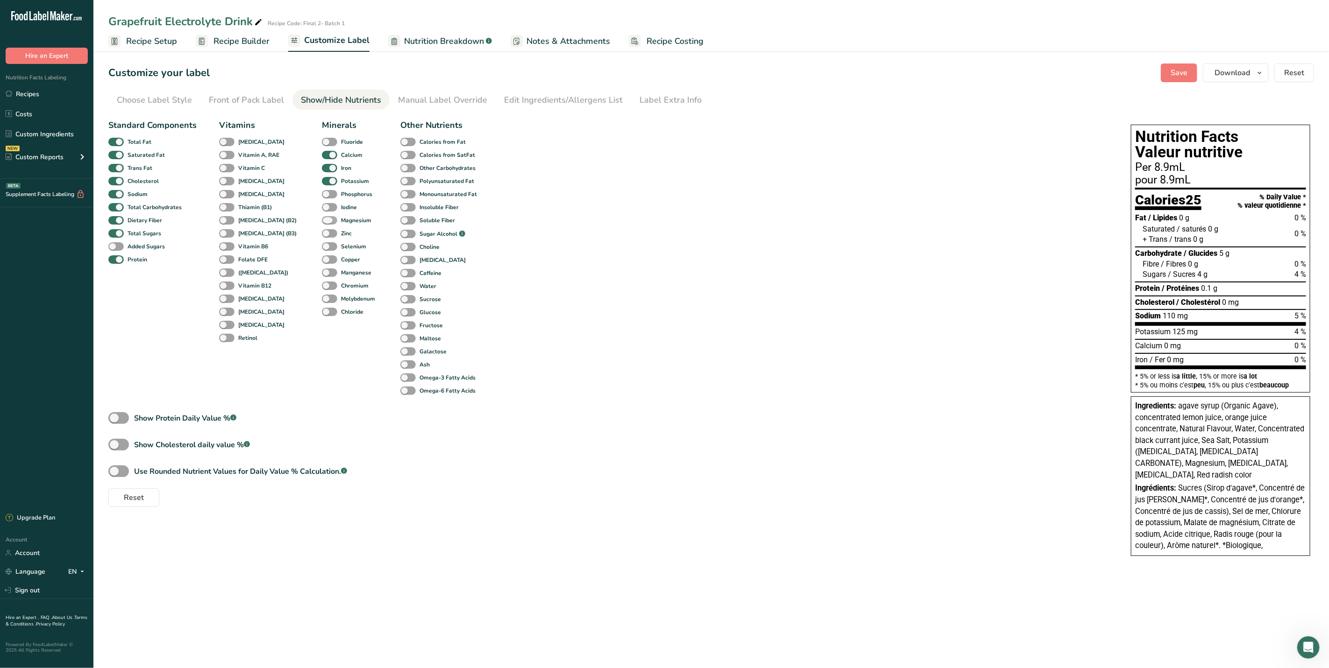
click at [322, 217] on span at bounding box center [329, 220] width 15 height 9
click at [322, 217] on input "Magnesium" at bounding box center [325, 220] width 6 height 6
checkbox input "true"
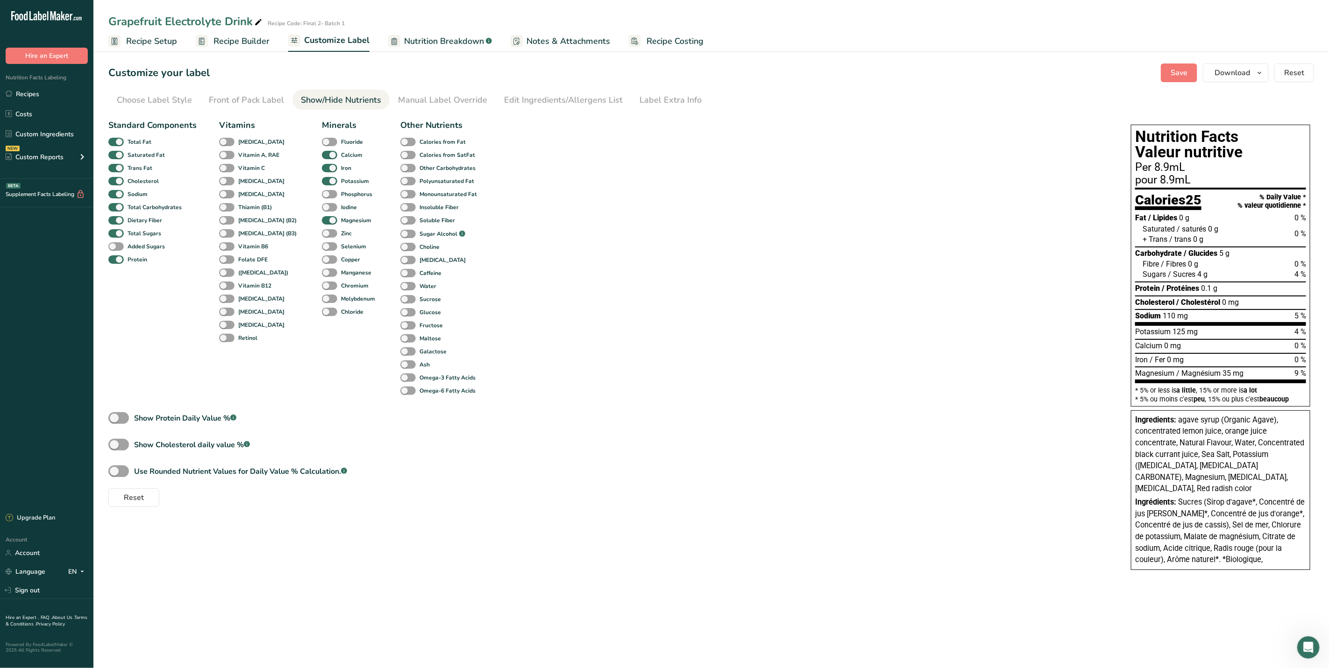
click at [144, 42] on span "Recipe Setup" at bounding box center [151, 41] width 51 height 13
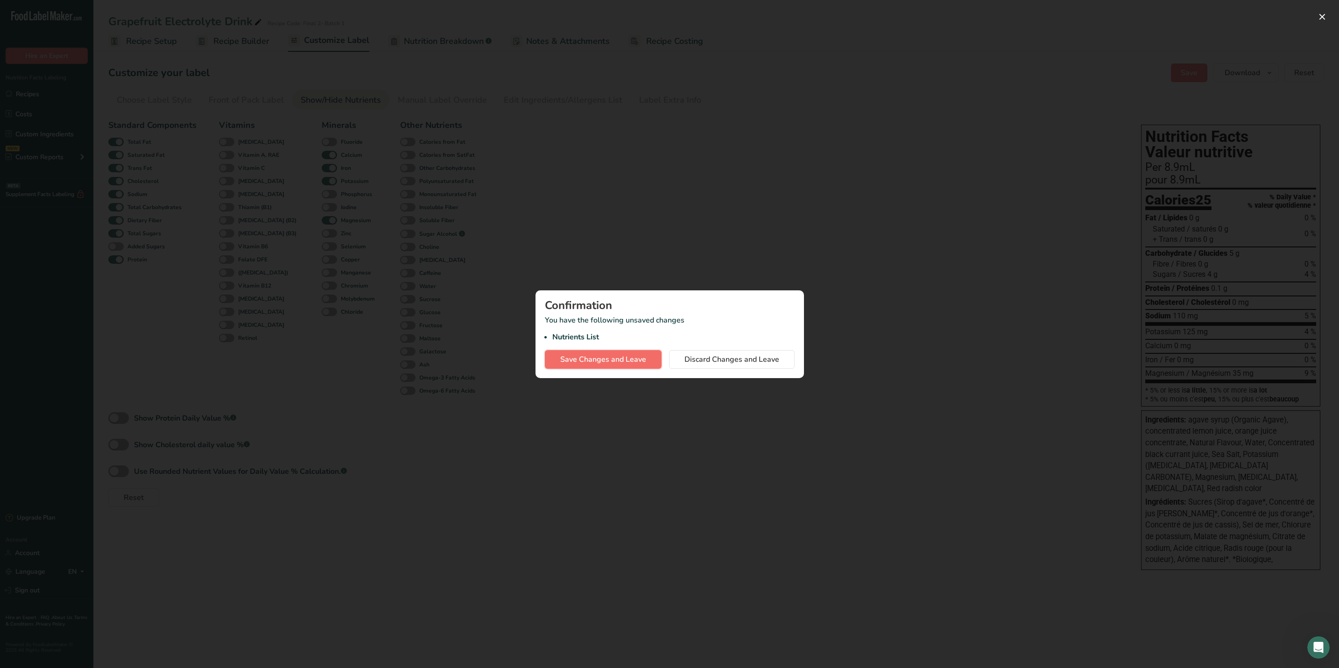
click at [587, 362] on span "Save Changes and Leave" at bounding box center [603, 359] width 86 height 11
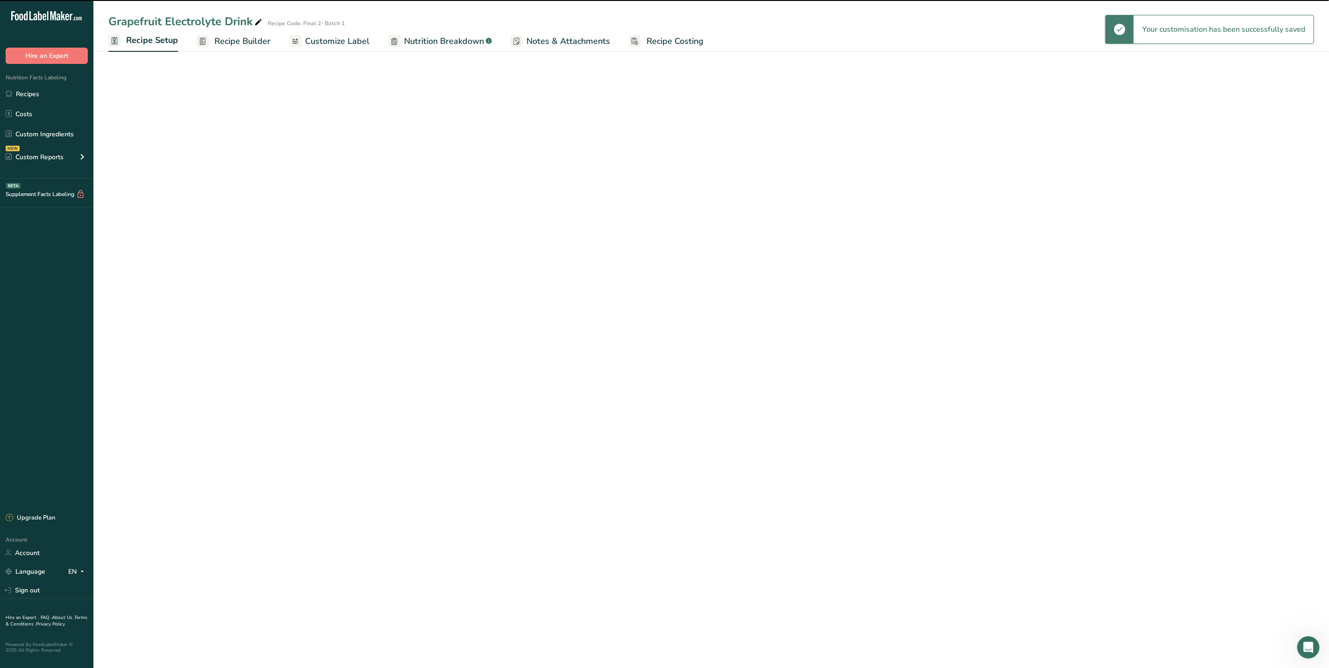
select select "22"
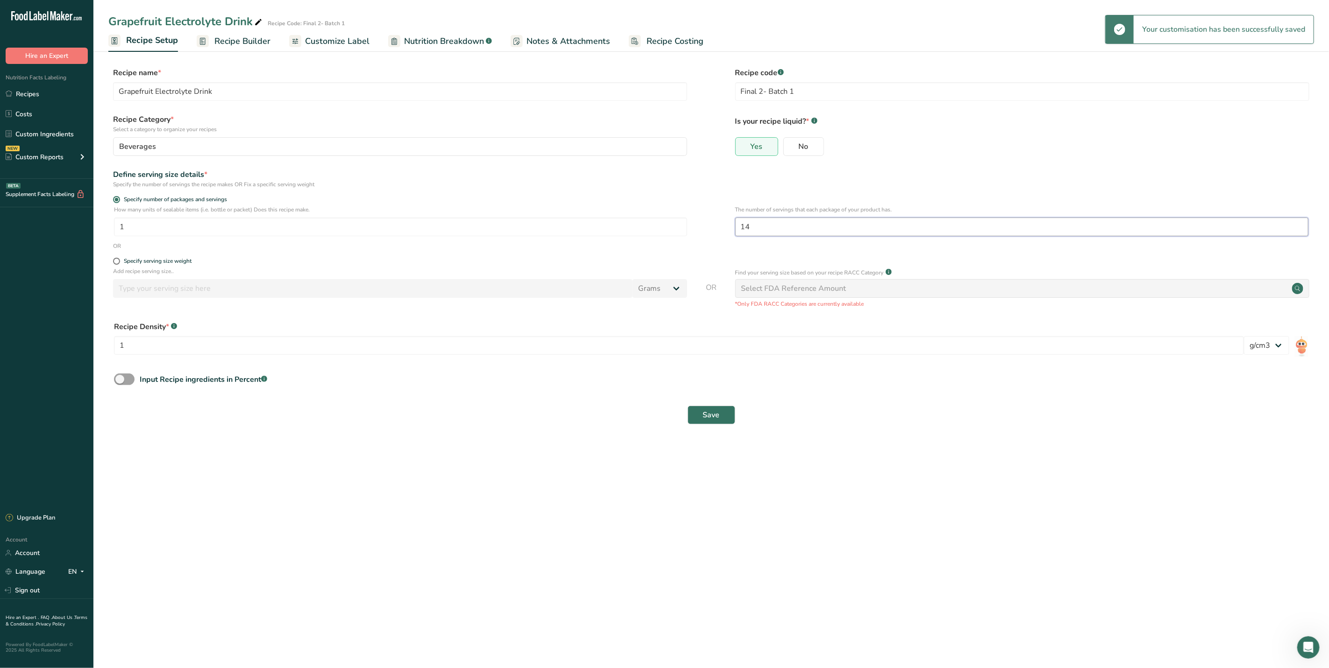
click at [751, 226] on input "14" at bounding box center [1021, 227] width 573 height 19
type input "13"
click at [735, 418] on div "Save" at bounding box center [711, 415] width 1194 height 19
click at [705, 412] on span "Save" at bounding box center [711, 415] width 17 height 11
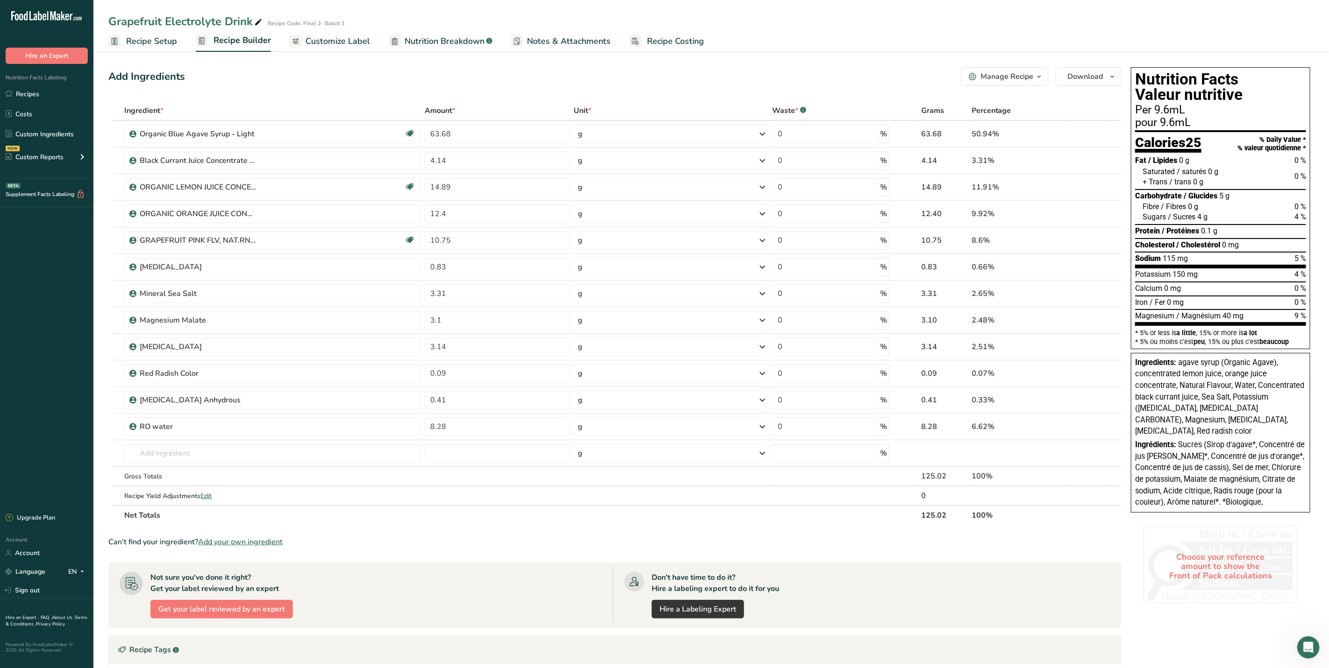
click at [171, 43] on span "Recipe Setup" at bounding box center [151, 41] width 51 height 13
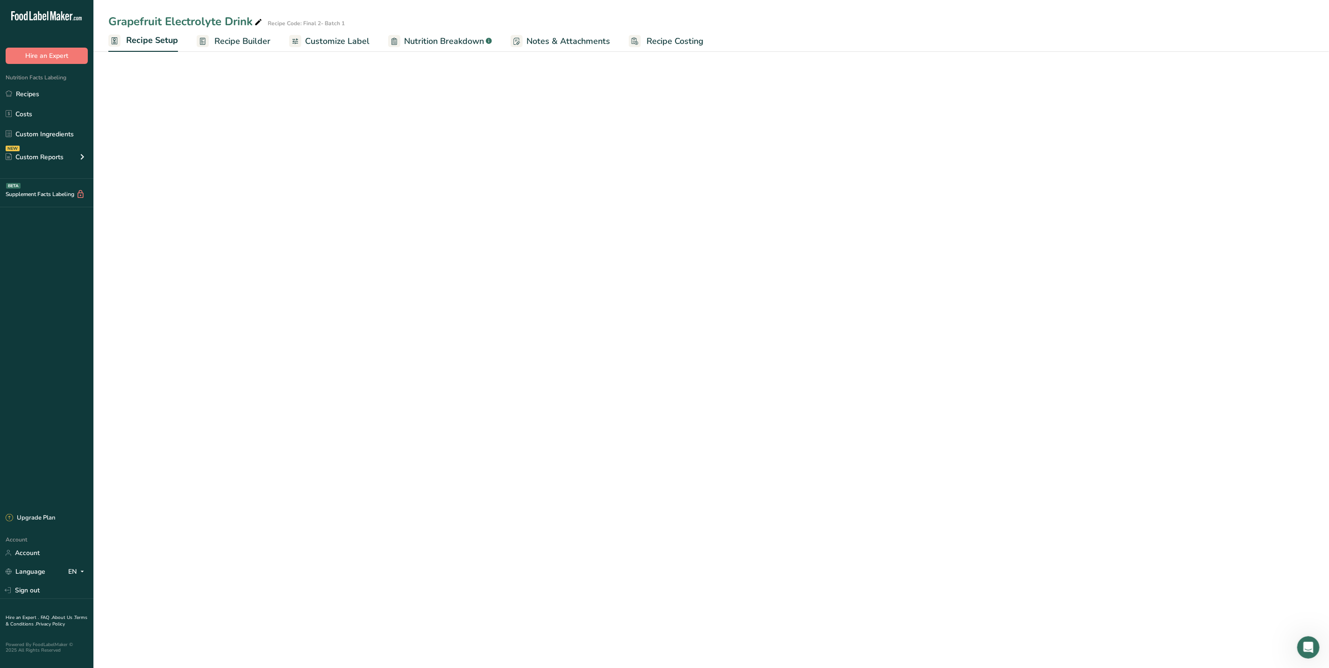
select select "22"
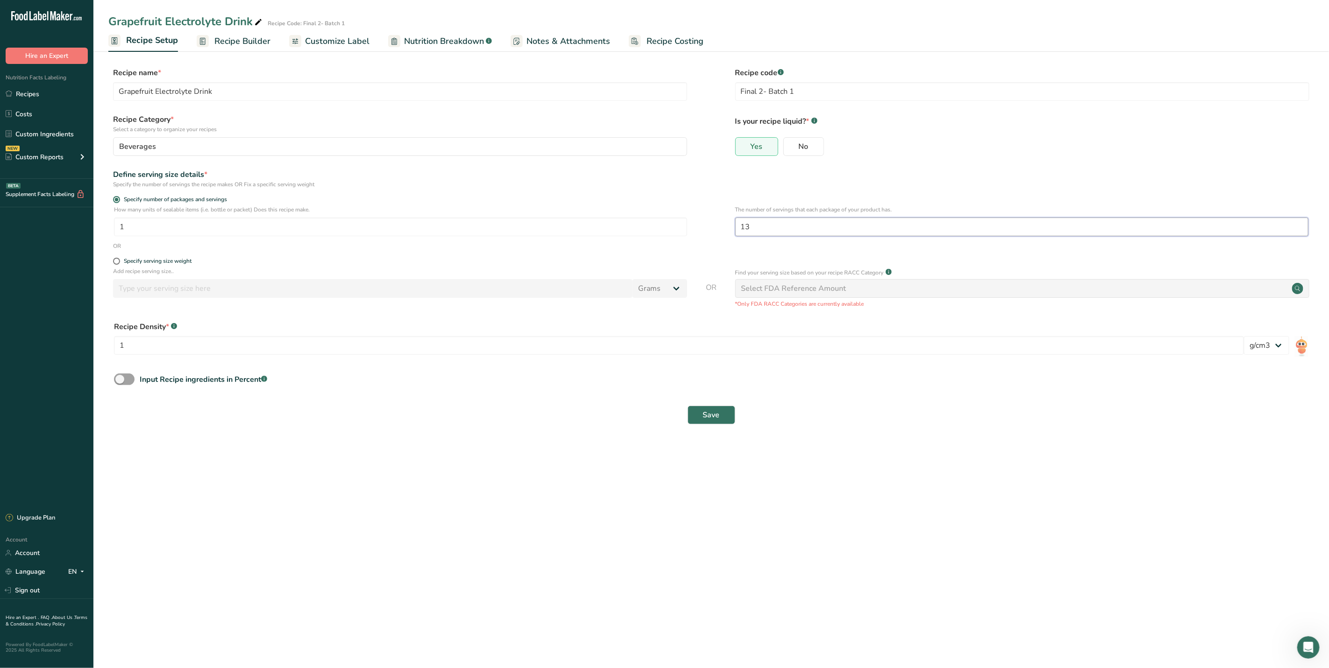
drag, startPoint x: 751, startPoint y: 227, endPoint x: 742, endPoint y: 227, distance: 9.8
click at [742, 227] on input "13" at bounding box center [1021, 227] width 573 height 19
type input "15"
click at [703, 421] on span "Save" at bounding box center [711, 415] width 17 height 11
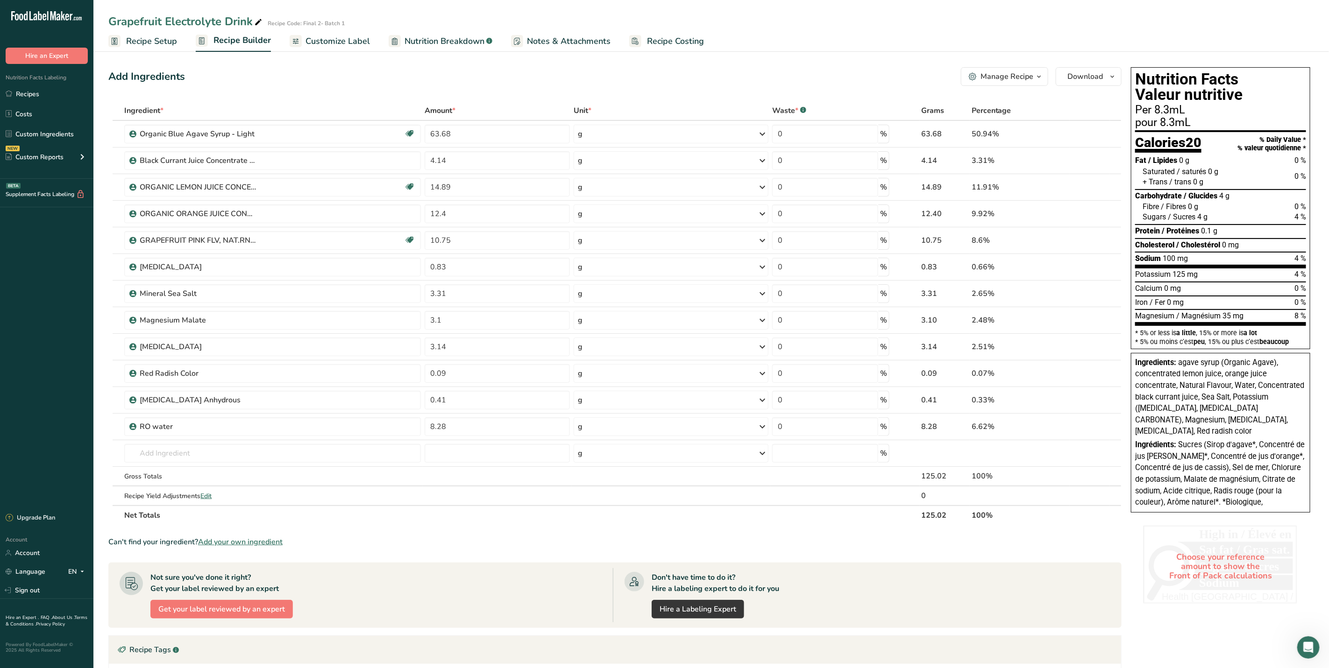
click at [158, 38] on span "Recipe Setup" at bounding box center [151, 41] width 51 height 13
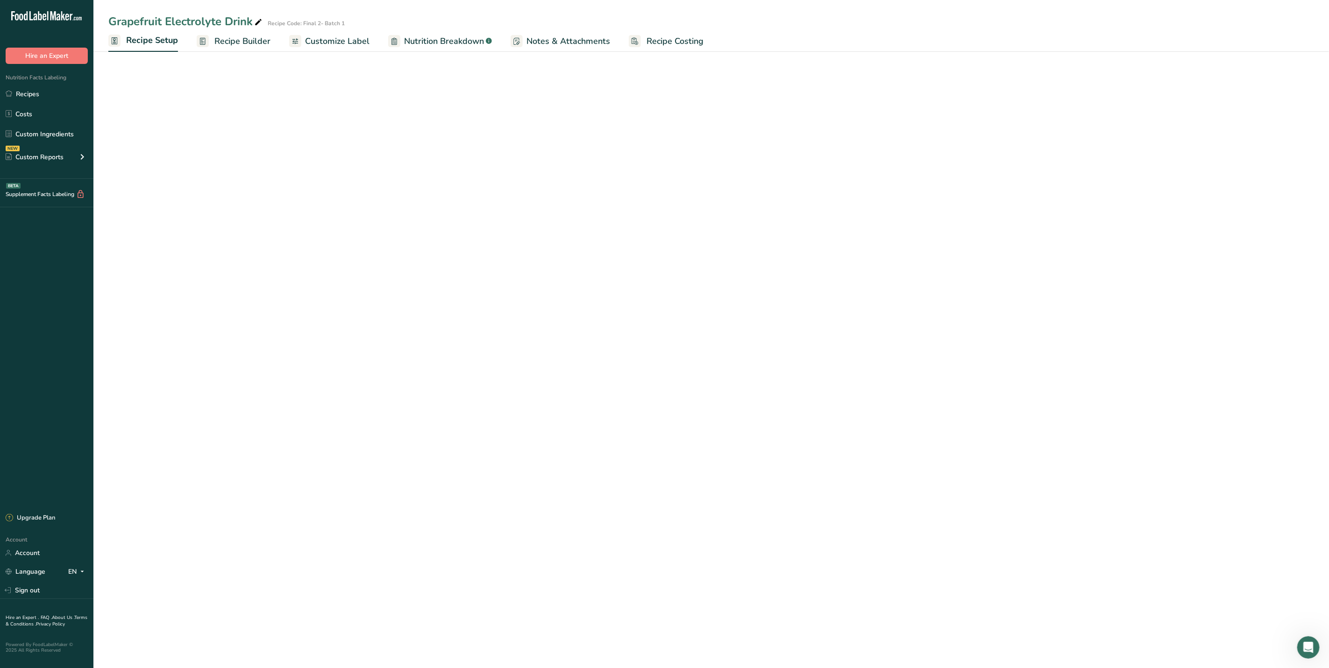
select select "22"
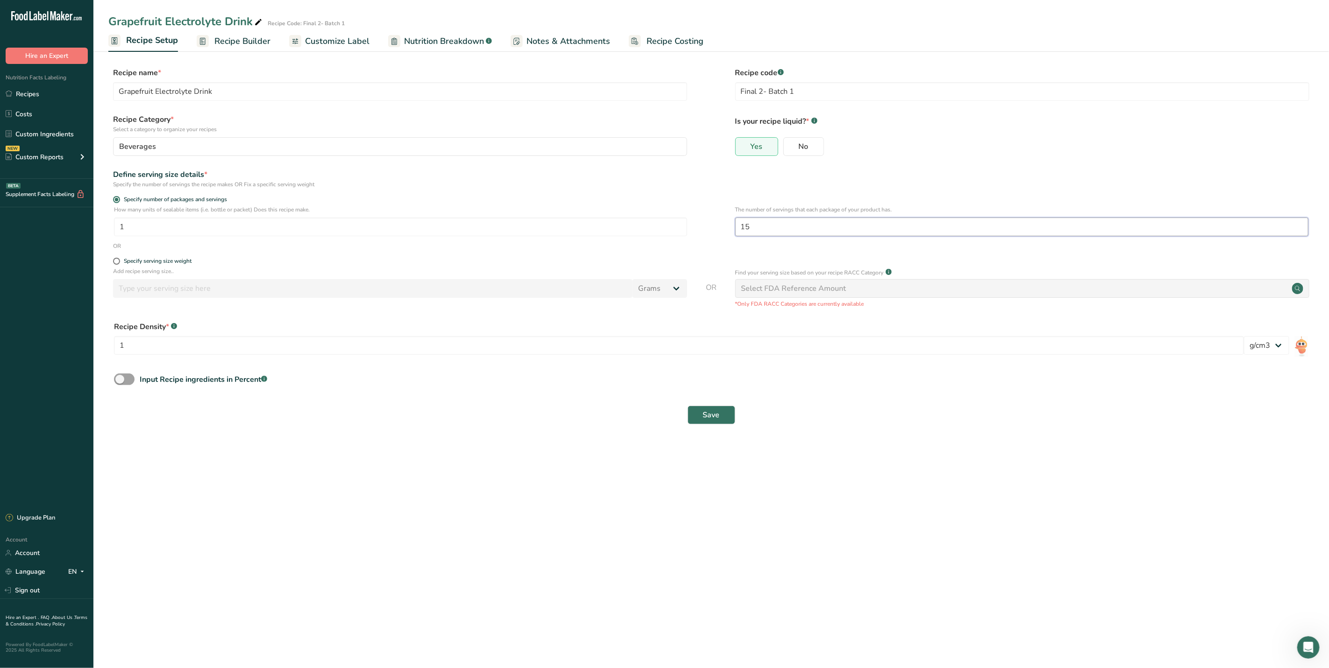
click at [757, 223] on input "15" at bounding box center [1021, 227] width 573 height 19
type input "14.3"
click at [719, 416] on button "Save" at bounding box center [711, 415] width 48 height 19
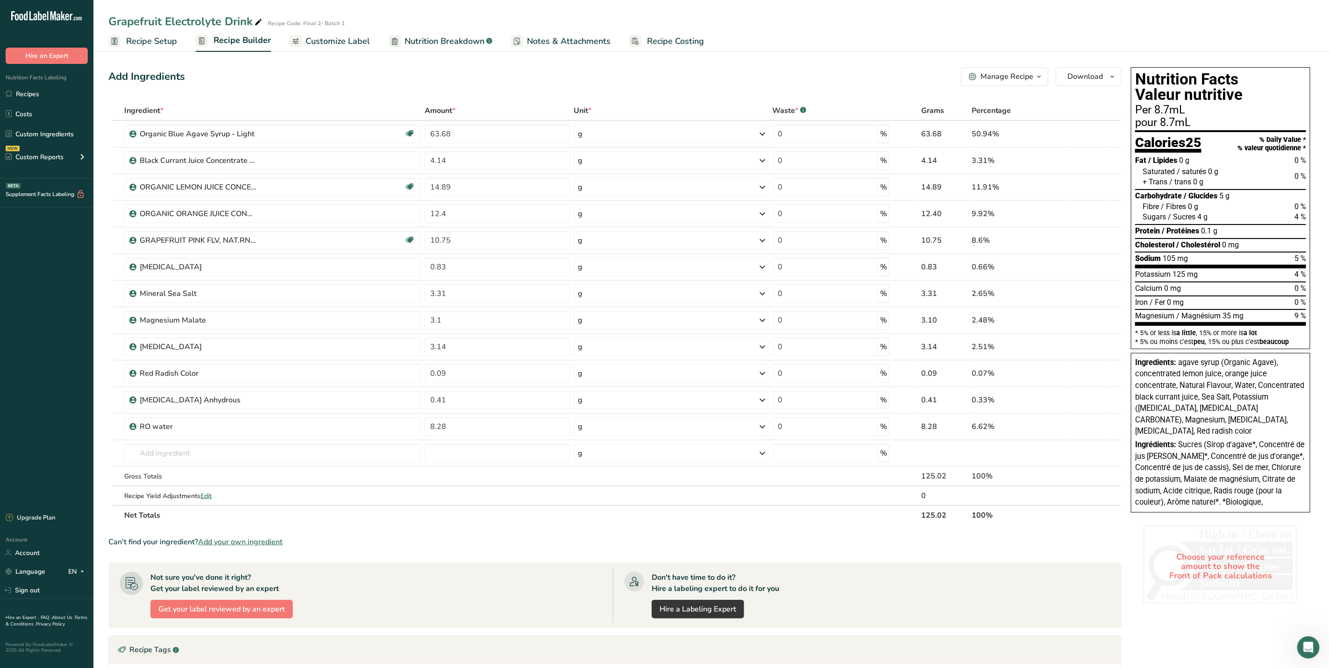
click at [159, 49] on link "Recipe Setup" at bounding box center [142, 41] width 69 height 21
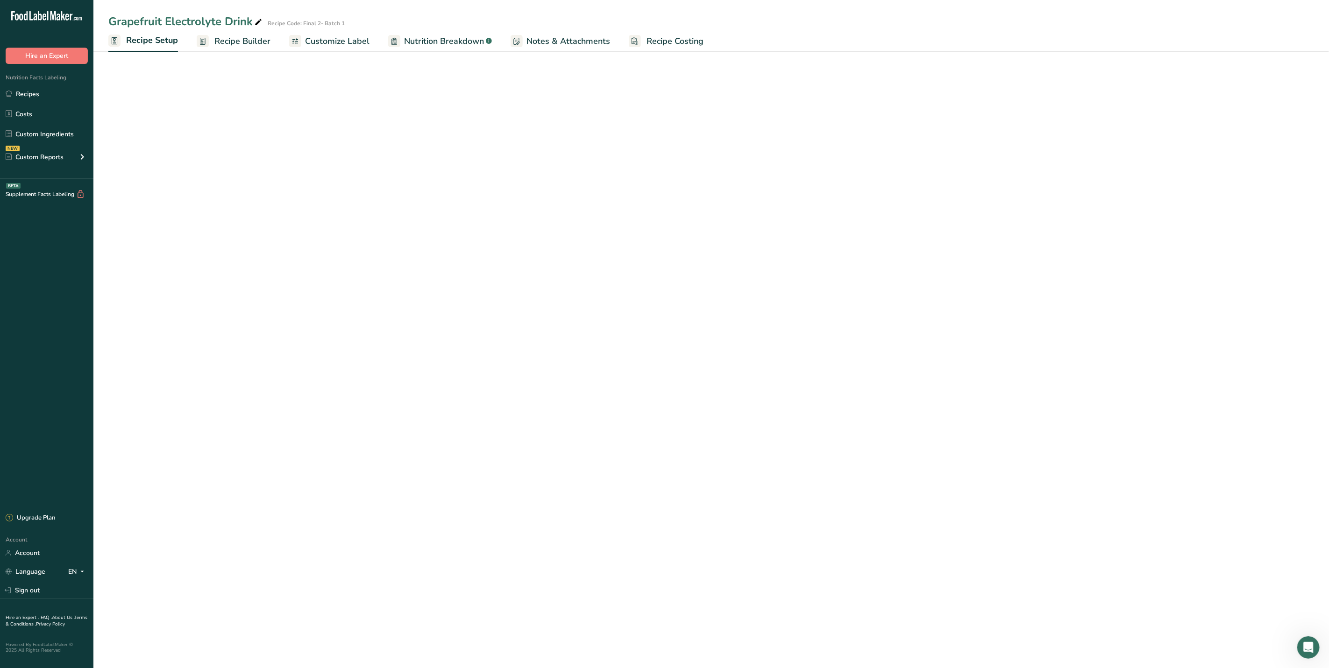
select select "22"
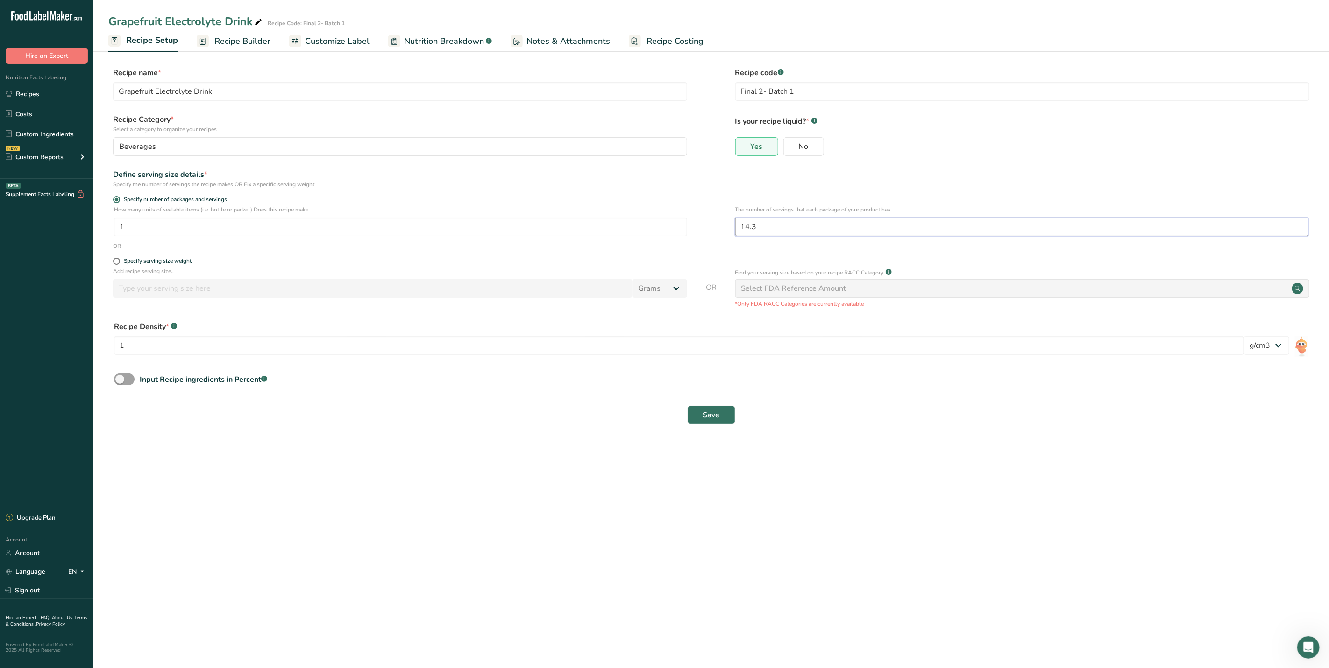
click at [787, 227] on input "14.3" at bounding box center [1021, 227] width 573 height 19
type input "14.4"
click at [715, 414] on span "Save" at bounding box center [711, 415] width 17 height 11
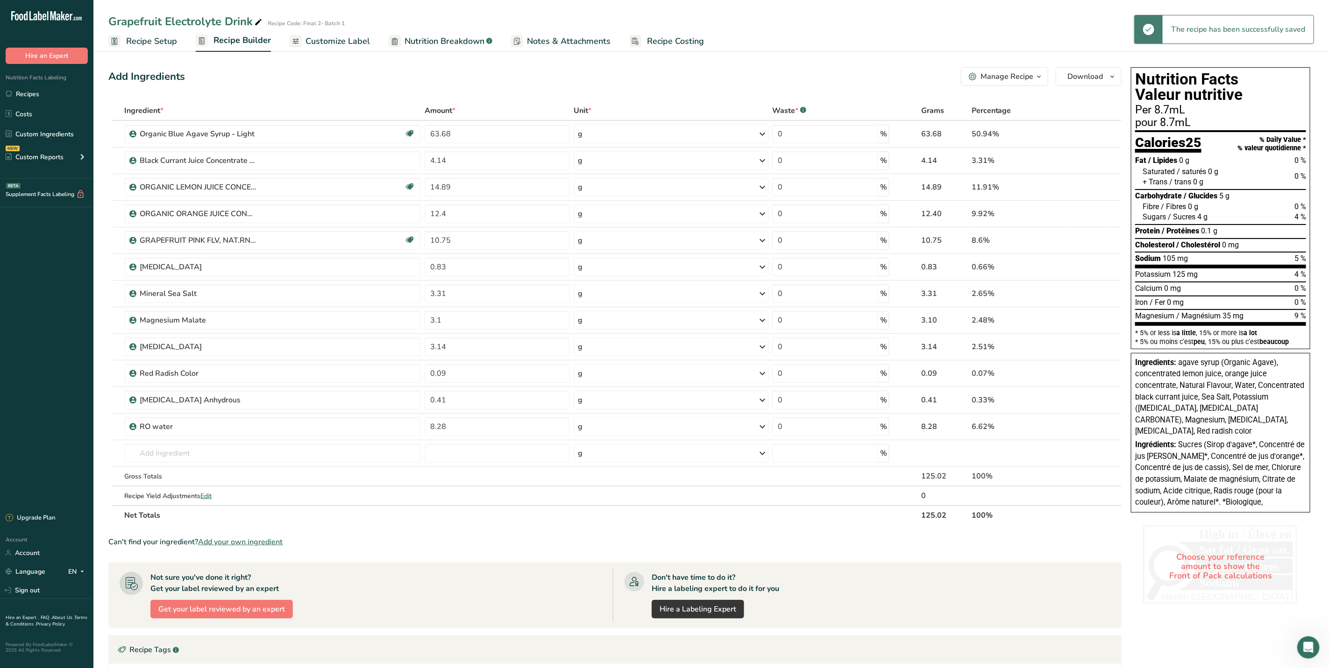
click at [126, 42] on span "Recipe Setup" at bounding box center [151, 41] width 51 height 13
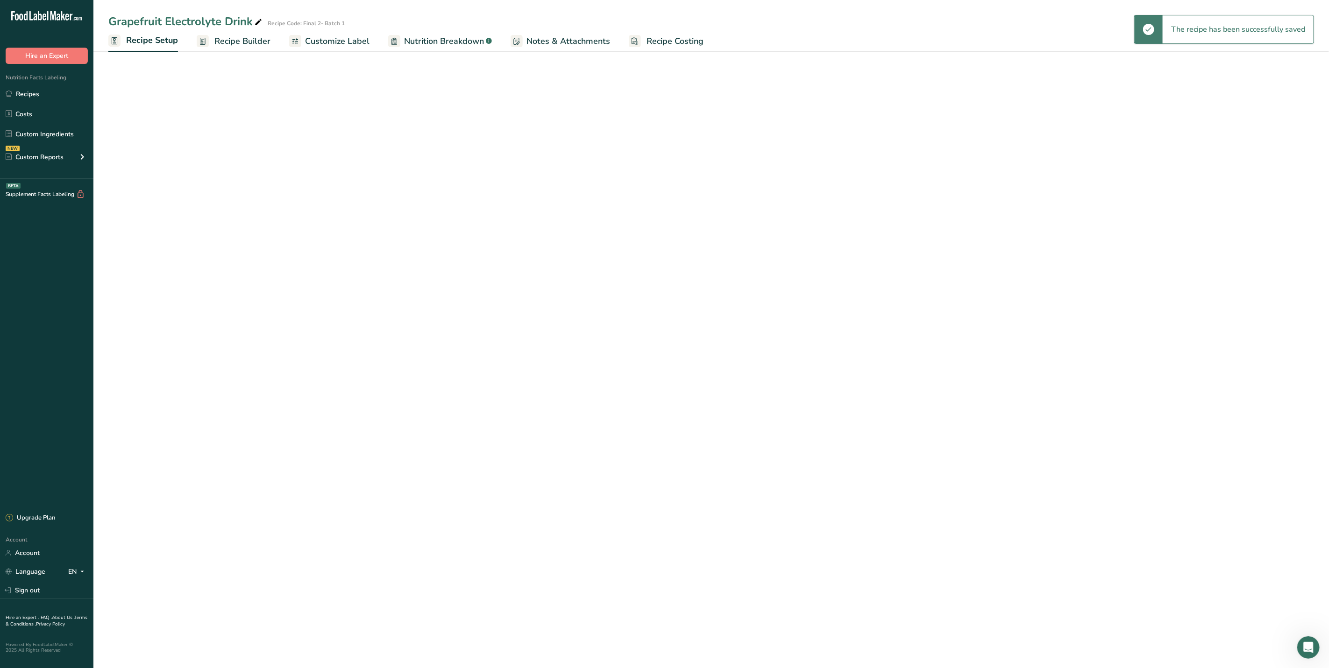
select select "22"
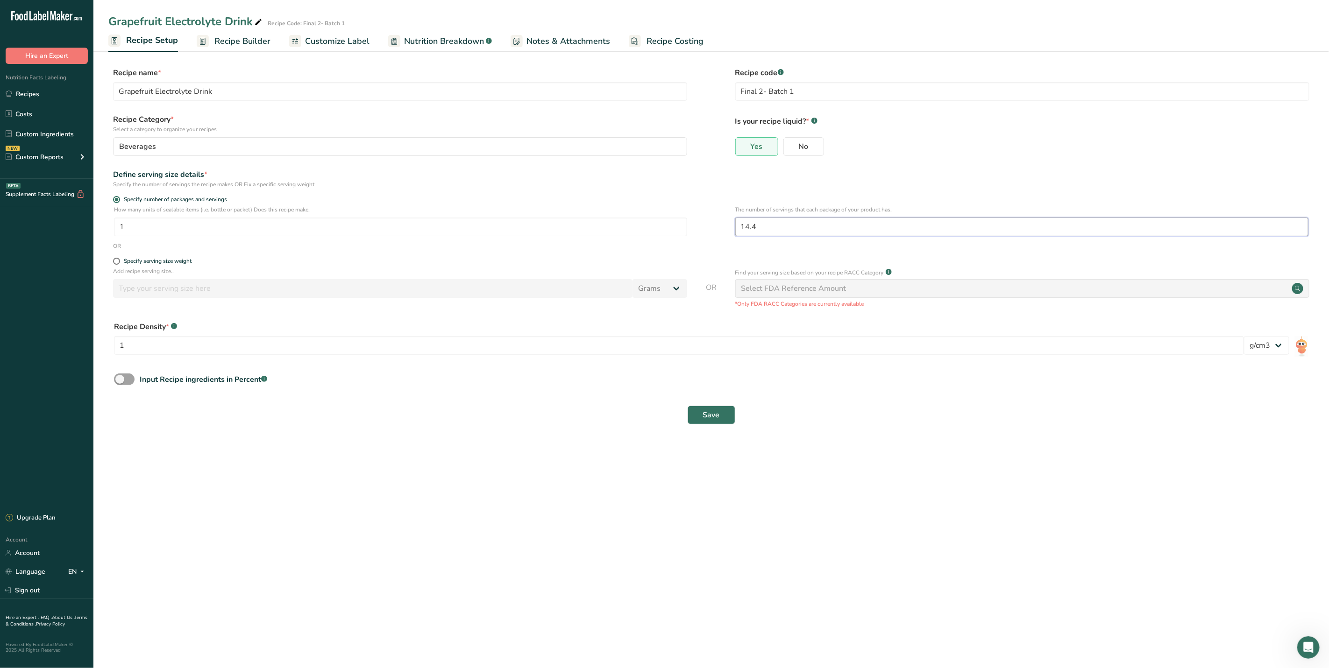
click at [796, 224] on input "14.4" at bounding box center [1021, 227] width 573 height 19
type input "14.6"
click at [711, 421] on span "Save" at bounding box center [711, 415] width 17 height 11
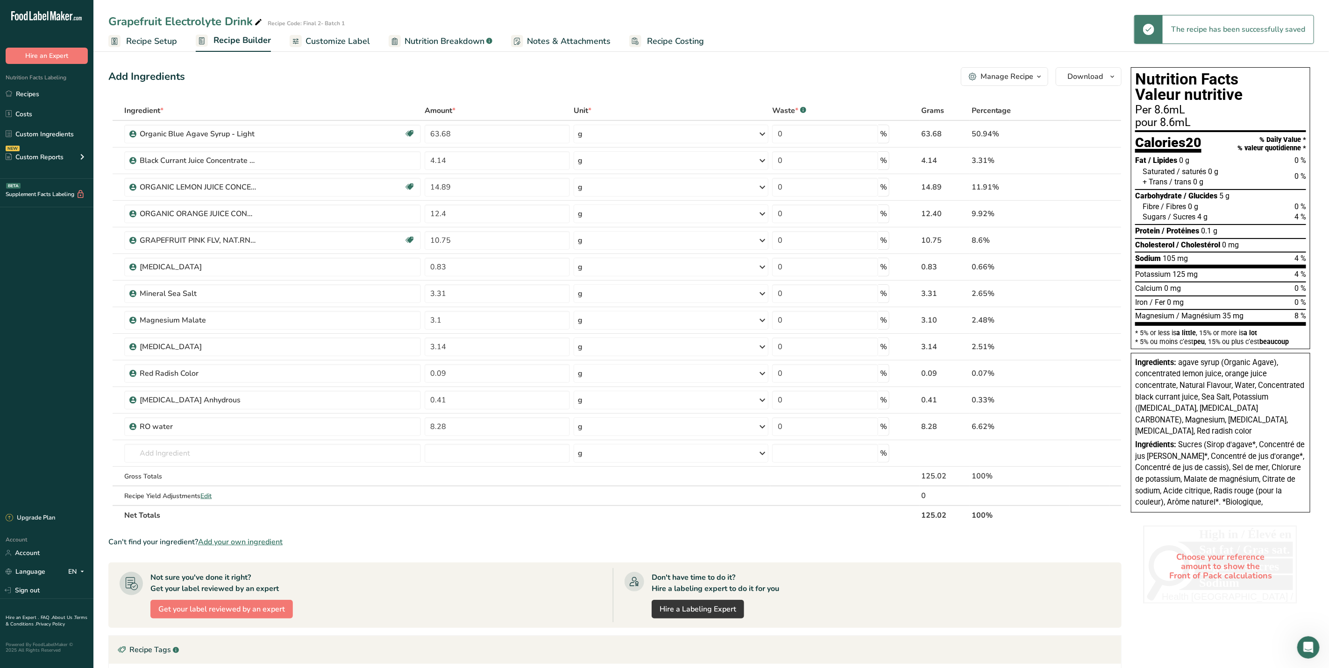
click at [153, 37] on span "Recipe Setup" at bounding box center [151, 41] width 51 height 13
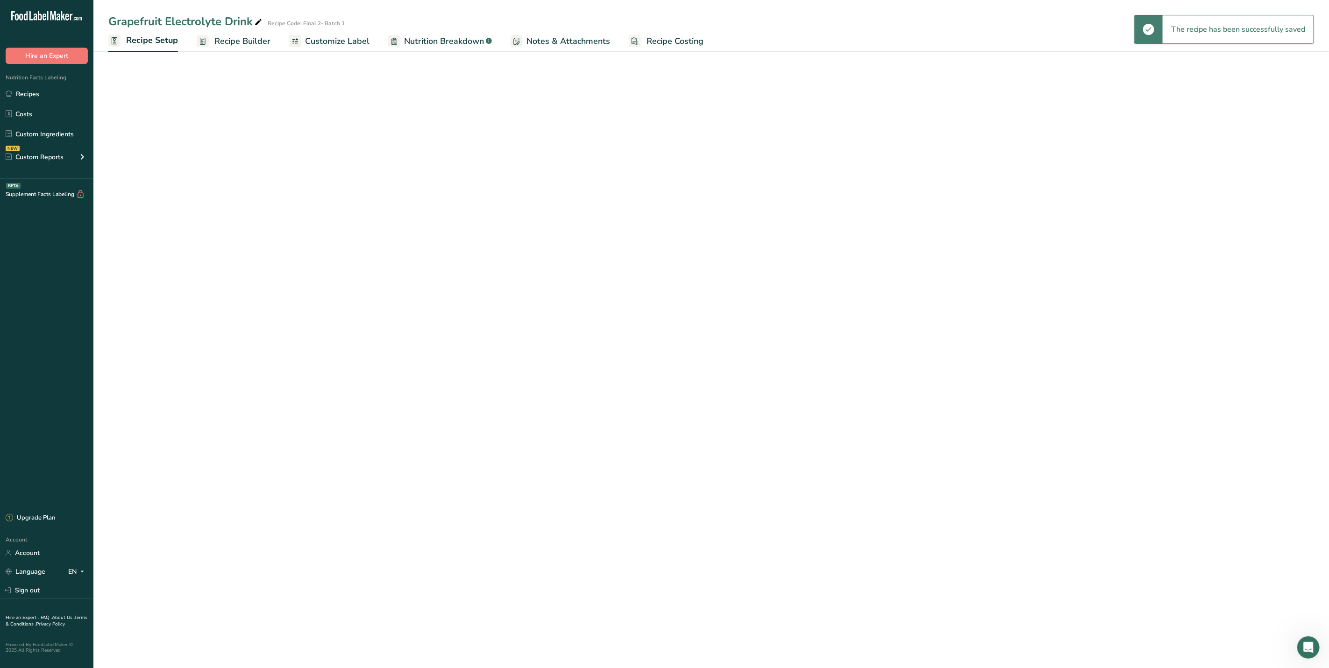
select select "22"
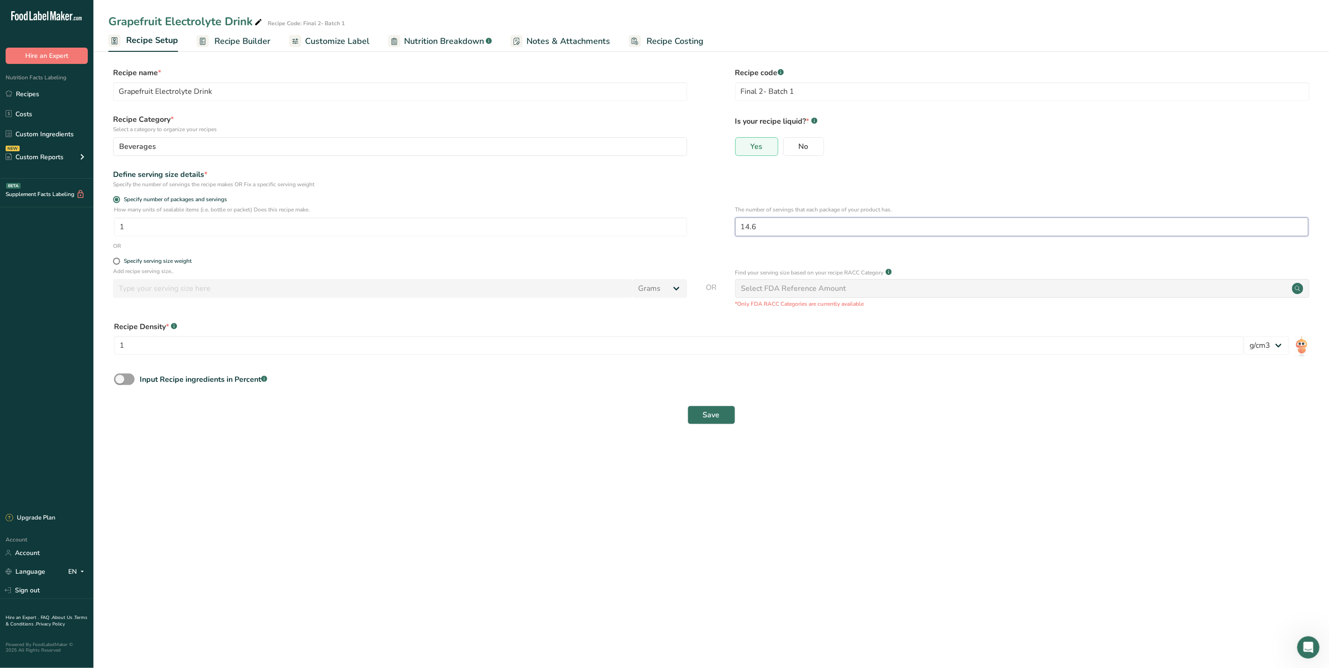
click at [771, 226] on input "14.6" at bounding box center [1021, 227] width 573 height 19
type input "14.7"
click at [714, 414] on span "Save" at bounding box center [711, 415] width 17 height 11
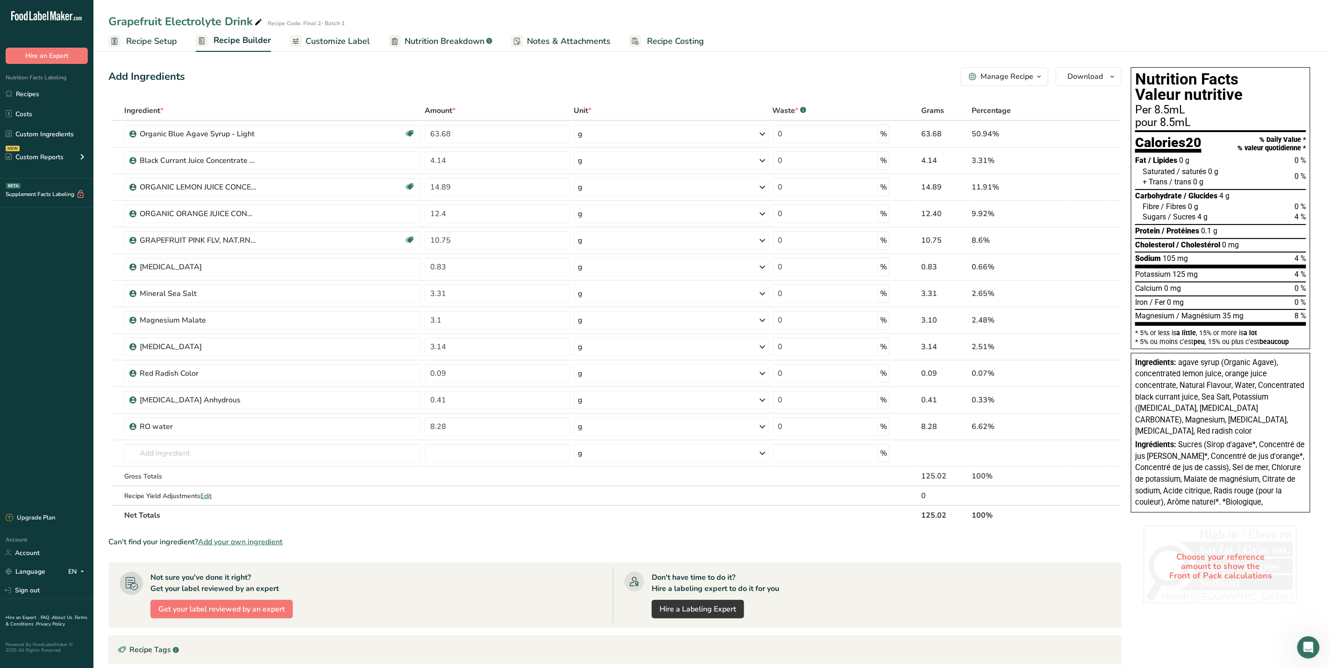
click at [157, 40] on span "Recipe Setup" at bounding box center [151, 41] width 51 height 13
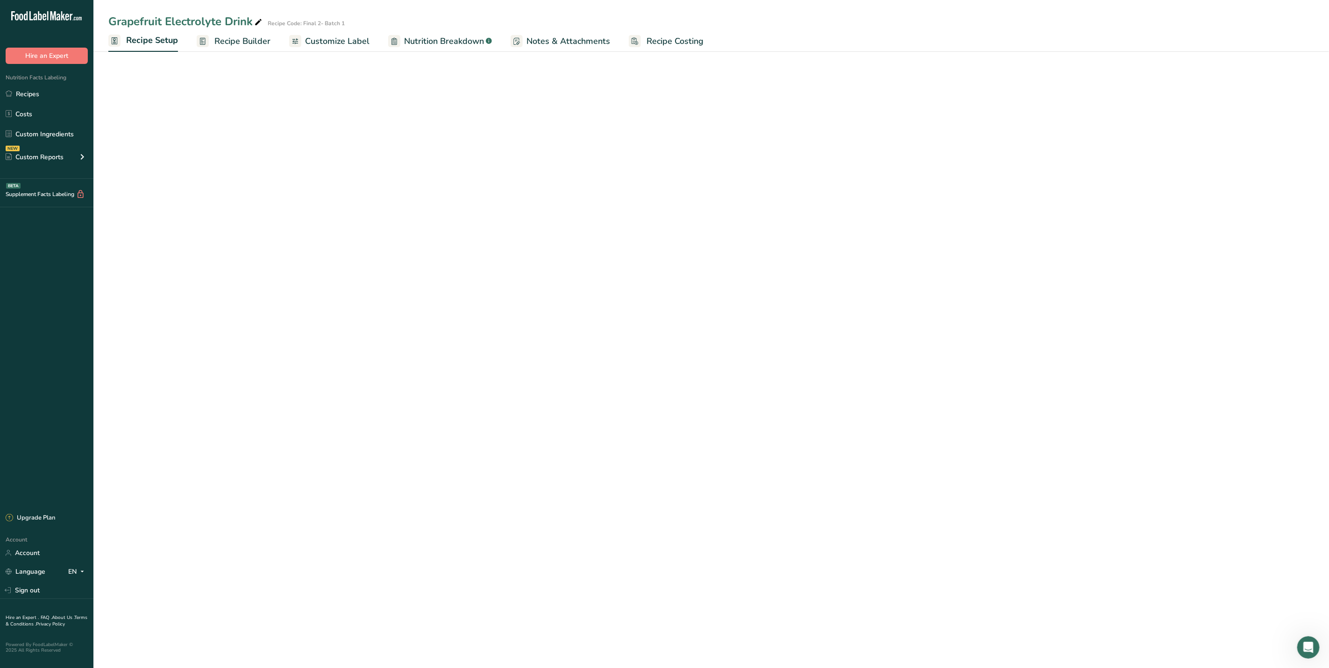
select select "22"
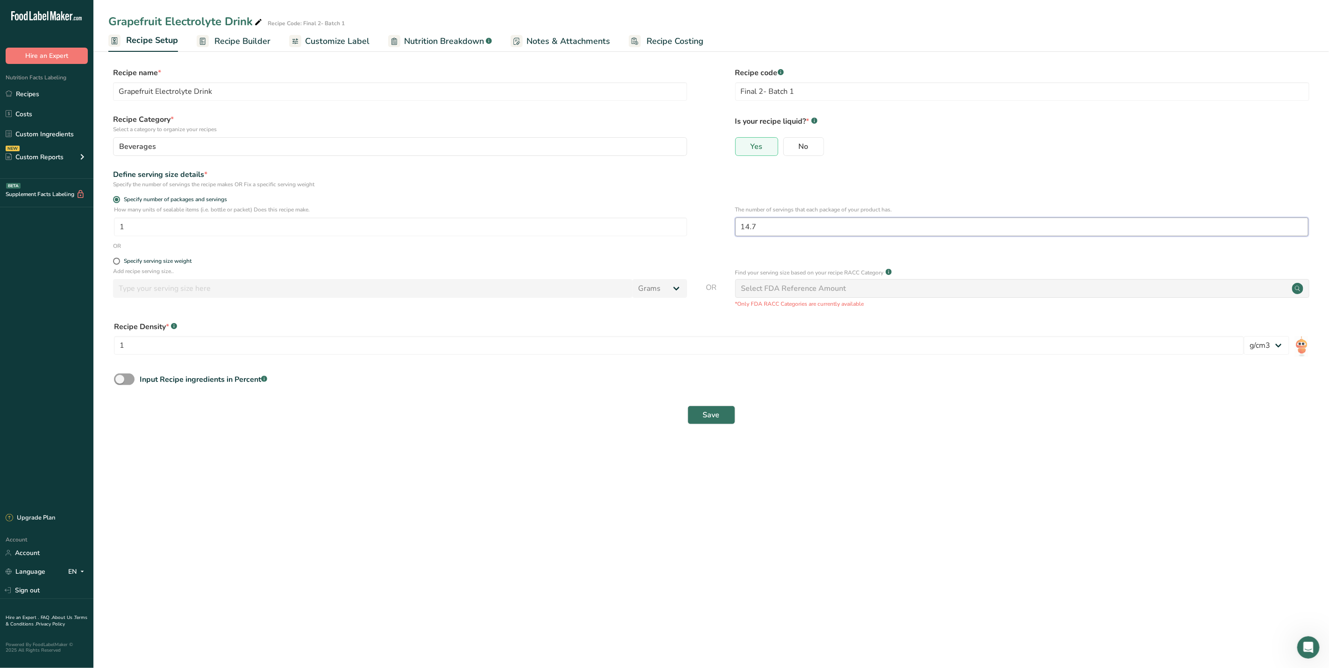
click at [760, 228] on input "14.7" at bounding box center [1021, 227] width 573 height 19
type input "16"
click at [710, 410] on span "Save" at bounding box center [711, 415] width 17 height 11
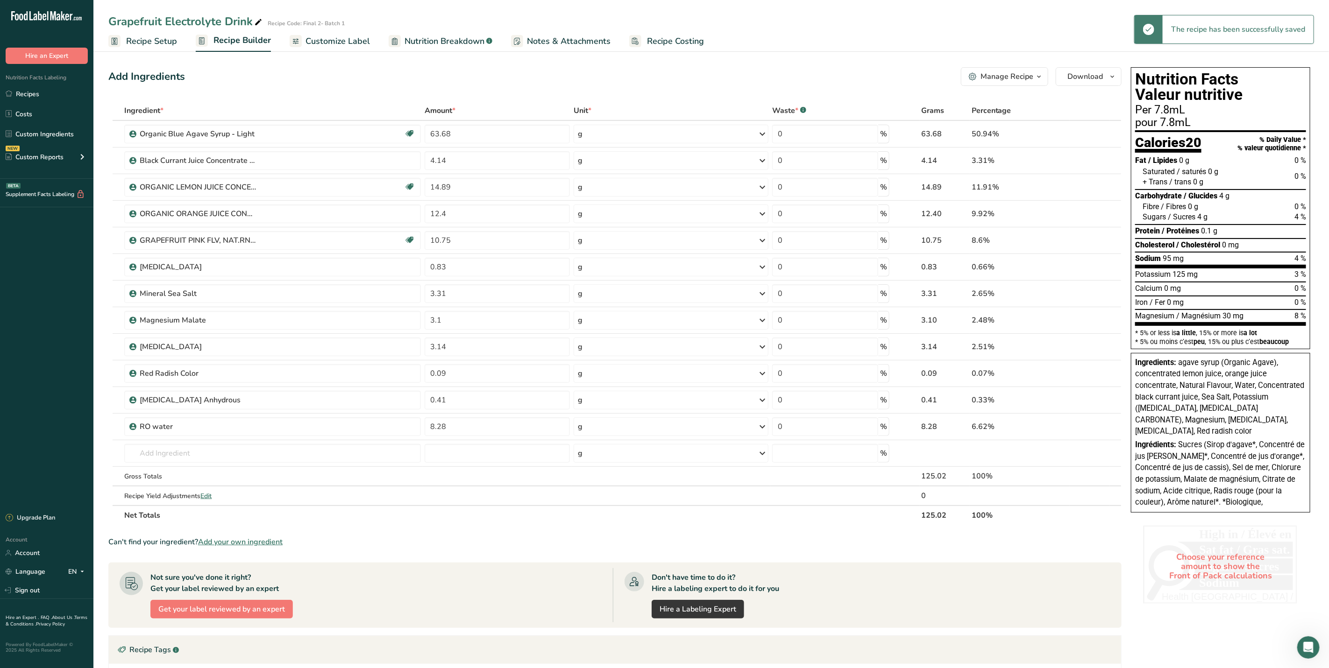
click at [161, 42] on span "Recipe Setup" at bounding box center [151, 41] width 51 height 13
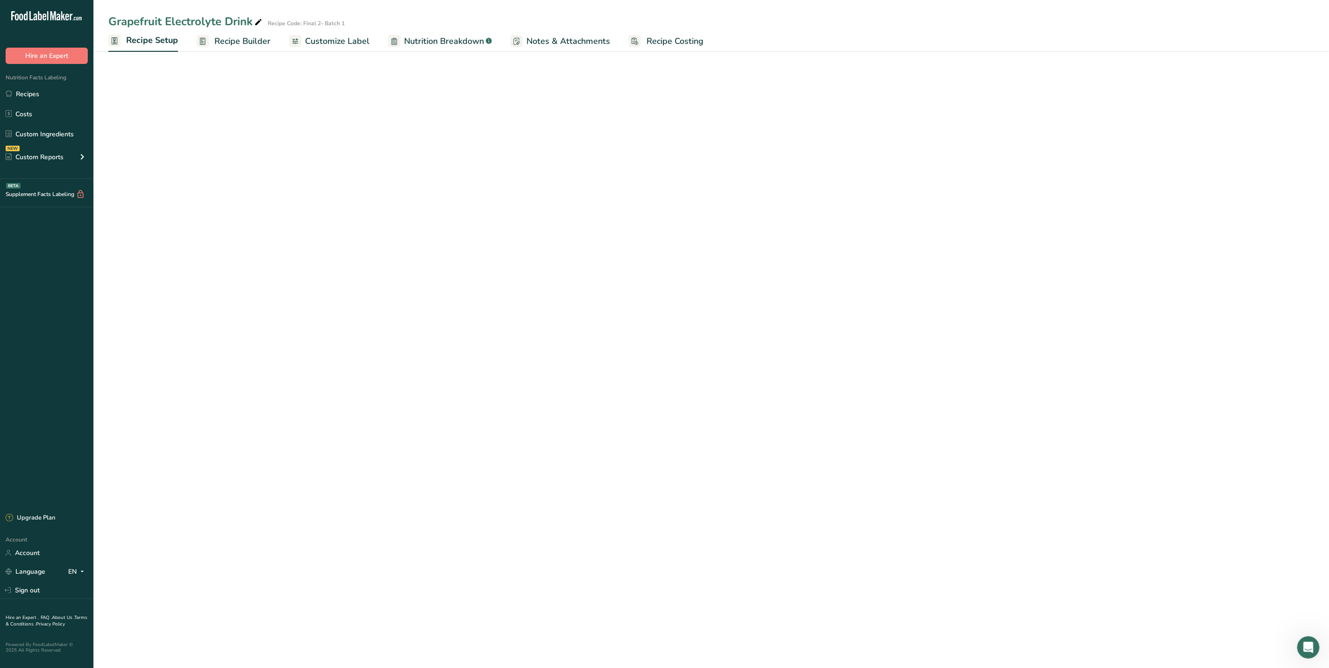
select select "22"
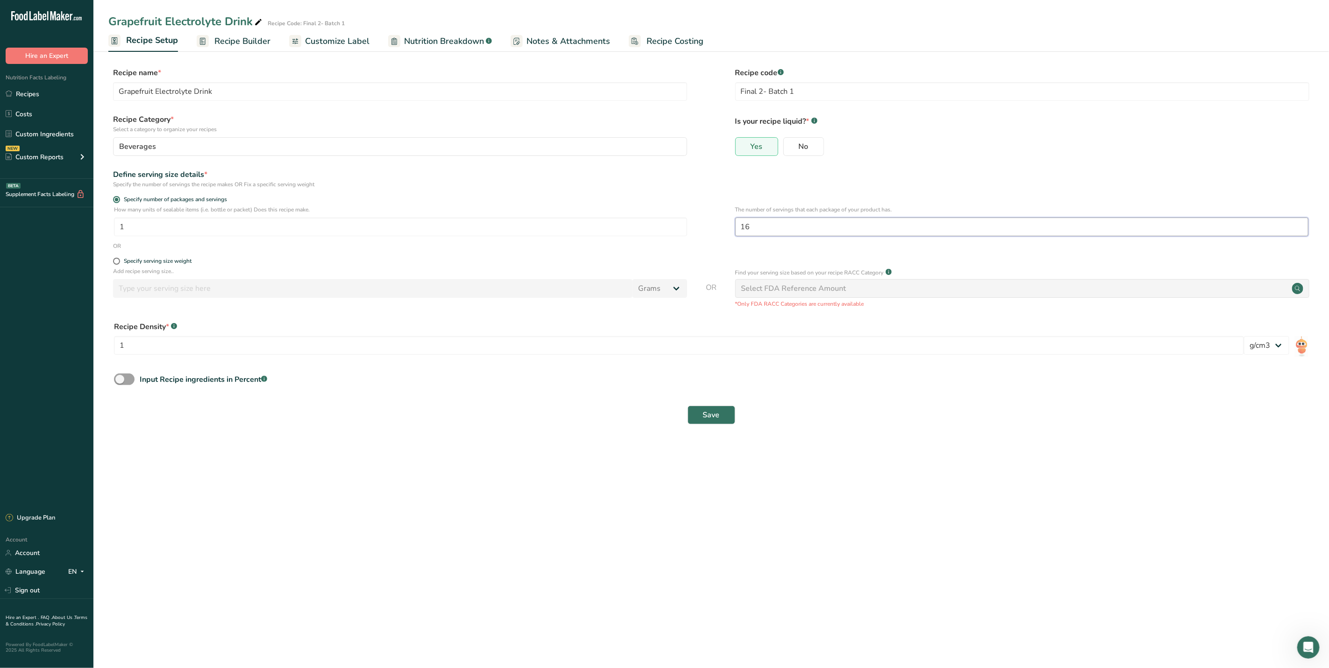
click at [772, 225] on input "16" at bounding box center [1021, 227] width 573 height 19
type input "17"
click at [715, 415] on span "Save" at bounding box center [711, 415] width 17 height 11
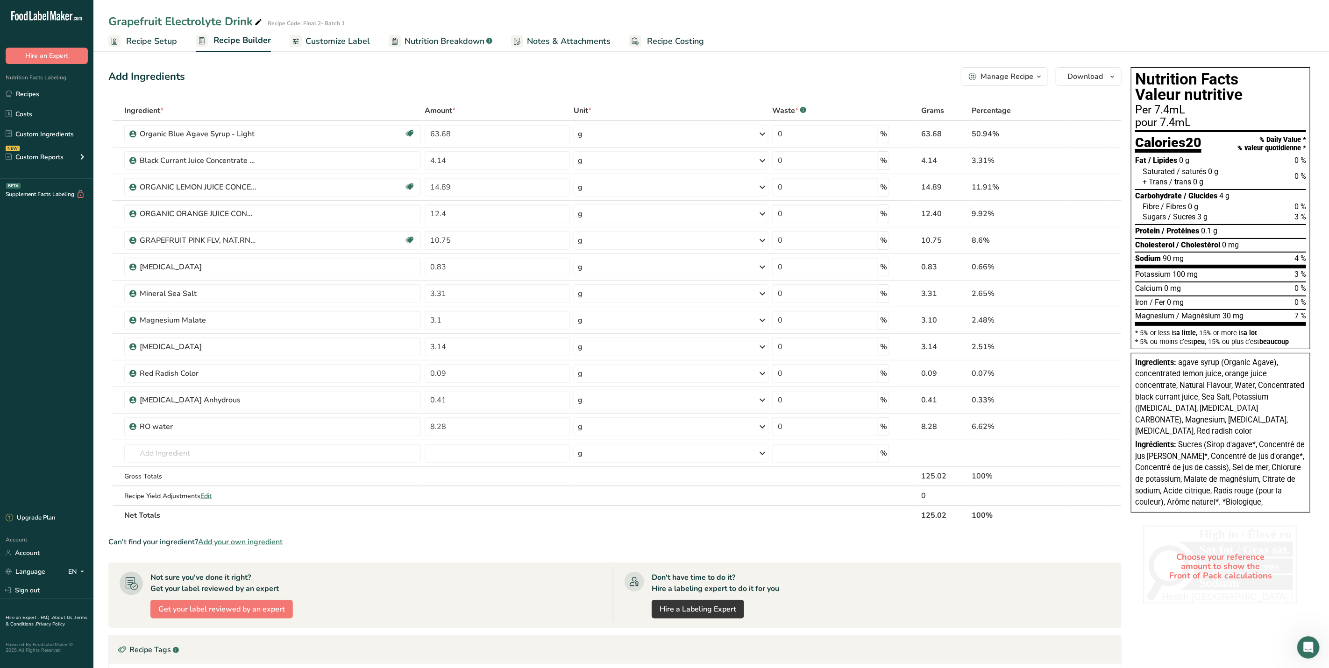
click at [144, 39] on span "Recipe Setup" at bounding box center [151, 41] width 51 height 13
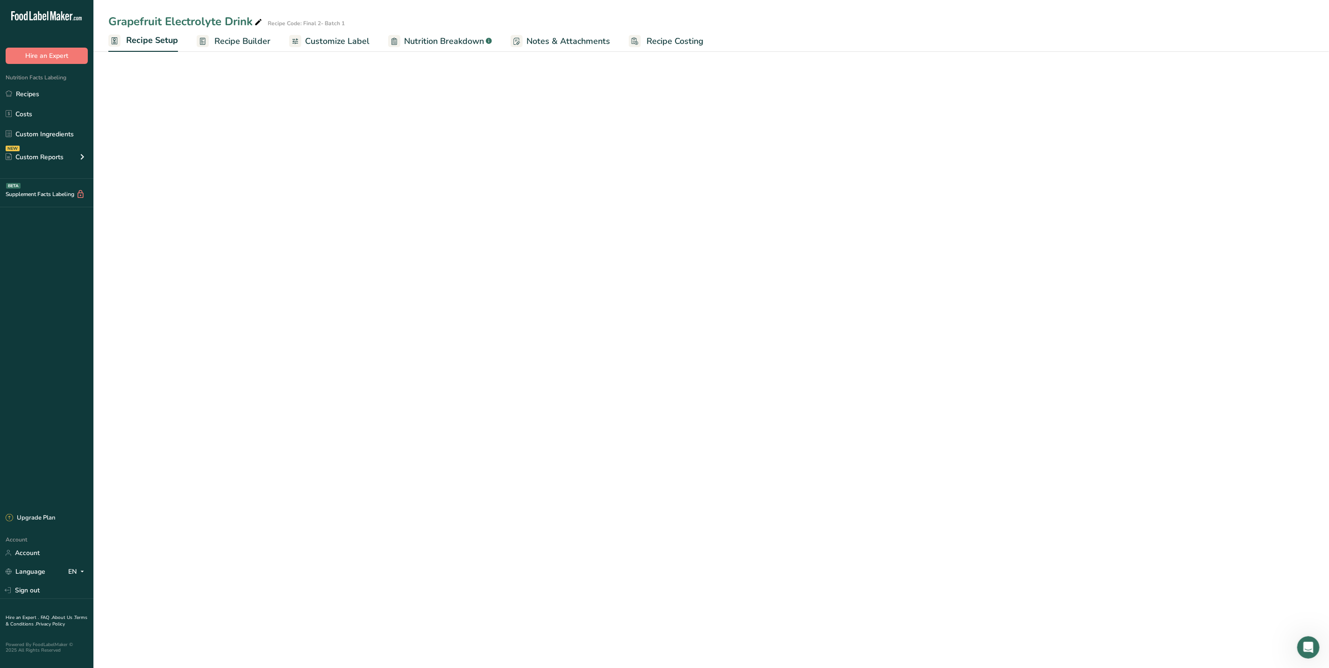
select select "22"
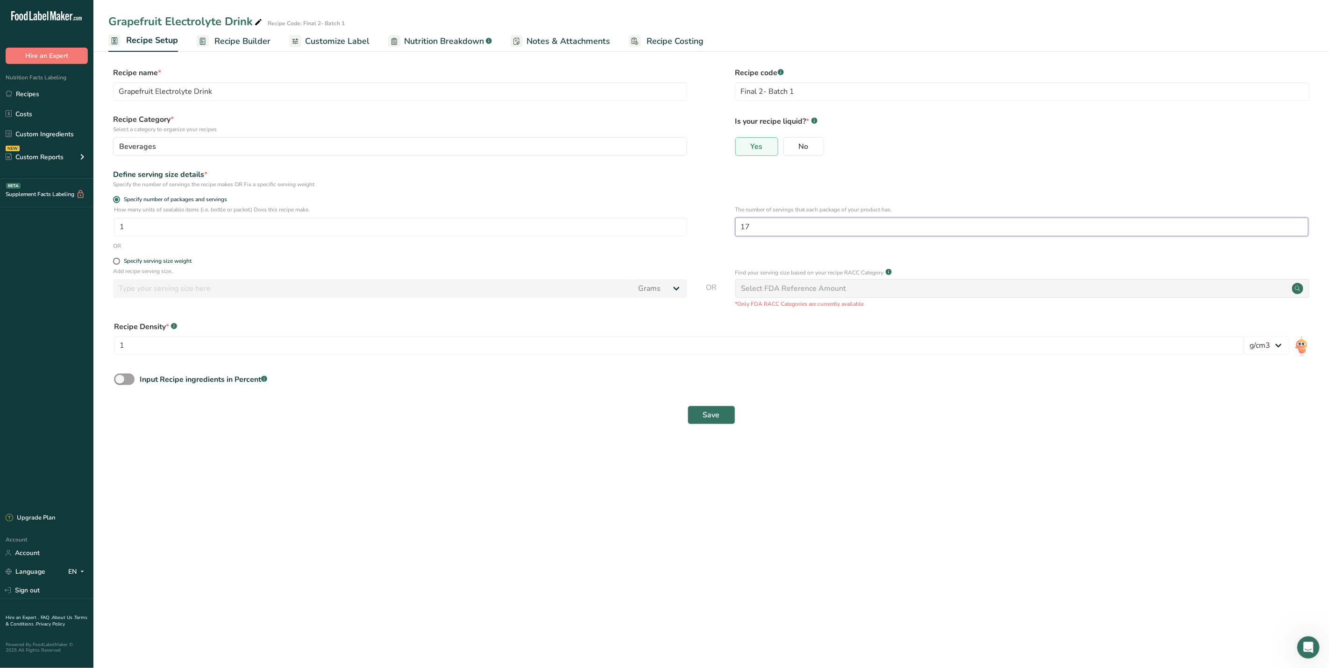
click at [772, 227] on input "17" at bounding box center [1021, 227] width 573 height 19
type input "18"
click at [714, 416] on span "Save" at bounding box center [711, 415] width 17 height 11
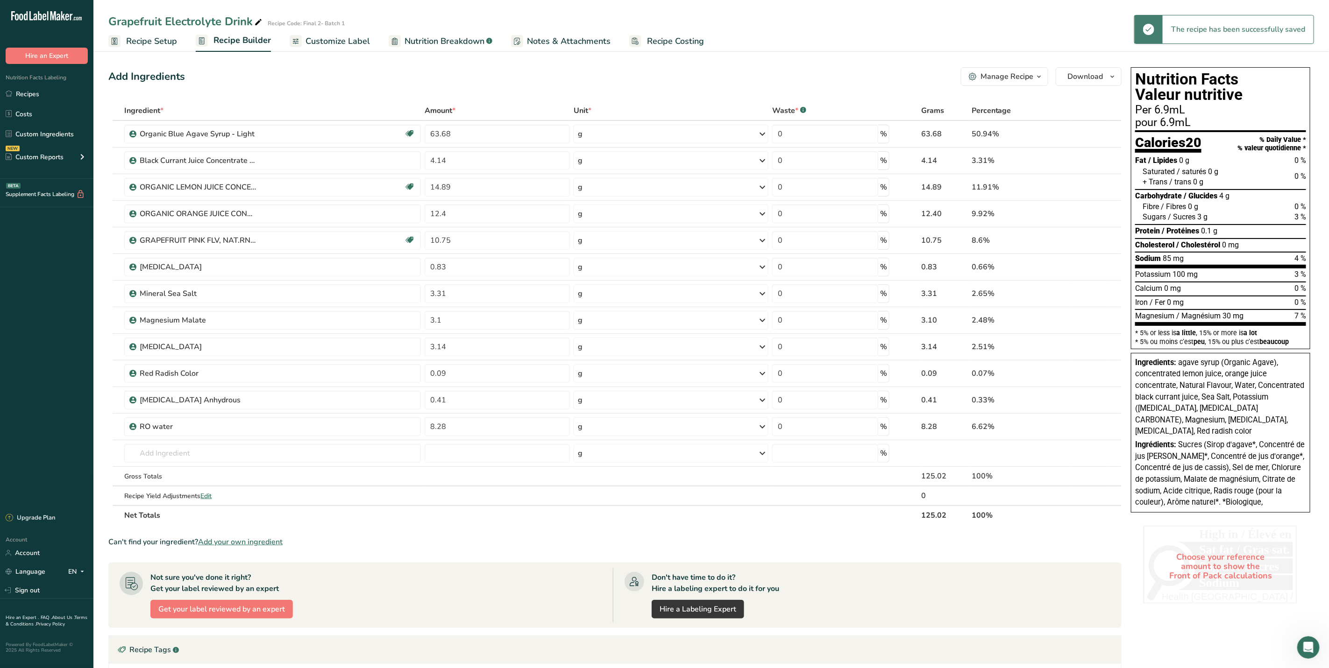
click at [170, 42] on span "Recipe Setup" at bounding box center [151, 41] width 51 height 13
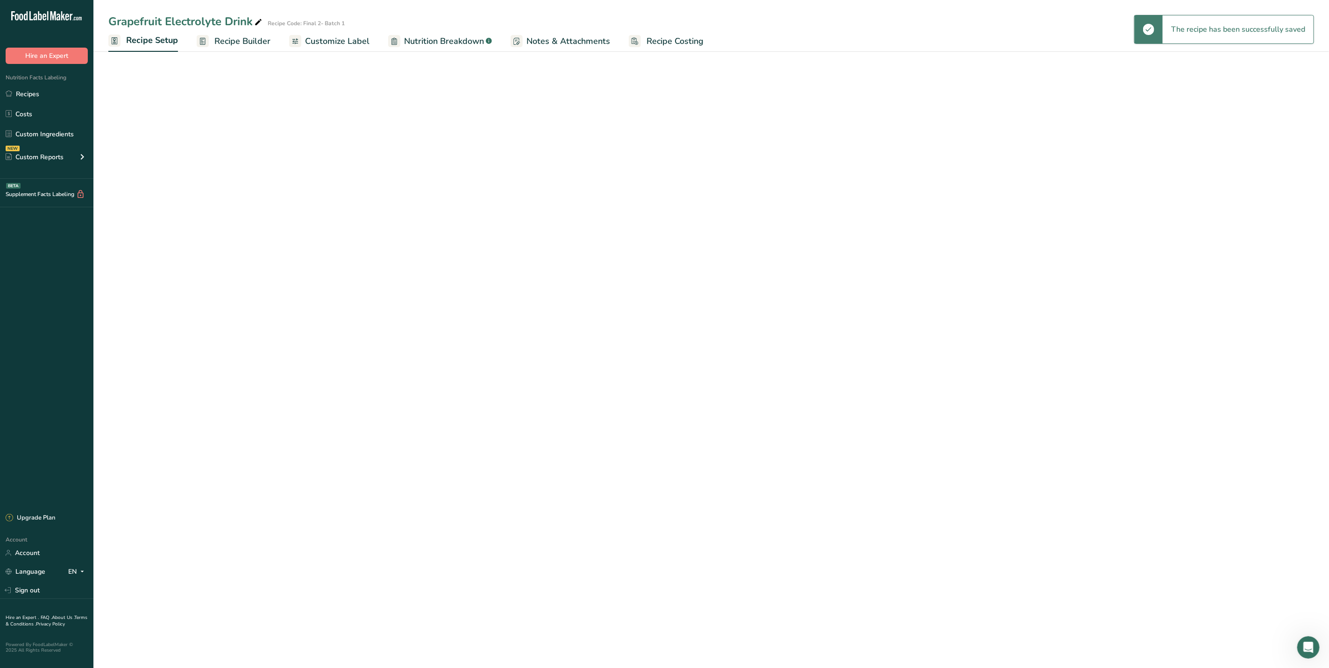
select select "22"
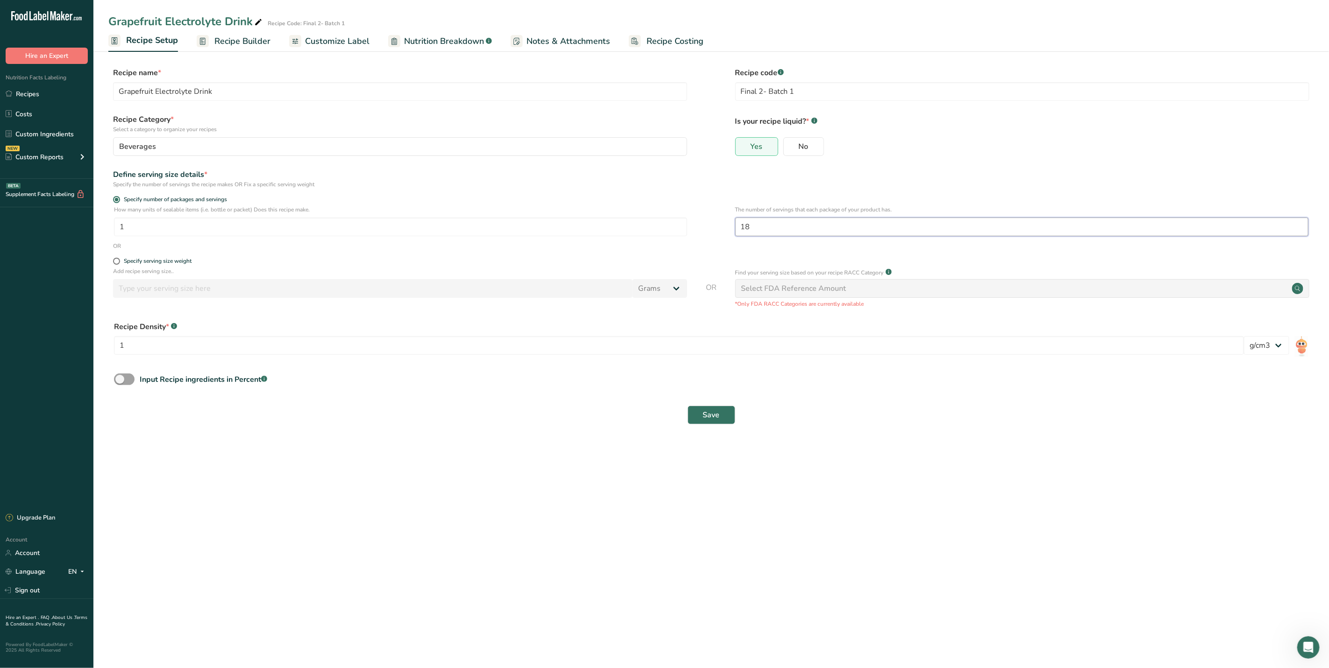
click at [772, 223] on input "18" at bounding box center [1021, 227] width 573 height 19
type input "17.8"
click at [717, 414] on span "Save" at bounding box center [711, 415] width 17 height 11
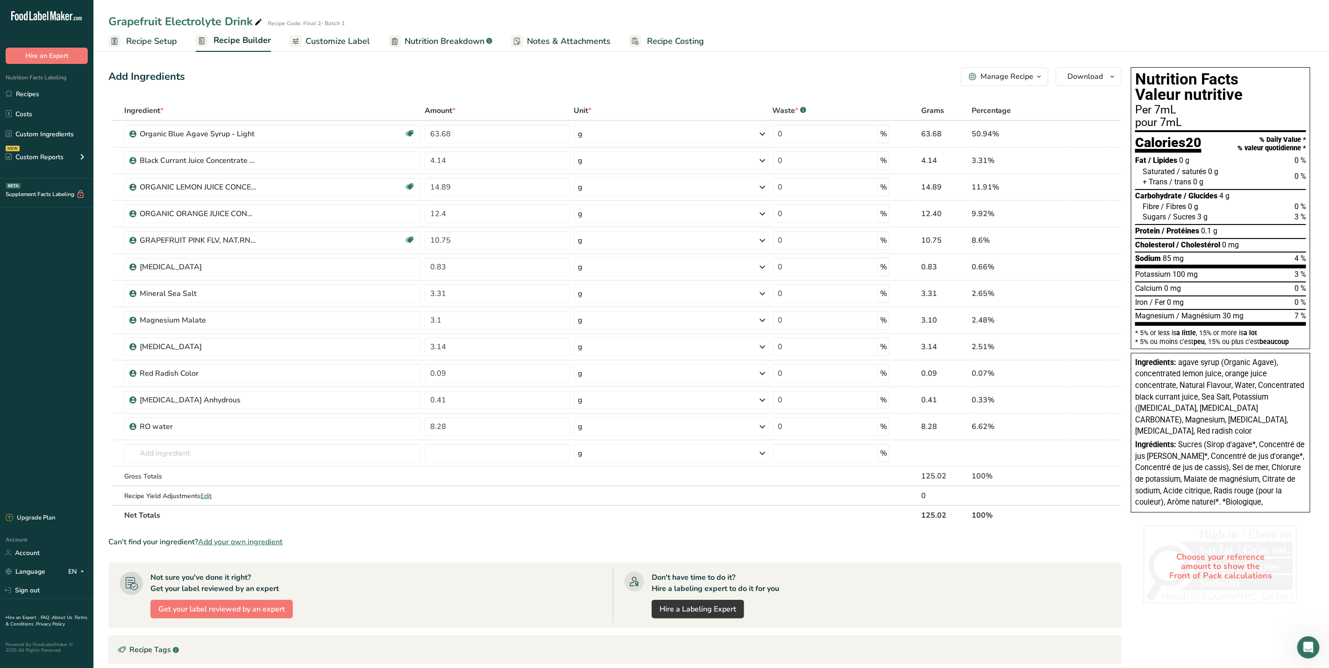
click at [173, 38] on span "Recipe Setup" at bounding box center [151, 41] width 51 height 13
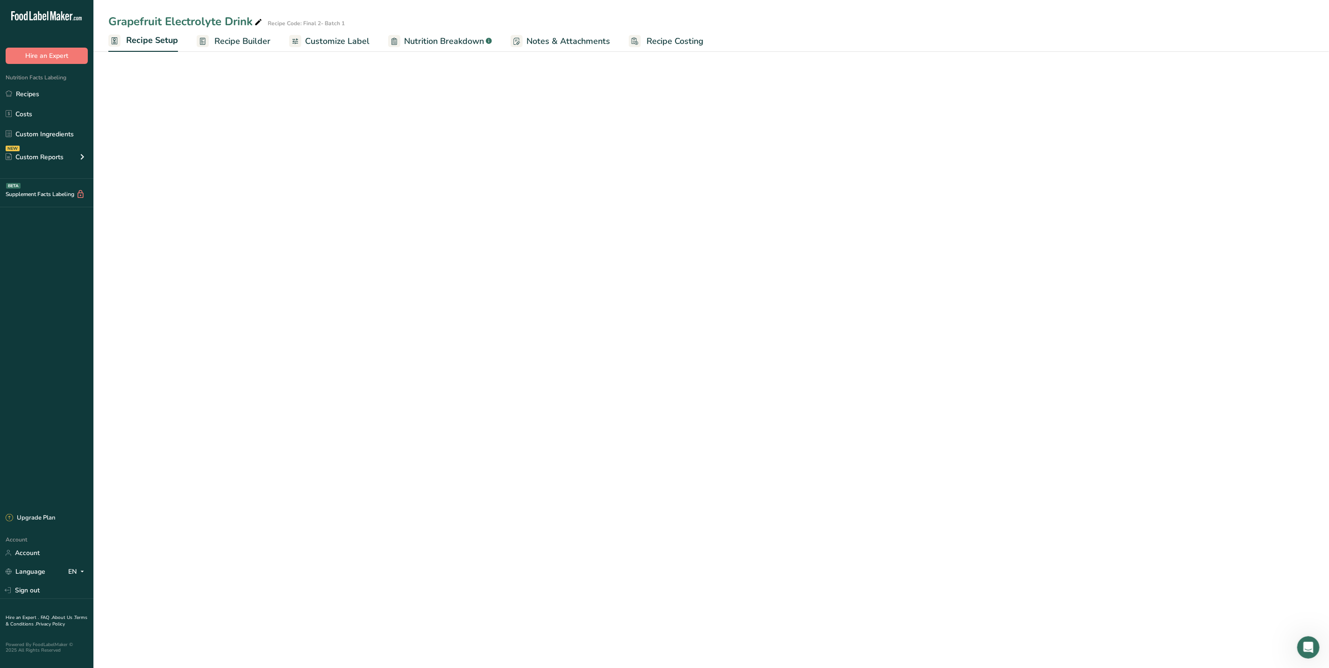
select select "22"
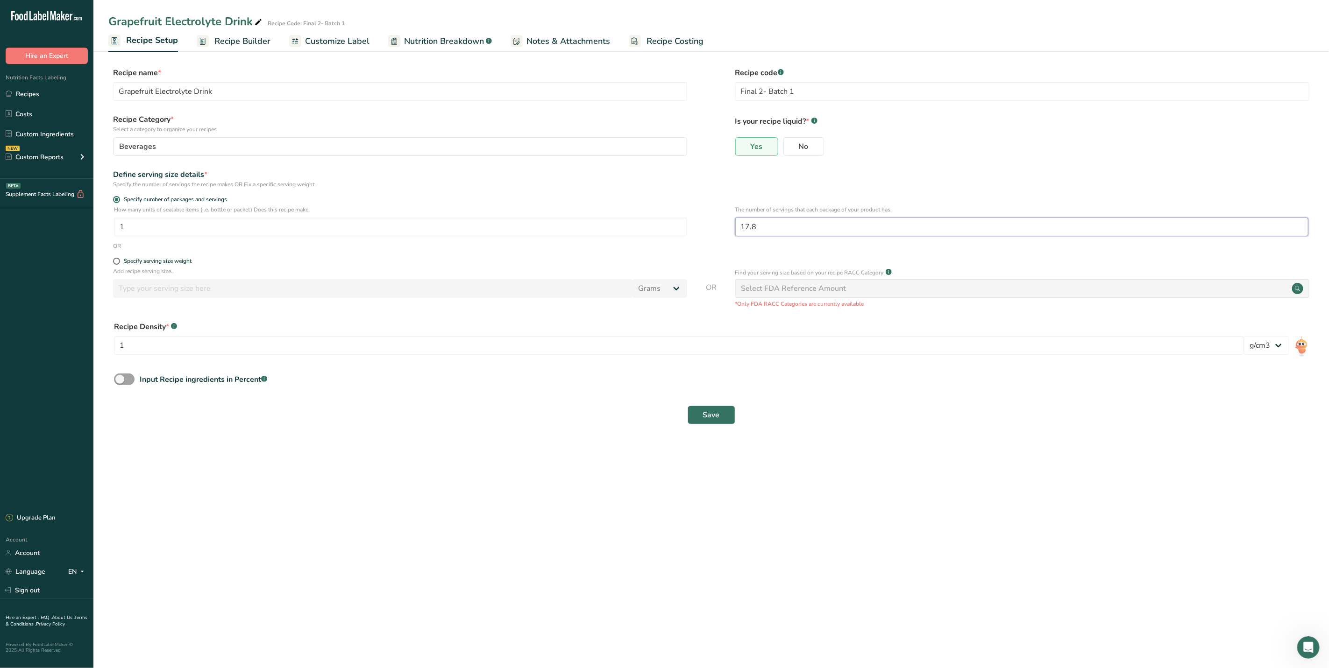
click at [836, 229] on input "17.8" at bounding box center [1021, 227] width 573 height 19
type input "10"
click at [703, 421] on span "Save" at bounding box center [711, 415] width 17 height 11
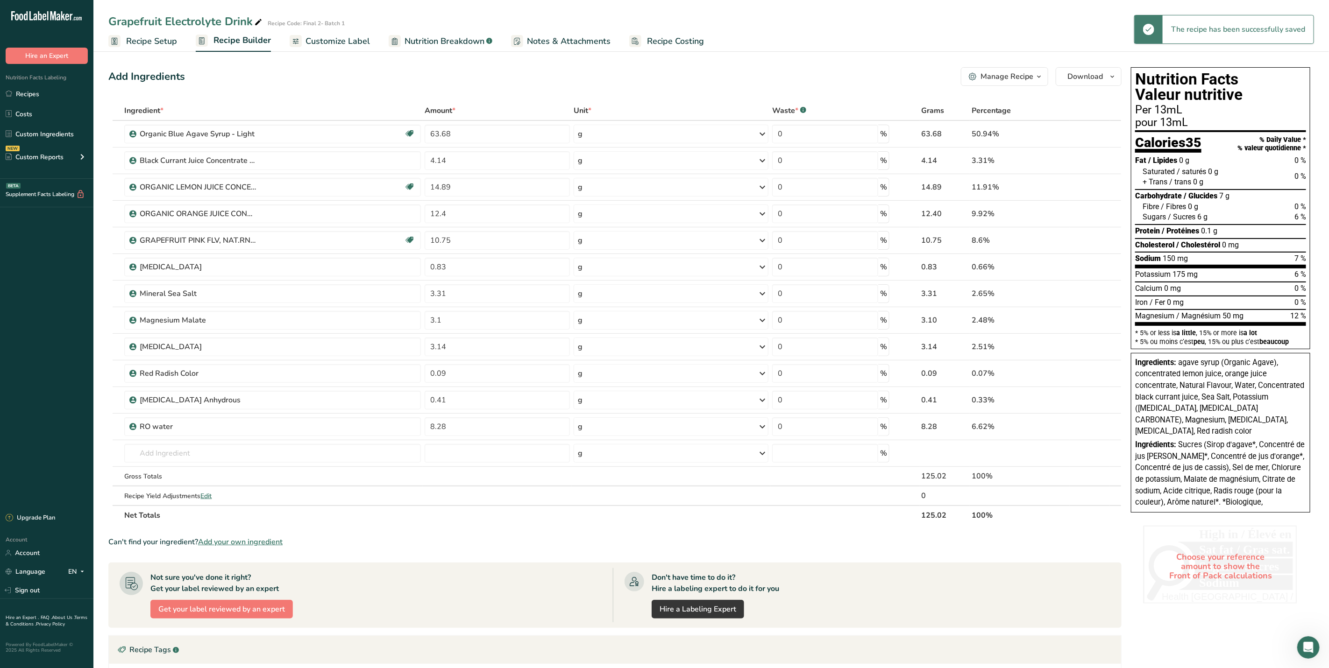
click at [164, 42] on span "Recipe Setup" at bounding box center [151, 41] width 51 height 13
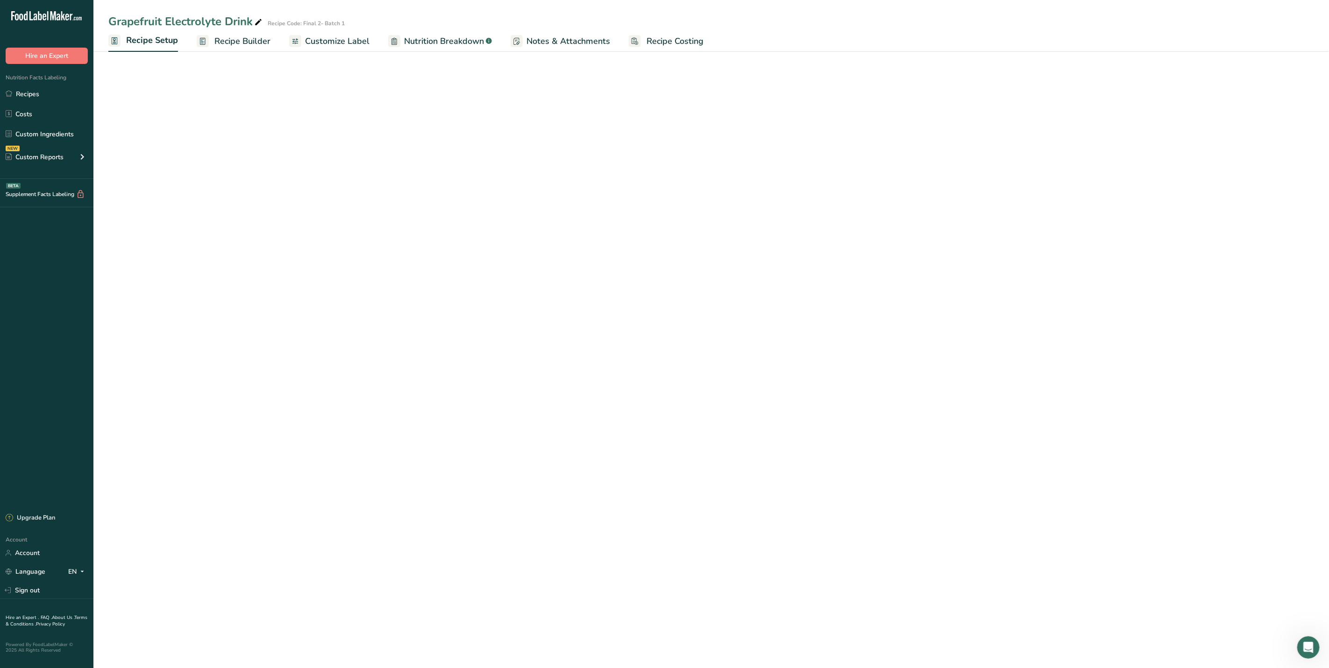
select select "22"
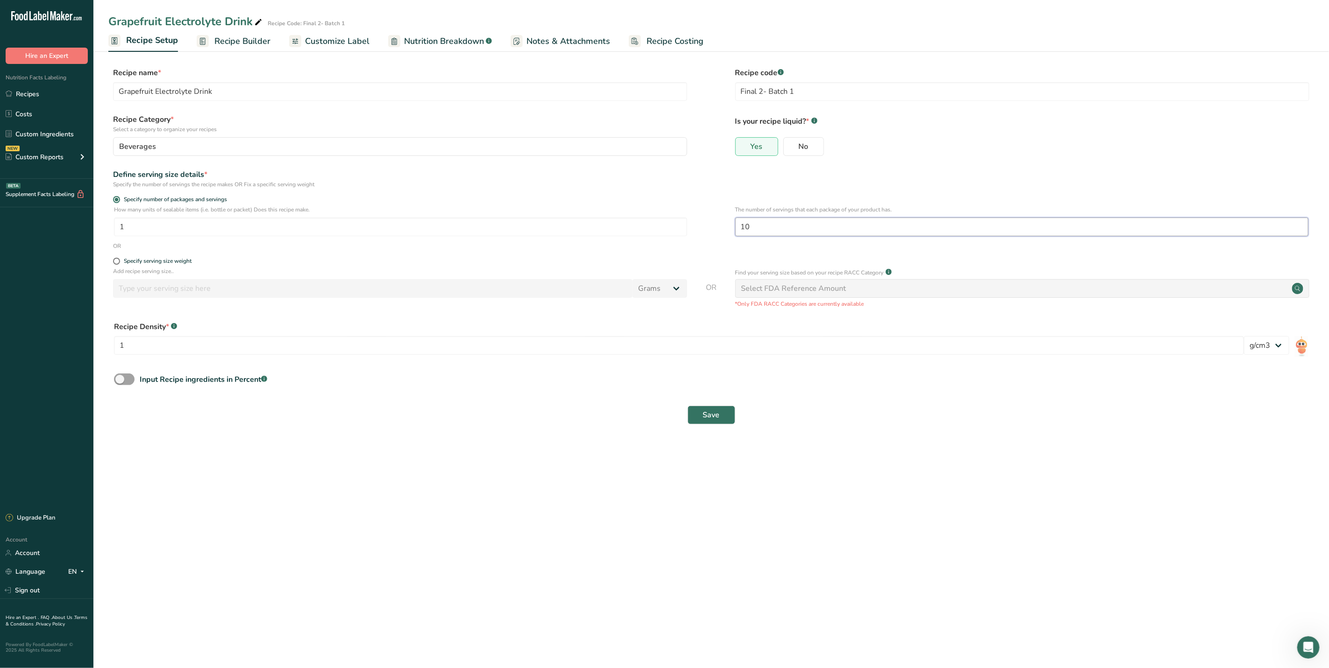
click at [803, 225] on input "10" at bounding box center [1021, 227] width 573 height 19
type input "12"
click at [707, 425] on button "Save" at bounding box center [711, 415] width 48 height 19
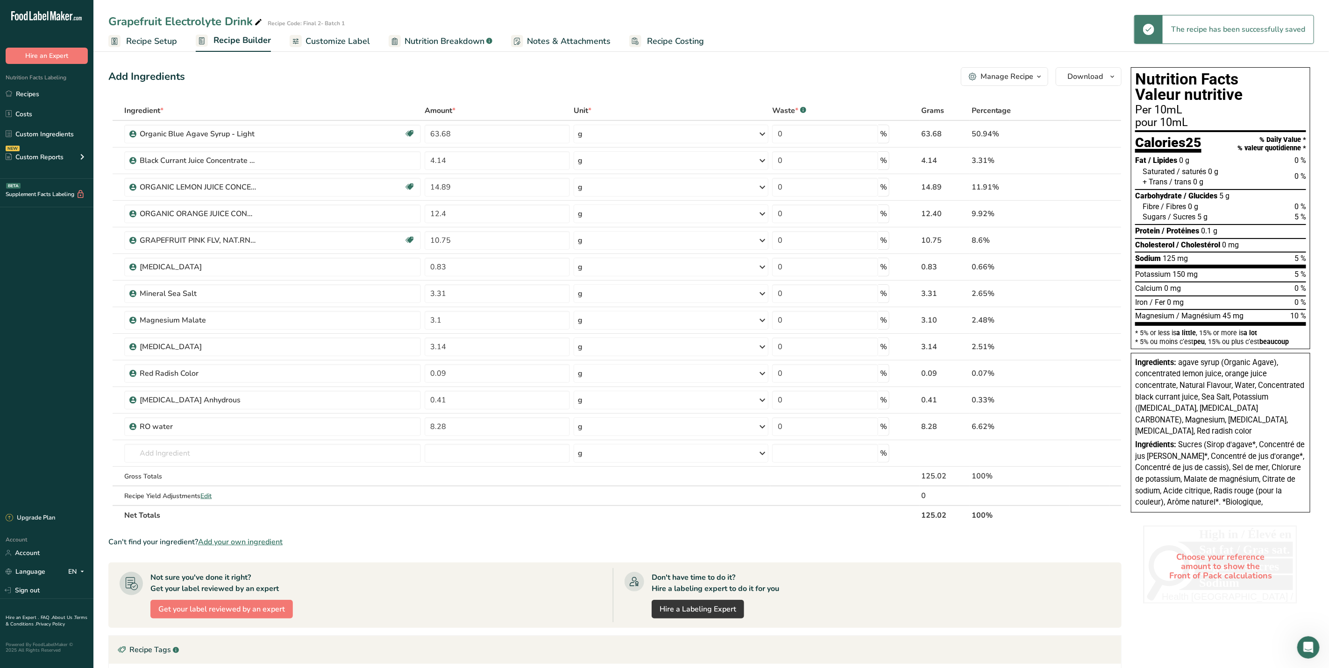
click at [137, 44] on span "Recipe Setup" at bounding box center [151, 41] width 51 height 13
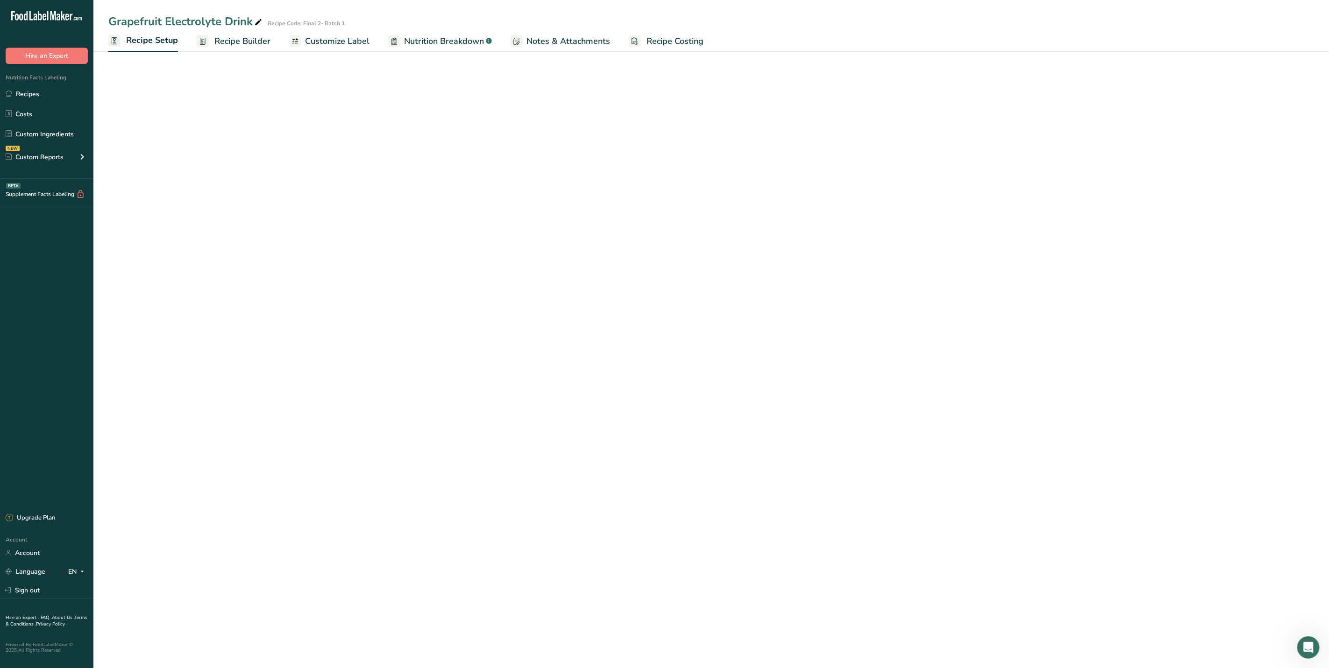
select select "22"
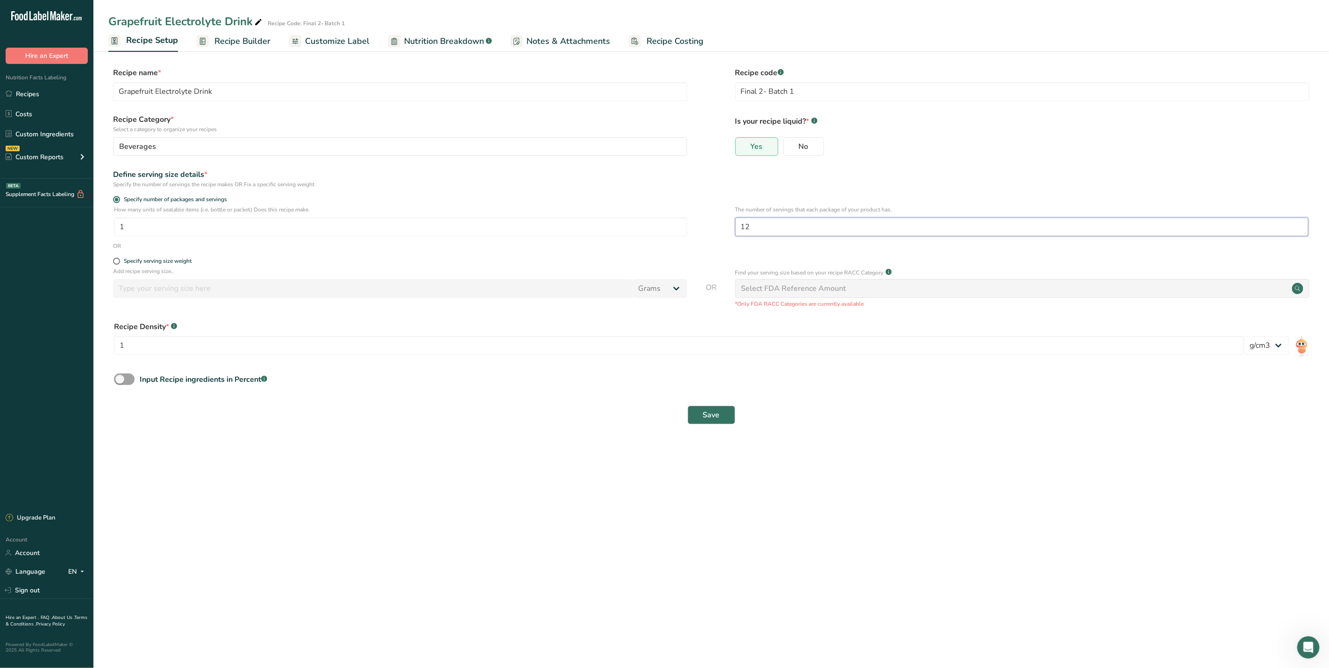
click at [757, 226] on input "12" at bounding box center [1021, 227] width 573 height 19
type input "11.7"
click at [722, 417] on button "Save" at bounding box center [711, 415] width 48 height 19
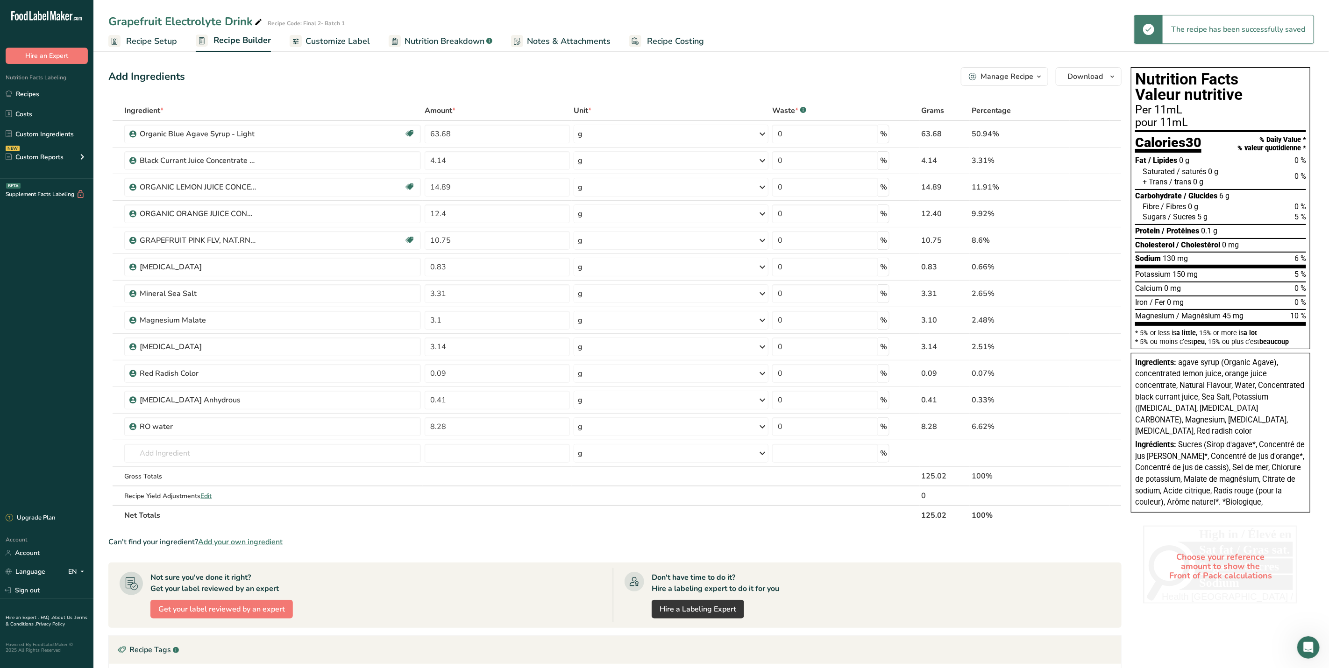
click at [164, 47] on span "Recipe Setup" at bounding box center [151, 41] width 51 height 13
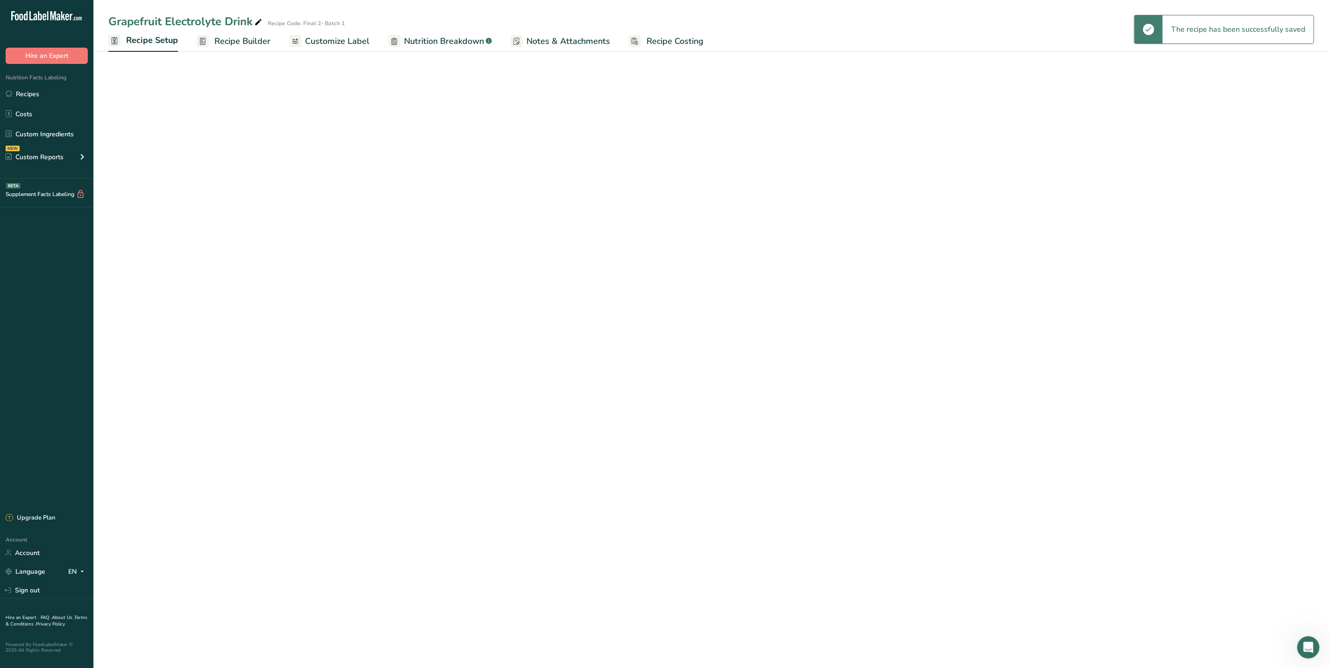
select select "22"
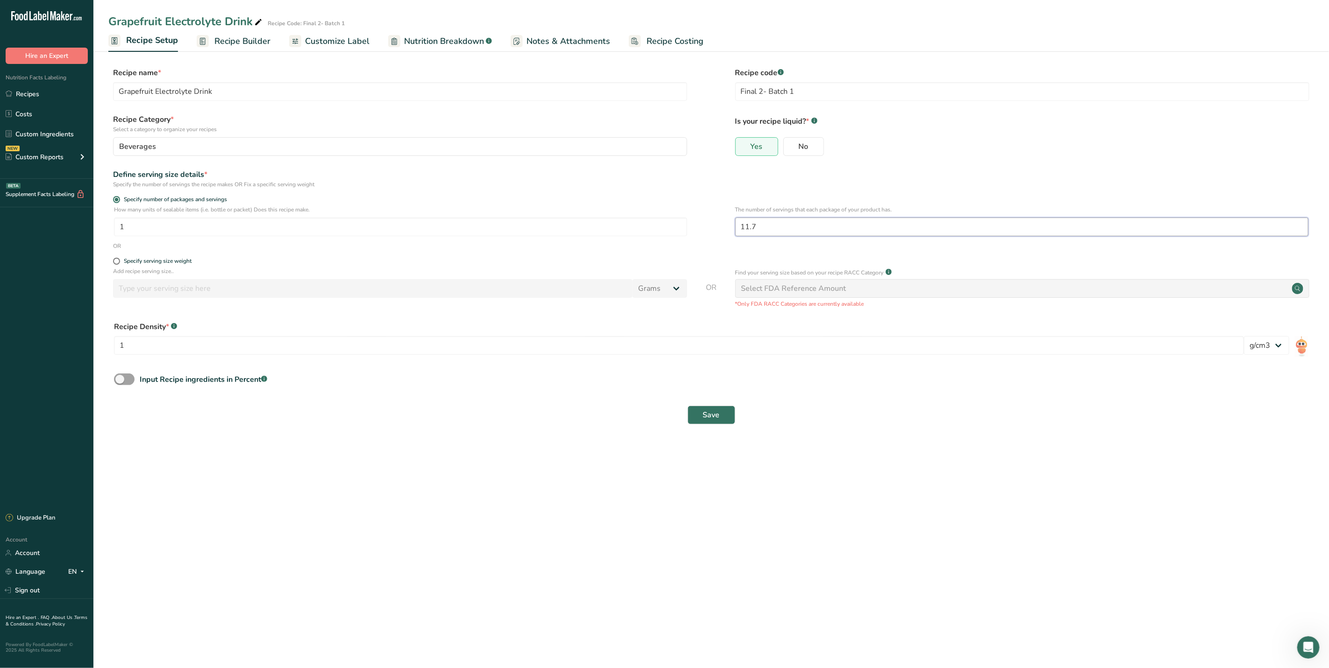
click at [769, 233] on input "11.7" at bounding box center [1021, 227] width 573 height 19
type input "11.8"
click at [729, 411] on button "Save" at bounding box center [711, 415] width 48 height 19
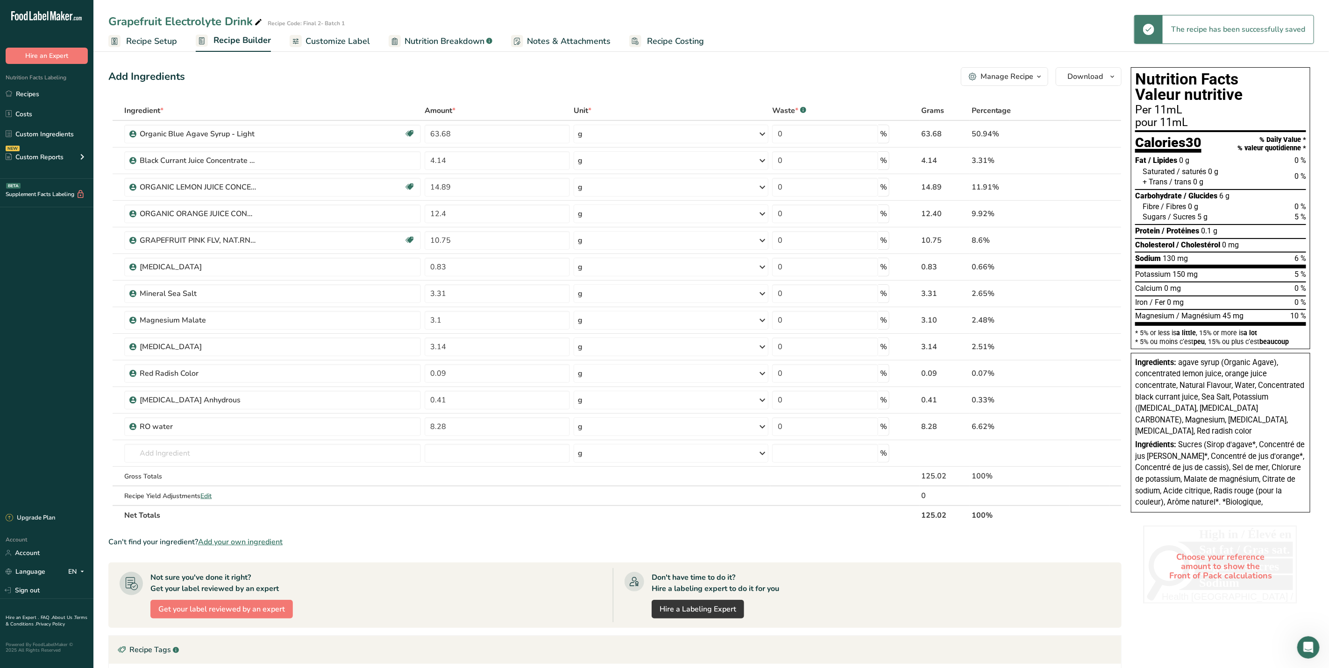
click at [167, 38] on span "Recipe Setup" at bounding box center [151, 41] width 51 height 13
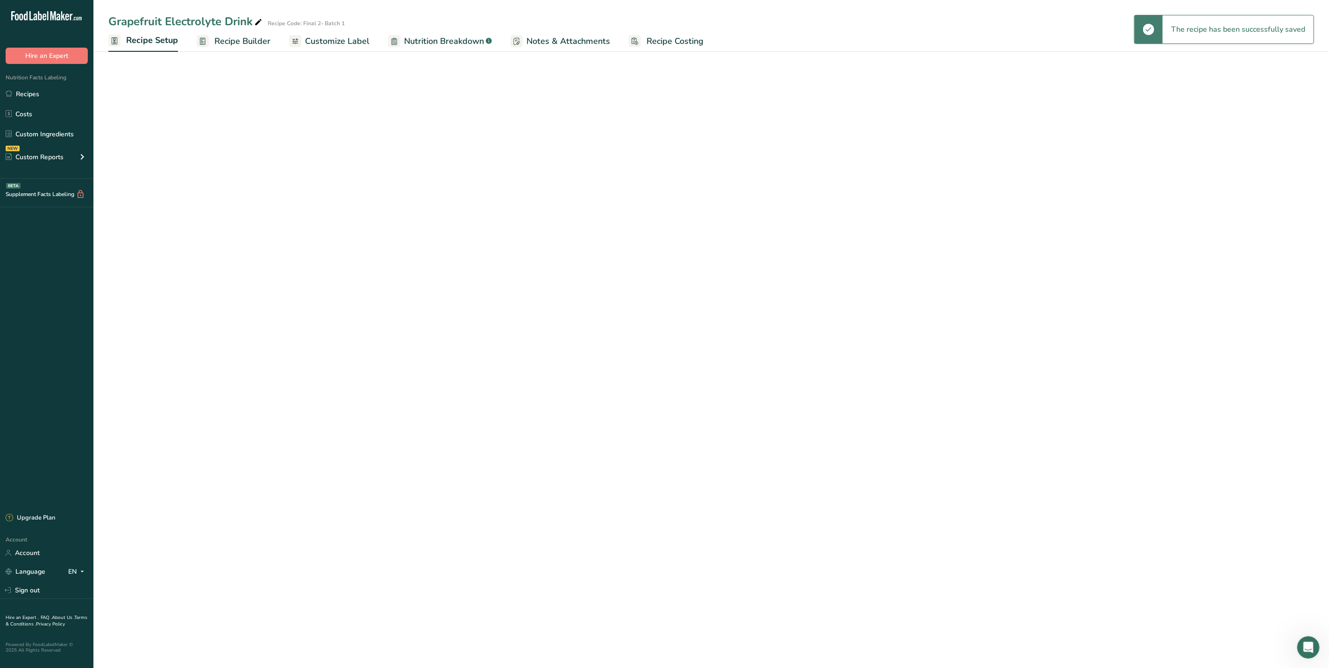
select select "22"
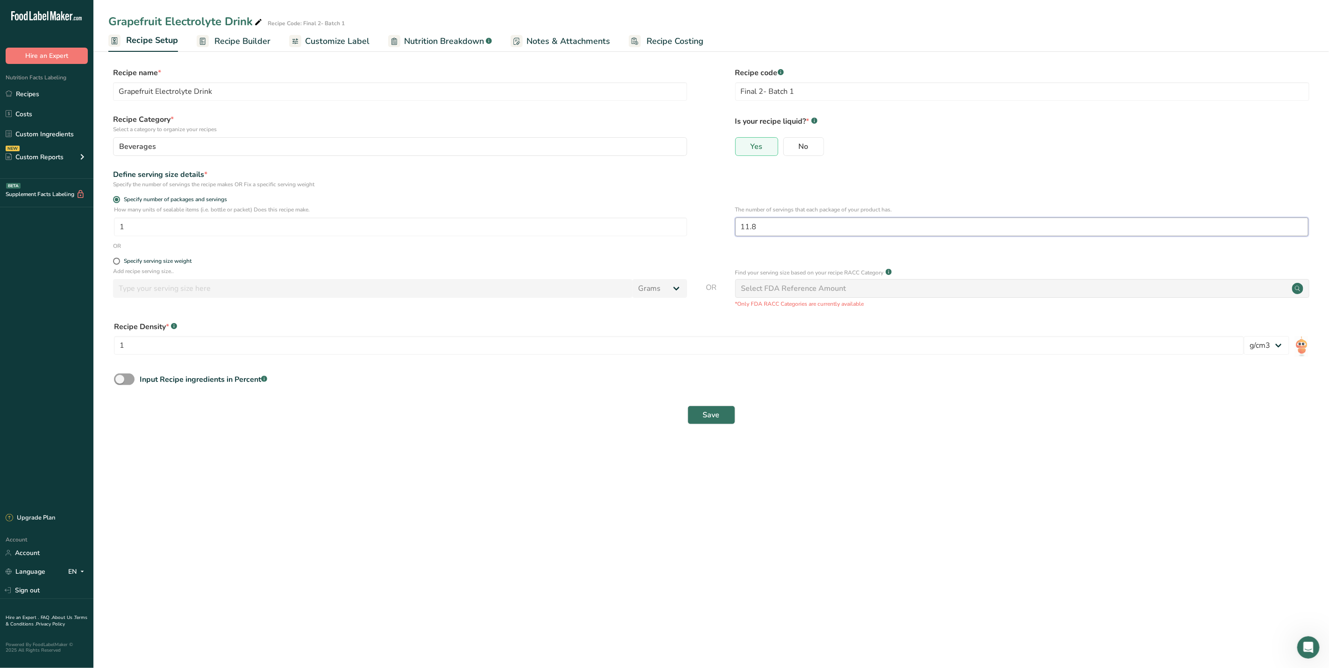
click at [782, 231] on input "11.8" at bounding box center [1021, 227] width 573 height 19
type input "11.9"
click at [717, 418] on span "Save" at bounding box center [711, 415] width 17 height 11
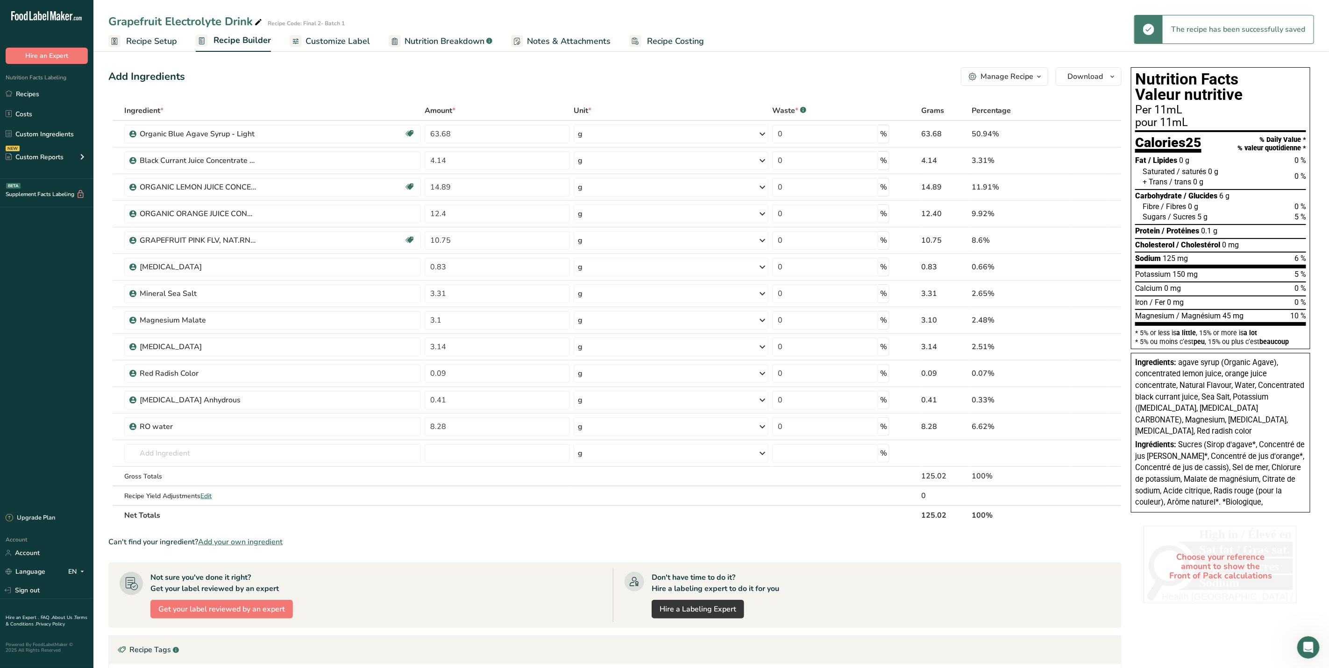
click at [155, 42] on span "Recipe Setup" at bounding box center [151, 41] width 51 height 13
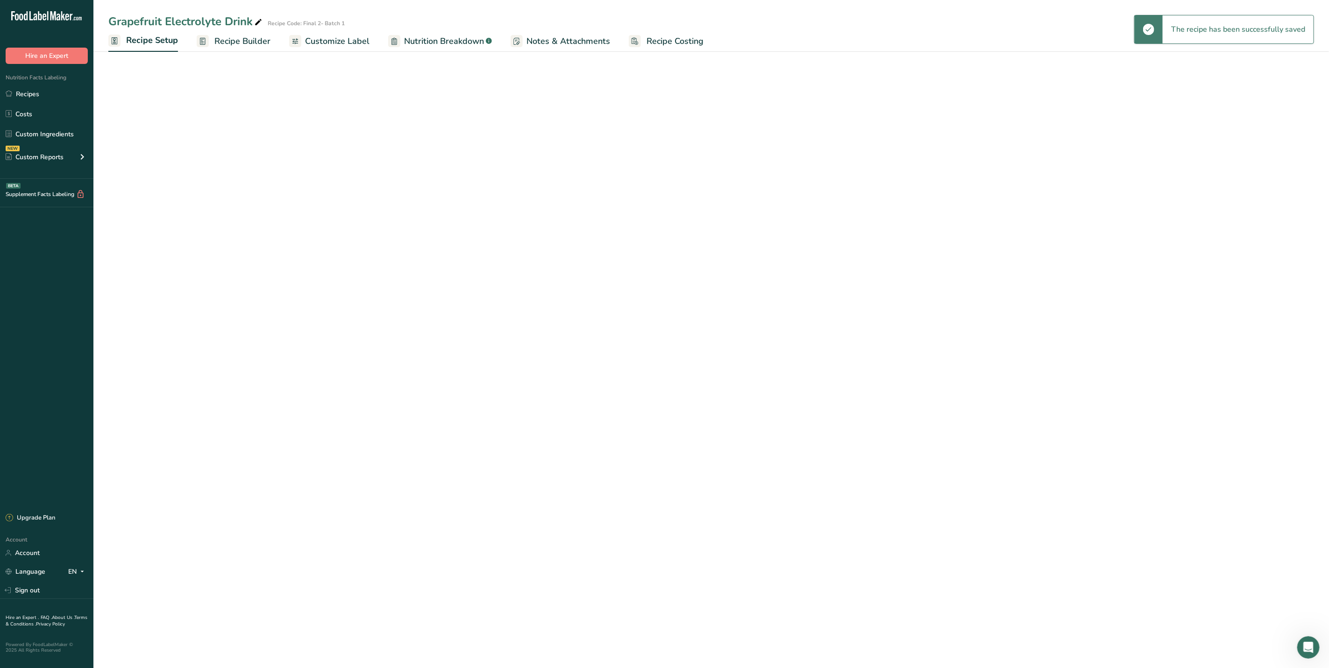
select select "22"
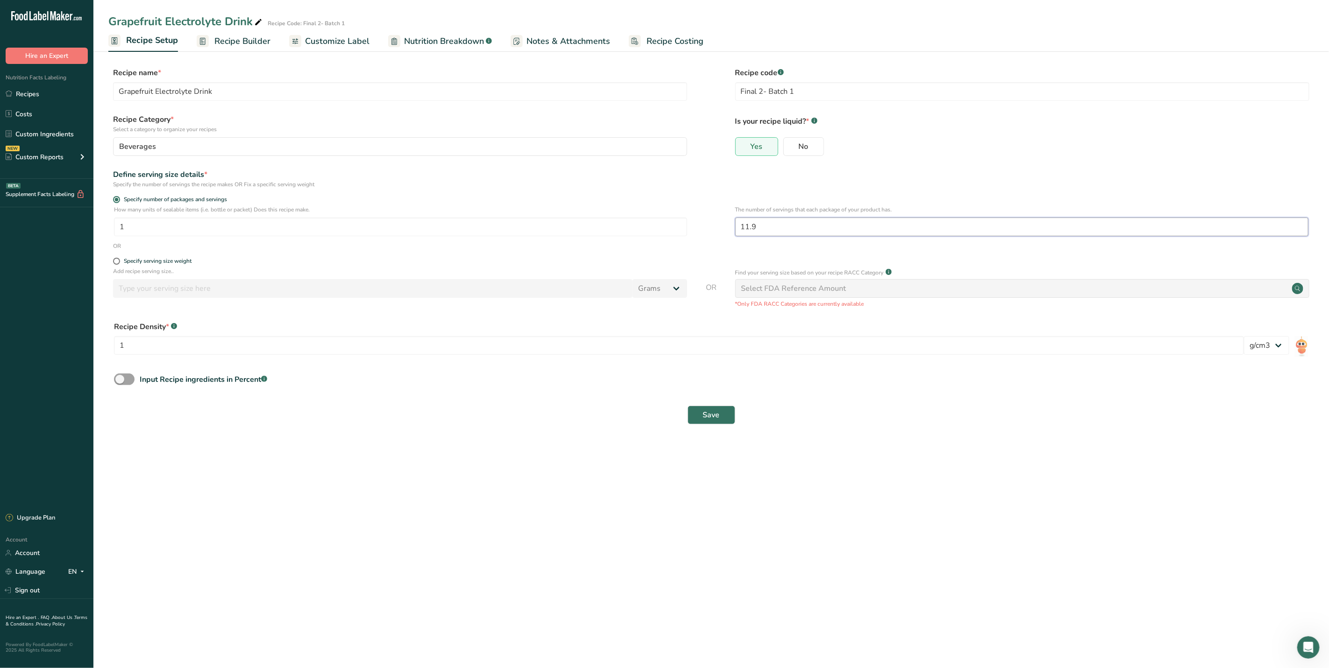
click at [758, 226] on input "11.9" at bounding box center [1021, 227] width 573 height 19
type input "12"
click at [725, 421] on button "Save" at bounding box center [711, 415] width 48 height 19
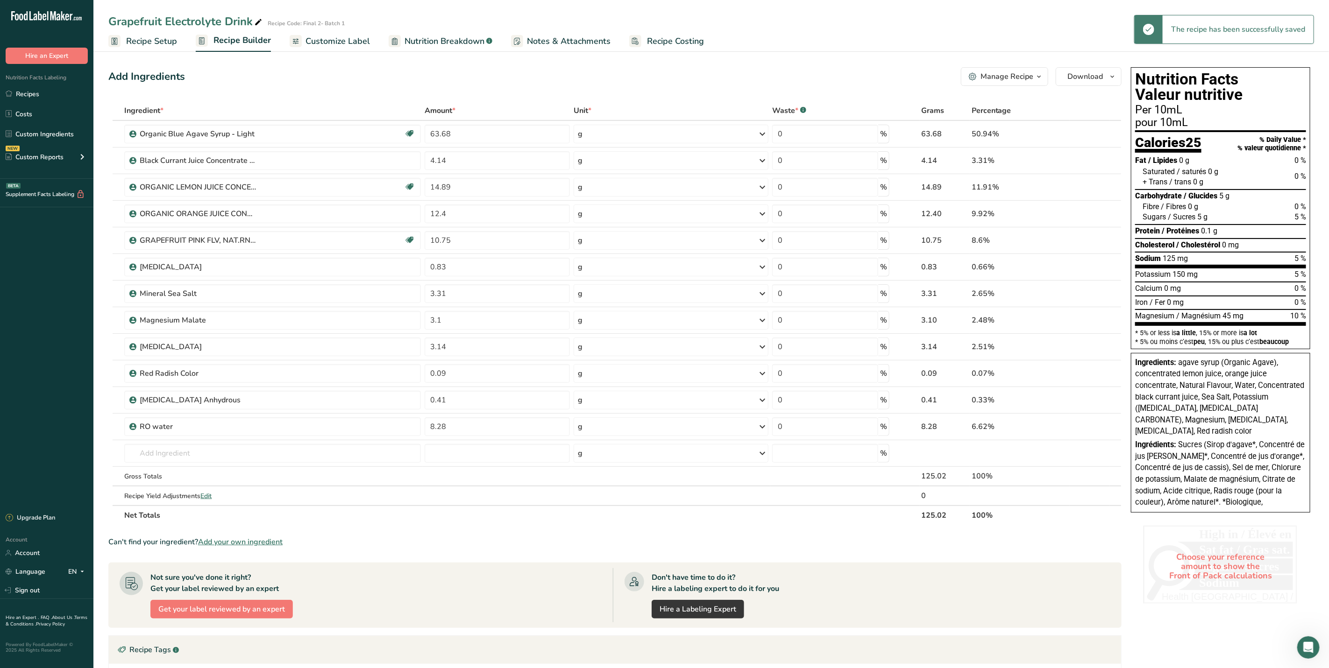
click at [156, 47] on span "Recipe Setup" at bounding box center [151, 41] width 51 height 13
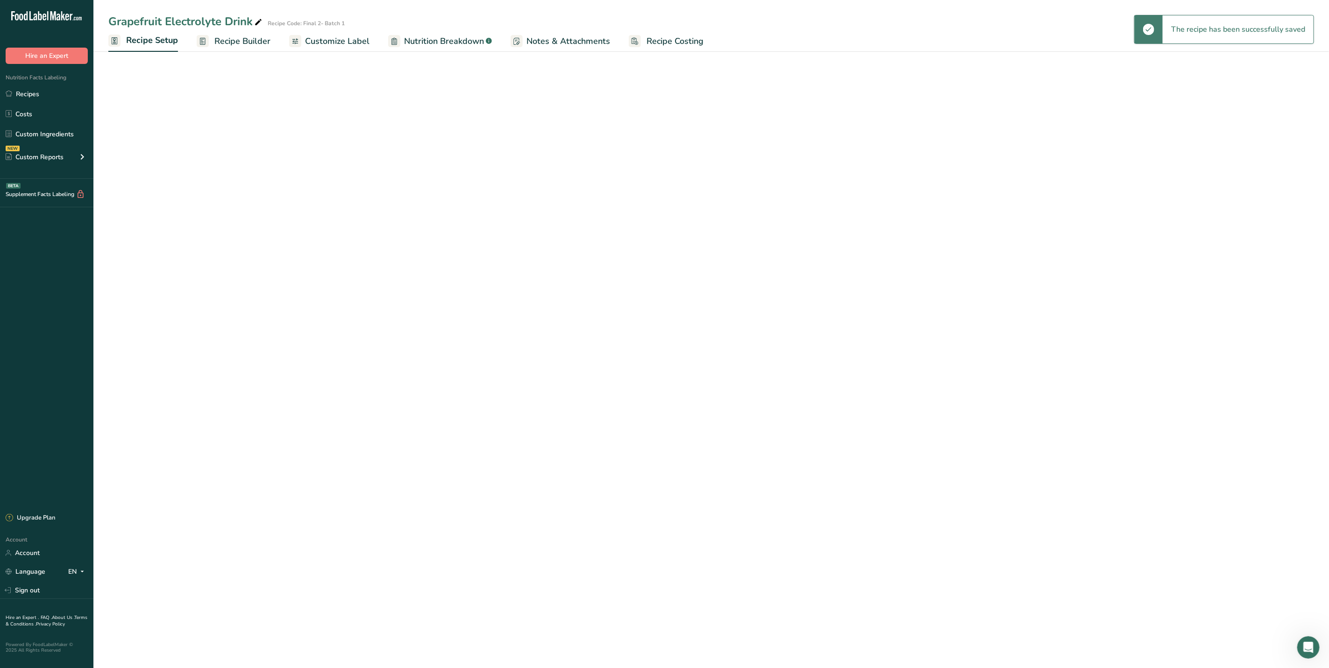
select select "22"
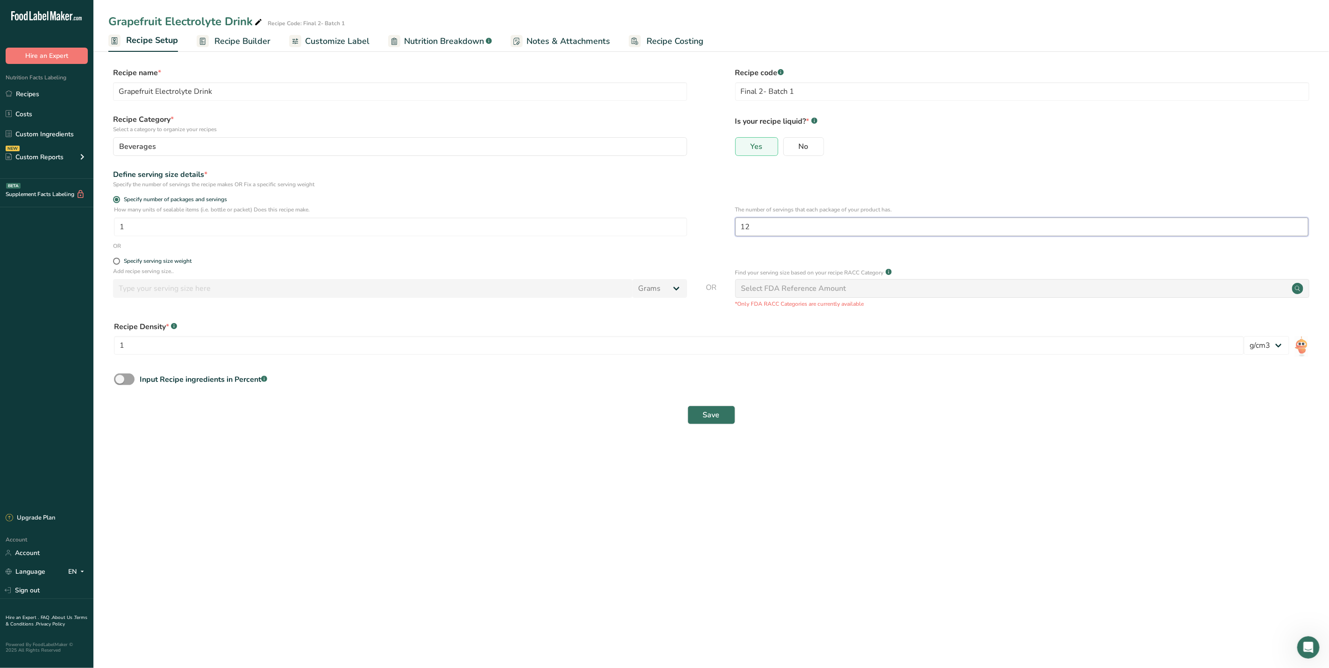
click at [775, 233] on input "12" at bounding box center [1021, 227] width 573 height 19
type input "11"
click at [716, 417] on span "Save" at bounding box center [711, 415] width 17 height 11
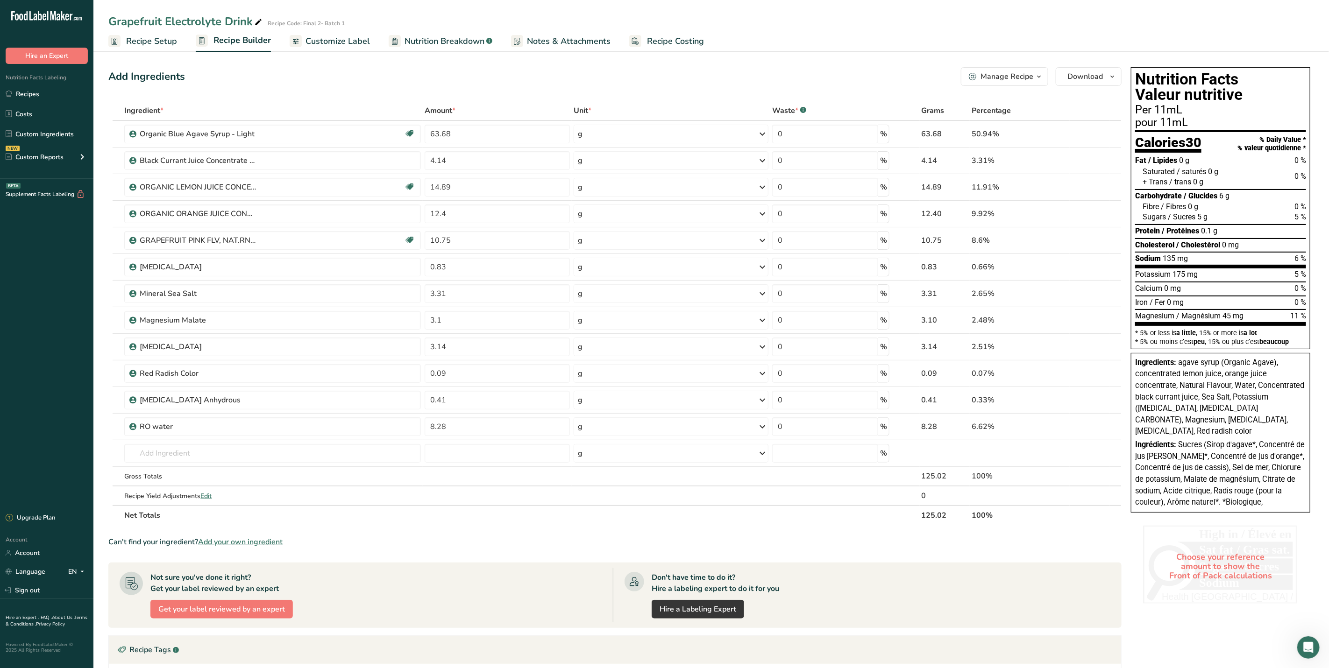
click at [136, 39] on span "Recipe Setup" at bounding box center [151, 41] width 51 height 13
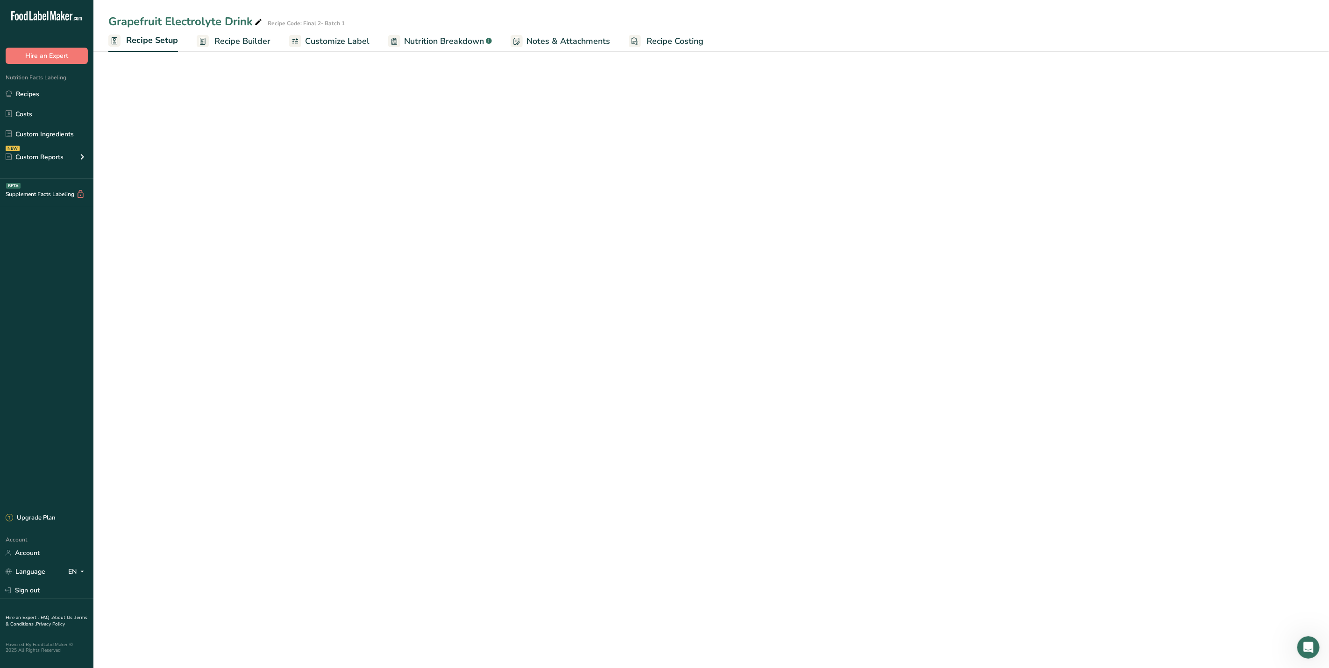
select select "22"
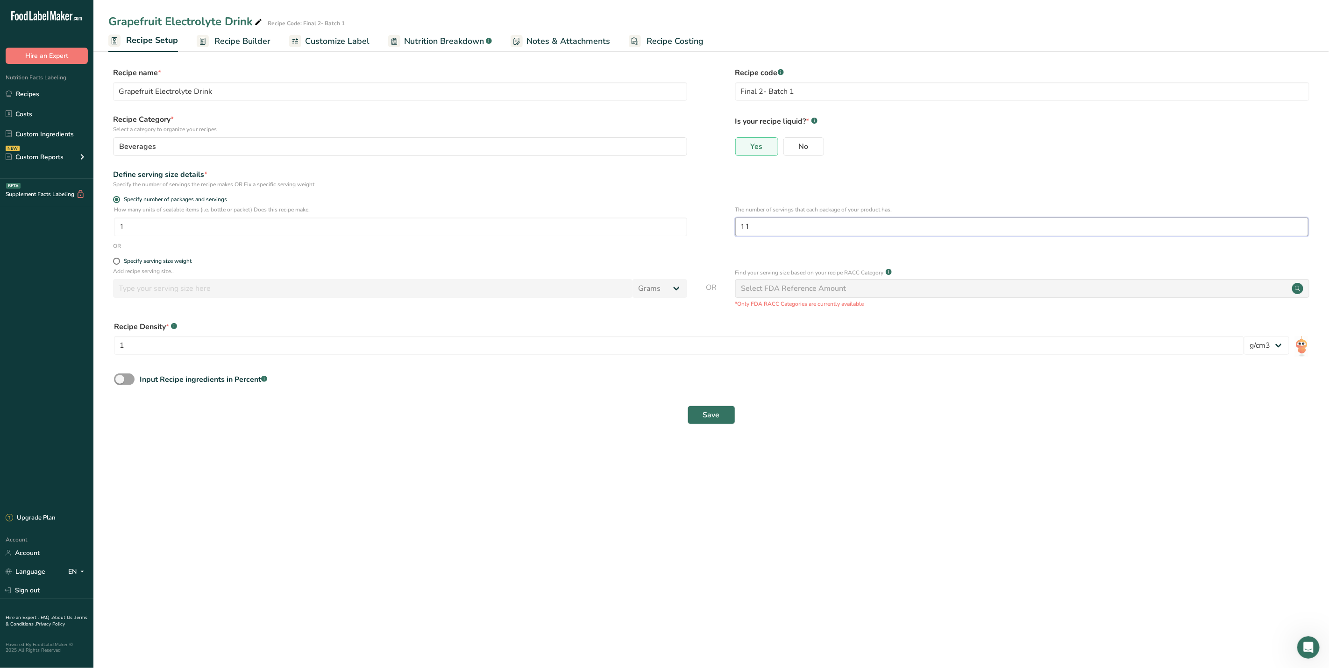
click at [758, 226] on input "11" at bounding box center [1021, 227] width 573 height 19
type input "11.5"
click at [708, 419] on span "Save" at bounding box center [711, 415] width 17 height 11
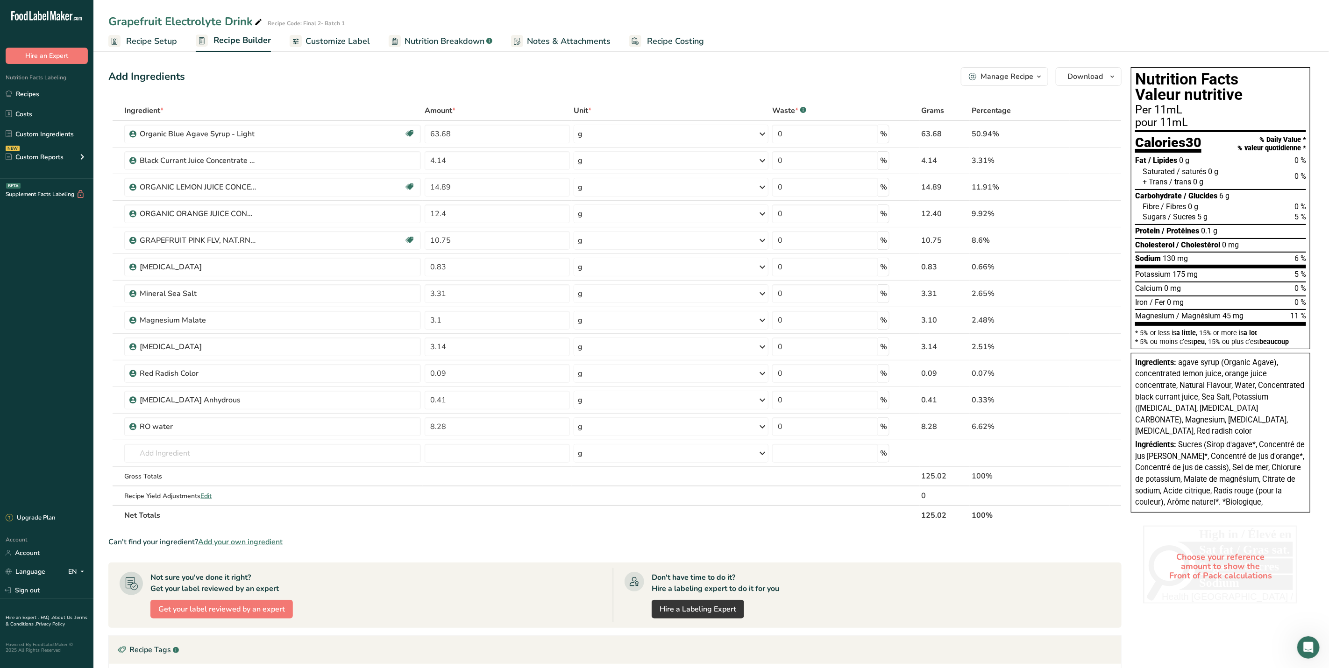
click at [349, 41] on span "Customize Label" at bounding box center [337, 41] width 64 height 13
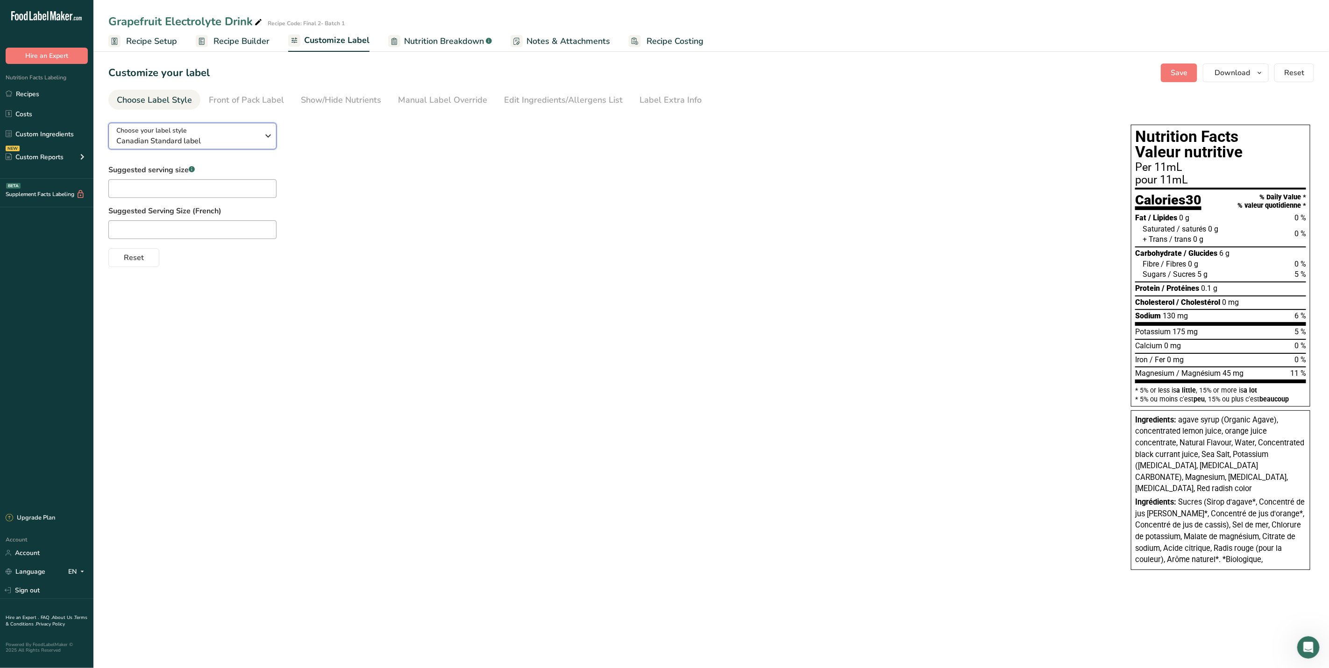
click at [247, 137] on span "Canadian Standard label" at bounding box center [187, 140] width 142 height 11
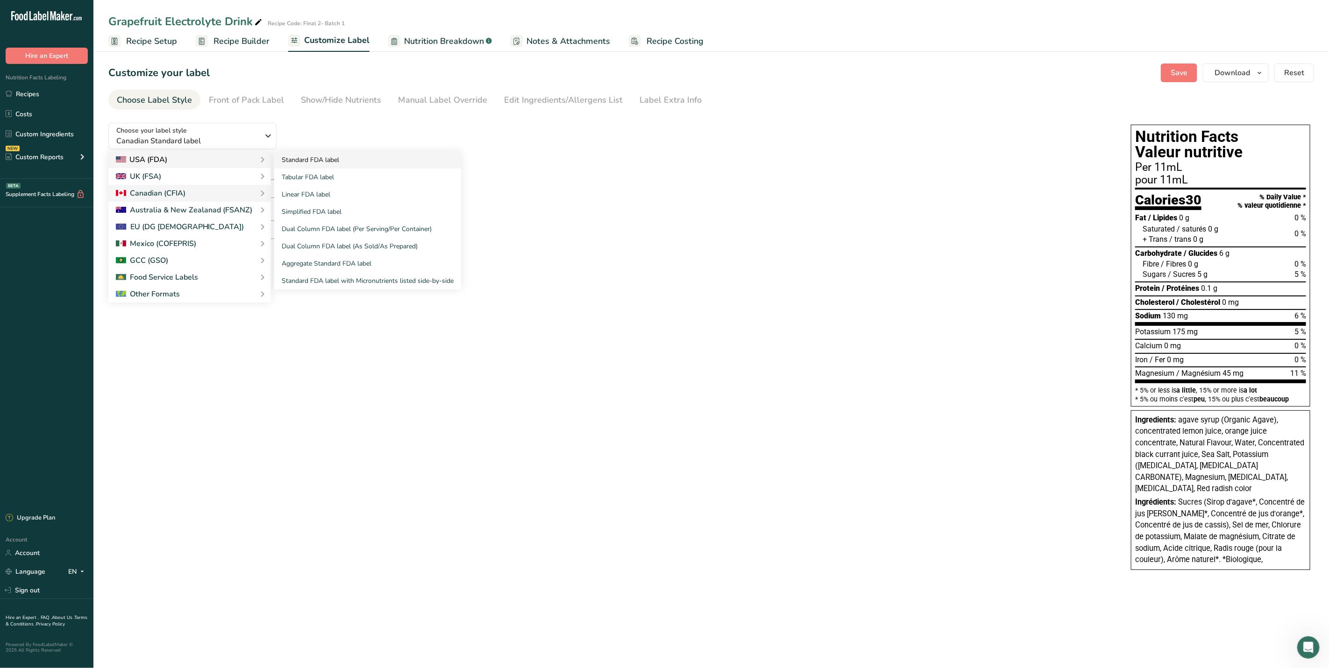
click at [289, 160] on link "Standard FDA label" at bounding box center [367, 159] width 187 height 17
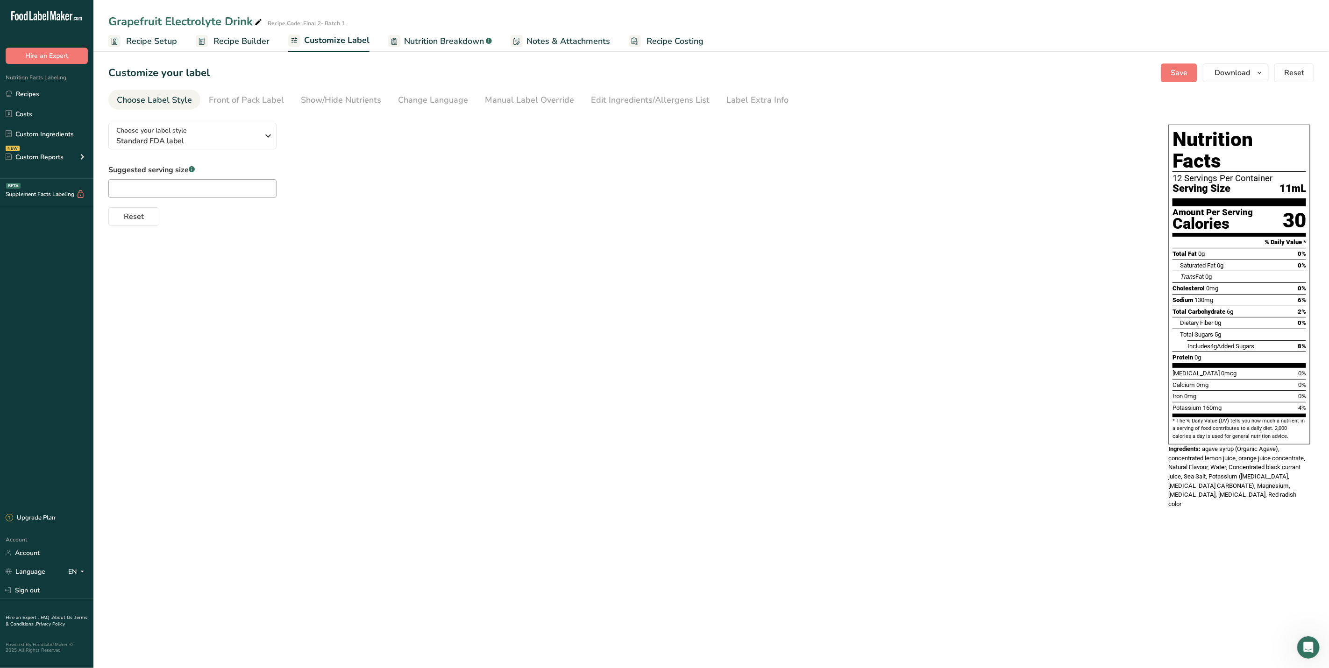
click at [167, 45] on span "Recipe Setup" at bounding box center [151, 41] width 51 height 13
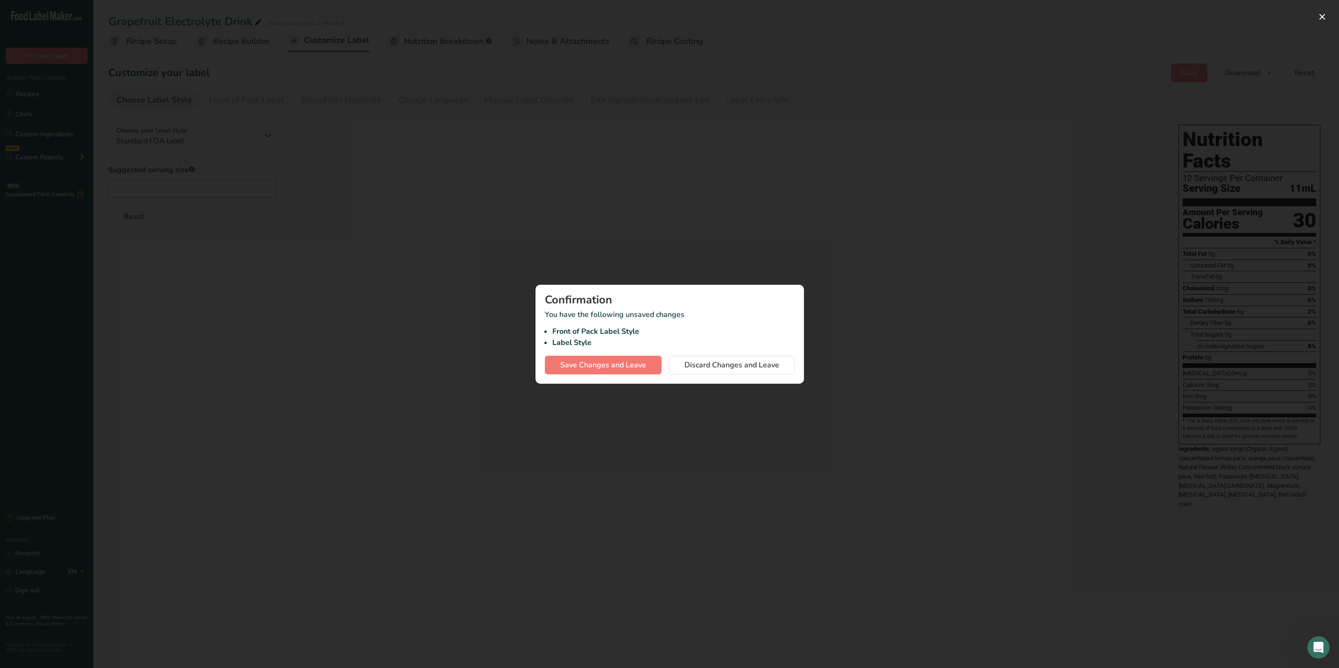
click at [729, 258] on div at bounding box center [669, 334] width 1339 height 668
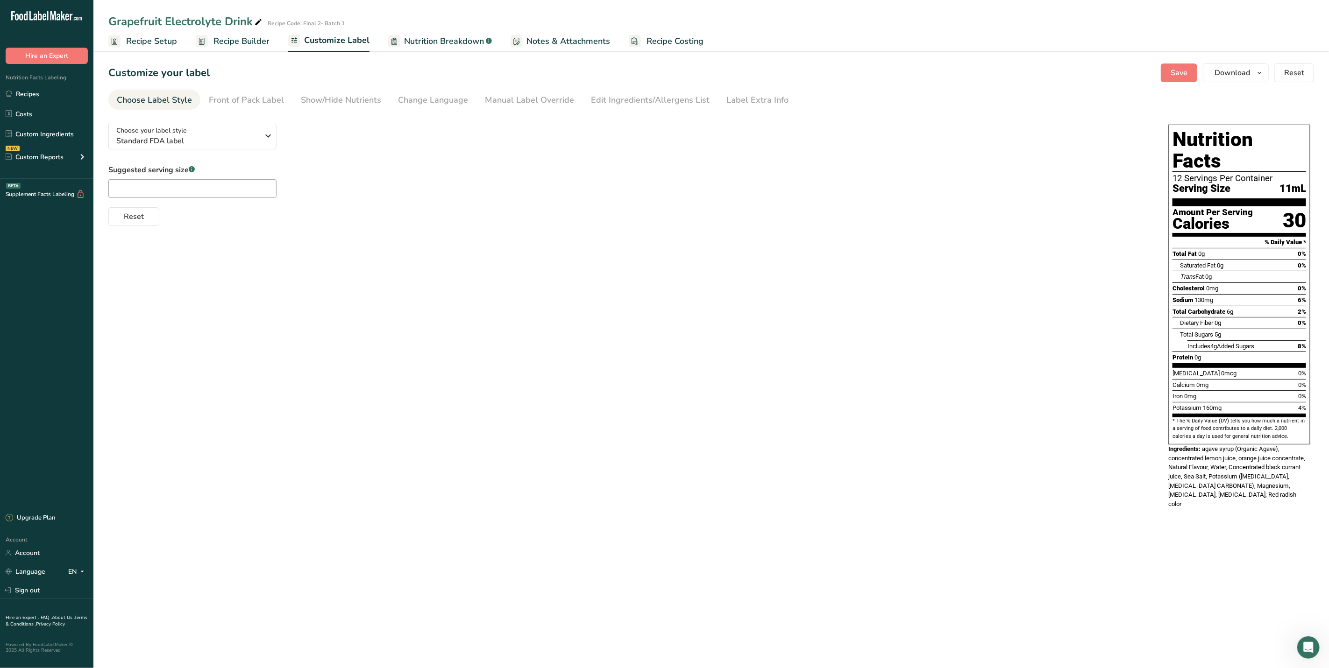
click at [160, 38] on span "Recipe Setup" at bounding box center [151, 41] width 51 height 13
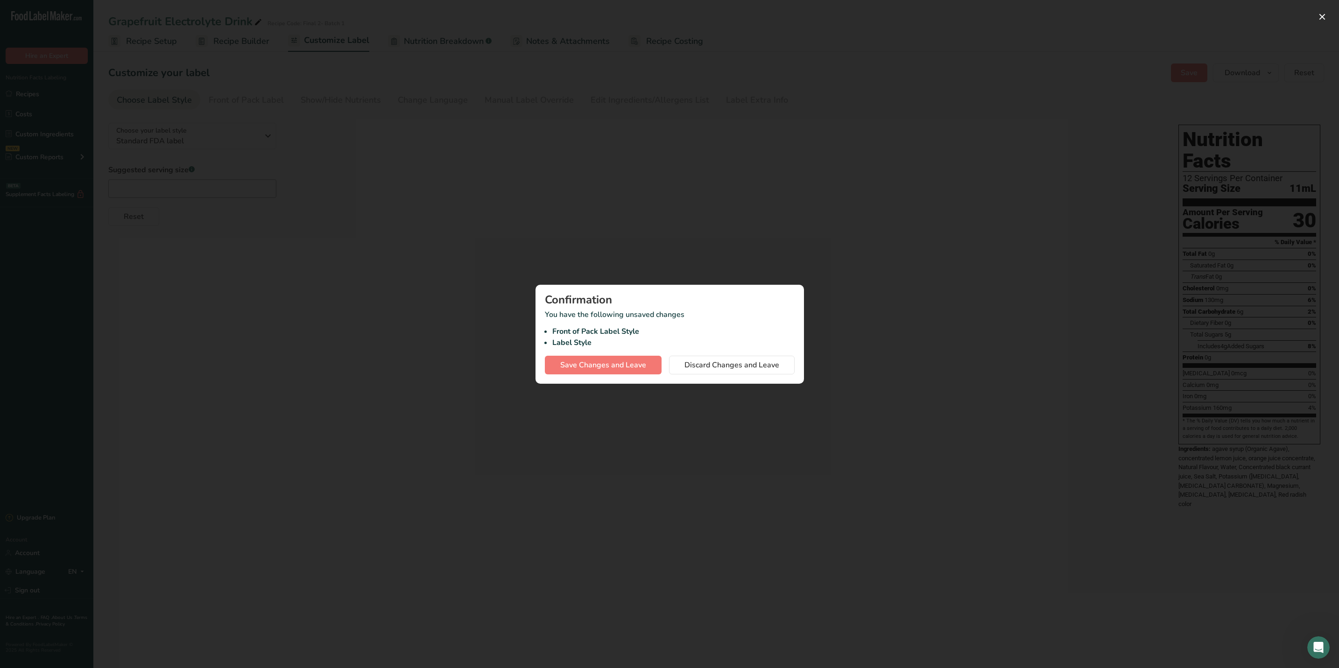
click at [843, 157] on div at bounding box center [669, 334] width 1339 height 668
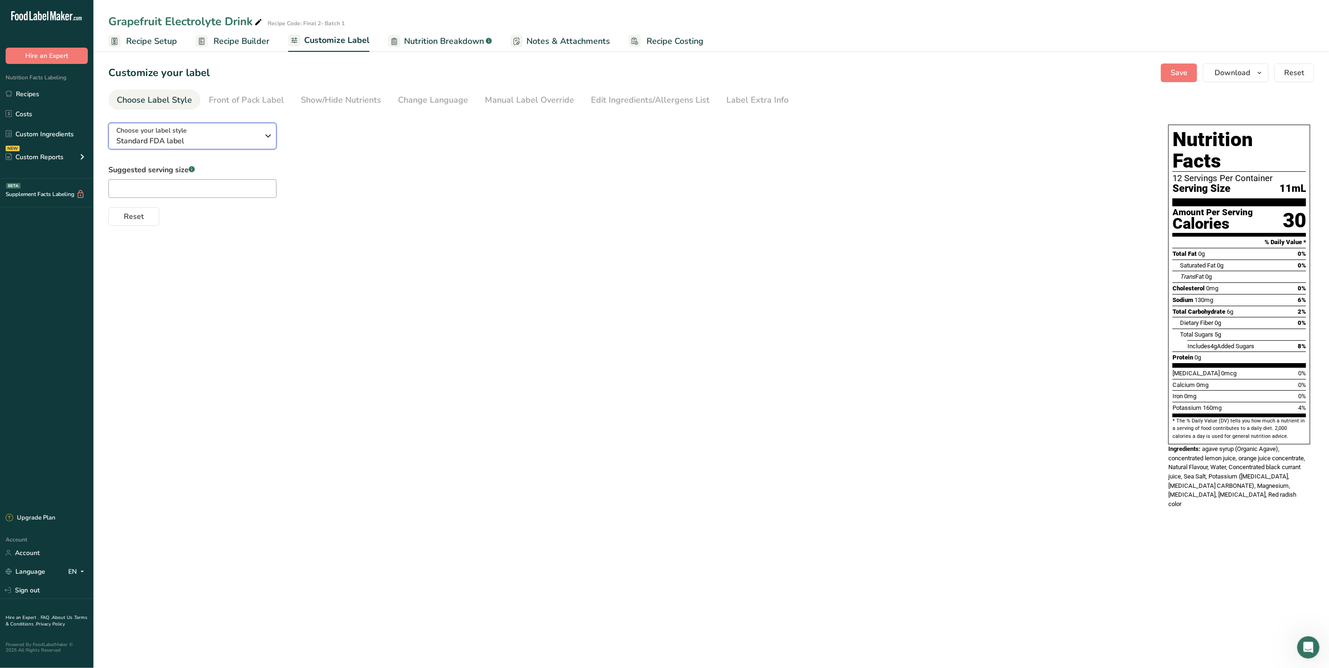
click at [266, 136] on icon "button" at bounding box center [267, 135] width 11 height 17
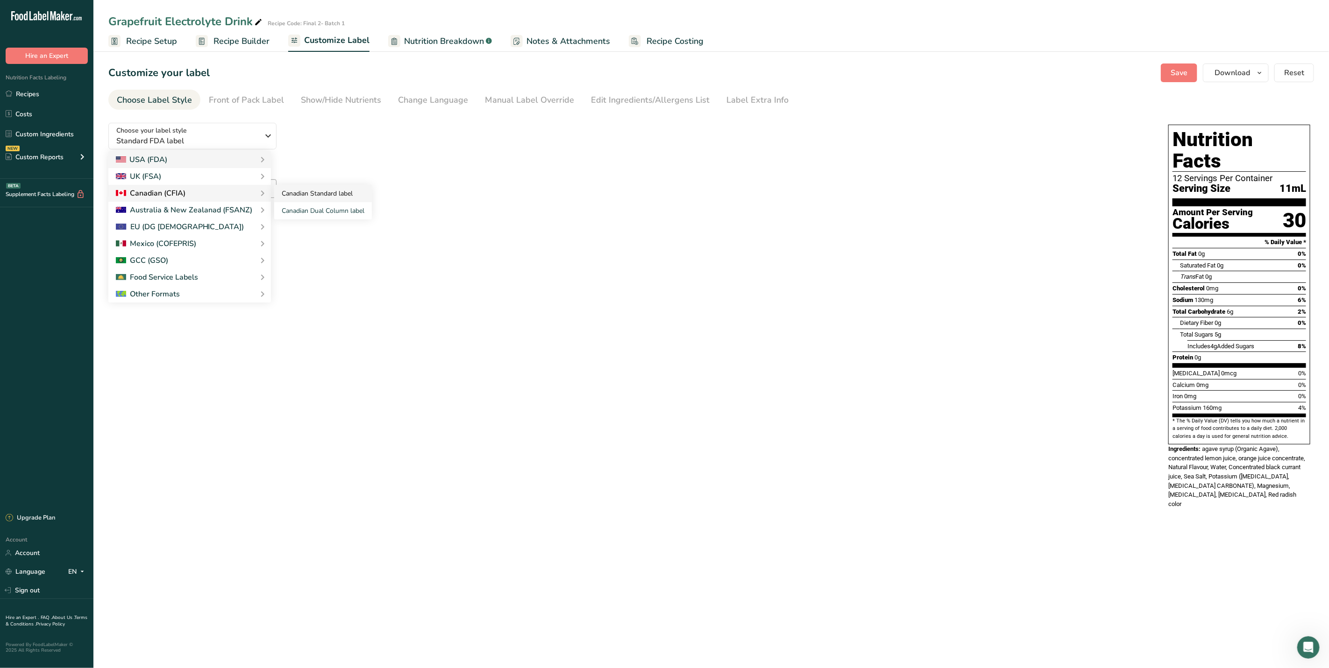
click at [286, 193] on link "Canadian Standard label" at bounding box center [323, 193] width 98 height 17
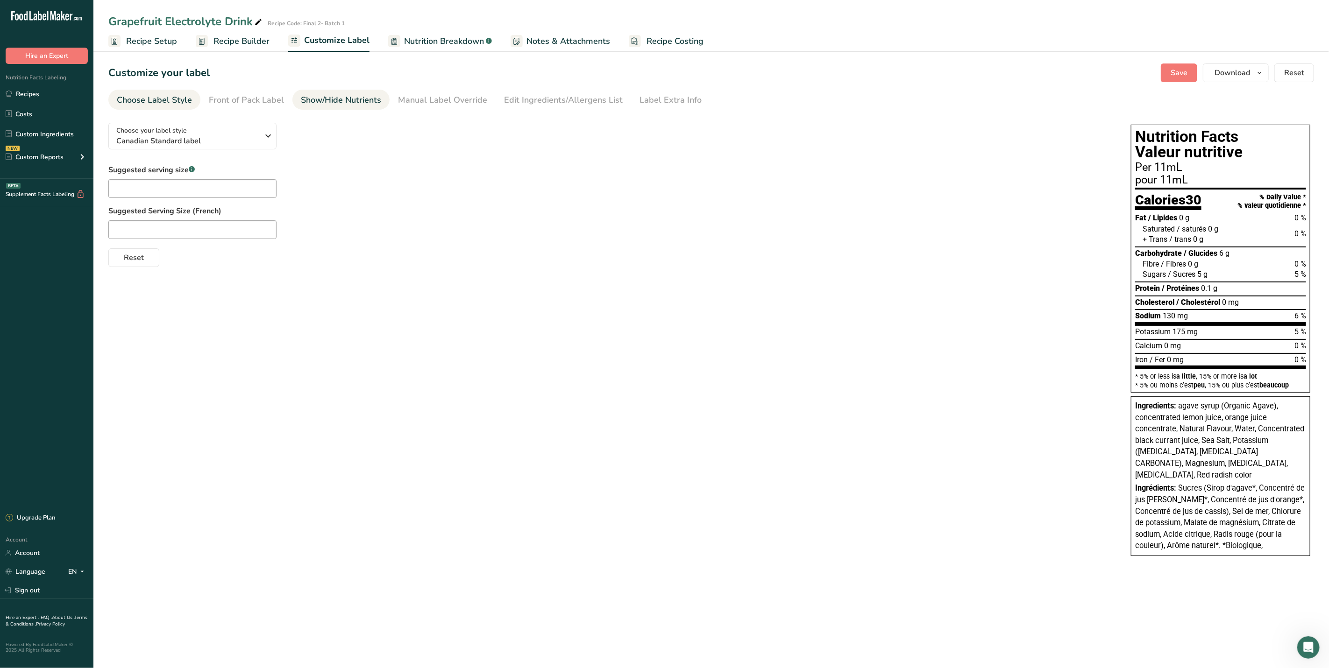
click at [358, 103] on div "Show/Hide Nutrients" at bounding box center [341, 100] width 80 height 13
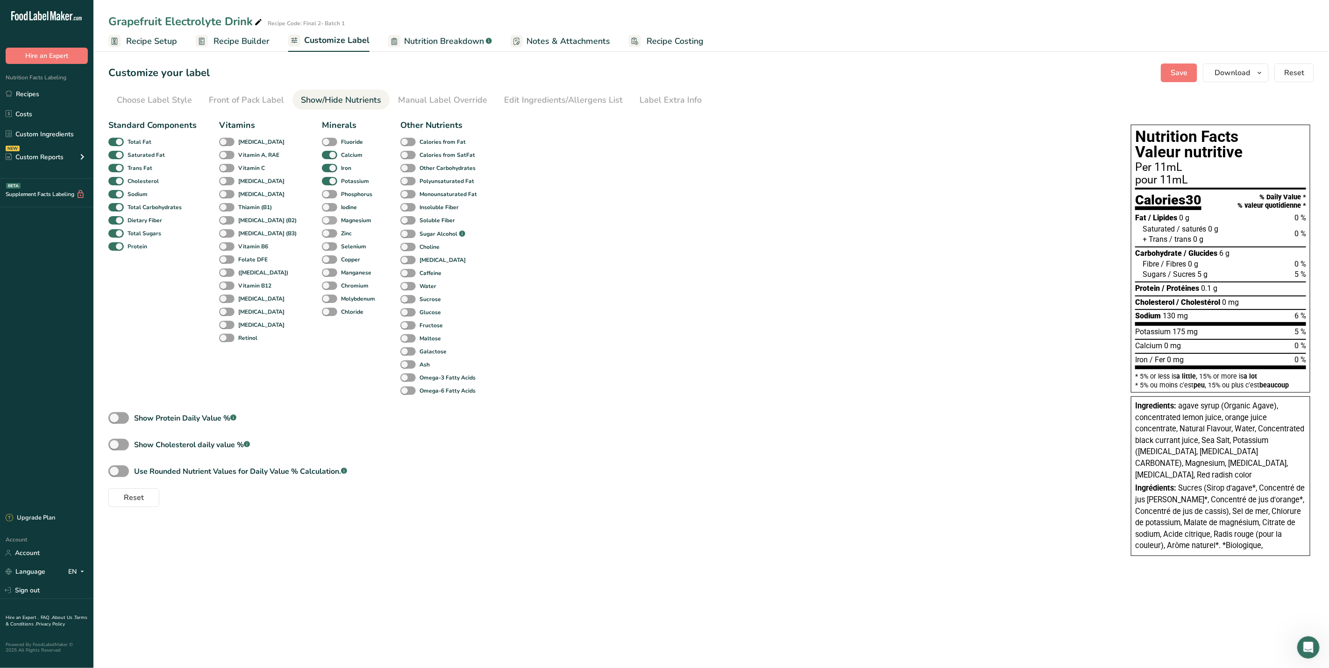
click at [322, 217] on span at bounding box center [329, 220] width 15 height 9
click at [322, 217] on input "Magnesium" at bounding box center [325, 220] width 6 height 6
checkbox input "true"
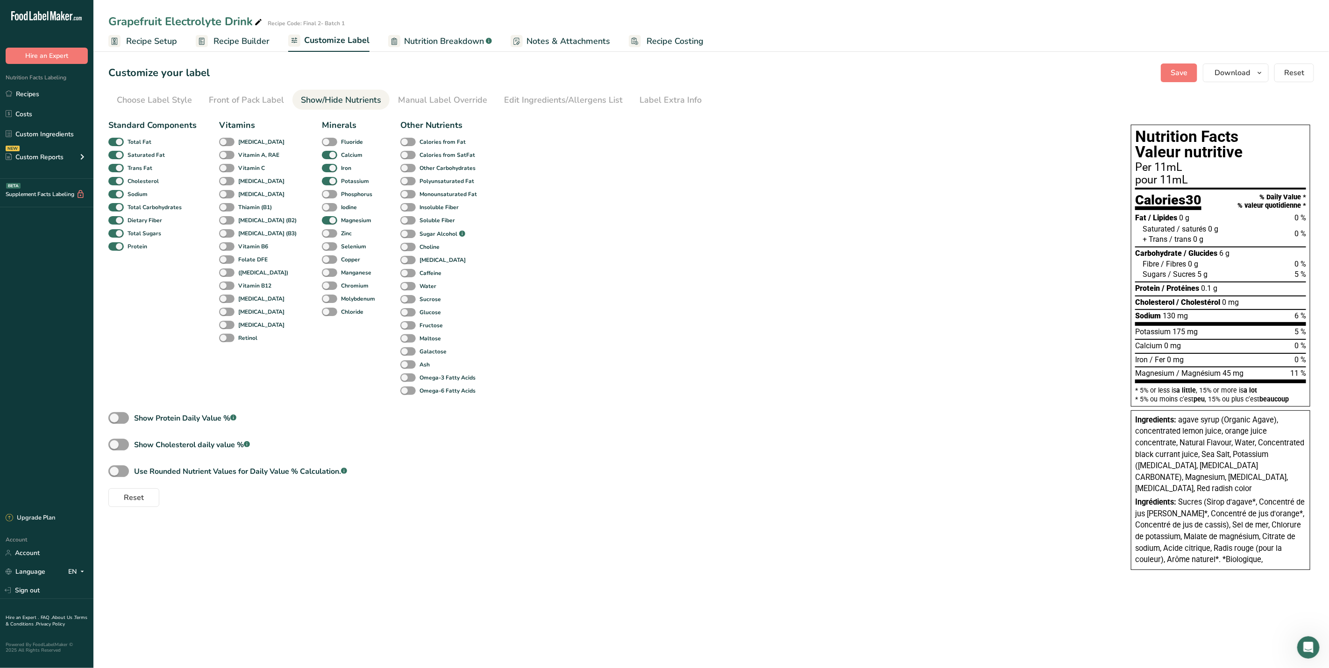
click at [131, 50] on link "Recipe Setup" at bounding box center [142, 41] width 69 height 21
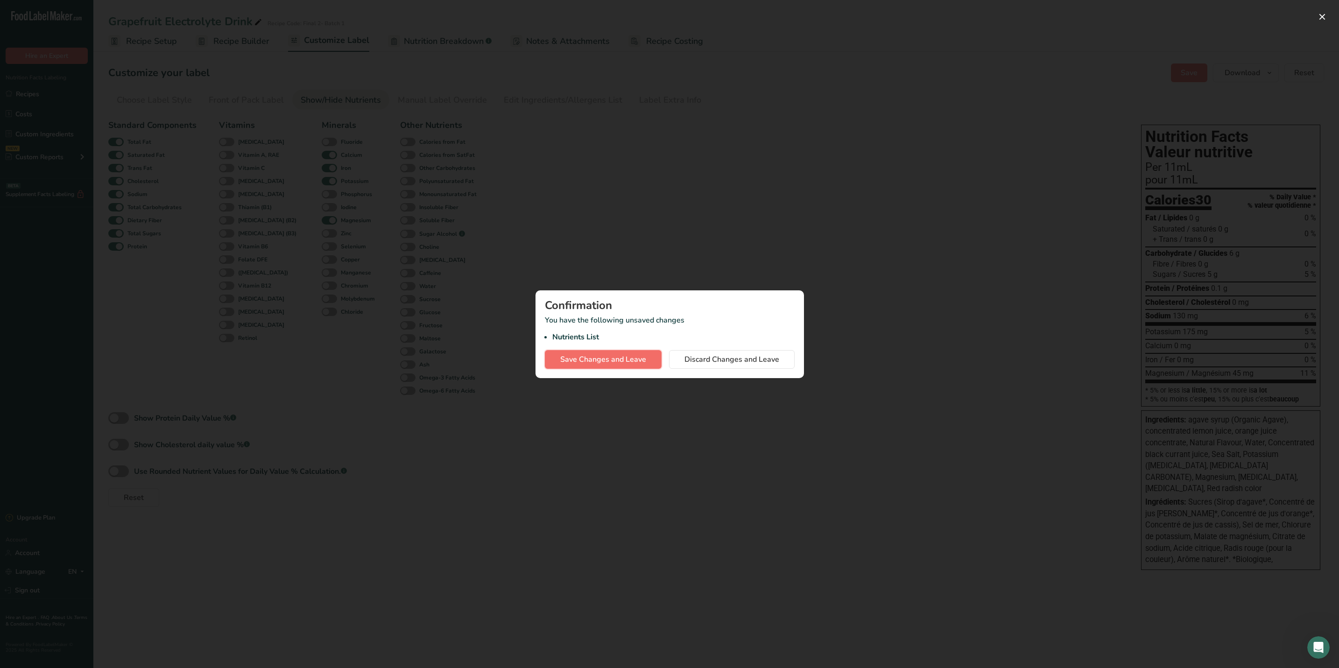
click at [615, 359] on span "Save Changes and Leave" at bounding box center [603, 359] width 86 height 11
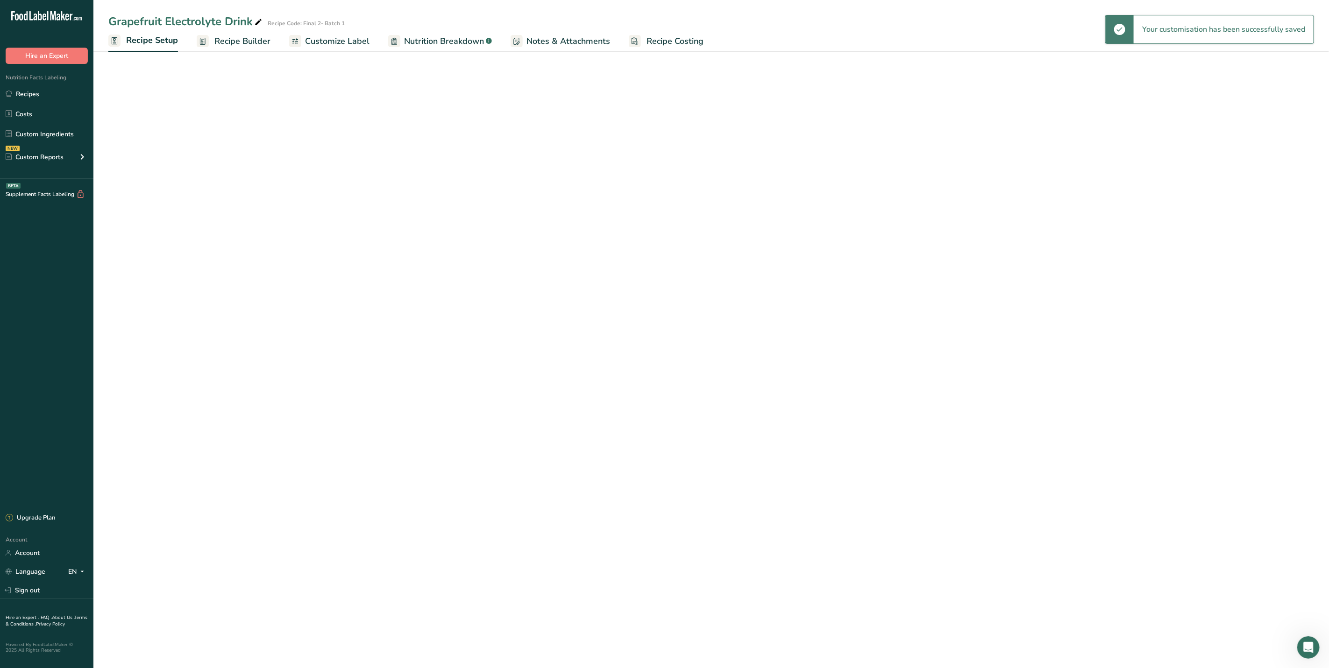
select select "22"
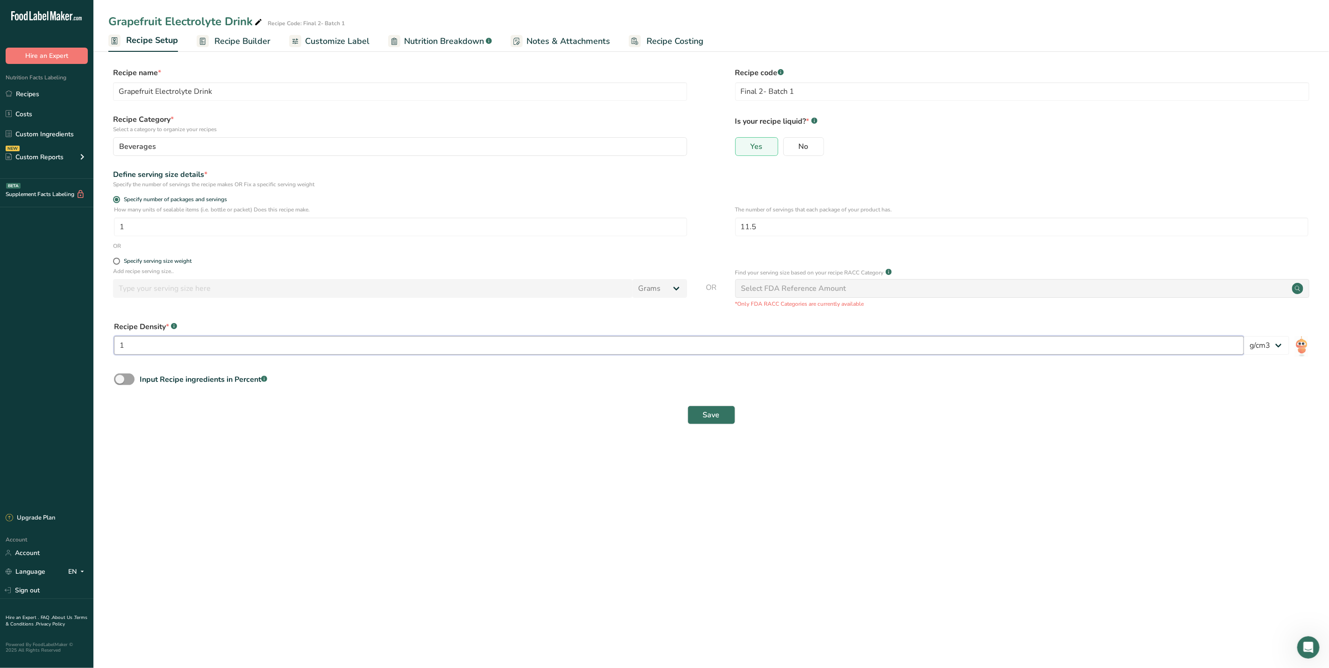
click at [295, 353] on input "1" at bounding box center [679, 345] width 1130 height 19
type input "1.25"
click at [713, 421] on span "Save" at bounding box center [711, 415] width 17 height 11
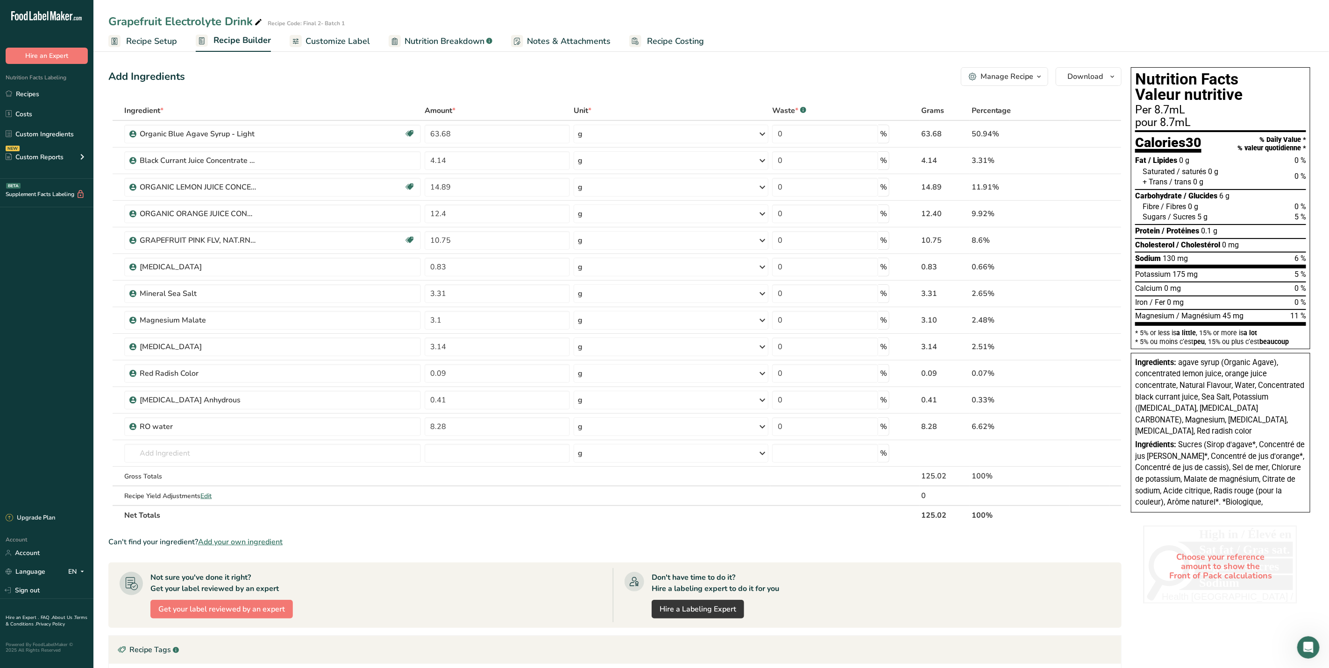
click at [146, 48] on link "Recipe Setup" at bounding box center [142, 41] width 69 height 21
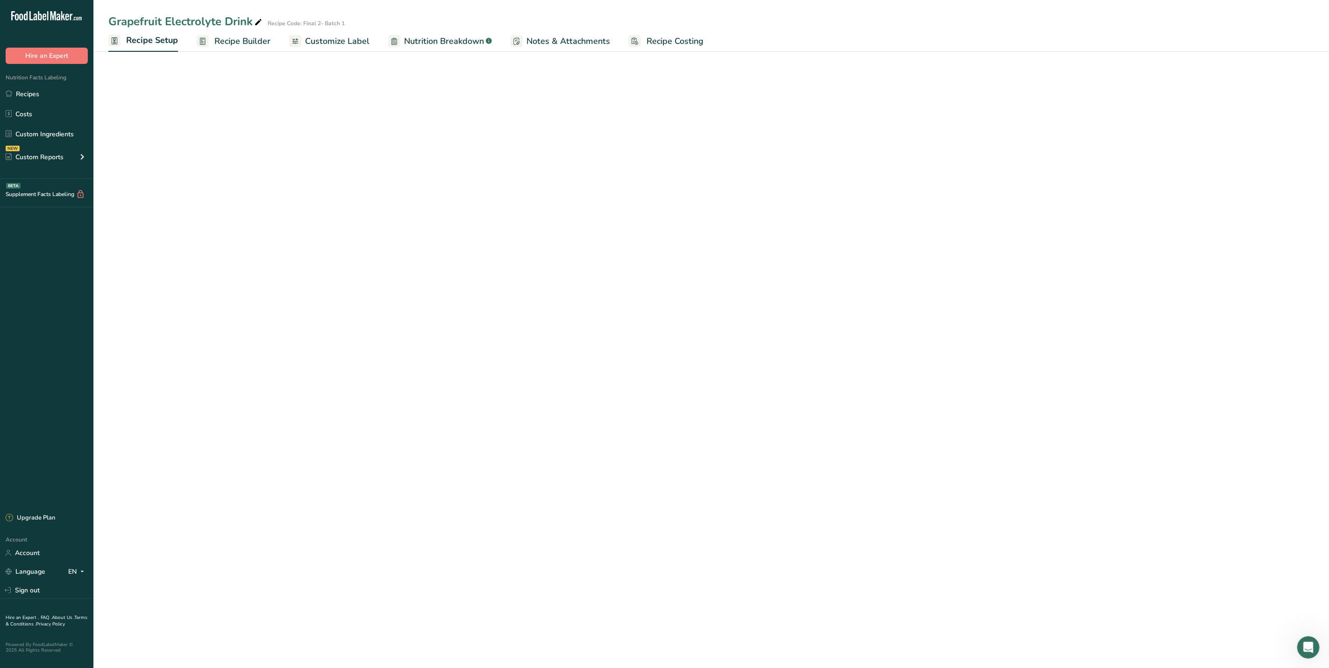
select select "22"
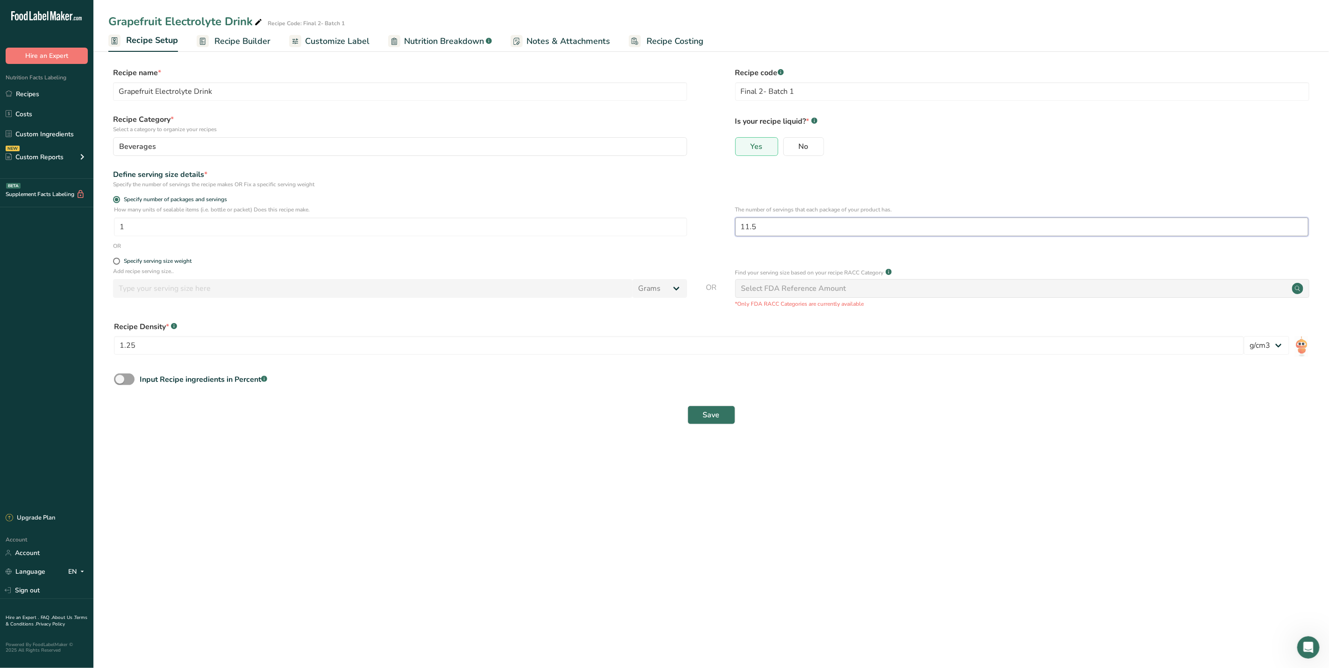
click at [779, 224] on input "11.5" at bounding box center [1021, 227] width 573 height 19
type input "11.7"
click at [715, 416] on span "Save" at bounding box center [711, 415] width 17 height 11
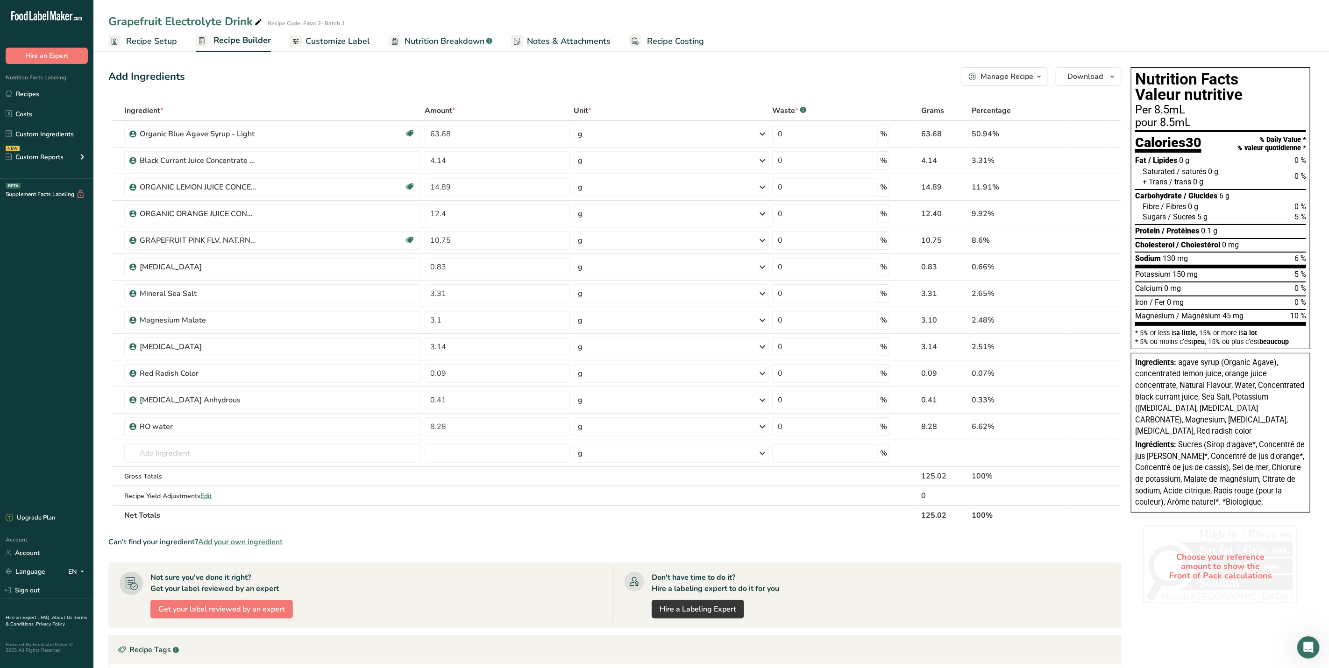
click at [132, 34] on link "Recipe Setup" at bounding box center [142, 41] width 69 height 21
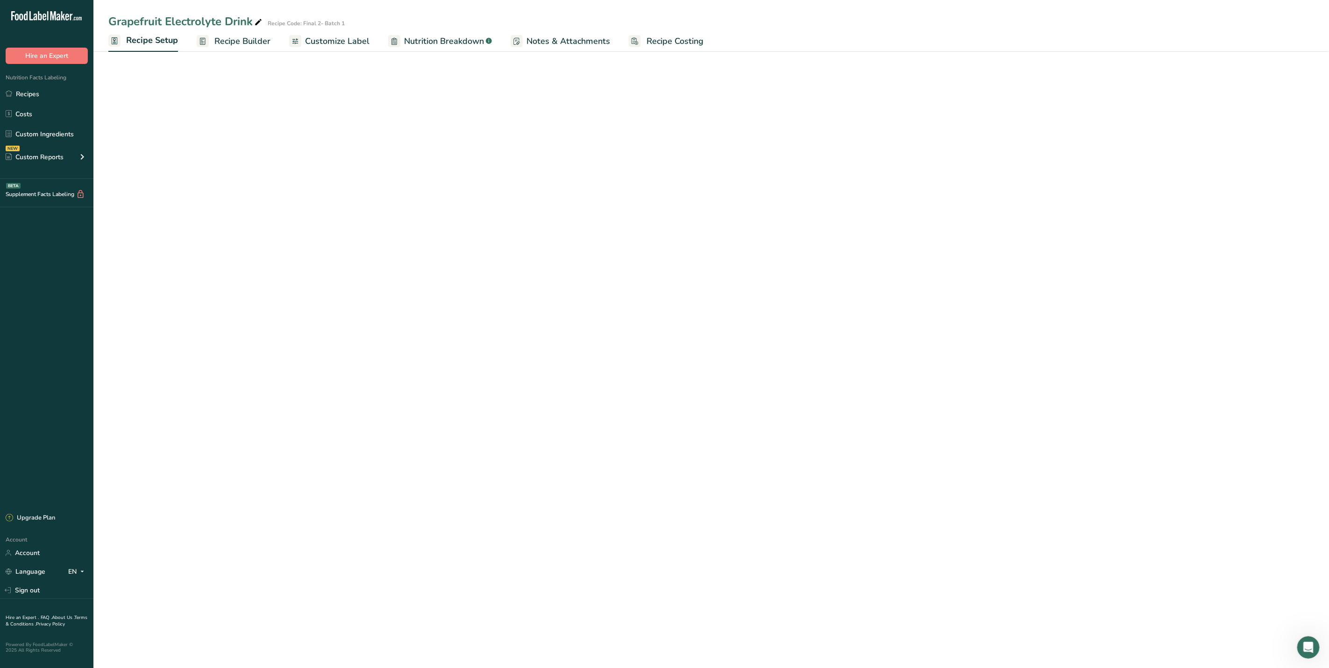
select select "22"
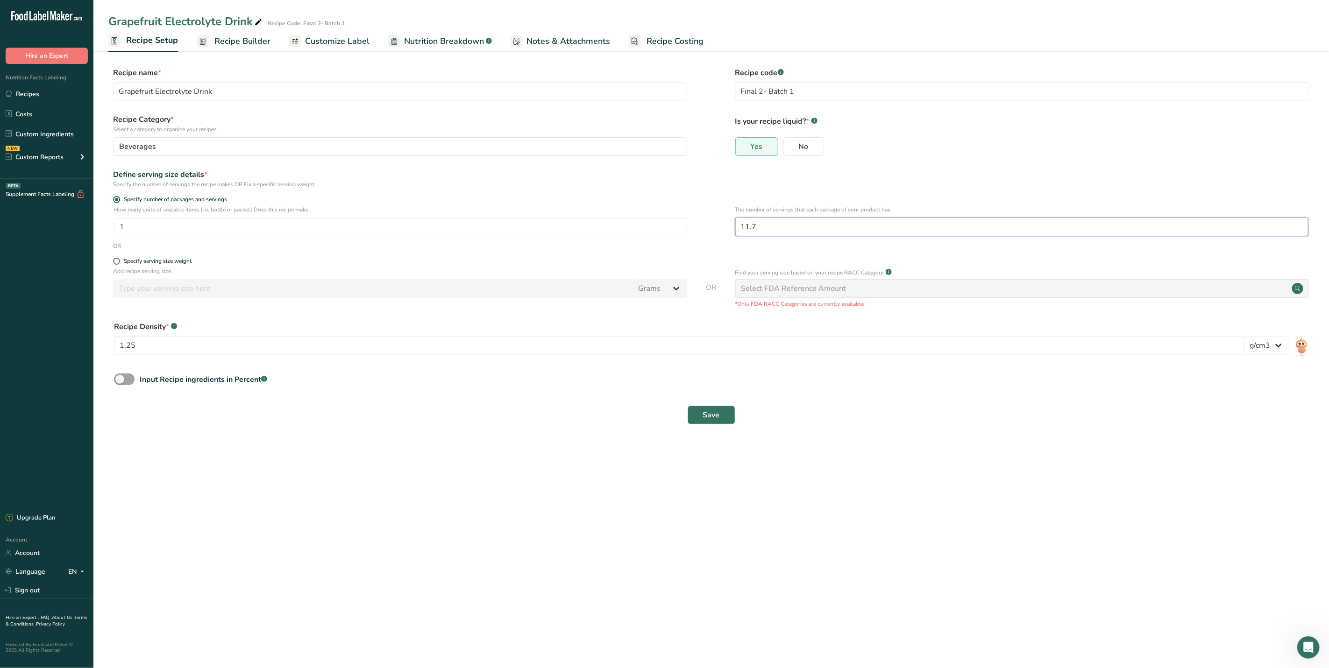
drag, startPoint x: 764, startPoint y: 226, endPoint x: 744, endPoint y: 226, distance: 19.1
click at [744, 226] on input "11.7" at bounding box center [1021, 227] width 573 height 19
type input "13"
click at [714, 418] on span "Save" at bounding box center [711, 415] width 17 height 11
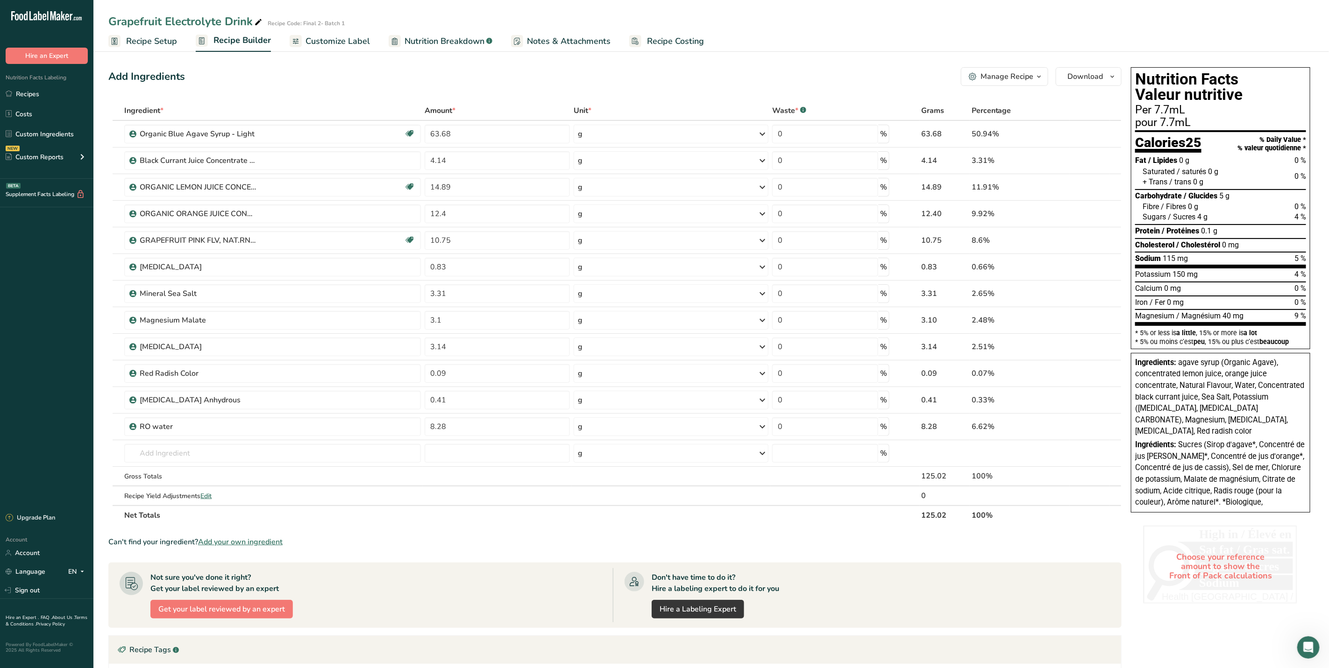
click at [130, 37] on span "Recipe Setup" at bounding box center [151, 41] width 51 height 13
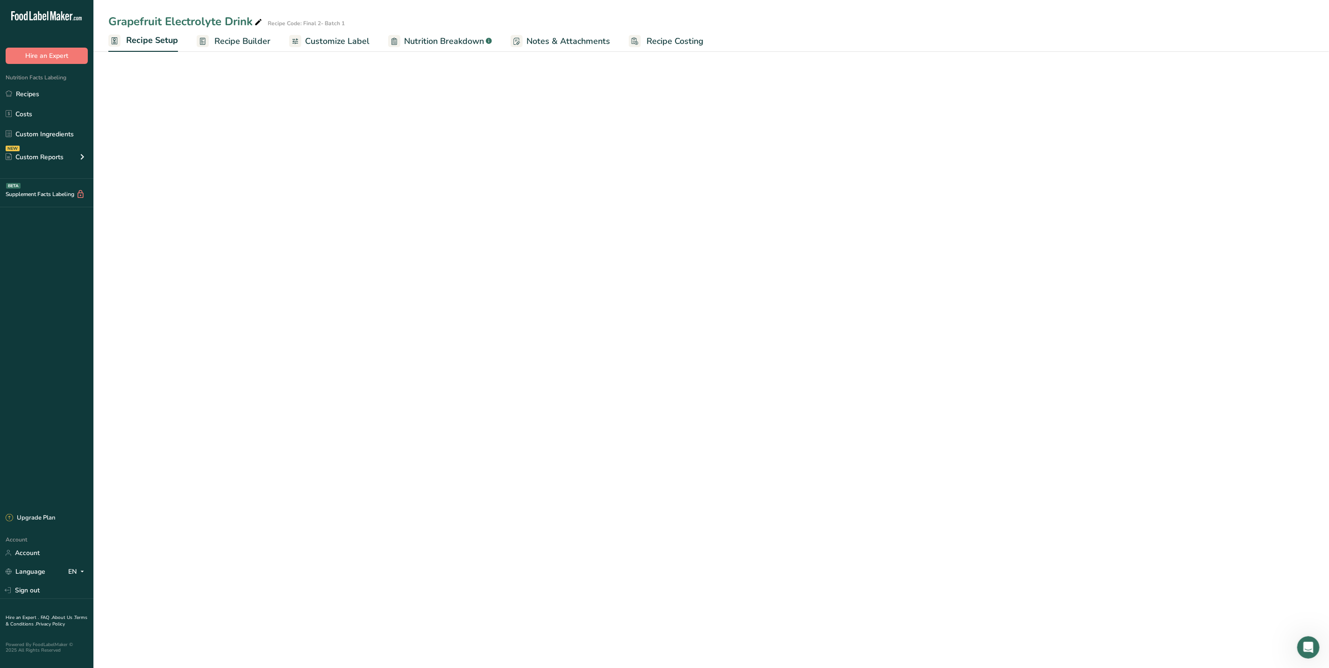
select select "22"
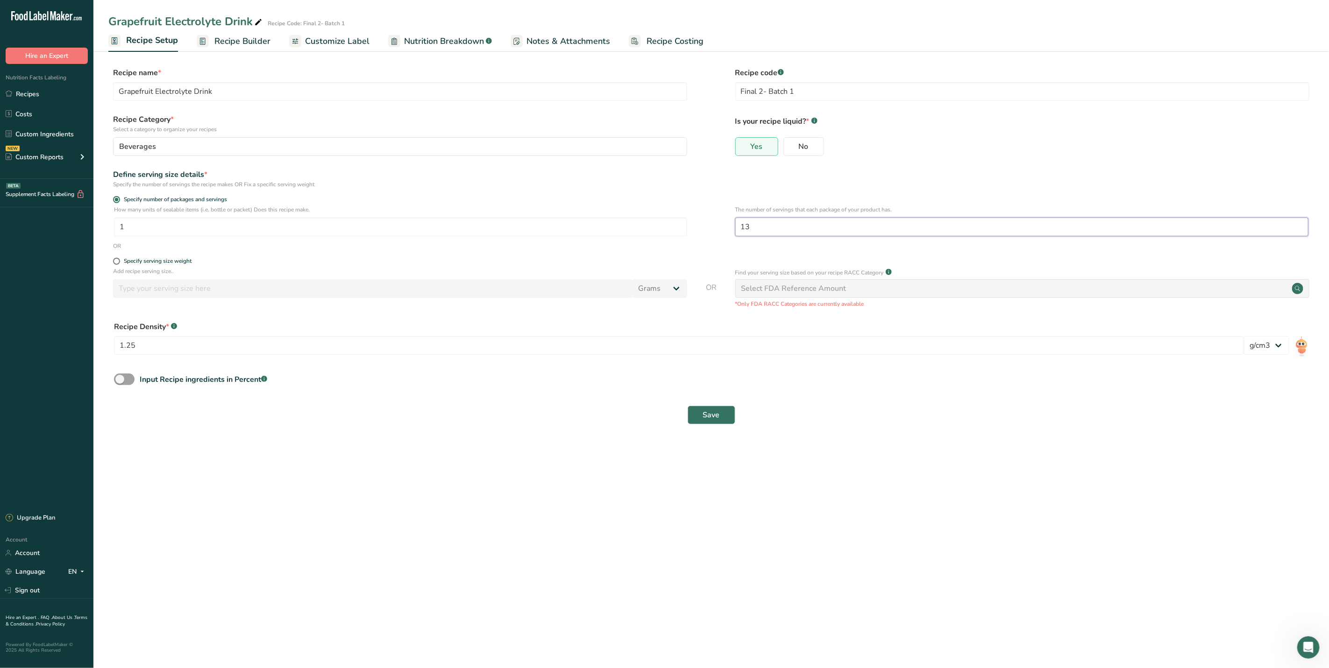
click at [754, 230] on input "13" at bounding box center [1021, 227] width 573 height 19
type input "14"
click at [715, 411] on span "Save" at bounding box center [711, 415] width 17 height 11
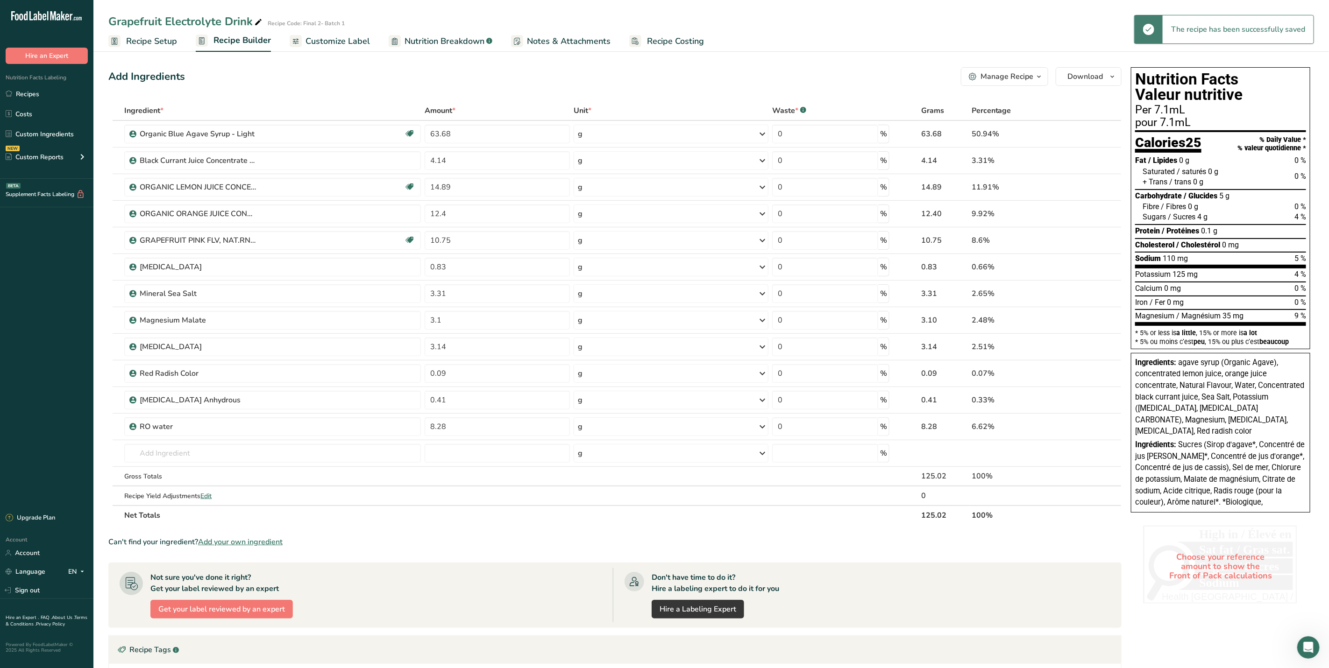
click at [153, 44] on span "Recipe Setup" at bounding box center [151, 41] width 51 height 13
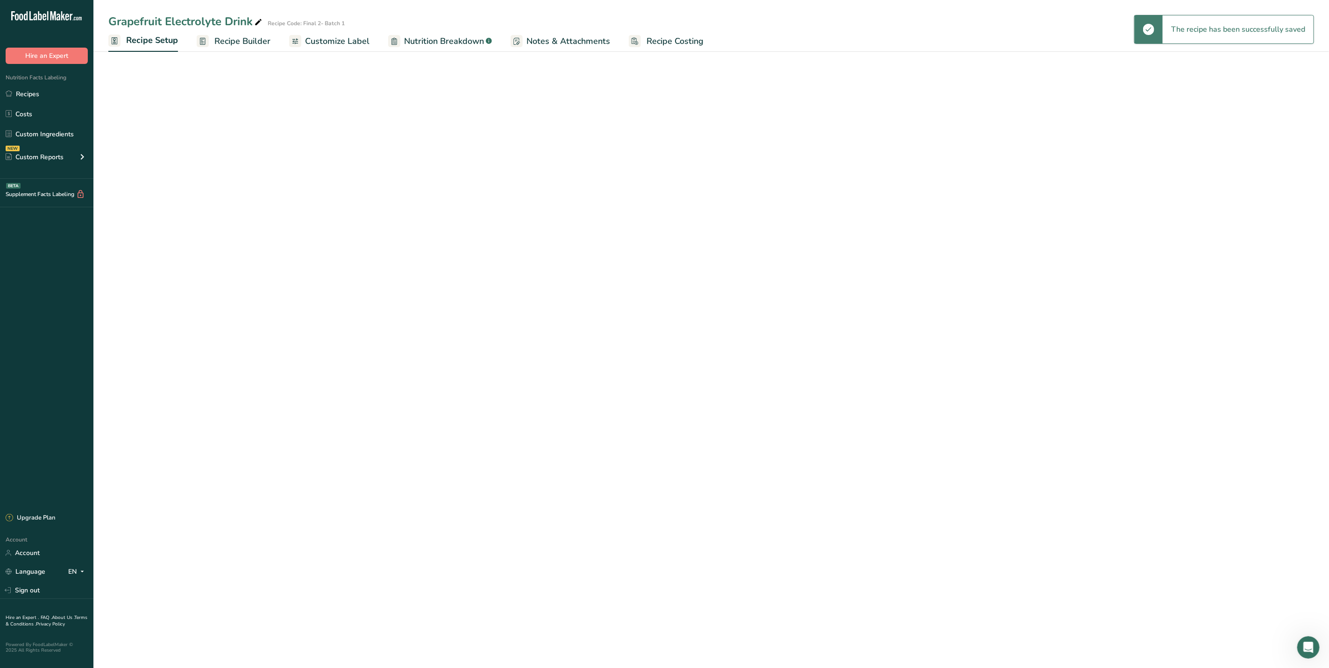
select select "22"
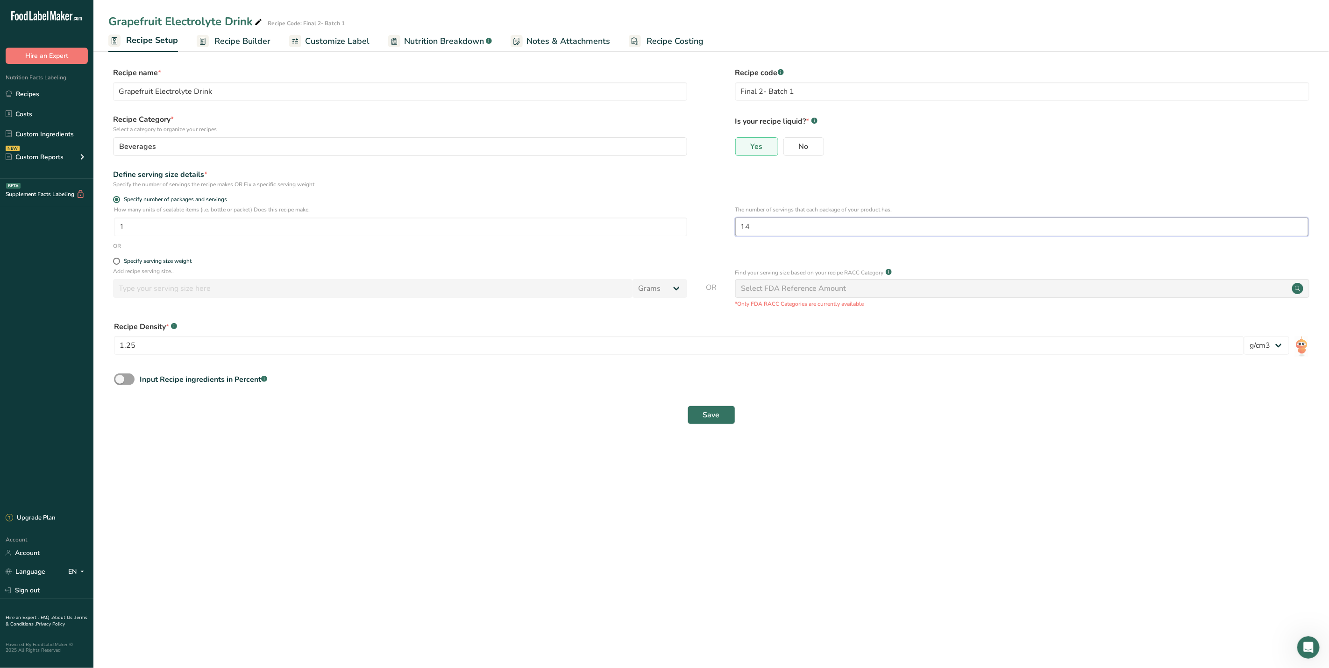
click at [768, 225] on input "14" at bounding box center [1021, 227] width 573 height 19
type input "14.1"
click at [726, 408] on button "Save" at bounding box center [711, 415] width 48 height 19
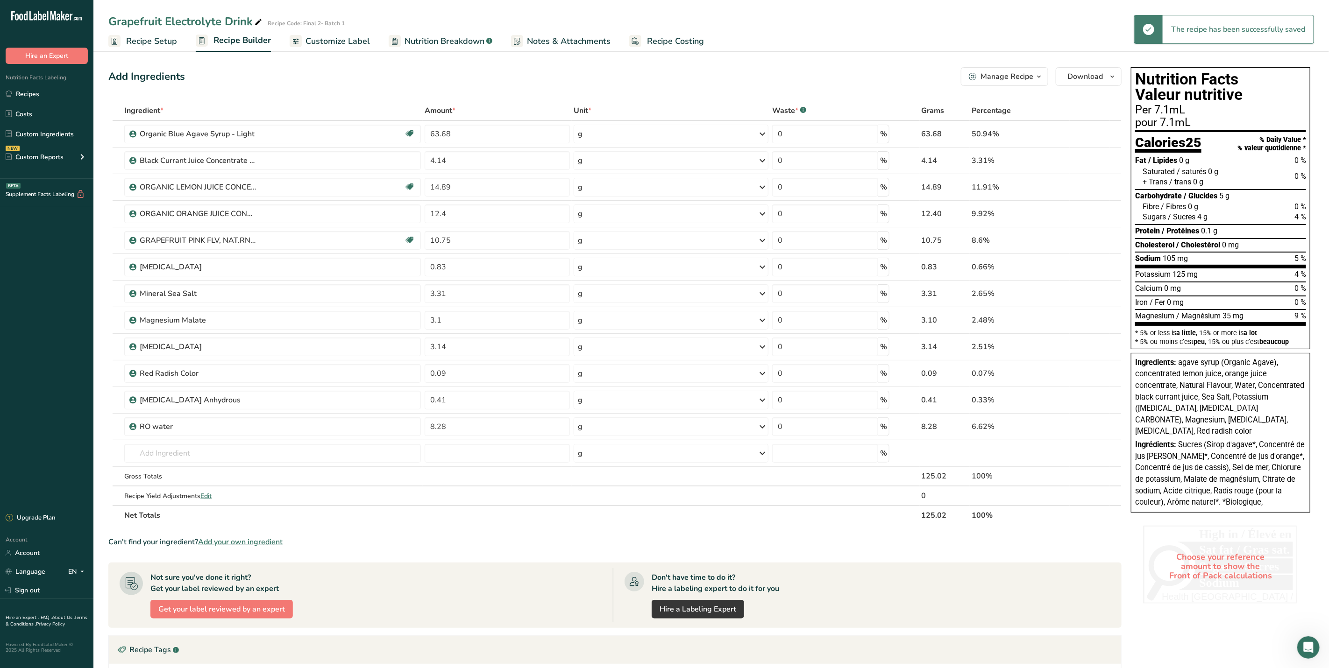
click at [164, 46] on span "Recipe Setup" at bounding box center [151, 41] width 51 height 13
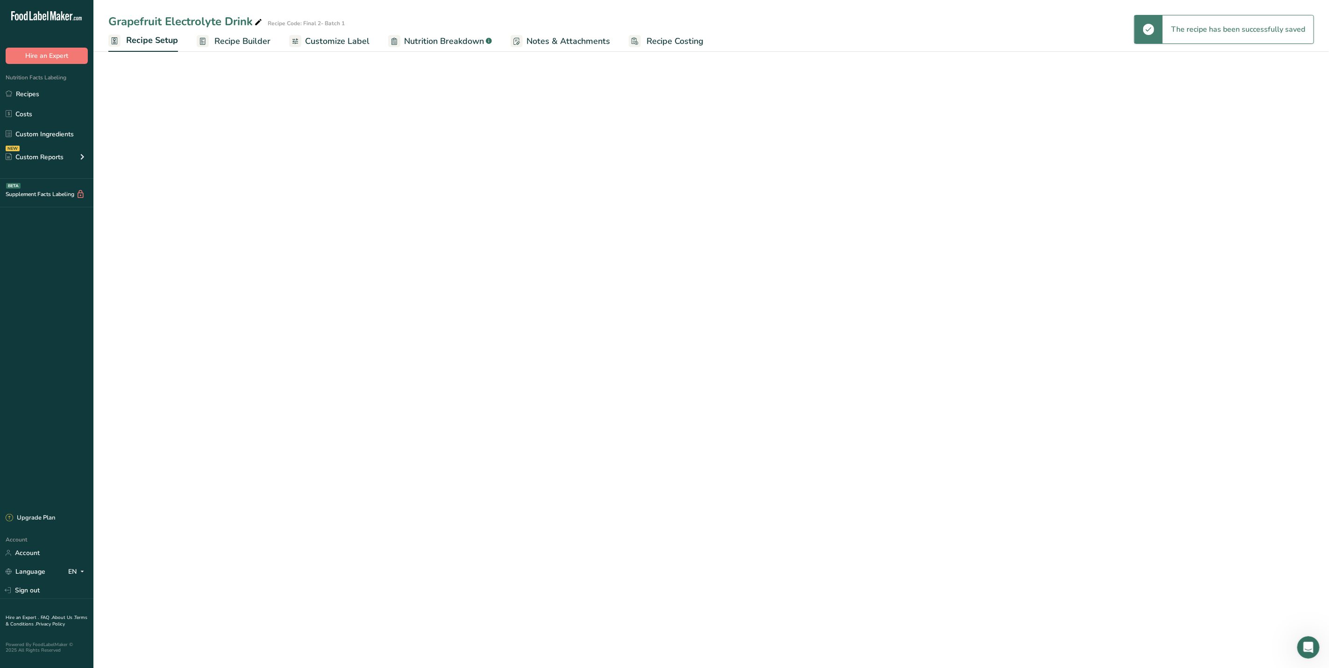
select select "22"
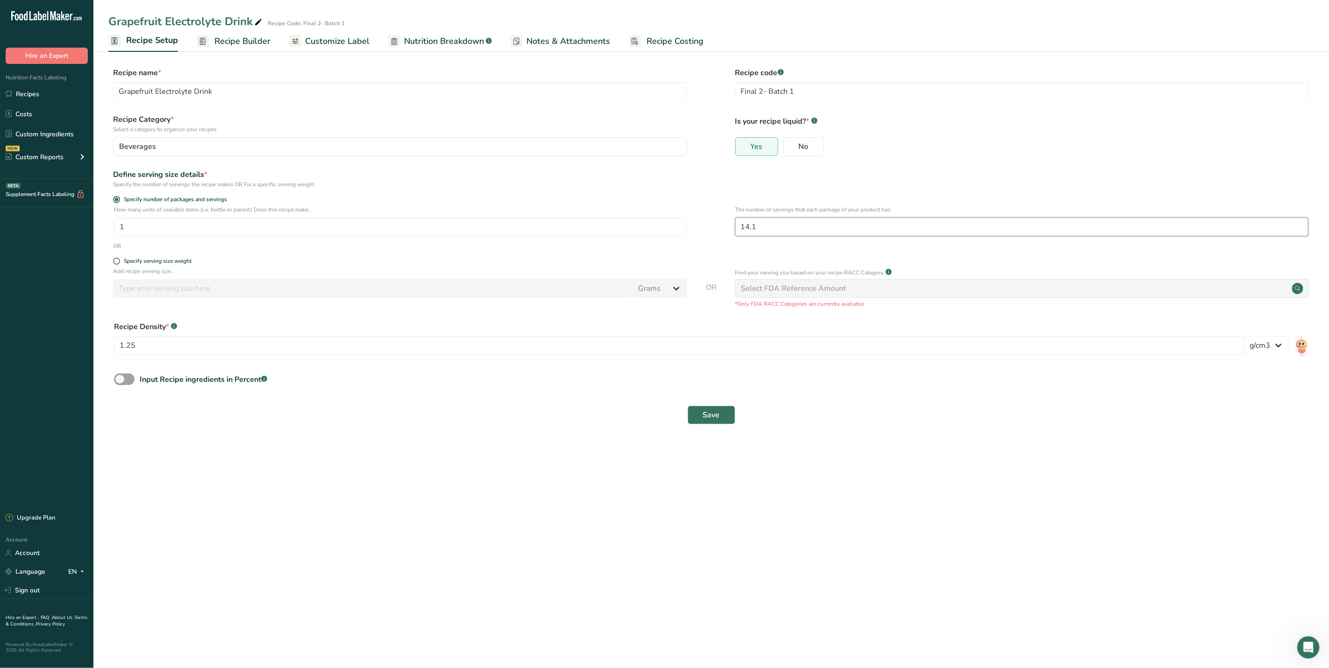
click at [762, 224] on input "14.1" at bounding box center [1021, 227] width 573 height 19
type input "14.2"
click at [716, 410] on span "Save" at bounding box center [711, 415] width 17 height 11
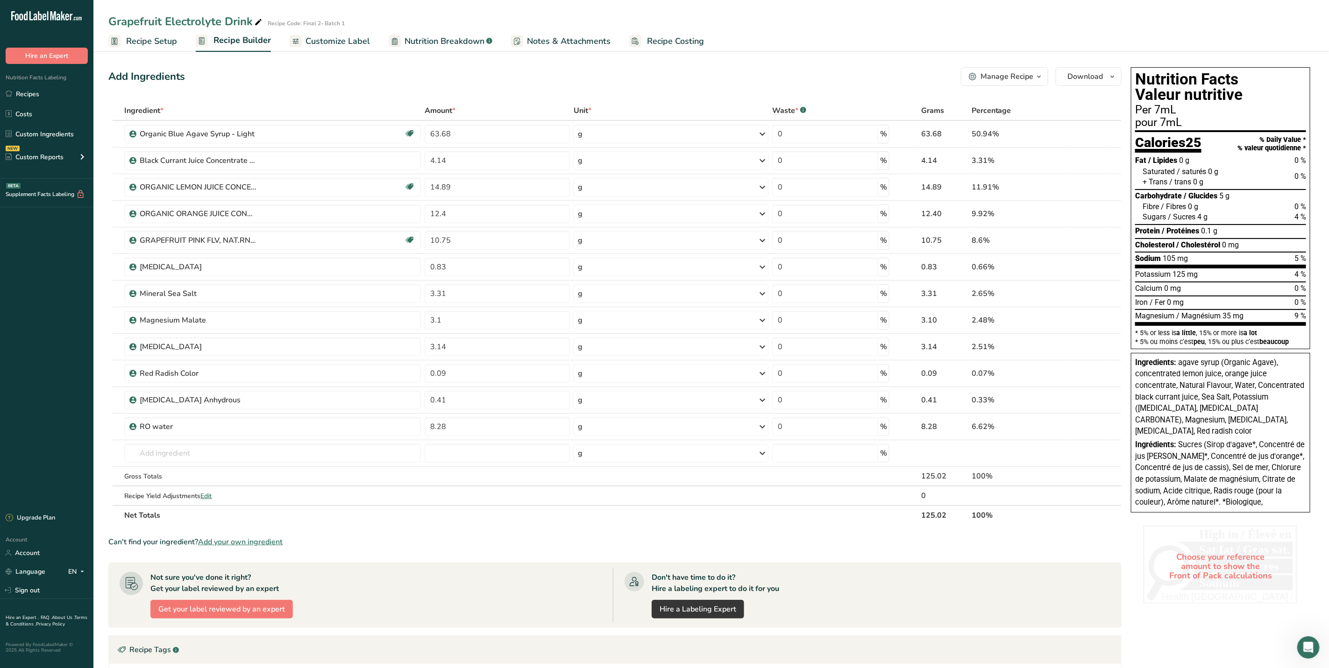
click at [150, 39] on span "Recipe Setup" at bounding box center [151, 41] width 51 height 13
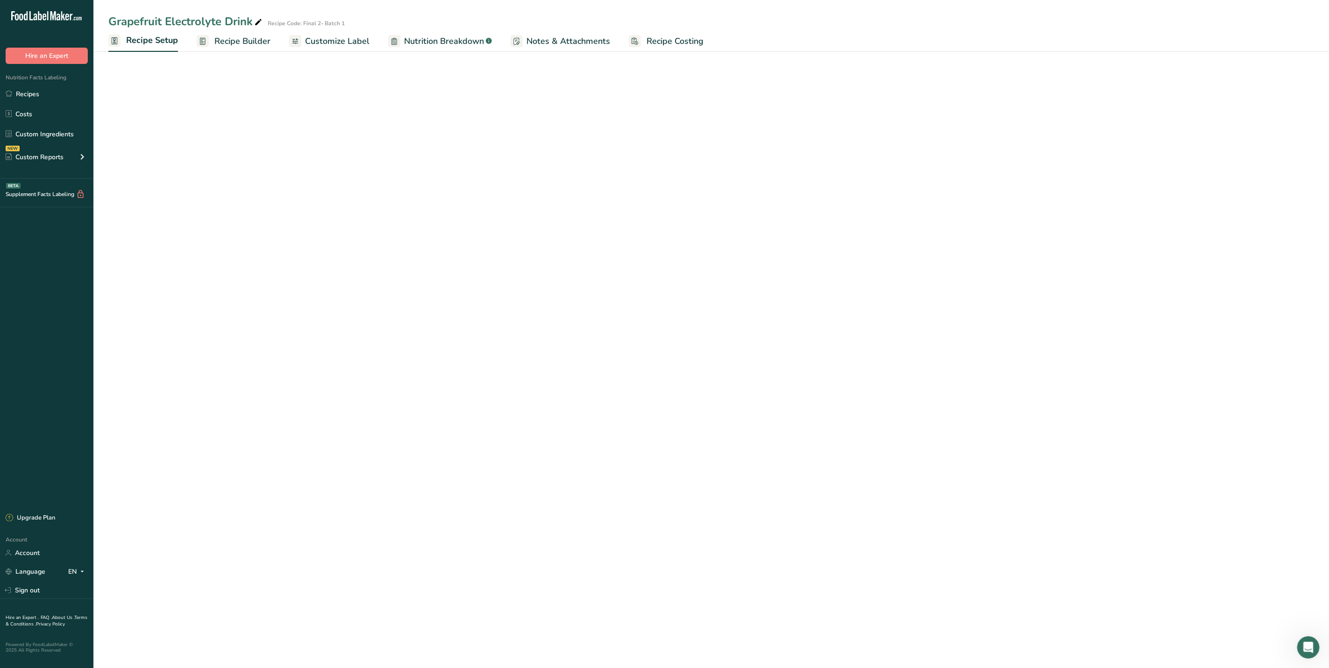
select select "22"
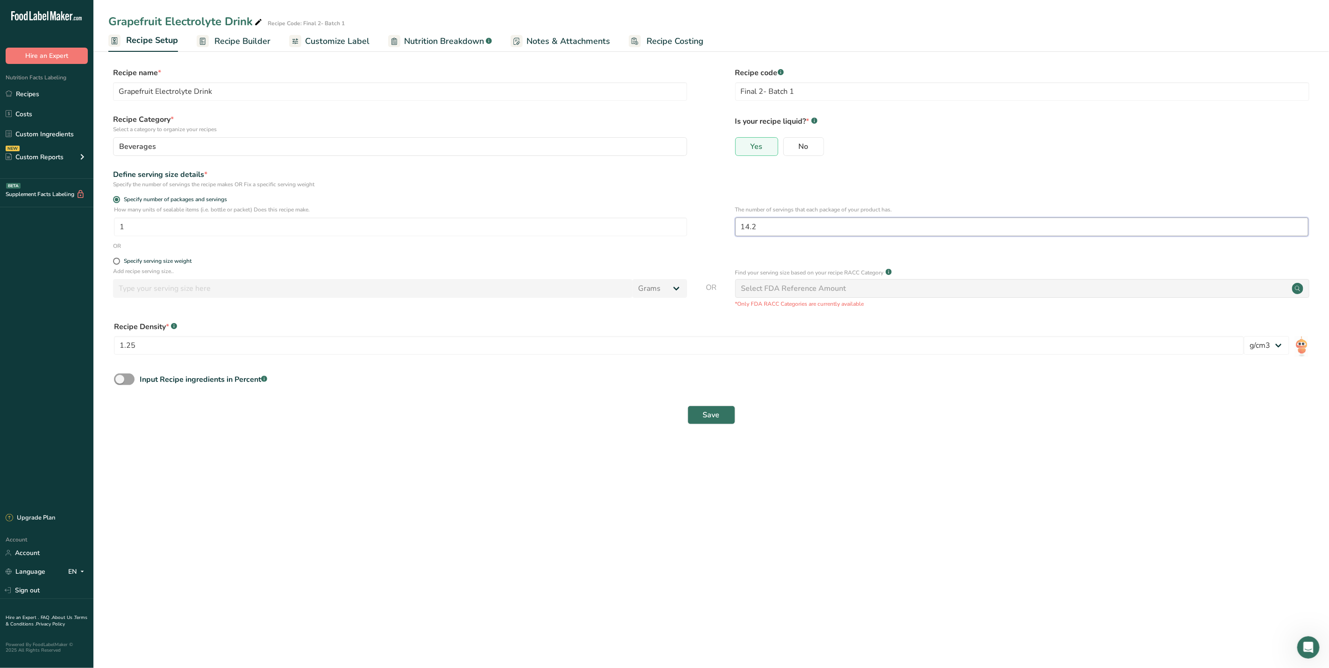
click at [781, 228] on input "14.2" at bounding box center [1021, 227] width 573 height 19
drag, startPoint x: 781, startPoint y: 228, endPoint x: 737, endPoint y: 232, distance: 43.6
click at [737, 232] on input "14.2" at bounding box center [1021, 227] width 573 height 19
type input "10"
click at [722, 410] on button "Save" at bounding box center [711, 415] width 48 height 19
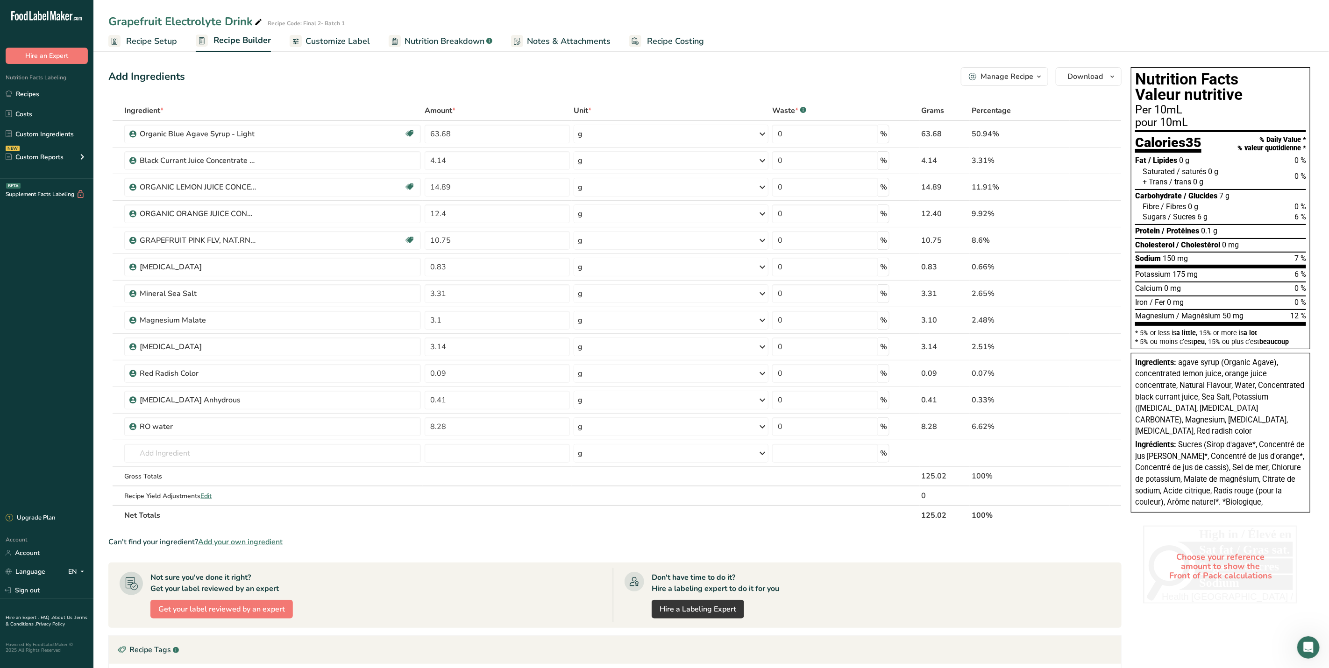
click at [164, 38] on span "Recipe Setup" at bounding box center [151, 41] width 51 height 13
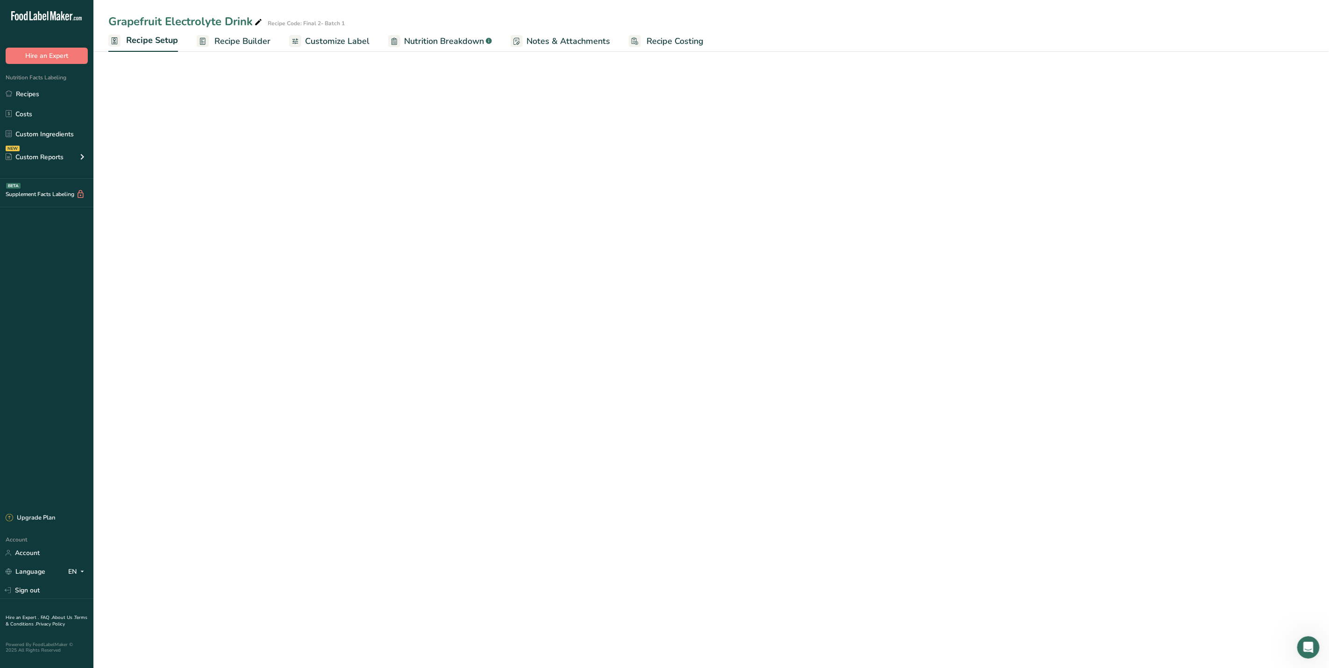
select select "22"
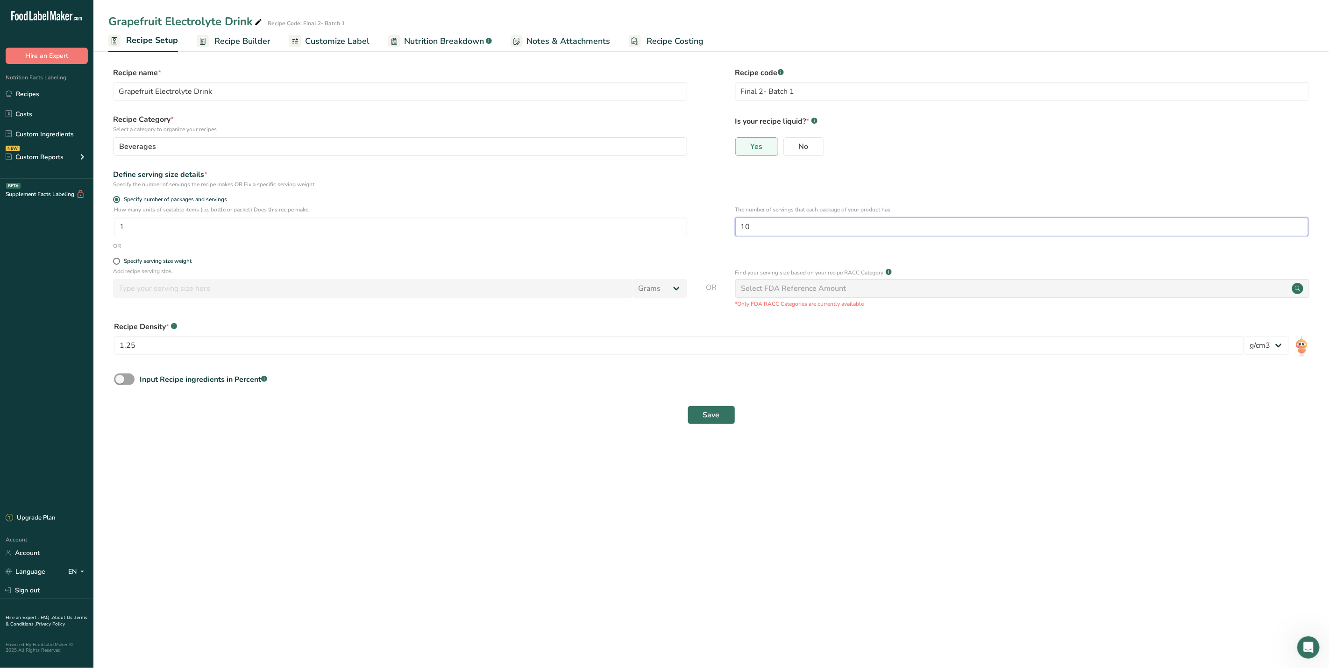
click at [751, 230] on input "10" at bounding box center [1021, 227] width 573 height 19
type input "1"
type input "9"
click at [716, 419] on span "Save" at bounding box center [711, 415] width 17 height 11
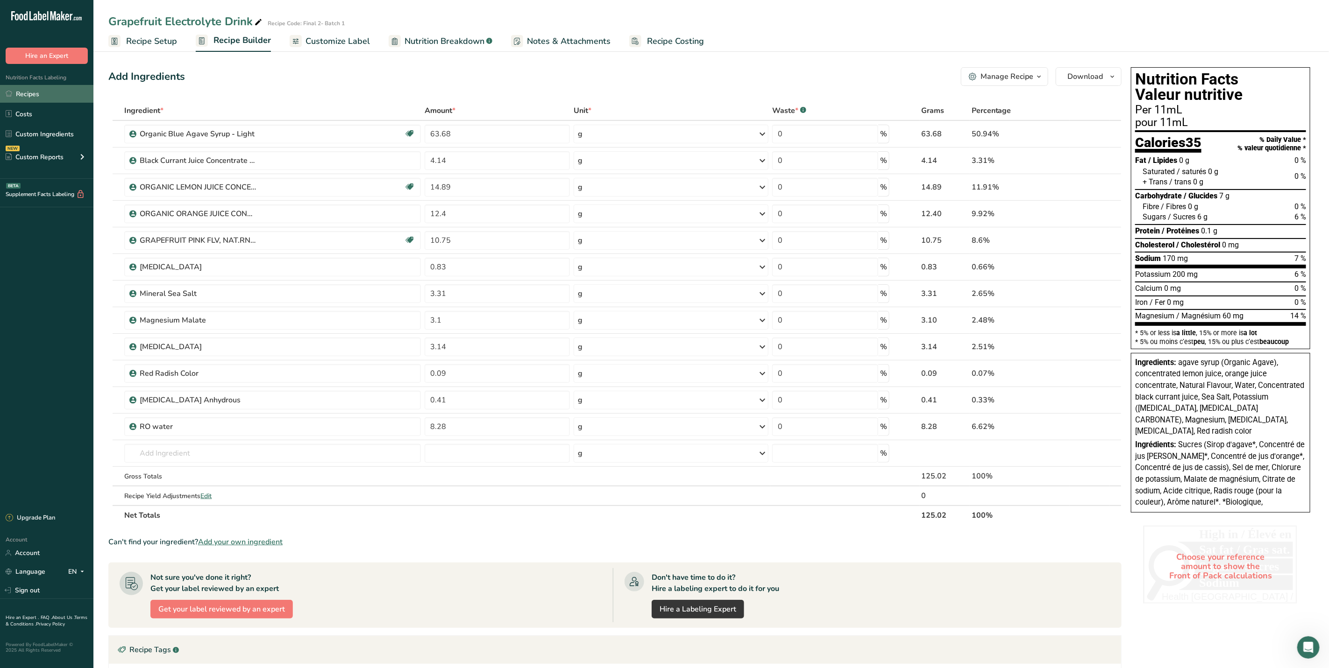
click at [47, 93] on link "Recipes" at bounding box center [46, 94] width 93 height 18
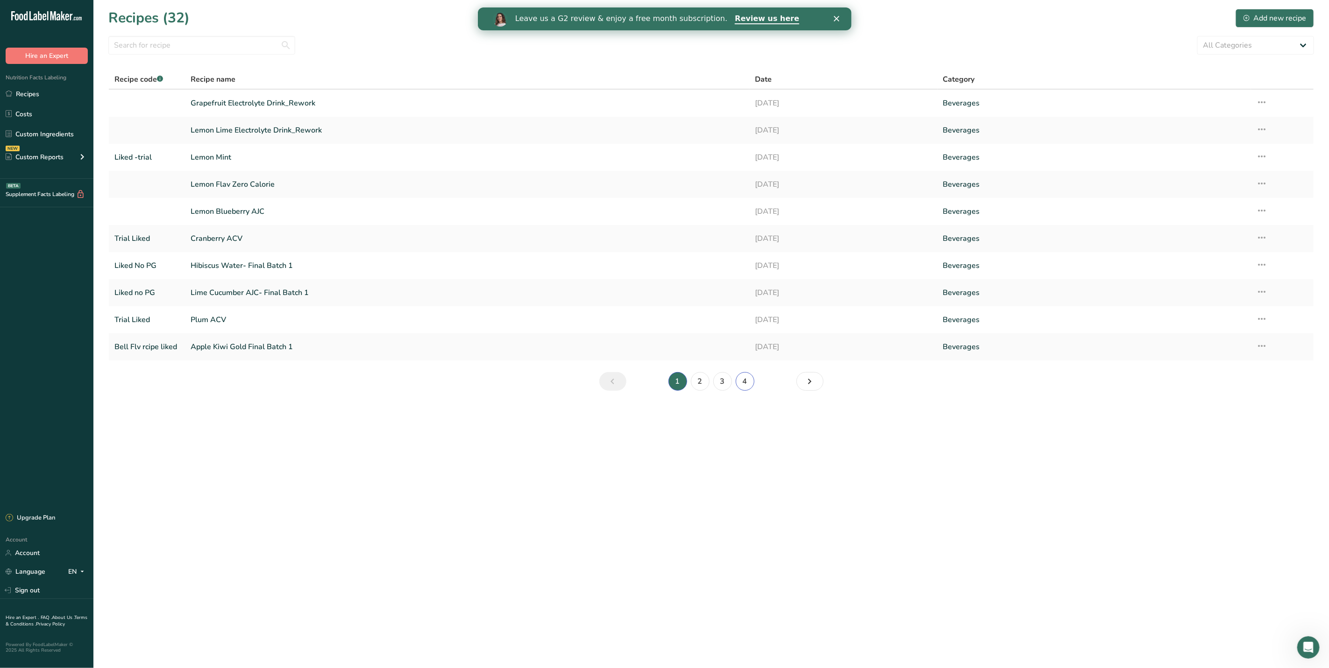
click at [749, 379] on link "4" at bounding box center [745, 381] width 19 height 19
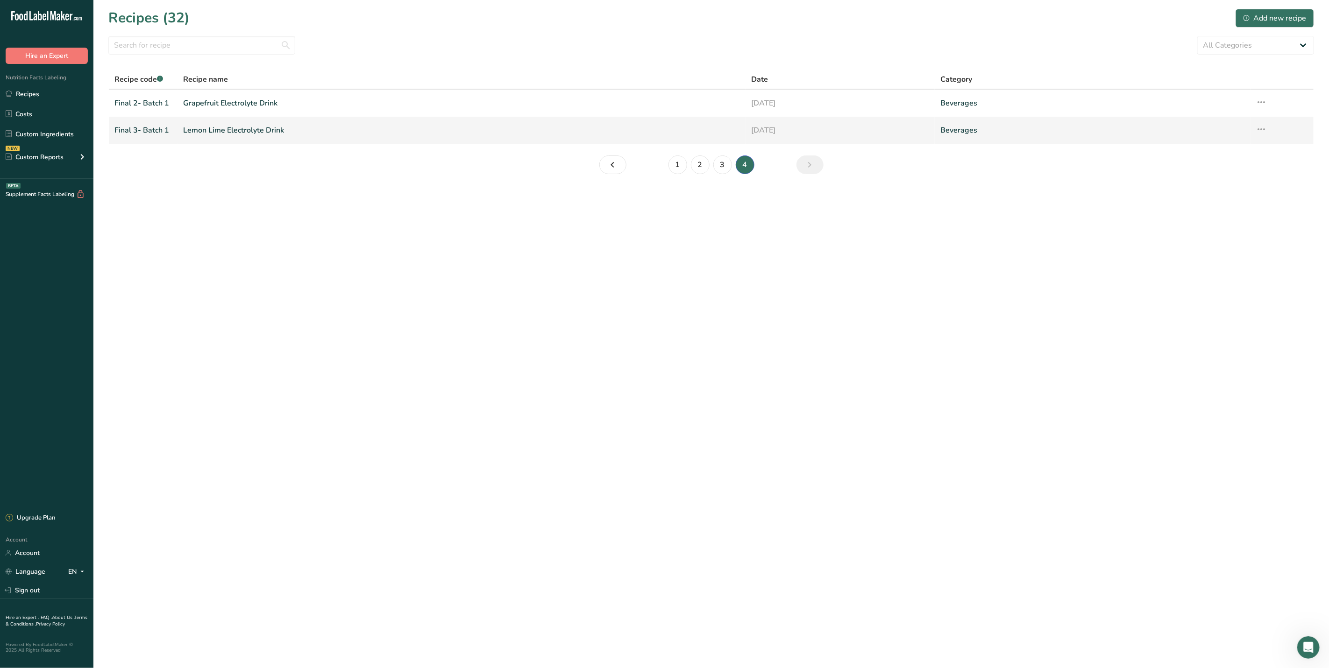
click at [290, 133] on link "Lemon Lime Electrolyte Drink" at bounding box center [461, 130] width 557 height 20
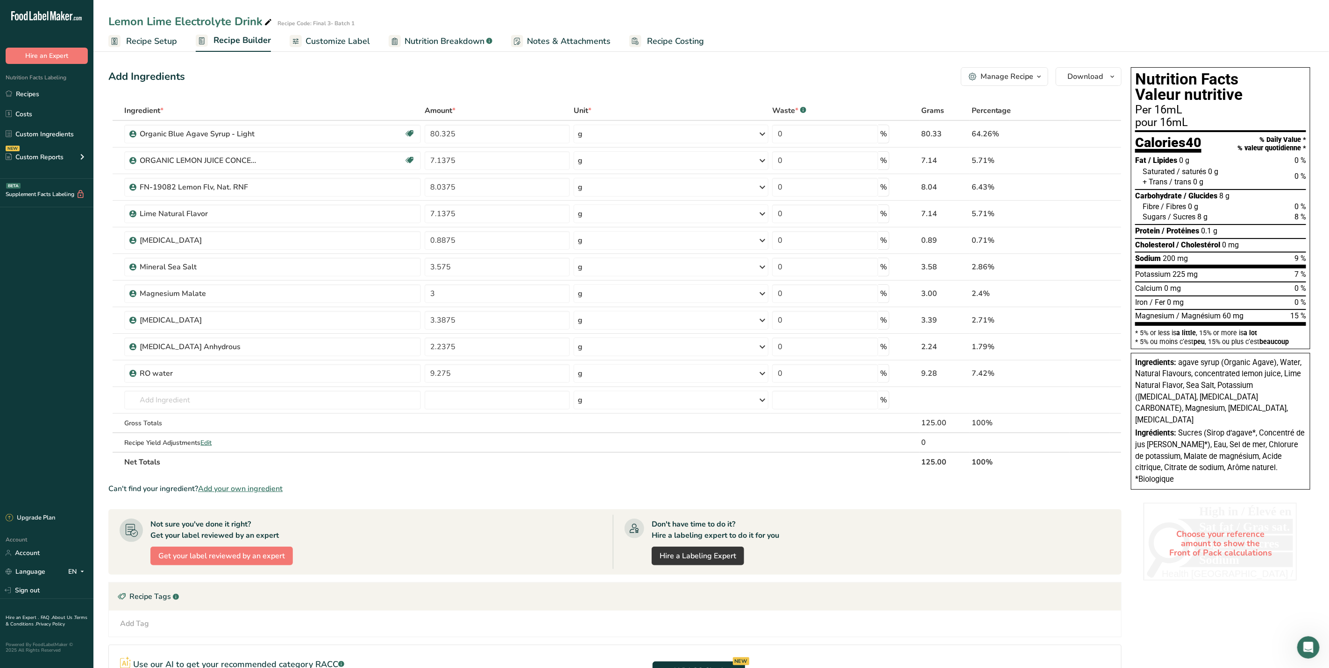
click at [127, 38] on span "Recipe Setup" at bounding box center [151, 41] width 51 height 13
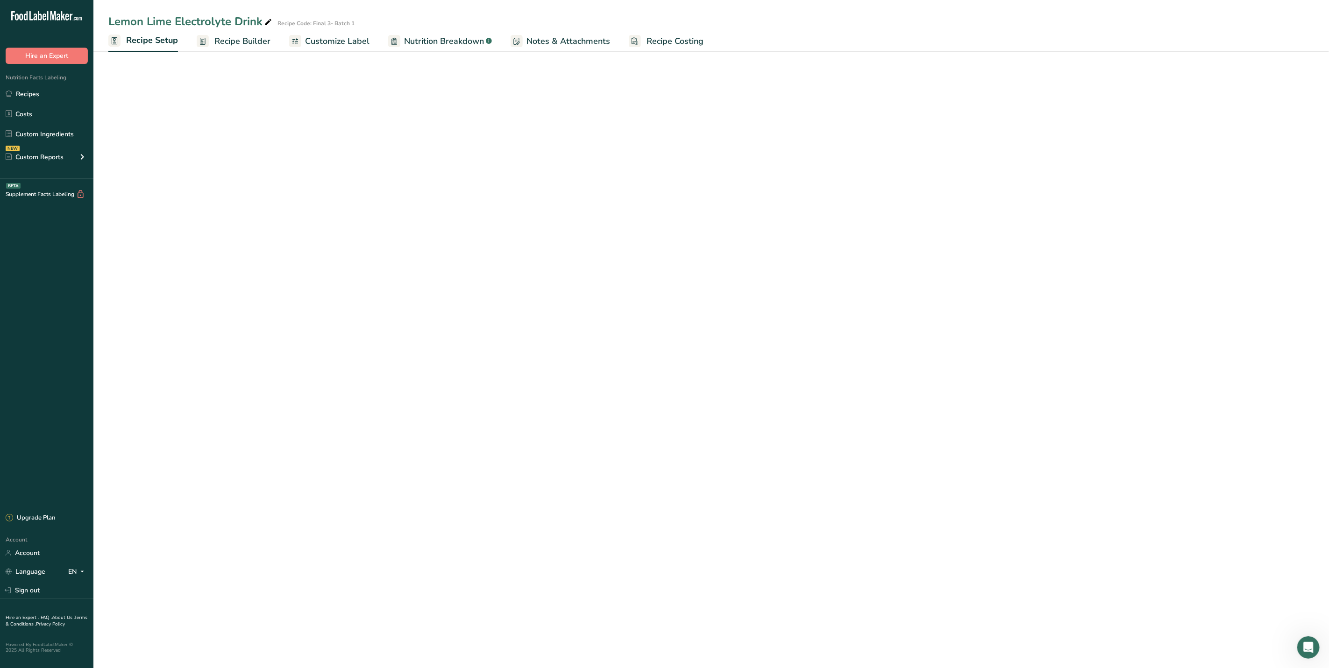
select select "22"
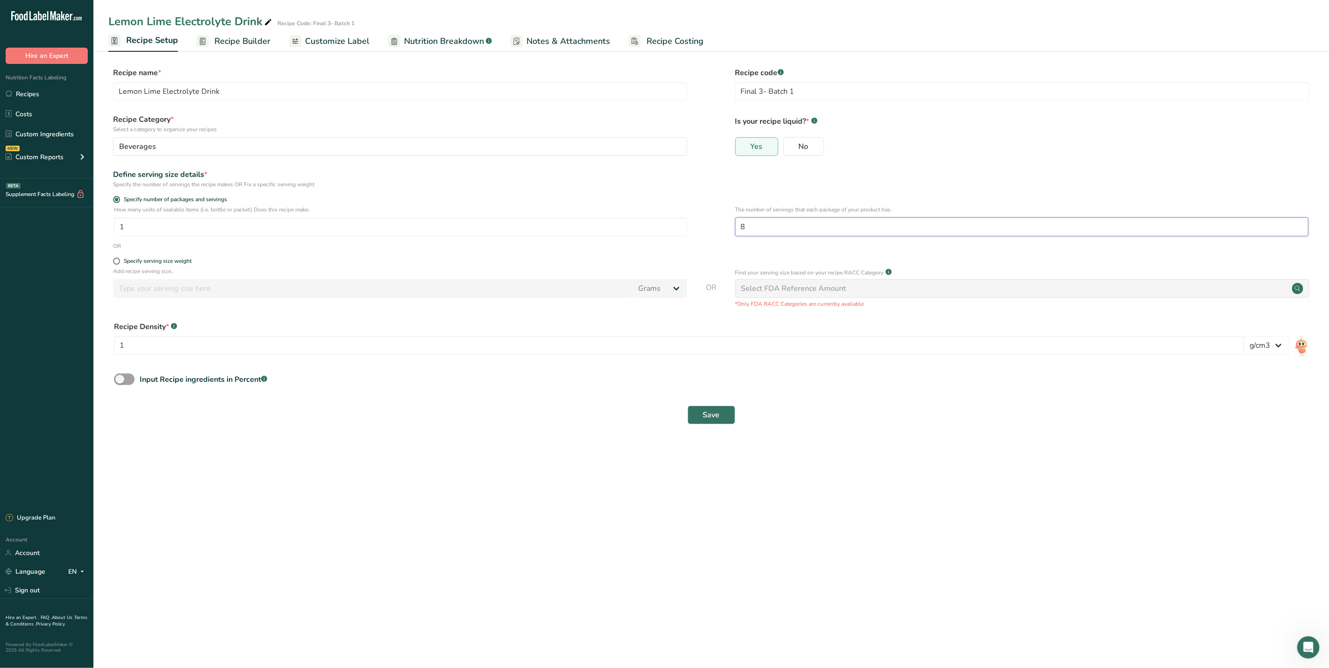
drag, startPoint x: 764, startPoint y: 227, endPoint x: 739, endPoint y: 225, distance: 24.9
click at [739, 225] on input "8" at bounding box center [1021, 227] width 573 height 19
type input "12"
click at [723, 415] on button "Save" at bounding box center [711, 415] width 48 height 19
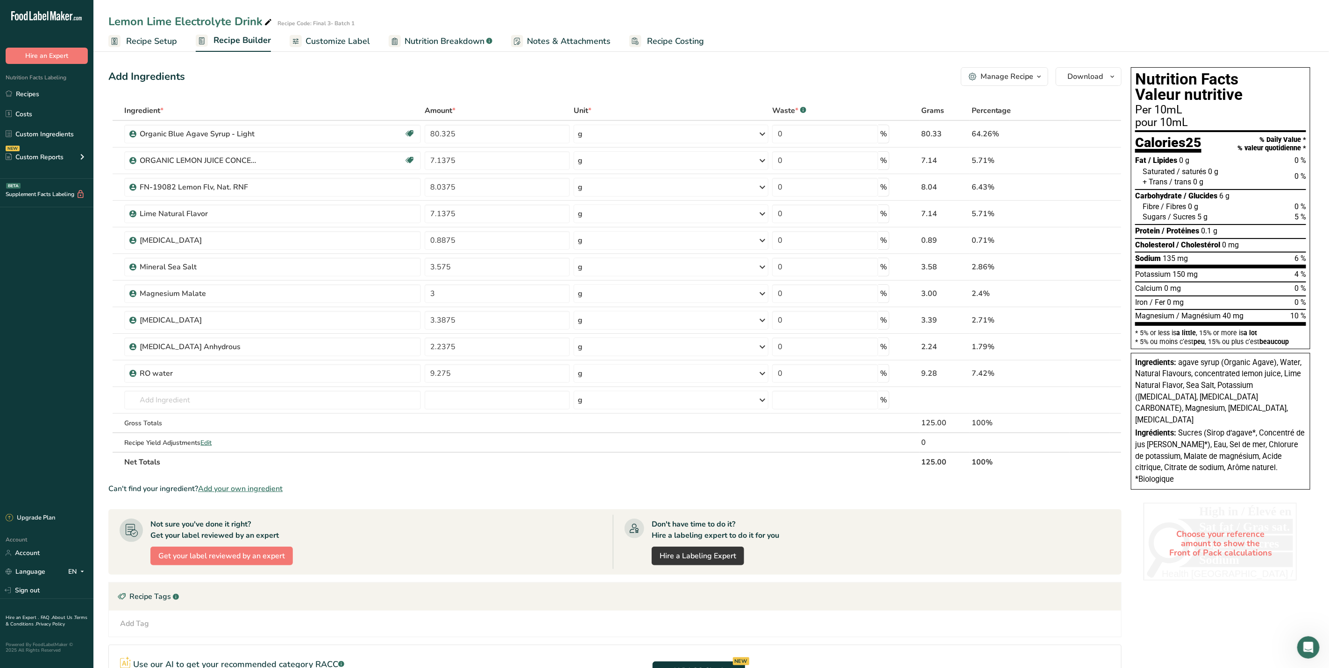
click at [131, 41] on span "Recipe Setup" at bounding box center [151, 41] width 51 height 13
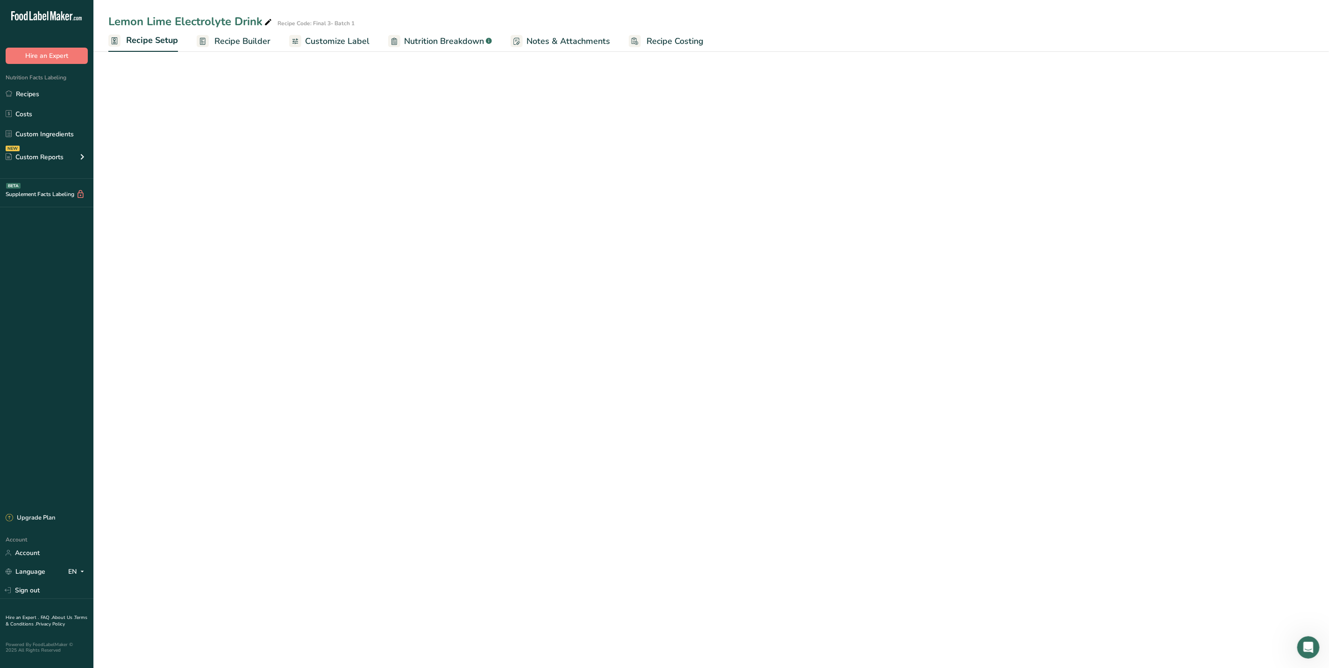
select select "22"
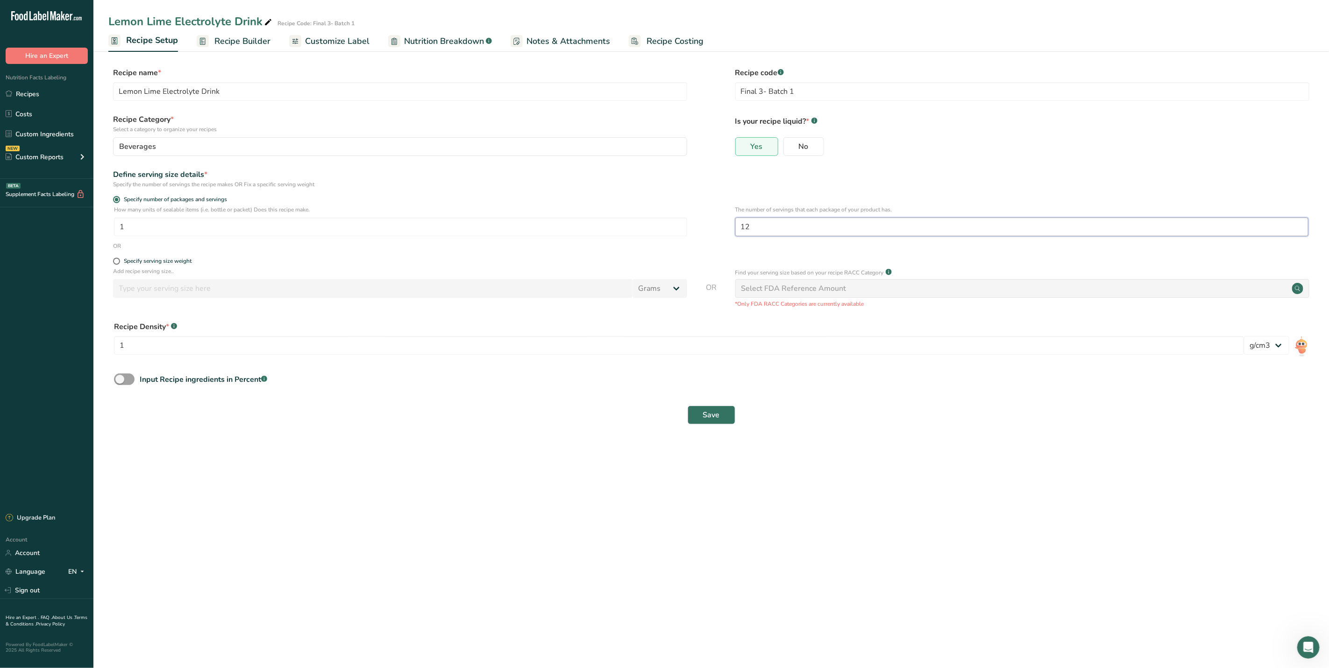
click at [756, 228] on input "12" at bounding box center [1021, 227] width 573 height 19
type input "10"
click at [703, 418] on span "Save" at bounding box center [711, 415] width 17 height 11
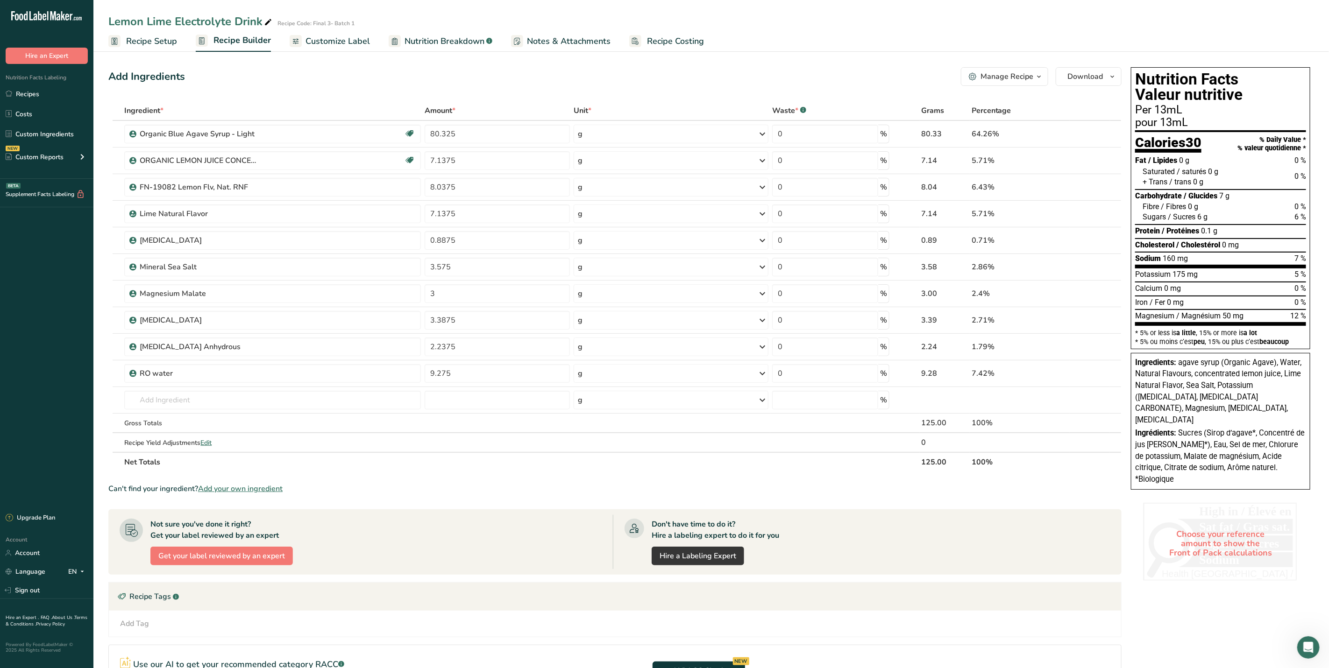
click at [129, 41] on span "Recipe Setup" at bounding box center [151, 41] width 51 height 13
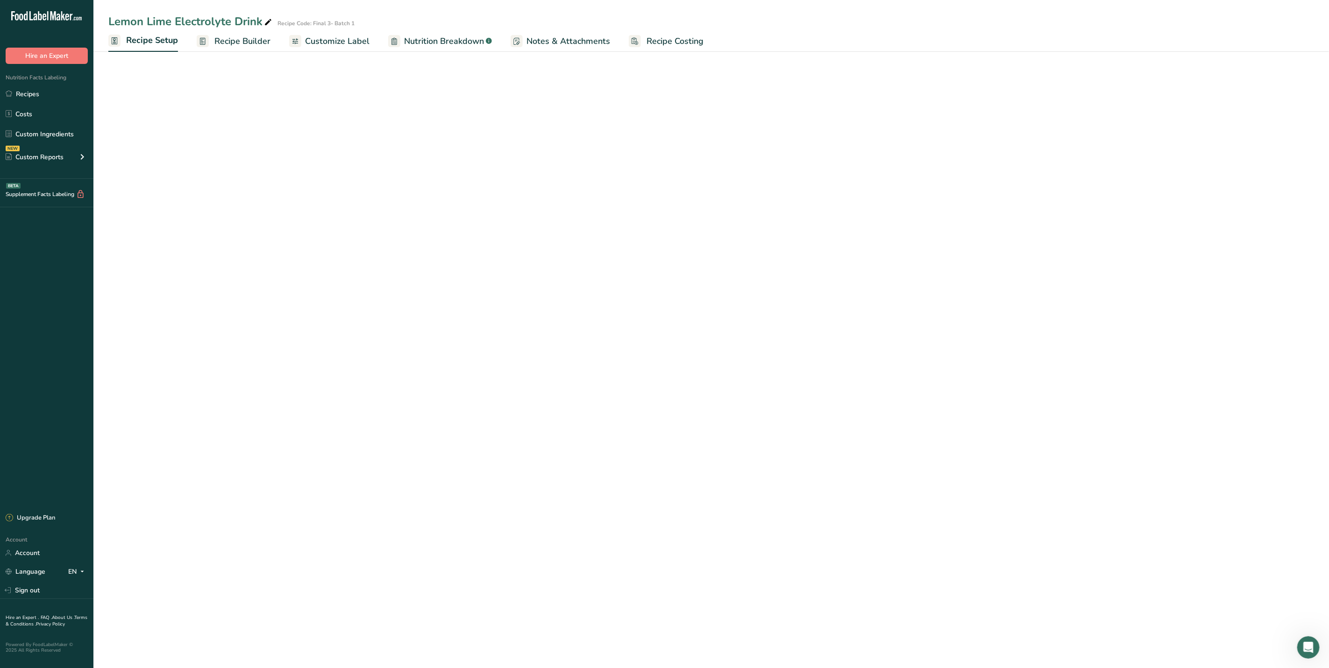
select select "22"
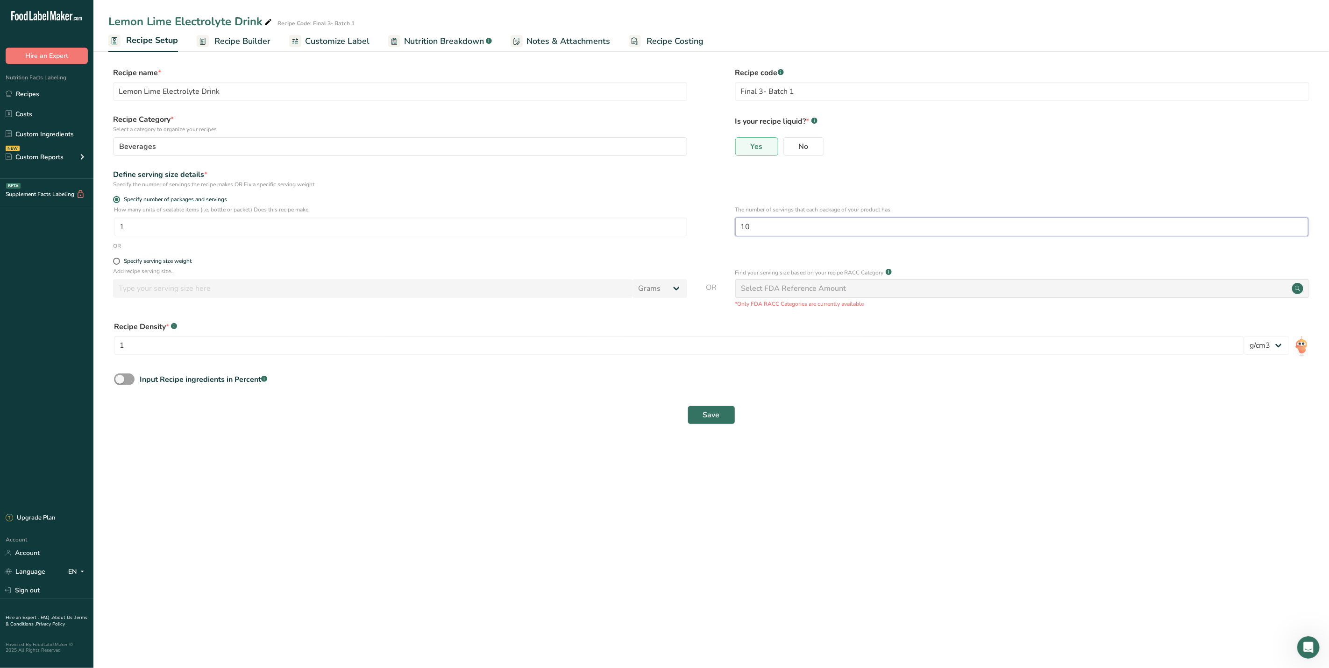
click at [758, 226] on input "10" at bounding box center [1021, 227] width 573 height 19
type input "10.2"
click at [723, 413] on button "Save" at bounding box center [711, 415] width 48 height 19
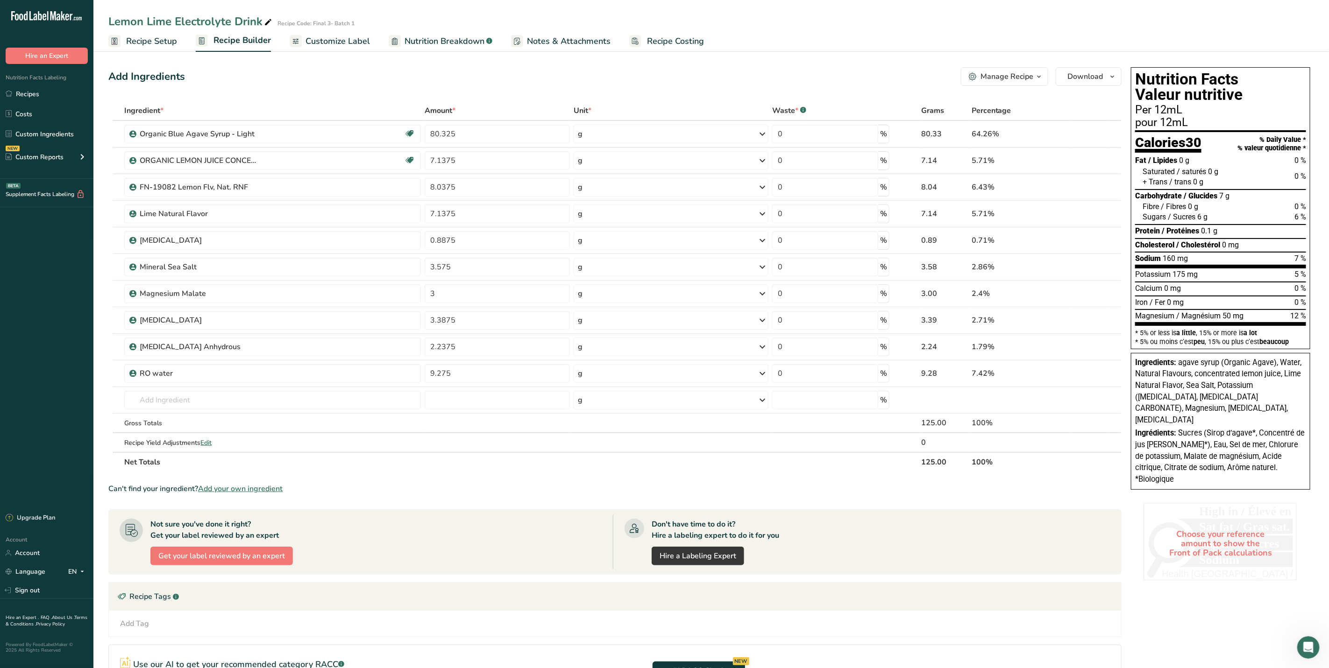
click at [135, 38] on span "Recipe Setup" at bounding box center [151, 41] width 51 height 13
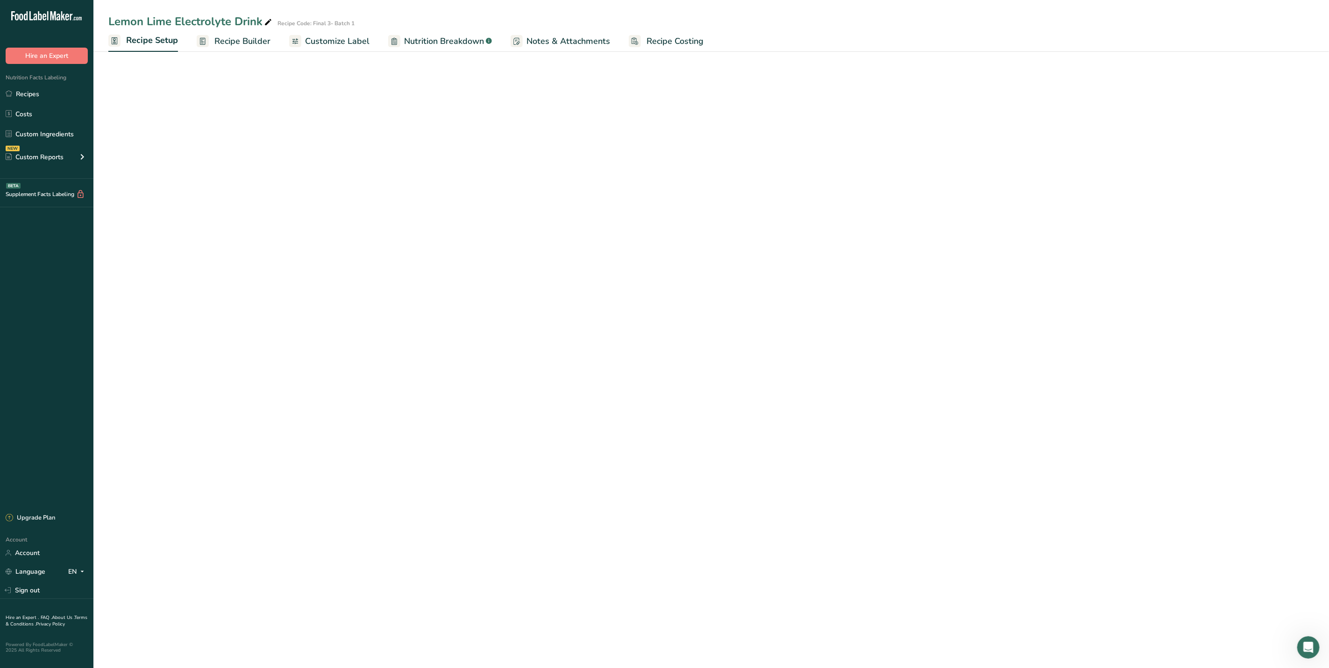
select select "22"
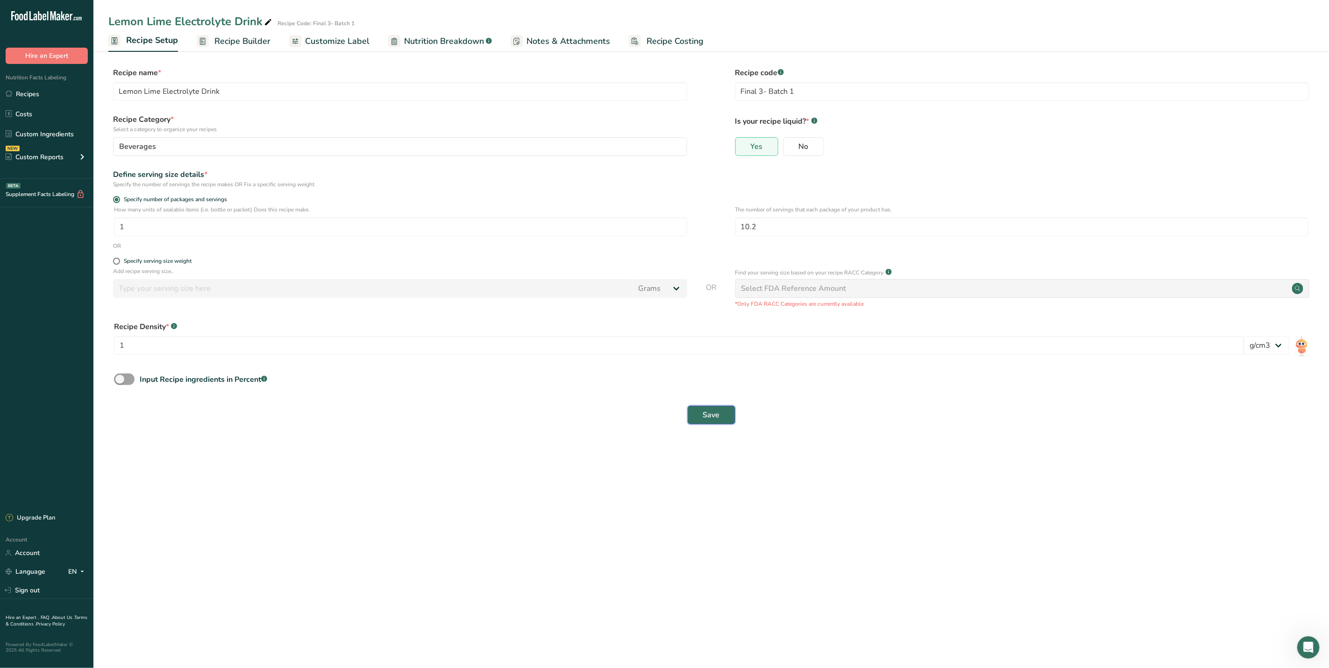
click at [715, 417] on span "Save" at bounding box center [711, 415] width 17 height 11
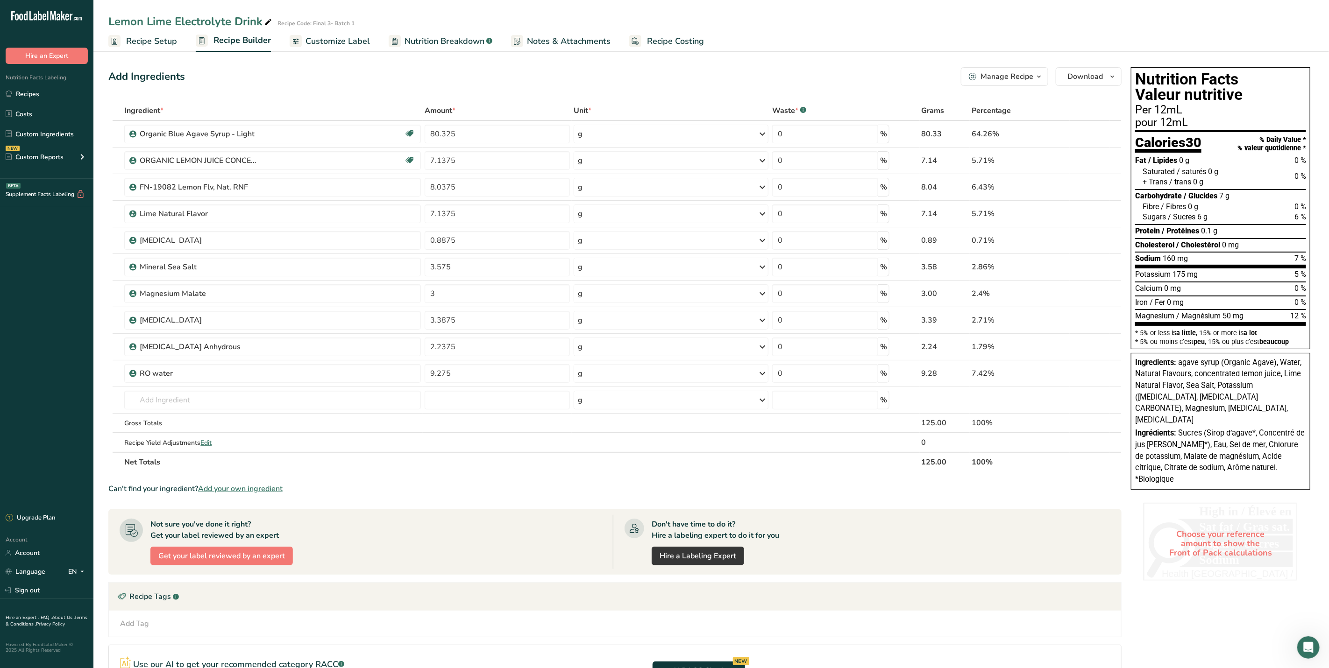
click at [131, 41] on span "Recipe Setup" at bounding box center [151, 41] width 51 height 13
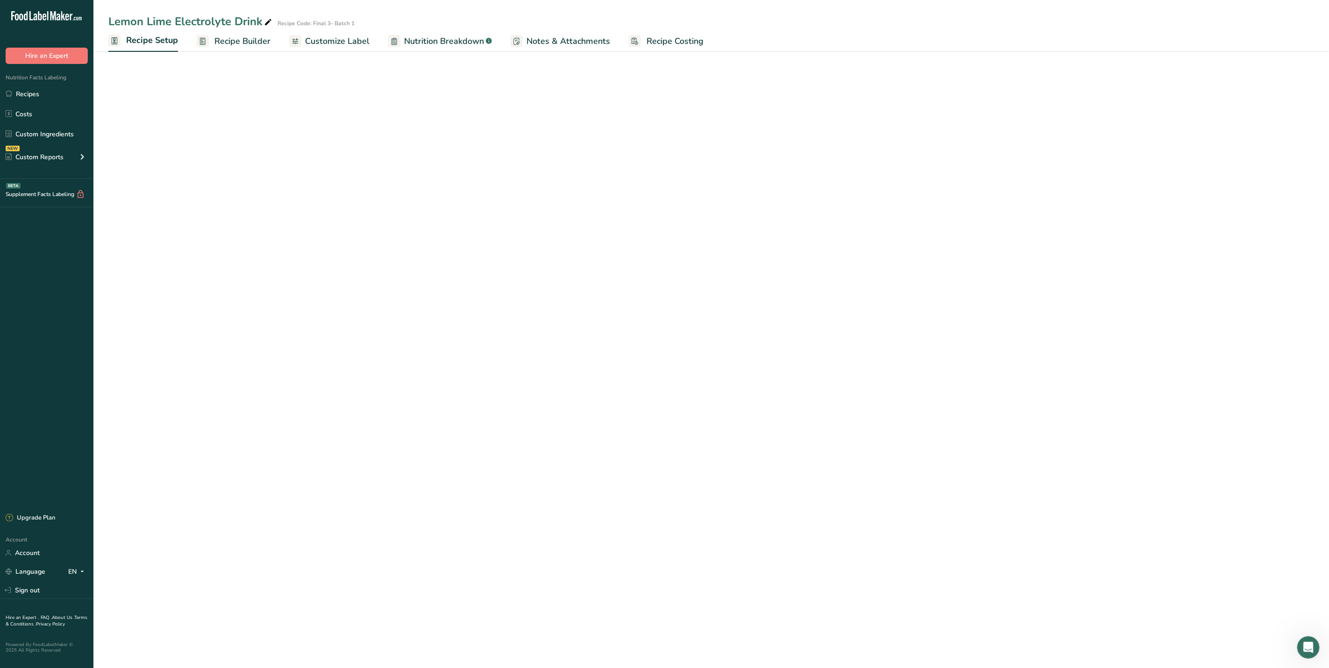
select select "22"
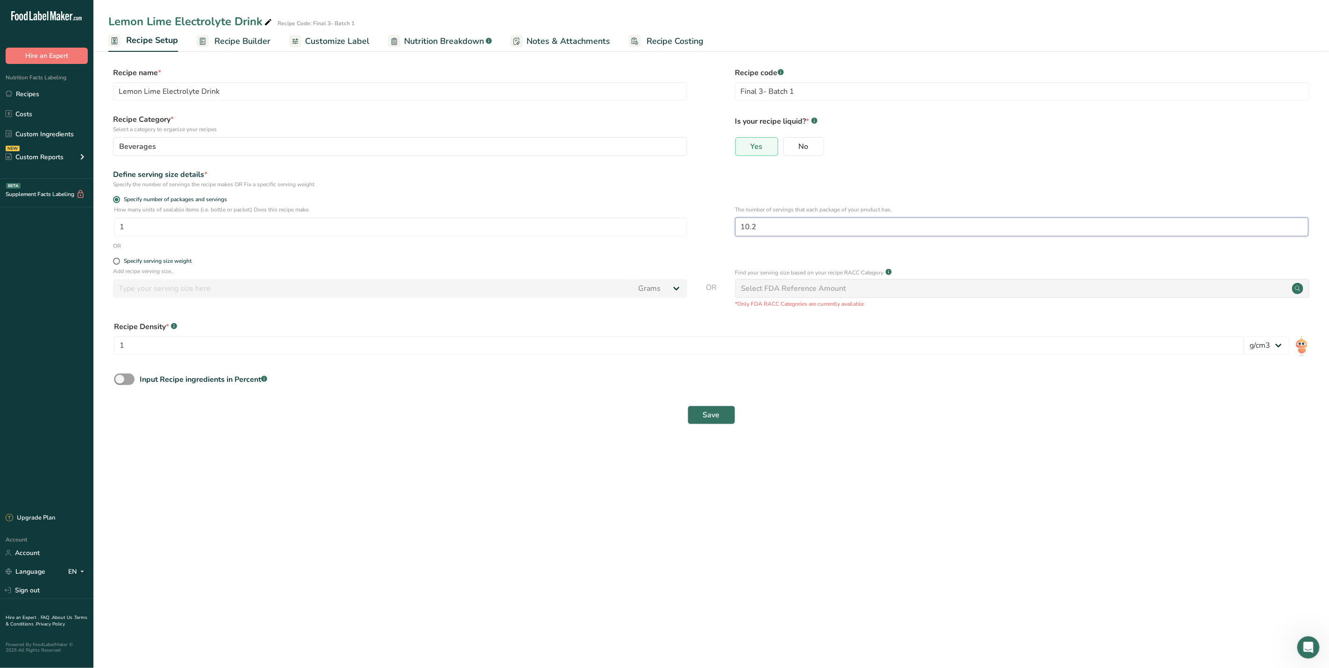
drag, startPoint x: 763, startPoint y: 230, endPoint x: 743, endPoint y: 228, distance: 19.7
click at [743, 228] on input "10.2" at bounding box center [1021, 227] width 573 height 19
type input "12"
click at [729, 422] on button "Save" at bounding box center [711, 415] width 48 height 19
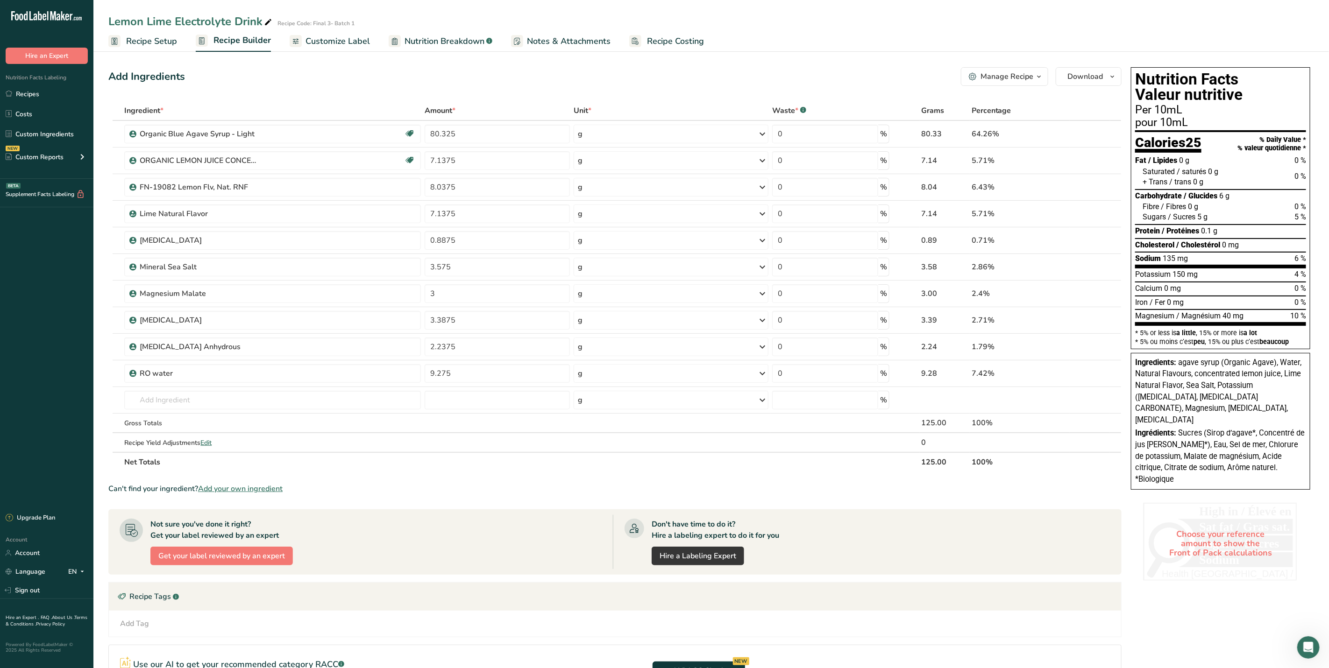
click at [149, 47] on span "Recipe Setup" at bounding box center [151, 41] width 51 height 13
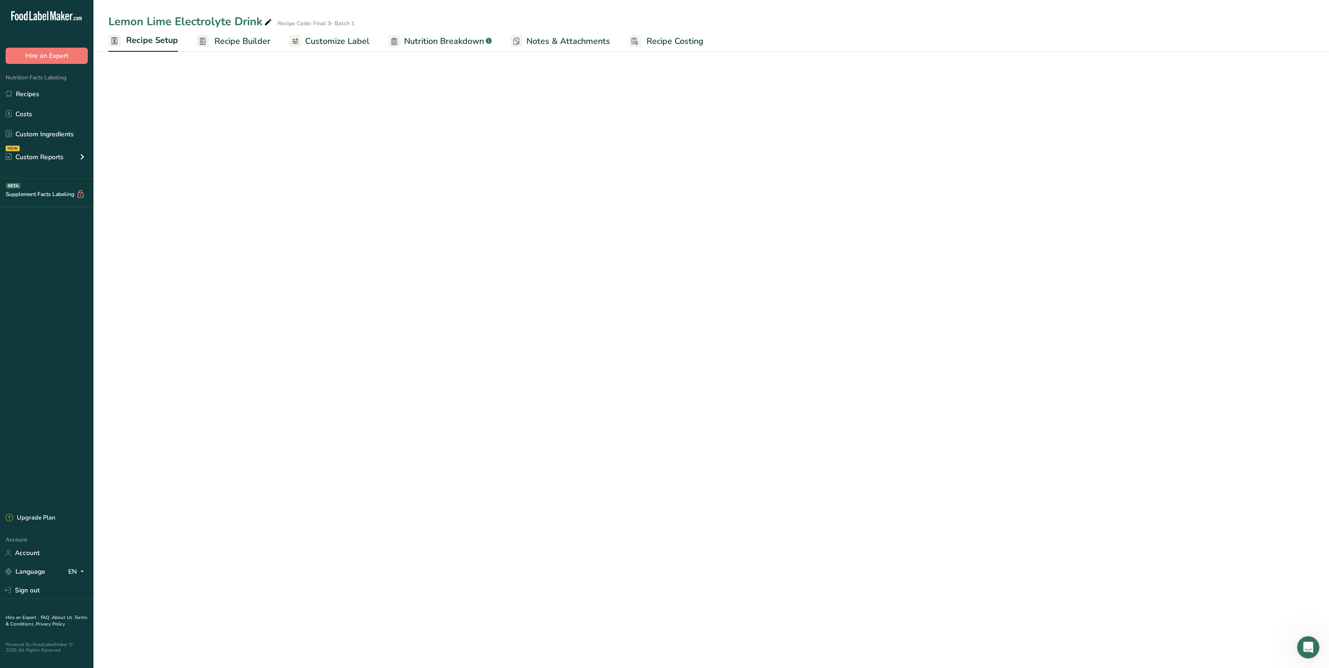
select select "22"
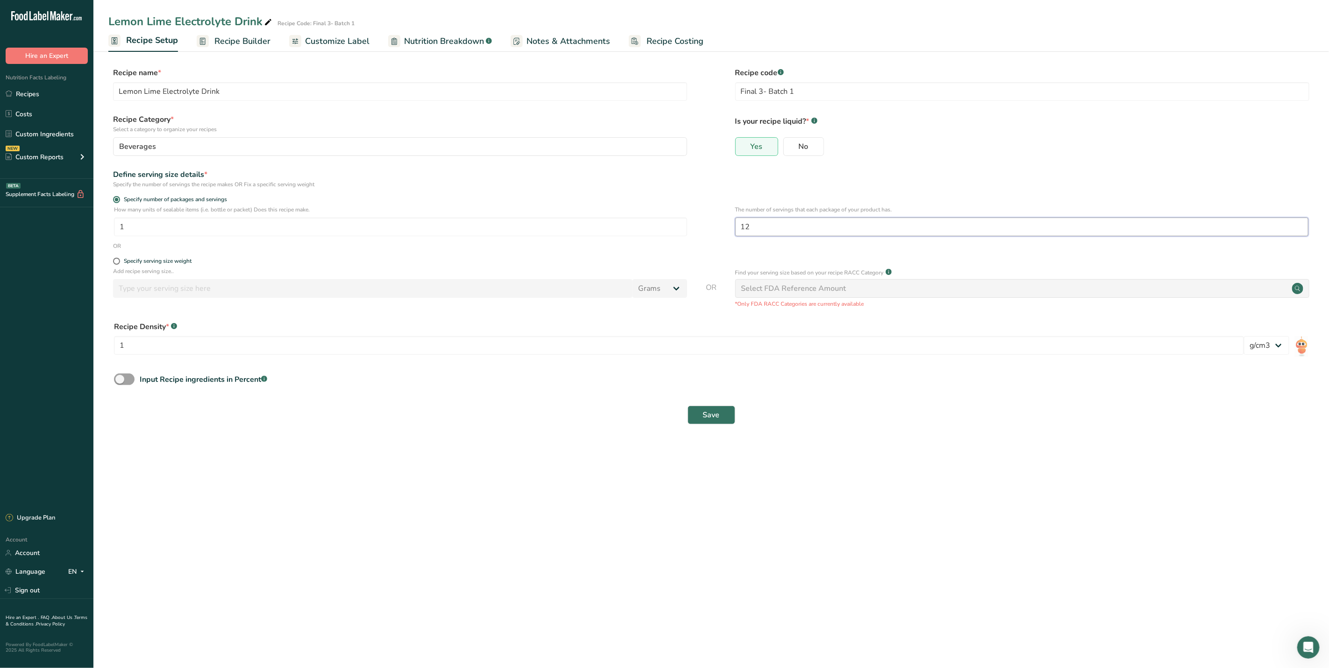
click at [768, 234] on input "12" at bounding box center [1021, 227] width 573 height 19
type input "11.5"
click at [726, 419] on button "Save" at bounding box center [711, 415] width 48 height 19
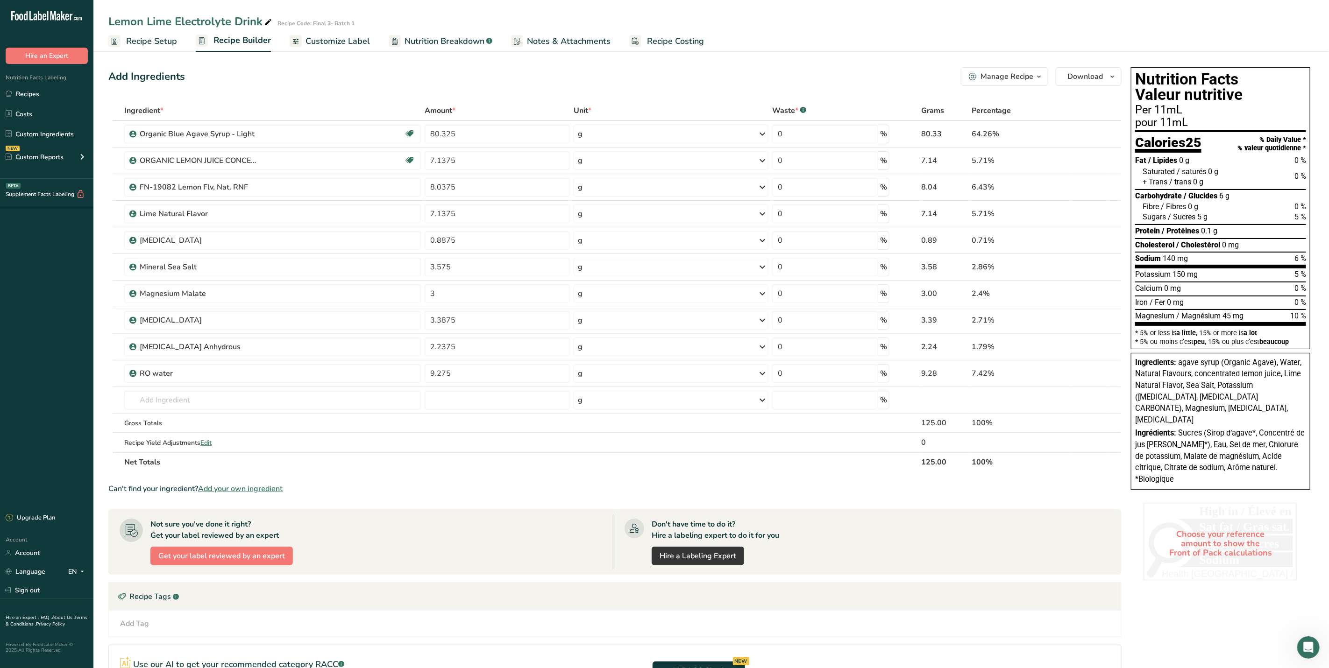
click at [143, 42] on span "Recipe Setup" at bounding box center [151, 41] width 51 height 13
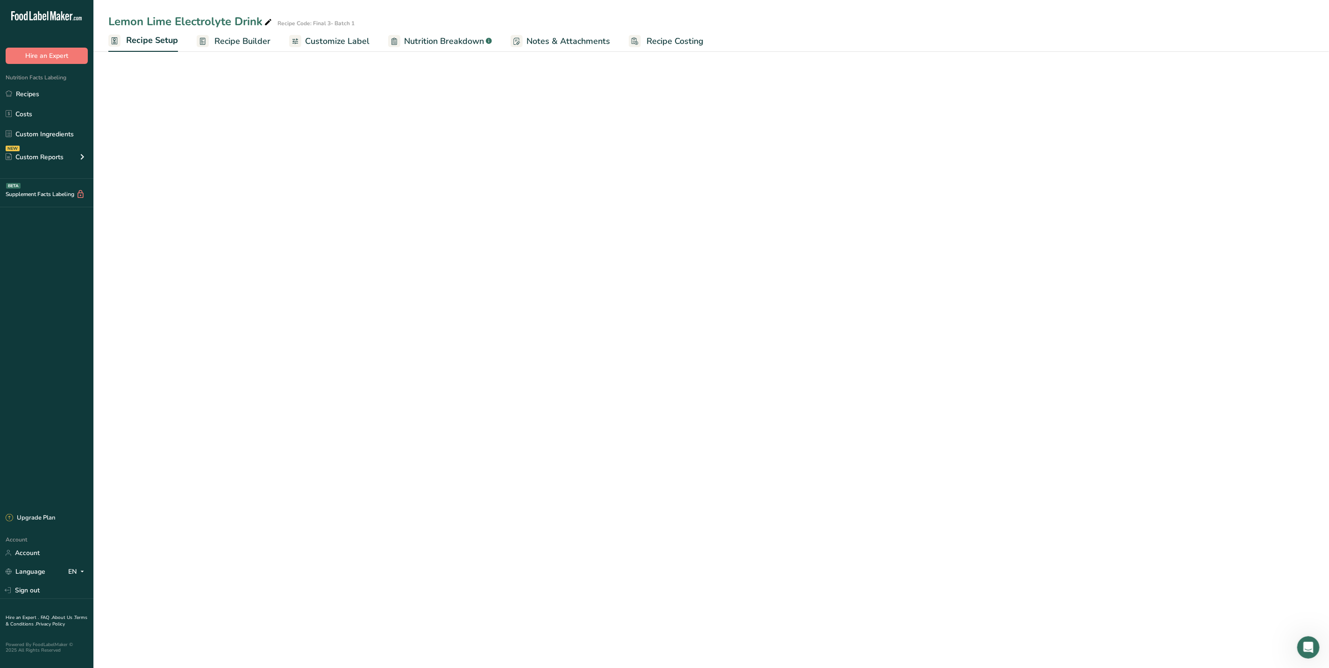
select select "22"
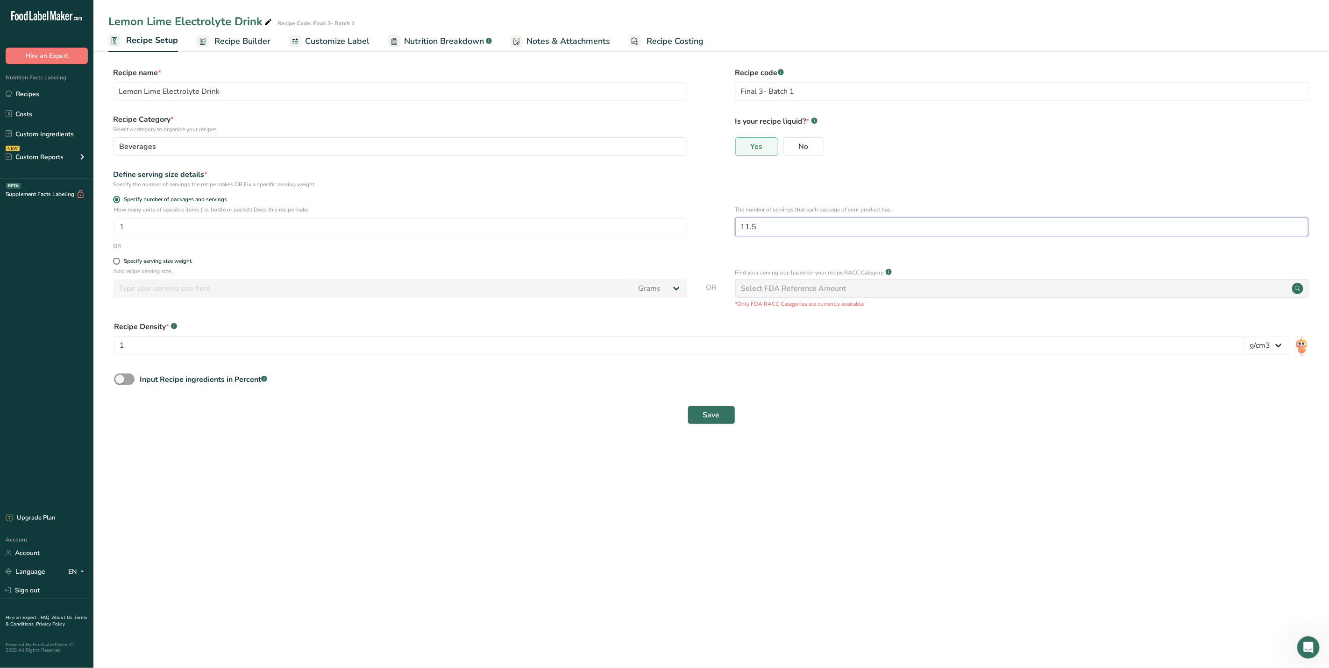
drag, startPoint x: 771, startPoint y: 227, endPoint x: 739, endPoint y: 237, distance: 33.7
click at [739, 237] on div "The number of servings that each package of your product has. 11.5" at bounding box center [1021, 223] width 573 height 36
type input "13"
click at [715, 424] on button "Save" at bounding box center [711, 415] width 48 height 19
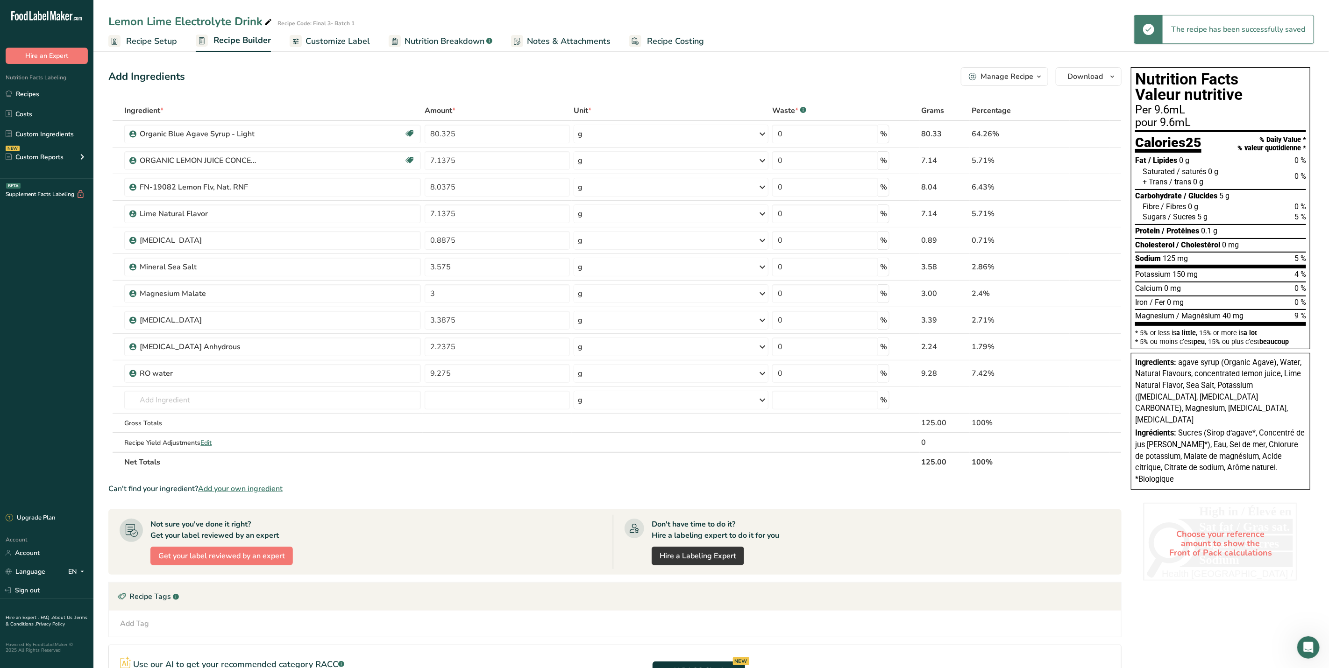
click at [170, 44] on span "Recipe Setup" at bounding box center [151, 41] width 51 height 13
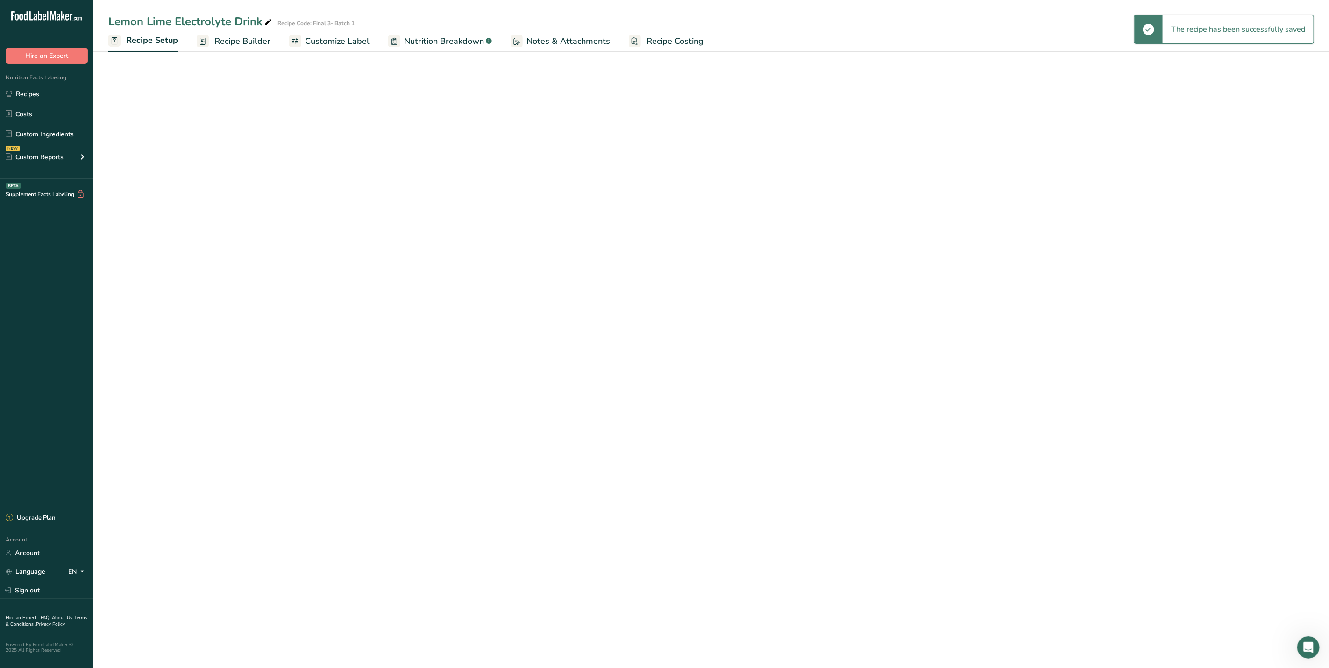
select select "22"
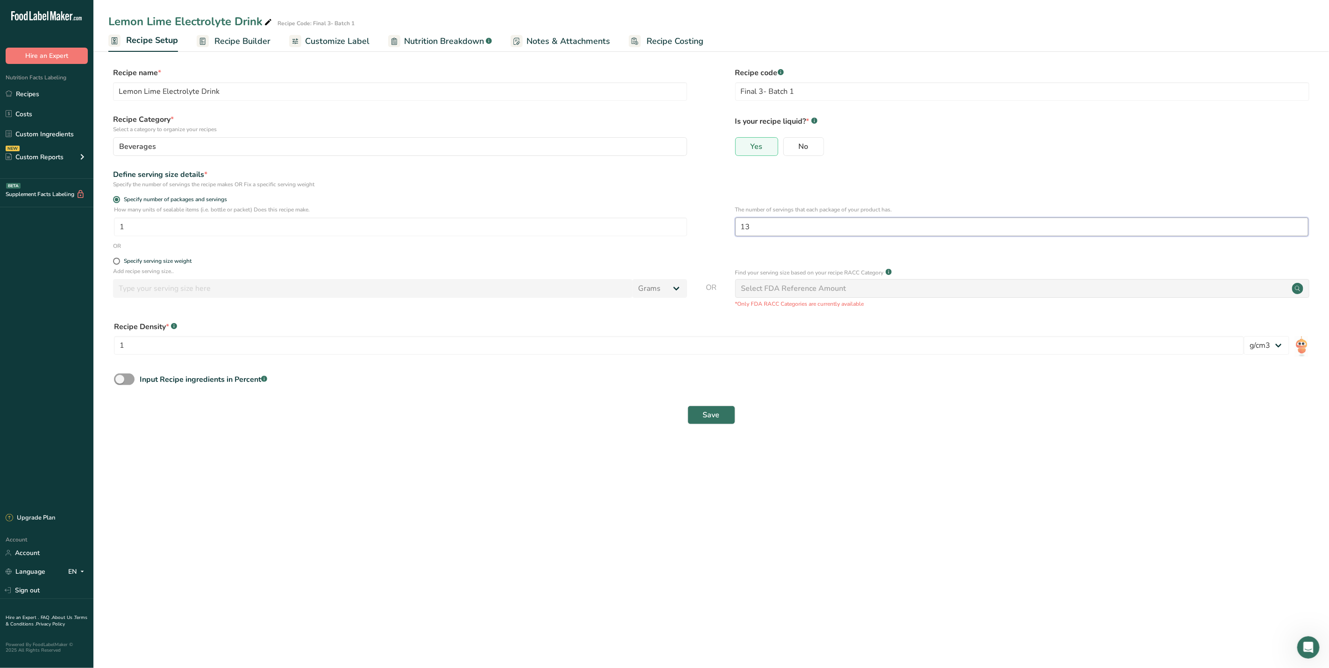
drag, startPoint x: 769, startPoint y: 224, endPoint x: 741, endPoint y: 226, distance: 28.1
click at [741, 226] on input "13" at bounding box center [1021, 227] width 573 height 19
type input "16"
click at [708, 412] on span "Save" at bounding box center [711, 415] width 17 height 11
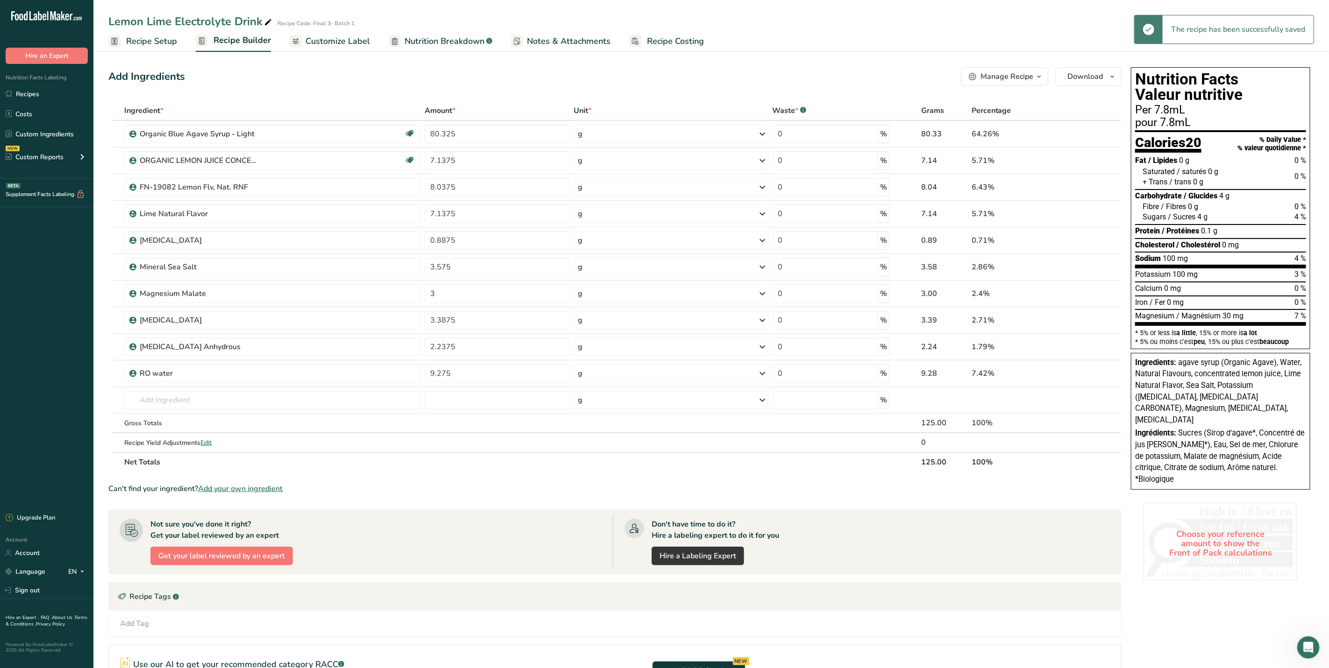
click at [139, 42] on span "Recipe Setup" at bounding box center [151, 41] width 51 height 13
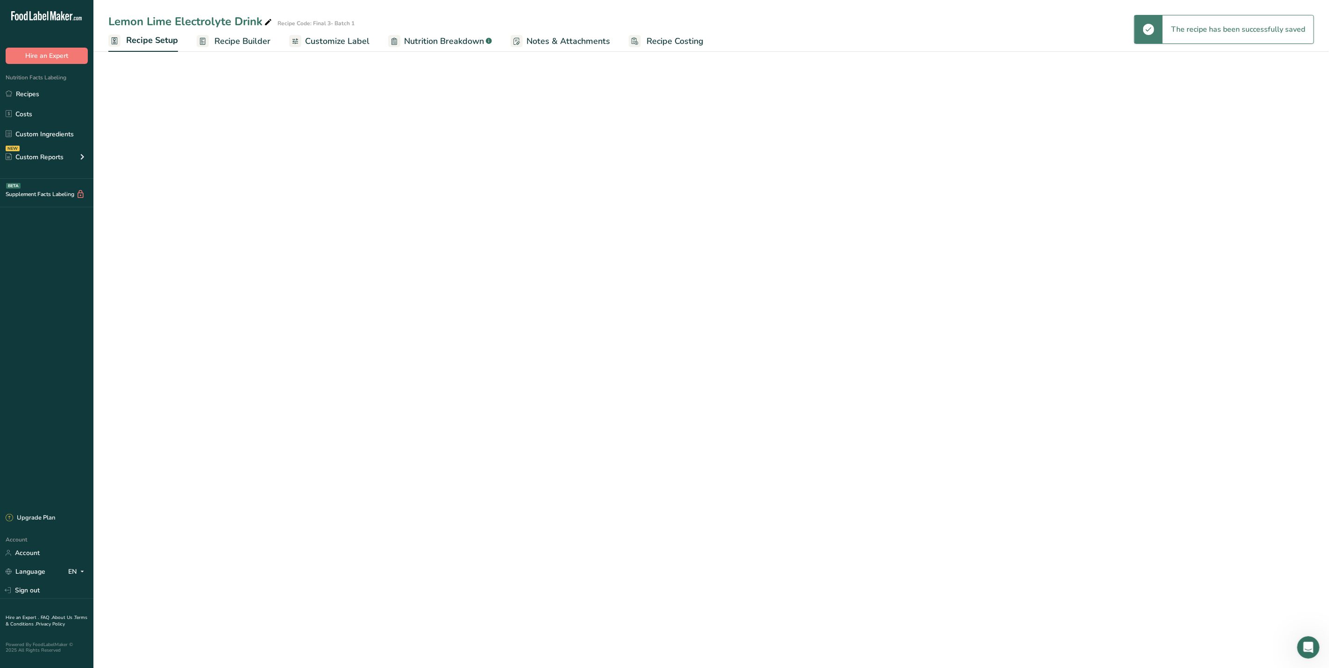
select select "22"
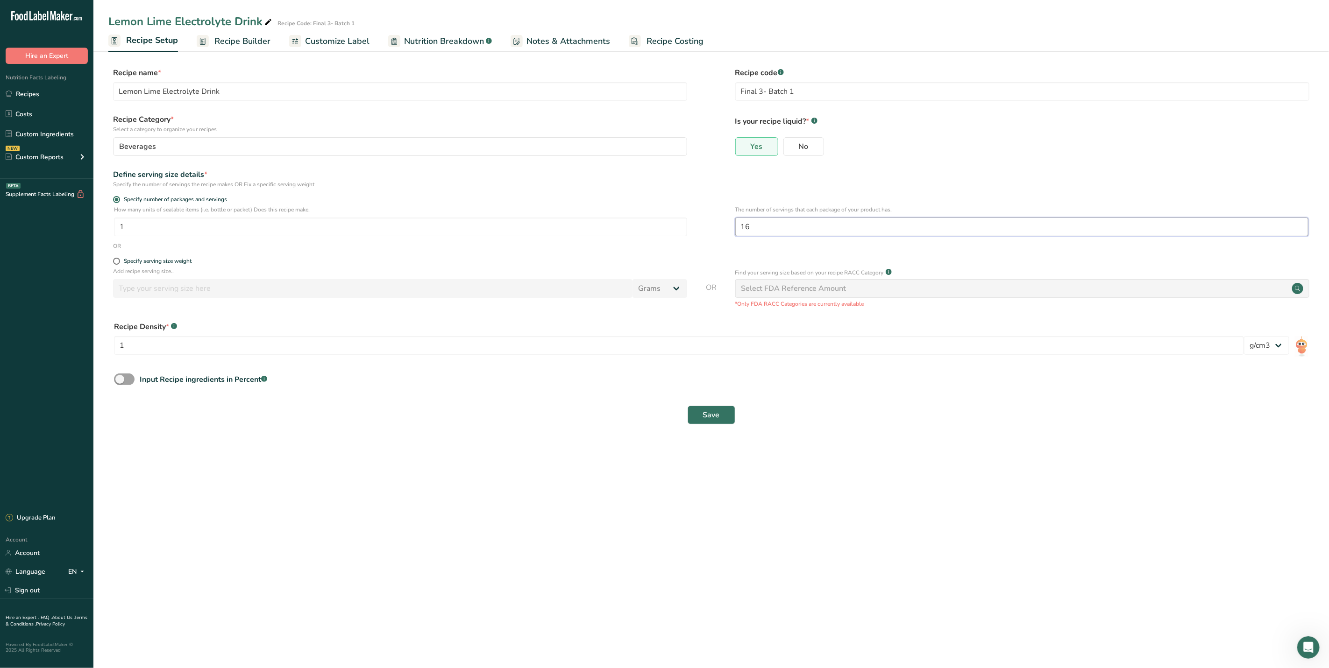
click at [757, 233] on input "16" at bounding box center [1021, 227] width 573 height 19
type input "18"
click at [709, 410] on button "Save" at bounding box center [711, 415] width 48 height 19
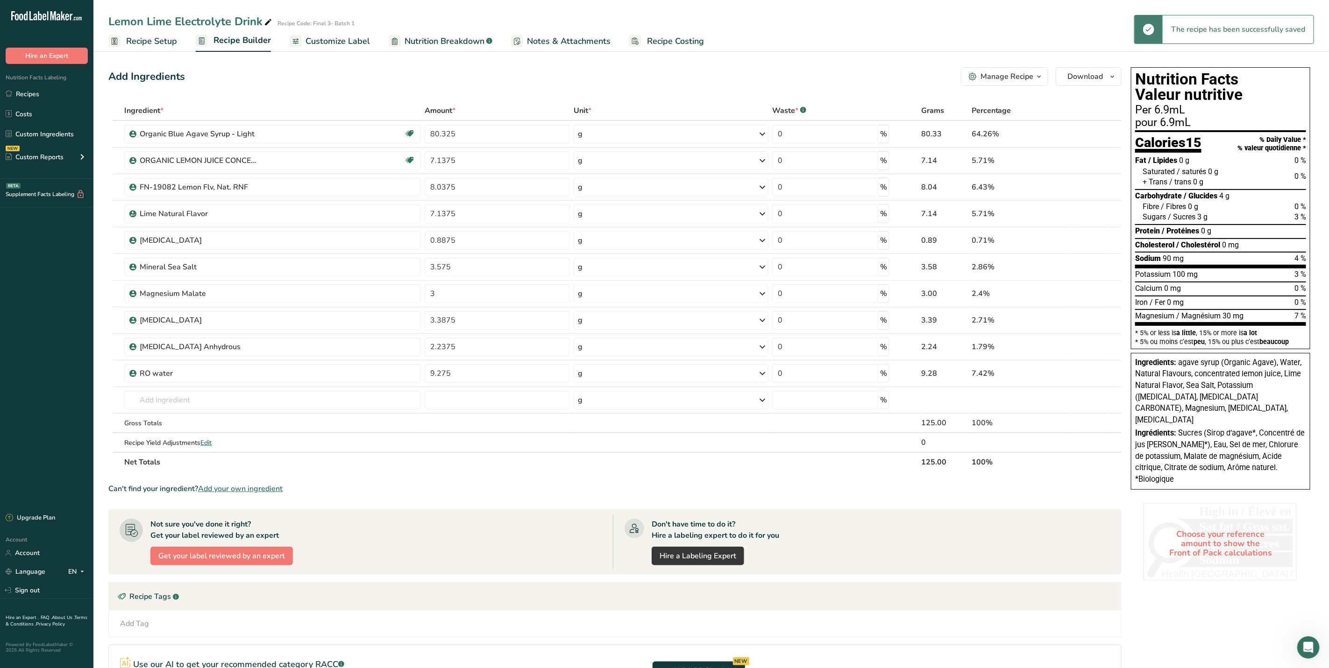
click at [144, 39] on span "Recipe Setup" at bounding box center [151, 41] width 51 height 13
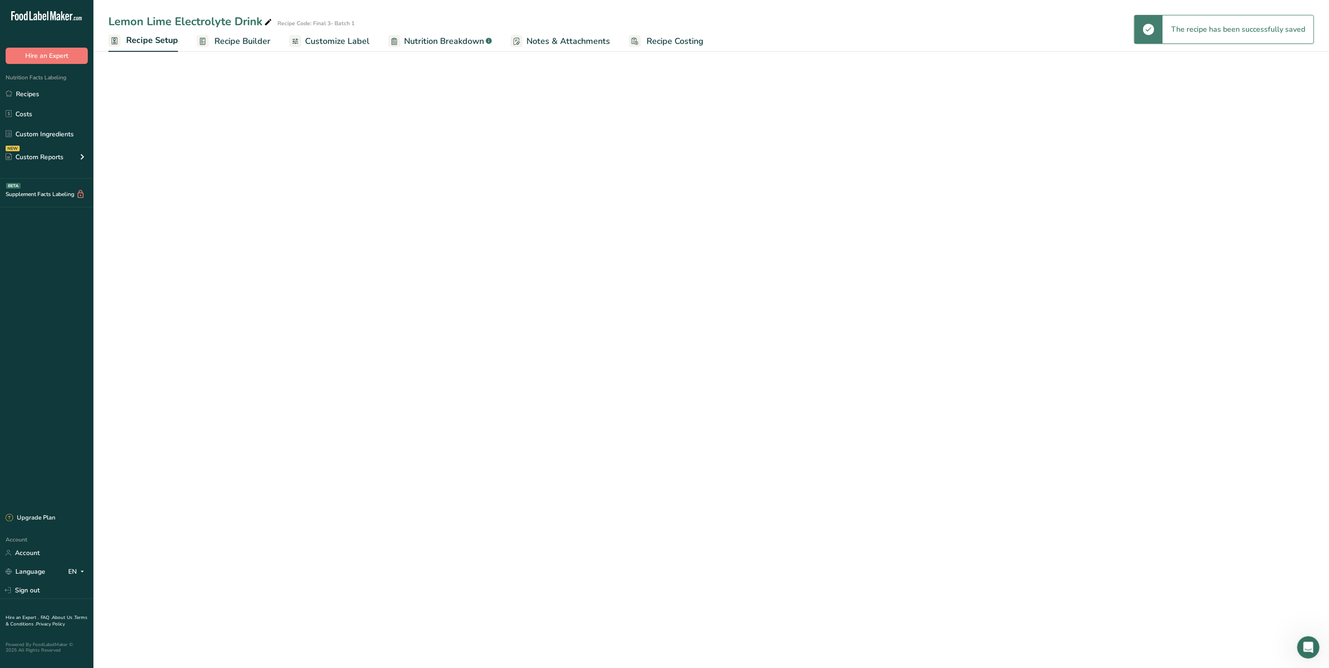
select select "22"
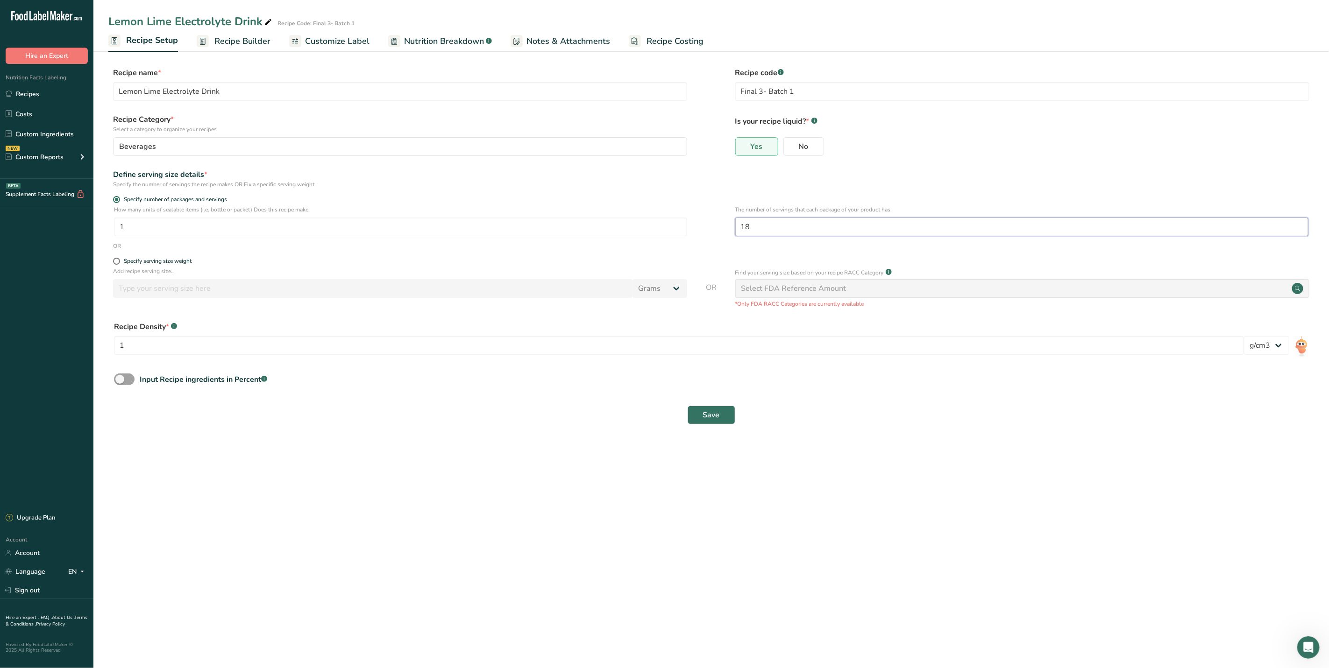
click at [760, 228] on input "18" at bounding box center [1021, 227] width 573 height 19
type input "17.5"
click at [706, 419] on span "Save" at bounding box center [711, 415] width 17 height 11
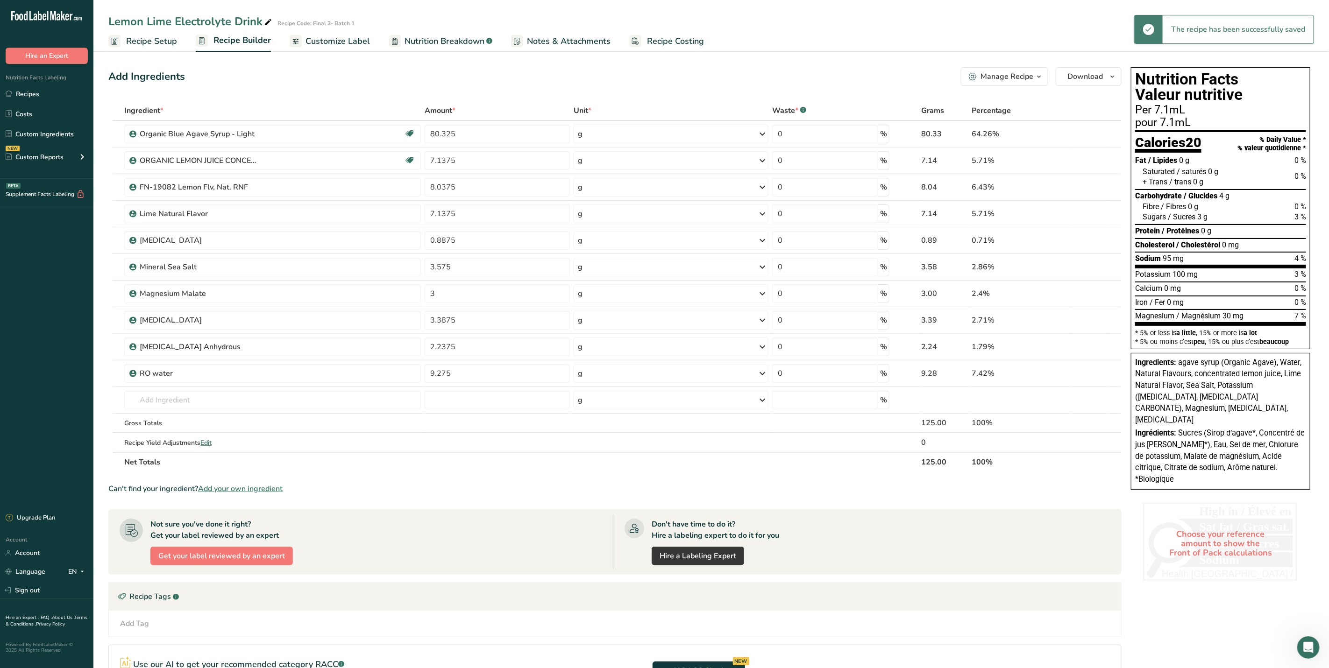
click at [161, 48] on link "Recipe Setup" at bounding box center [142, 41] width 69 height 21
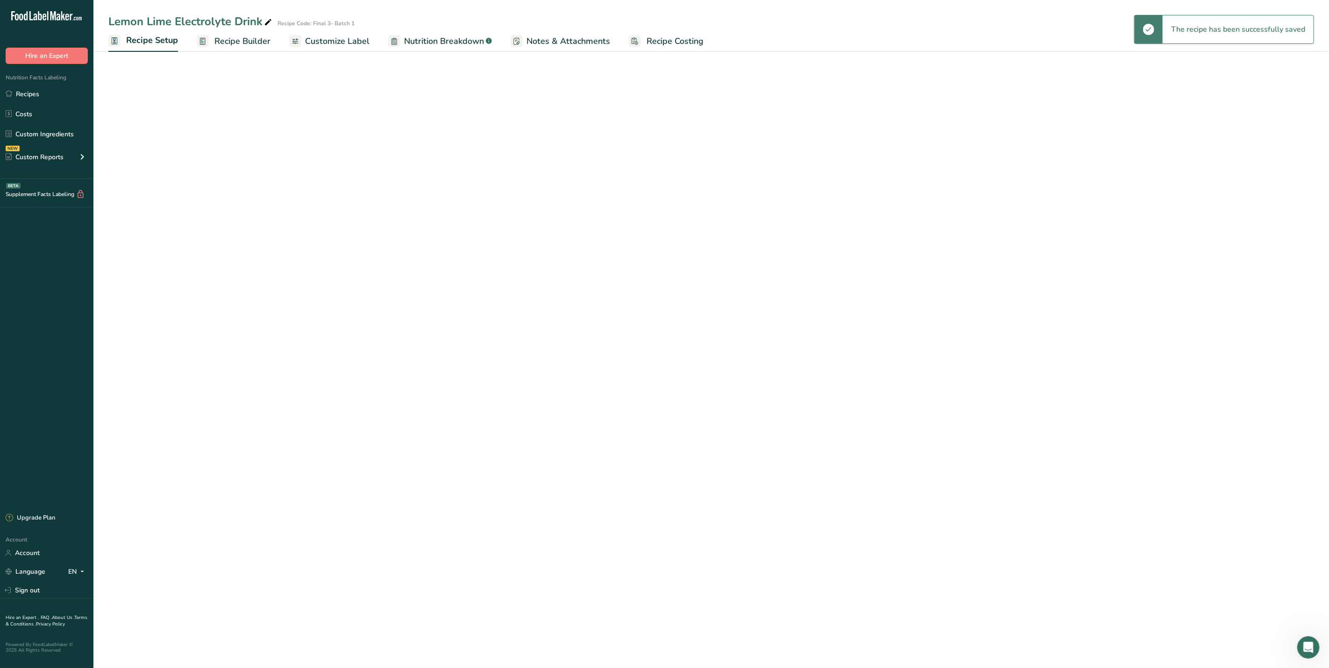
select select "22"
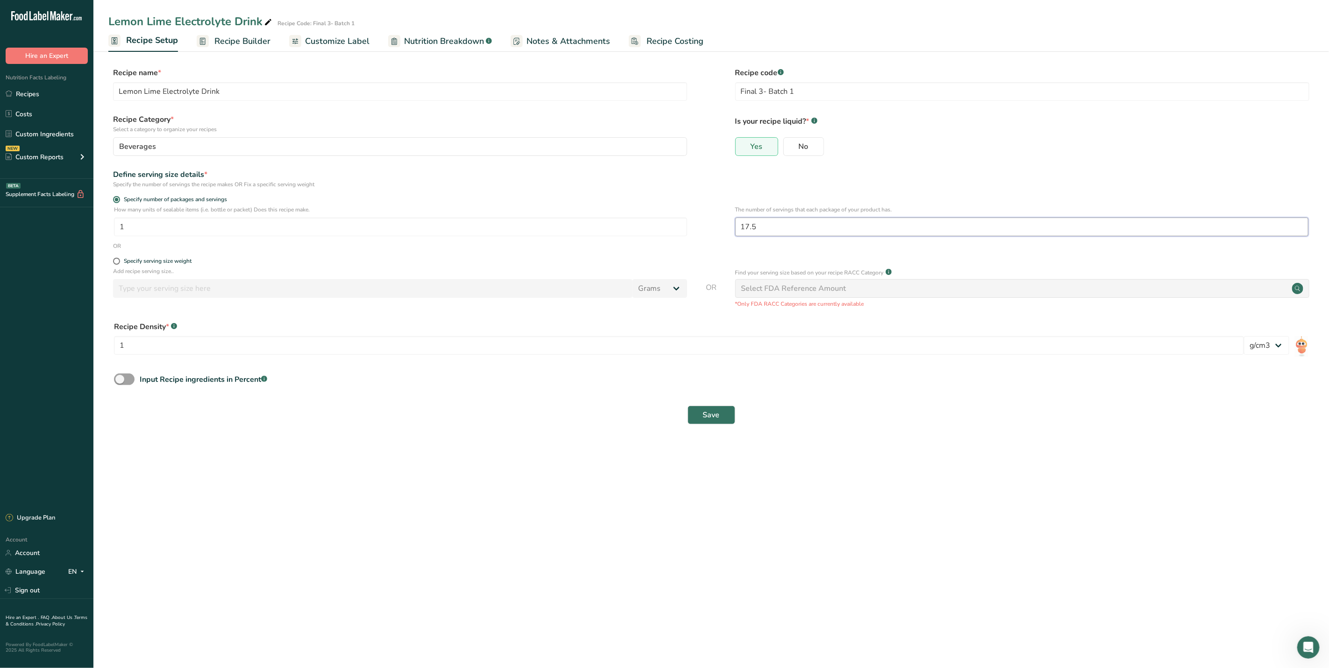
click at [776, 222] on input "17.5" at bounding box center [1021, 227] width 573 height 19
type input "17.6"
click at [723, 412] on button "Save" at bounding box center [711, 415] width 48 height 19
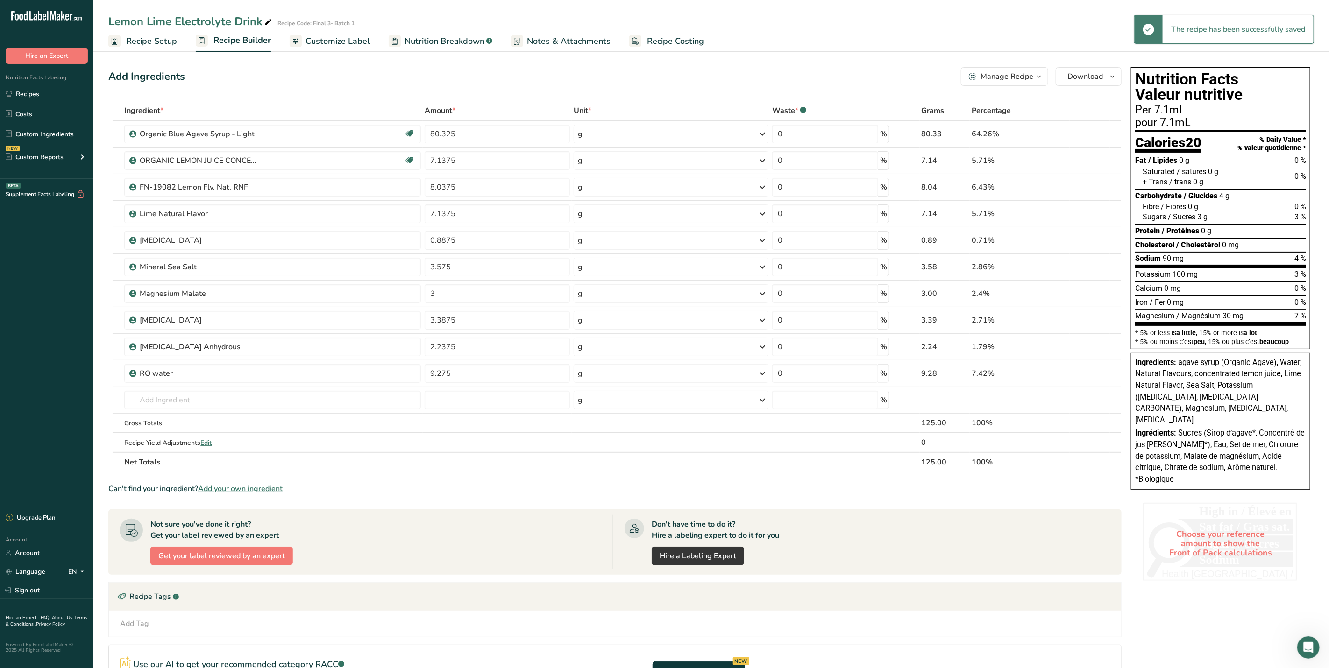
click at [119, 36] on rect at bounding box center [114, 41] width 12 height 12
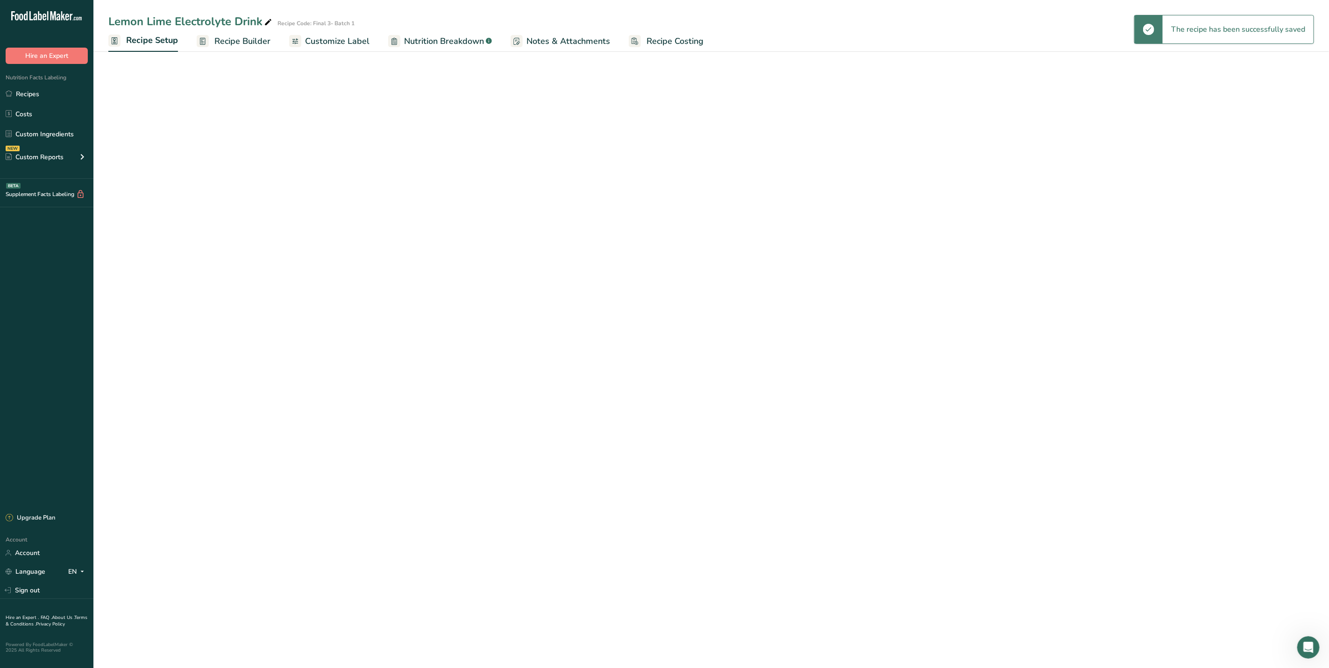
select select "22"
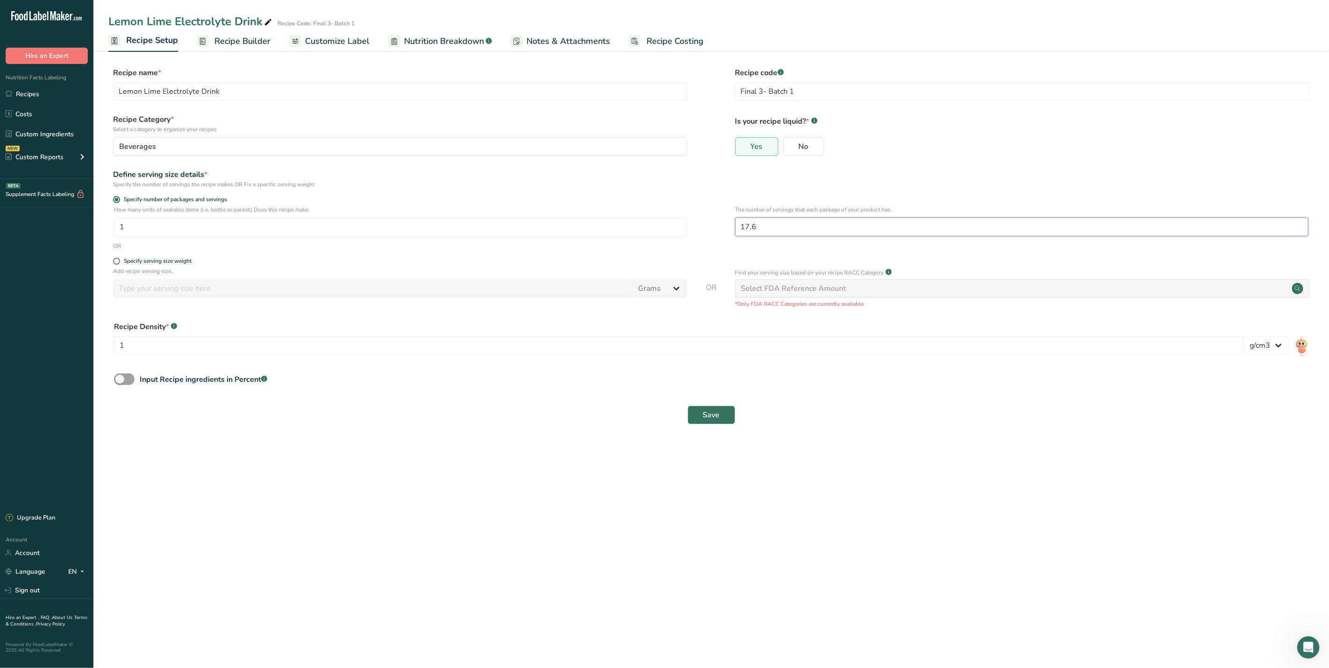
click at [796, 219] on input "17.6" at bounding box center [1021, 227] width 573 height 19
type input "17.8"
click at [719, 420] on span "Save" at bounding box center [711, 415] width 17 height 11
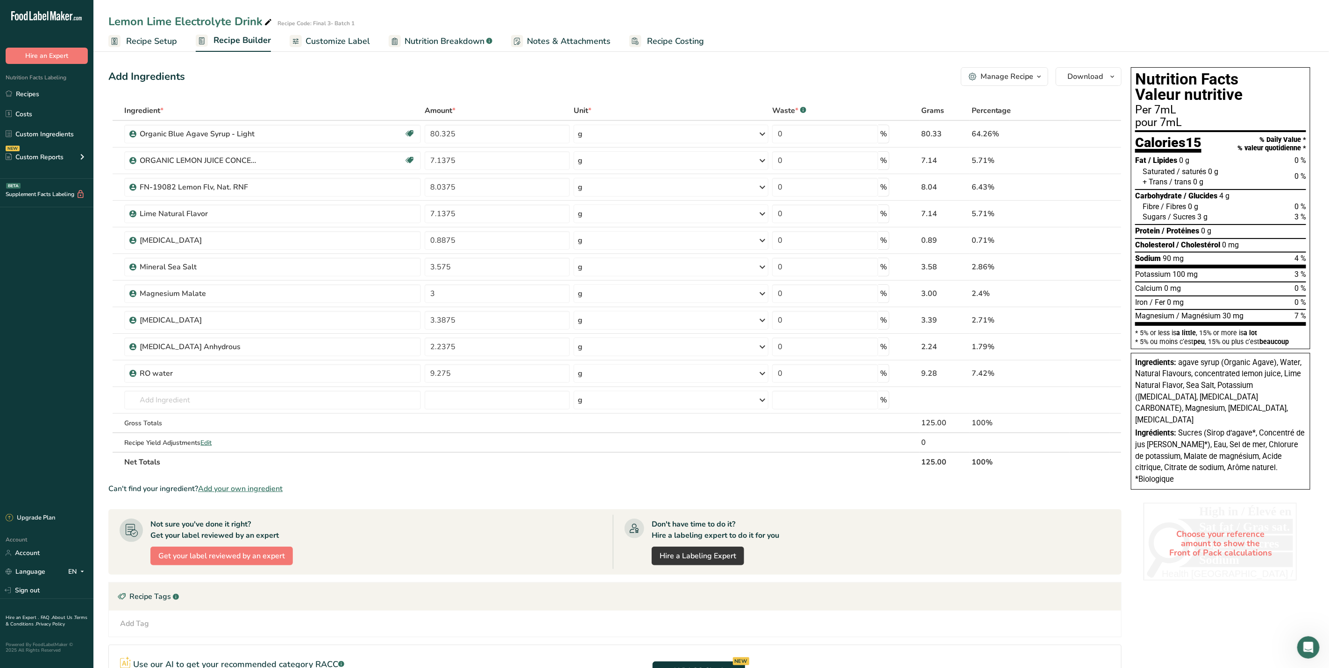
click at [139, 38] on span "Recipe Setup" at bounding box center [151, 41] width 51 height 13
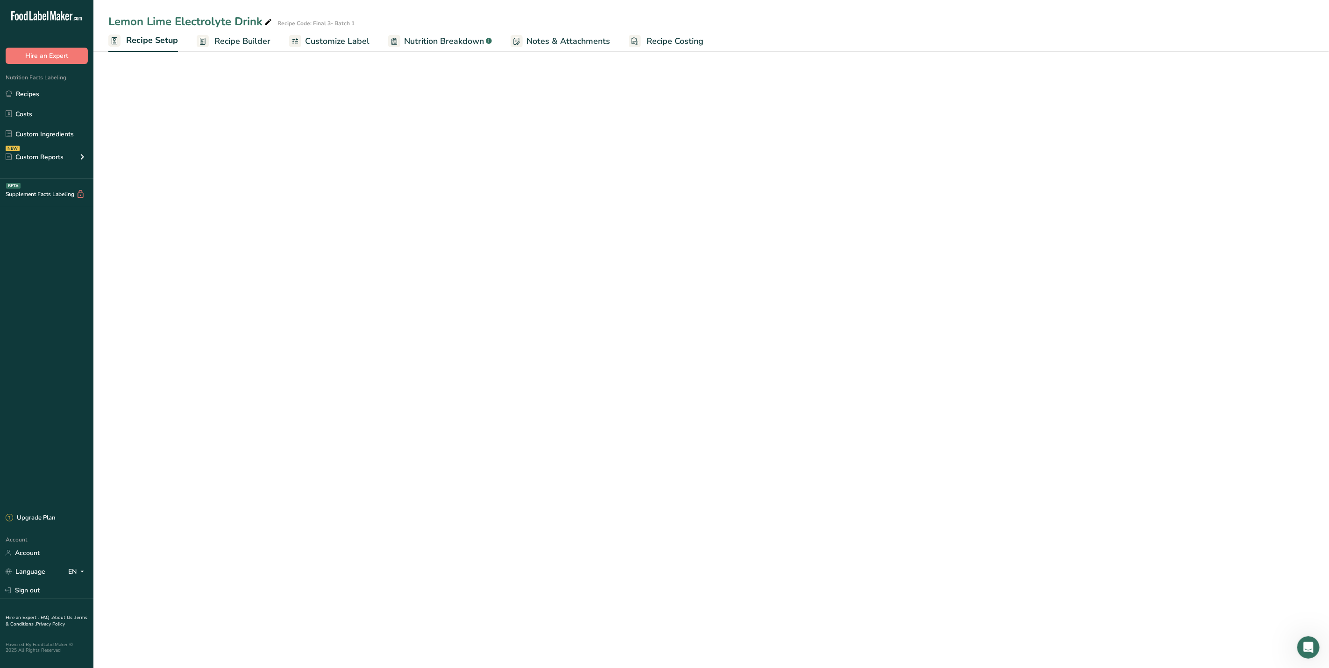
select select "22"
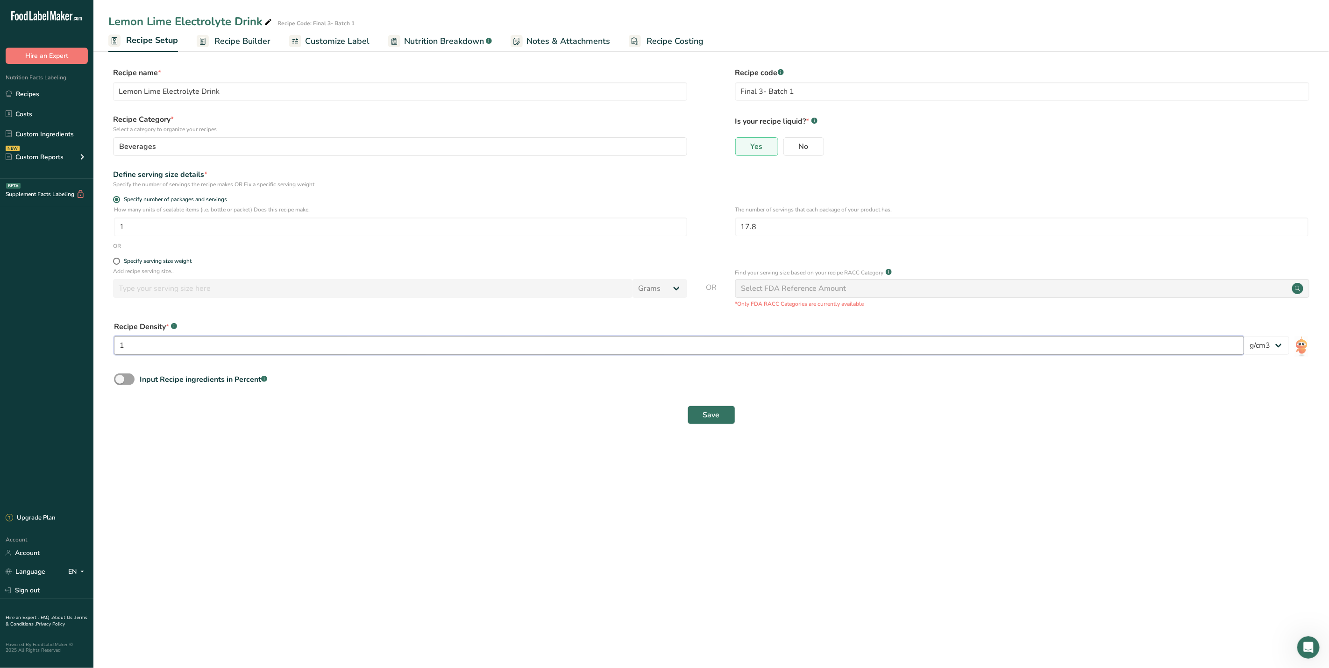
click at [194, 343] on input "1" at bounding box center [679, 345] width 1130 height 19
type input "1.25"
click at [707, 417] on span "Save" at bounding box center [711, 415] width 17 height 11
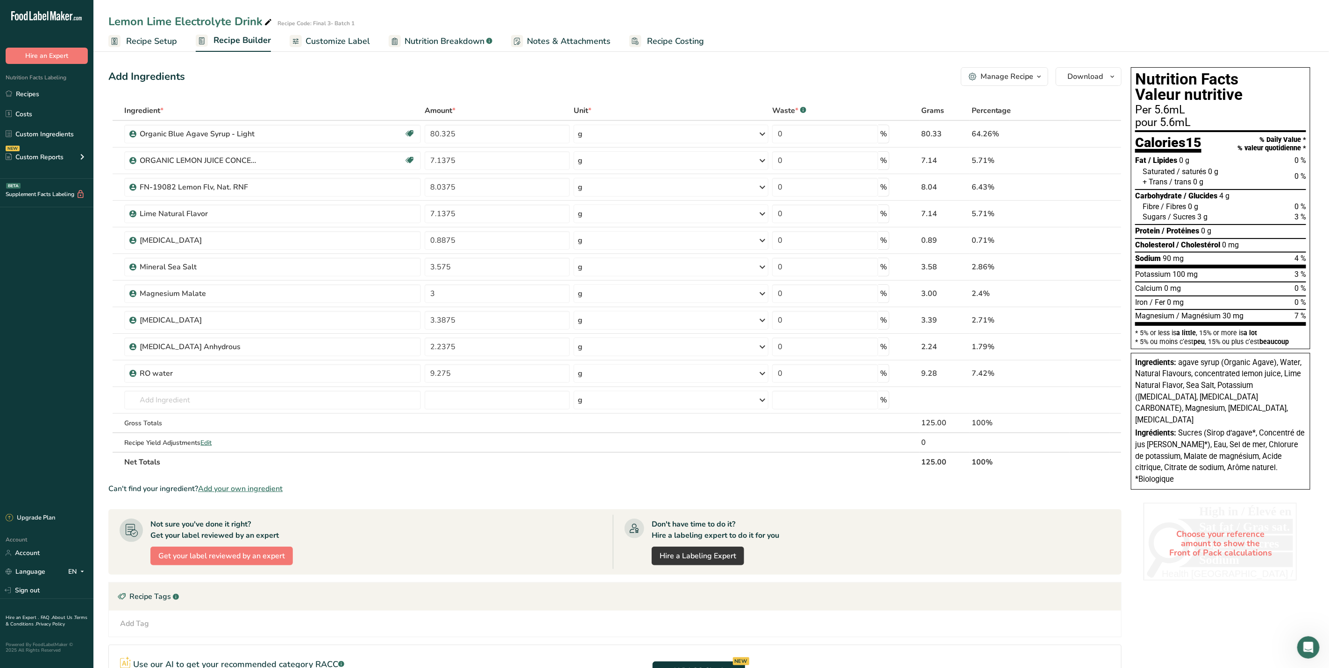
click at [145, 38] on span "Recipe Setup" at bounding box center [151, 41] width 51 height 13
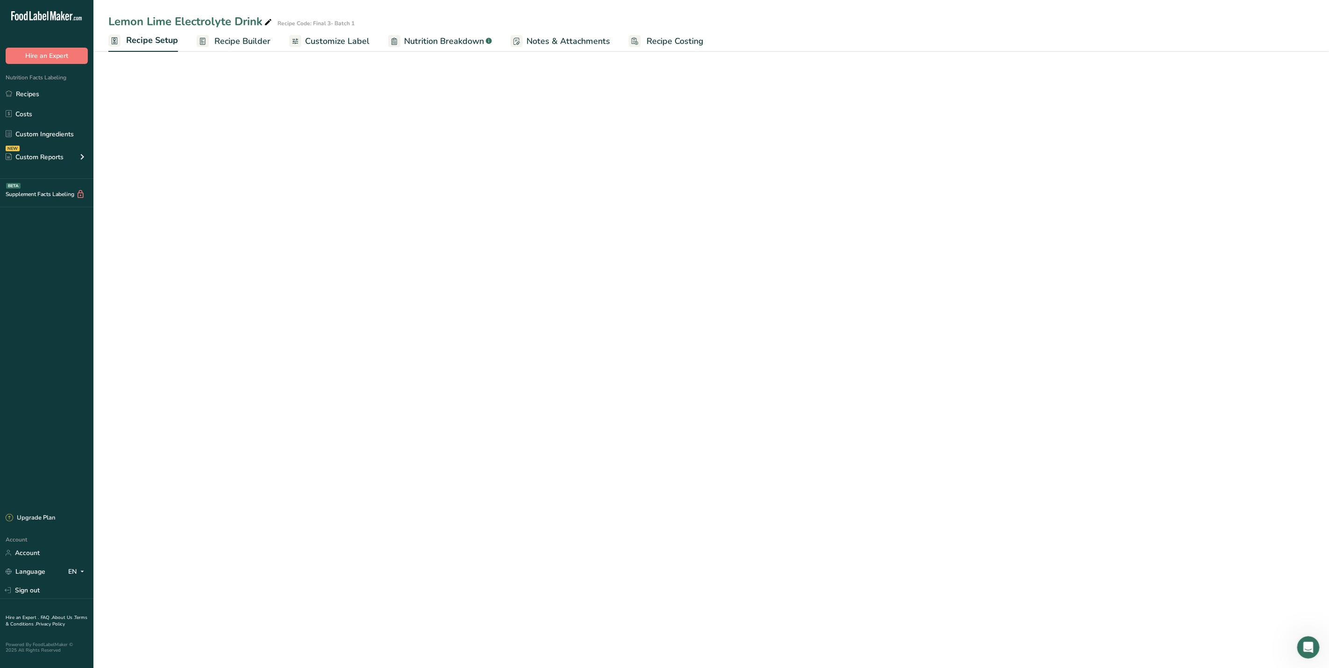
select select "22"
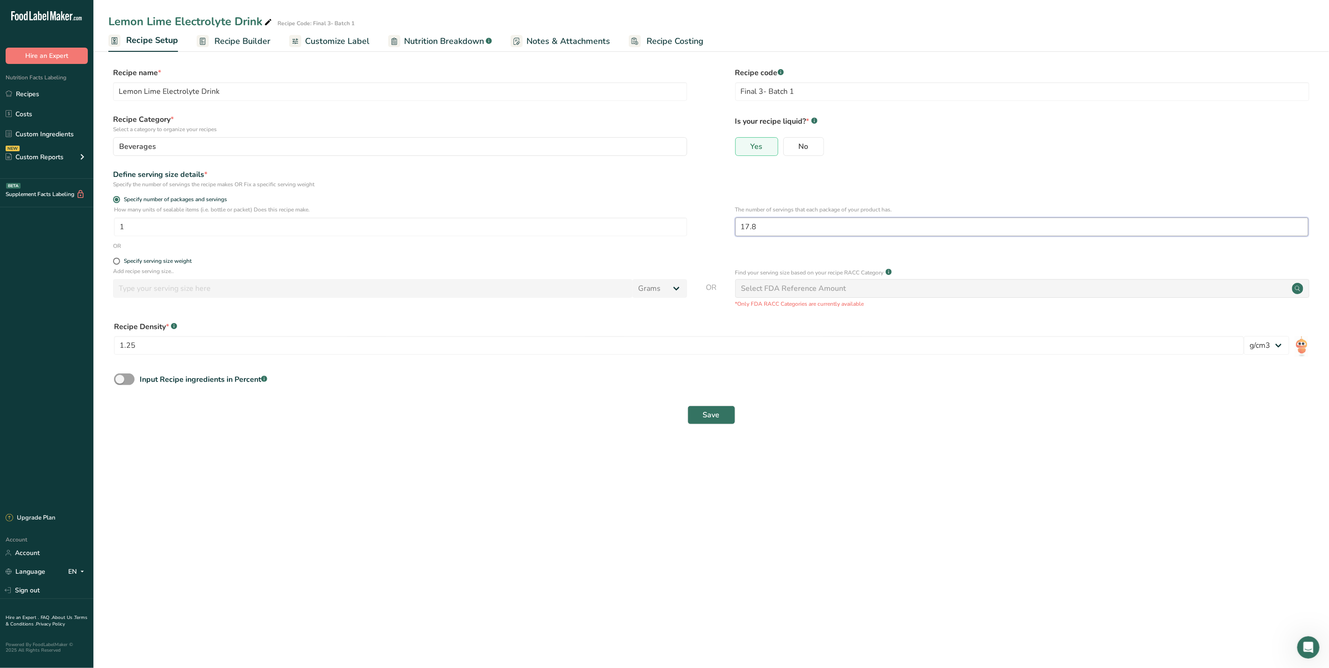
click at [789, 227] on input "17.8" at bounding box center [1021, 227] width 573 height 19
type input "16"
click at [695, 419] on button "Save" at bounding box center [711, 415] width 48 height 19
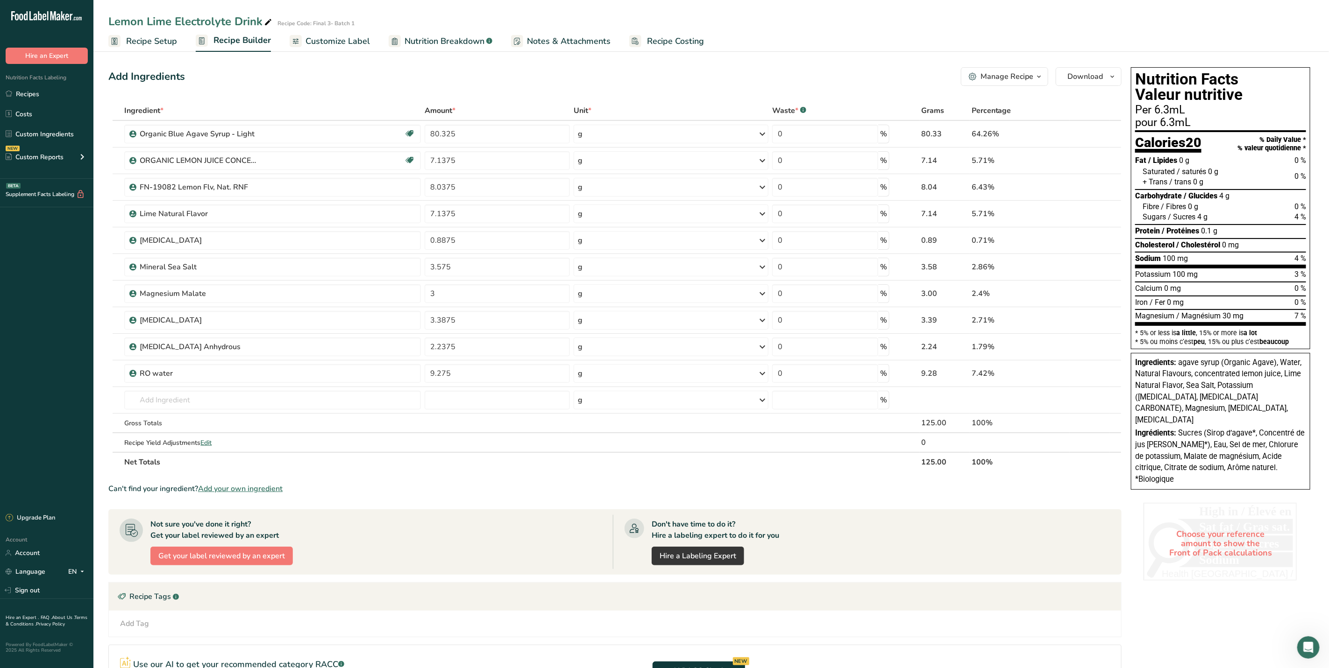
click at [167, 41] on span "Recipe Setup" at bounding box center [151, 41] width 51 height 13
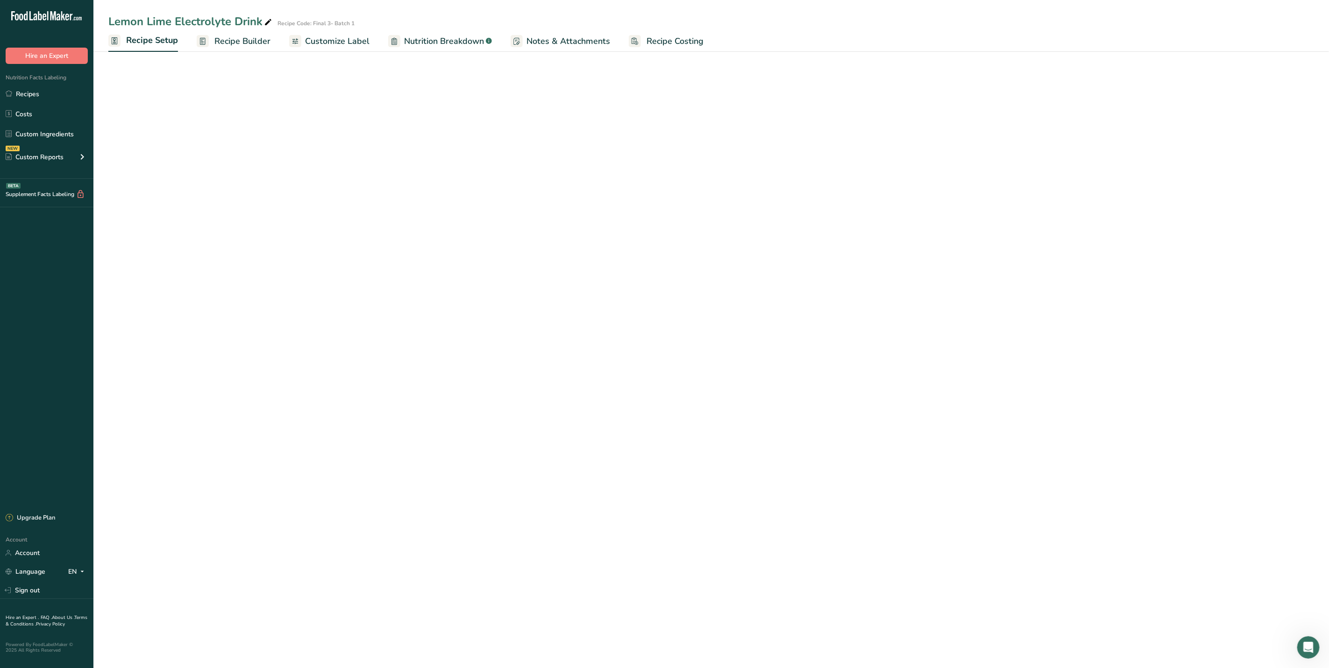
select select "22"
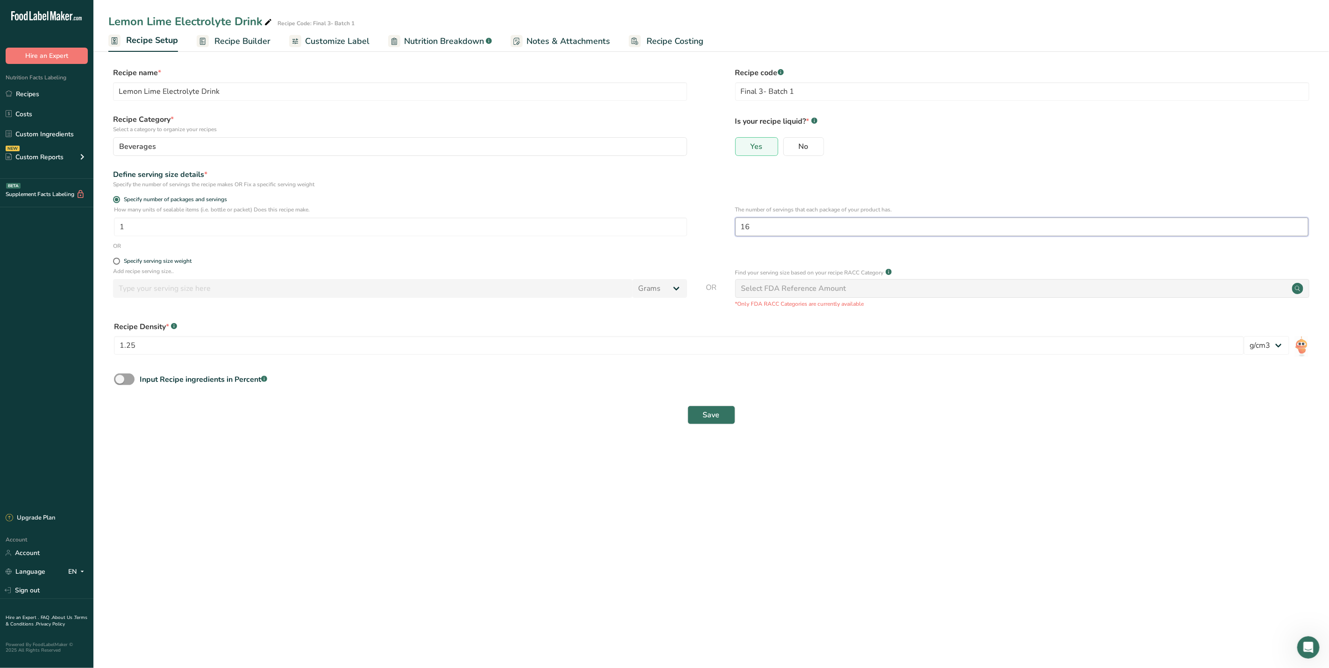
click at [754, 231] on input "16" at bounding box center [1021, 227] width 573 height 19
type input "15"
click at [721, 418] on button "Save" at bounding box center [711, 415] width 48 height 19
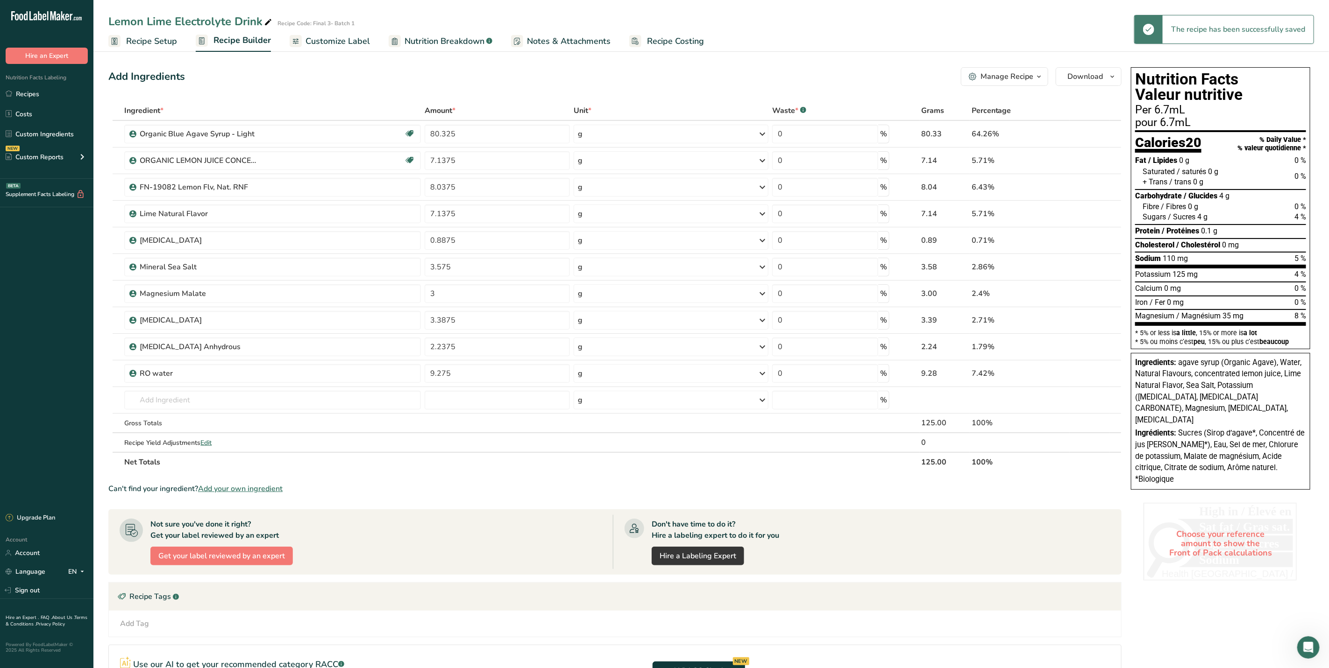
click at [174, 42] on span "Recipe Setup" at bounding box center [151, 41] width 51 height 13
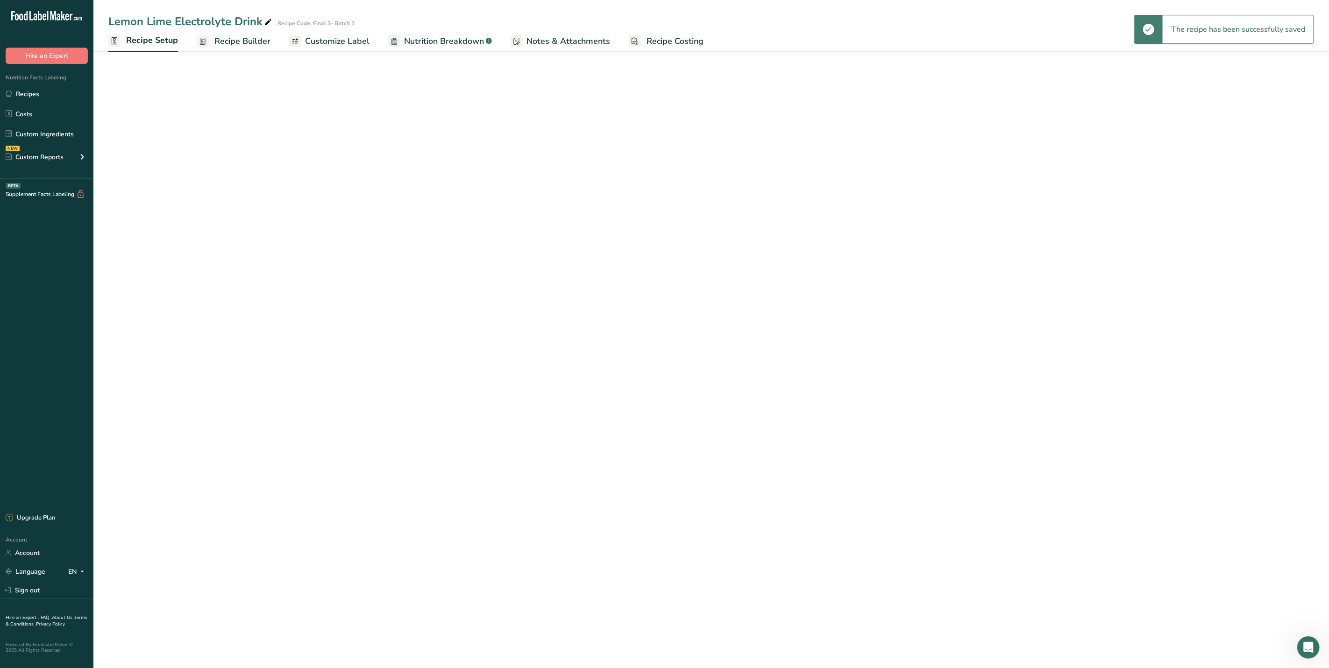
select select "22"
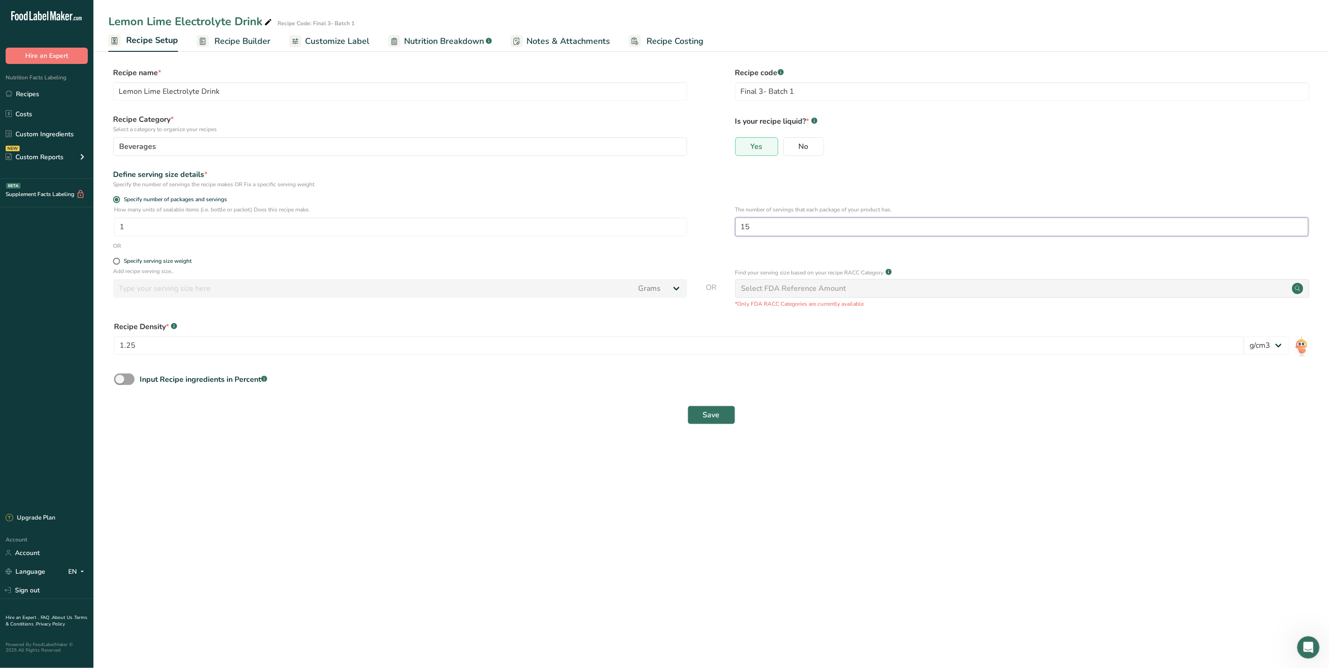
click at [782, 225] on input "15" at bounding box center [1021, 227] width 573 height 19
type input "14"
click at [719, 410] on span "Save" at bounding box center [711, 415] width 17 height 11
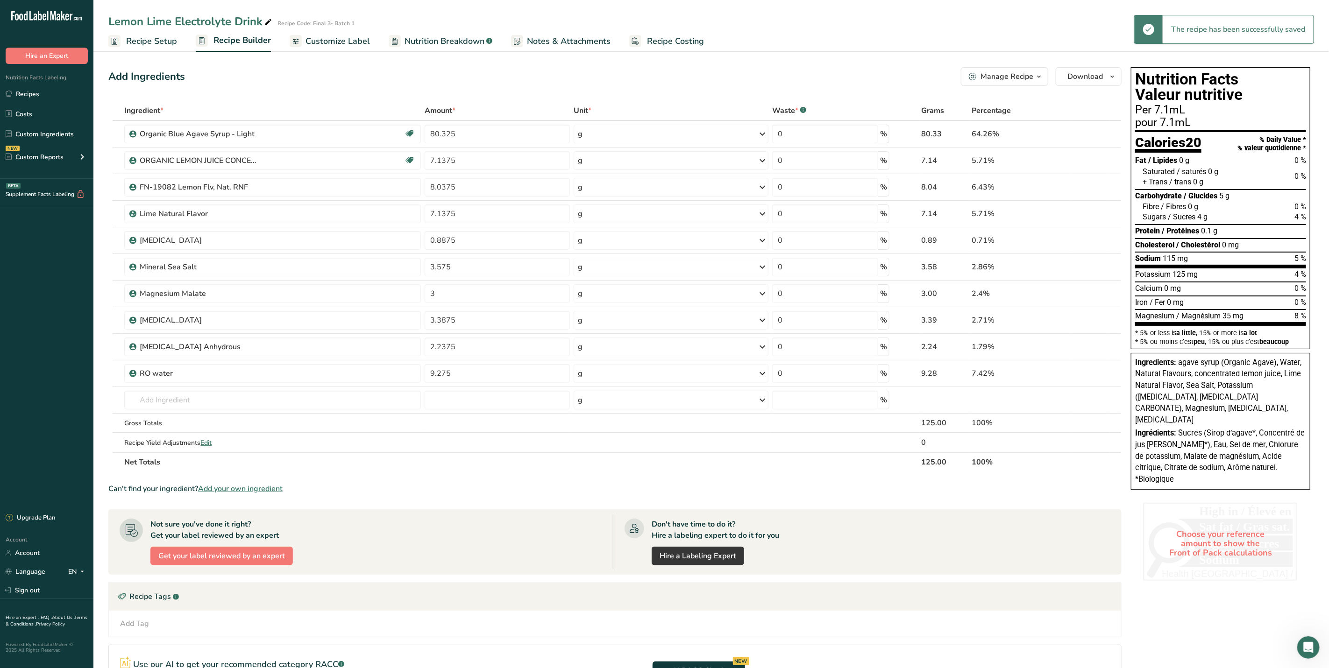
click at [149, 38] on span "Recipe Setup" at bounding box center [151, 41] width 51 height 13
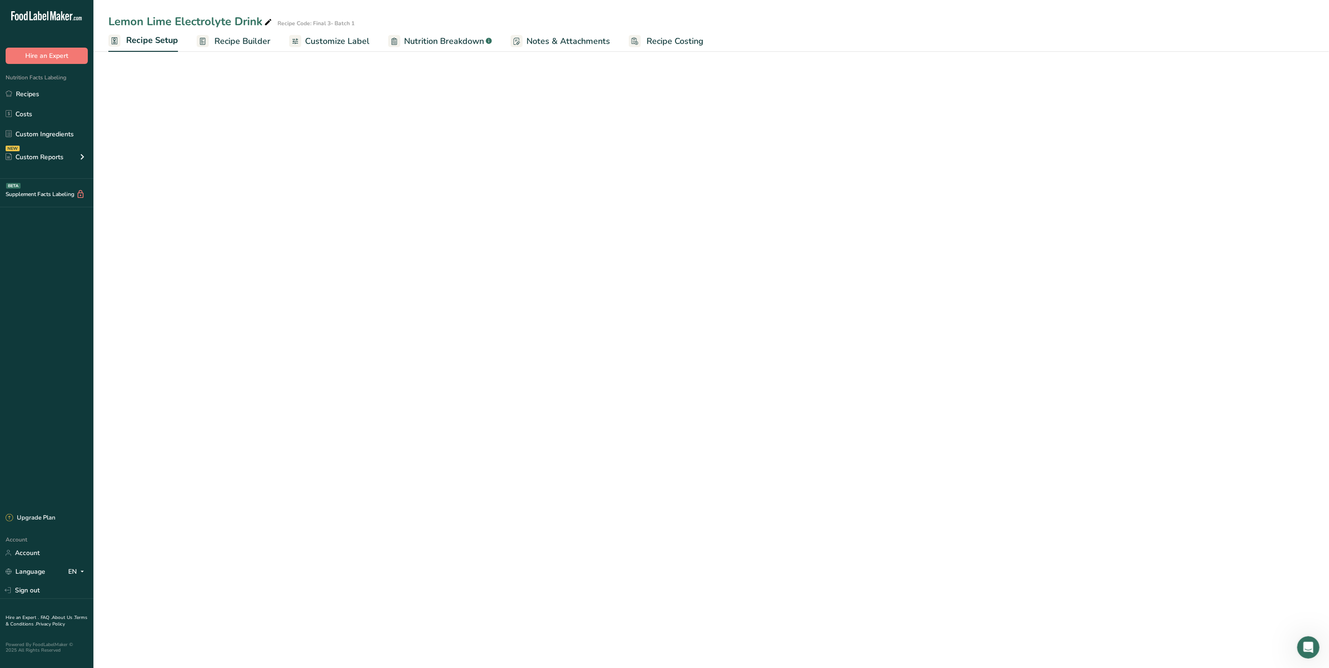
select select "22"
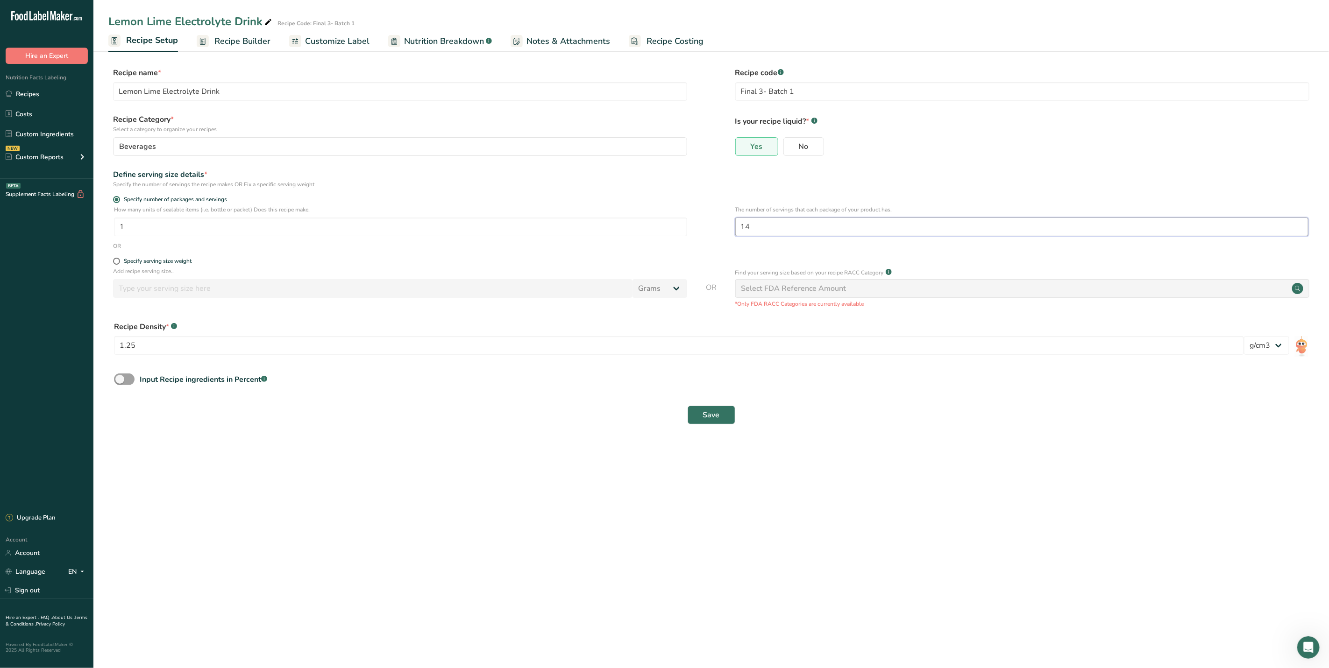
click at [774, 220] on input "14" at bounding box center [1021, 227] width 573 height 19
type input "14.2"
click at [712, 415] on span "Save" at bounding box center [711, 415] width 17 height 11
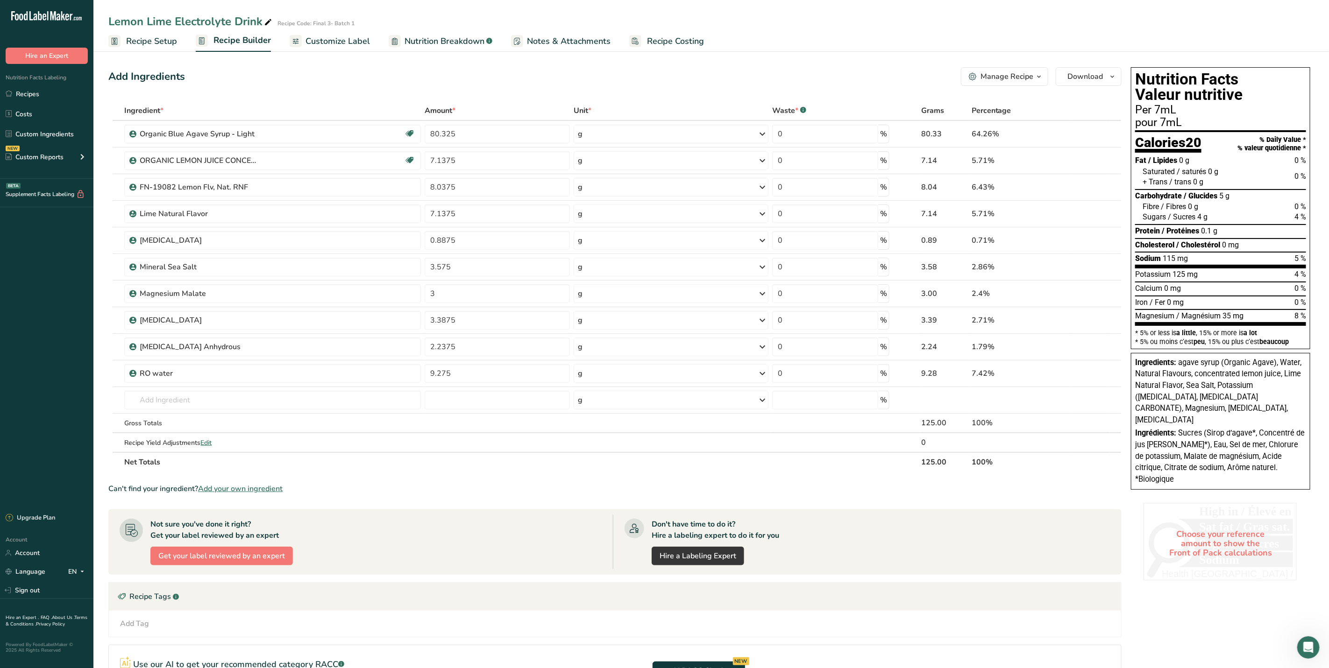
click at [139, 45] on span "Recipe Setup" at bounding box center [151, 41] width 51 height 13
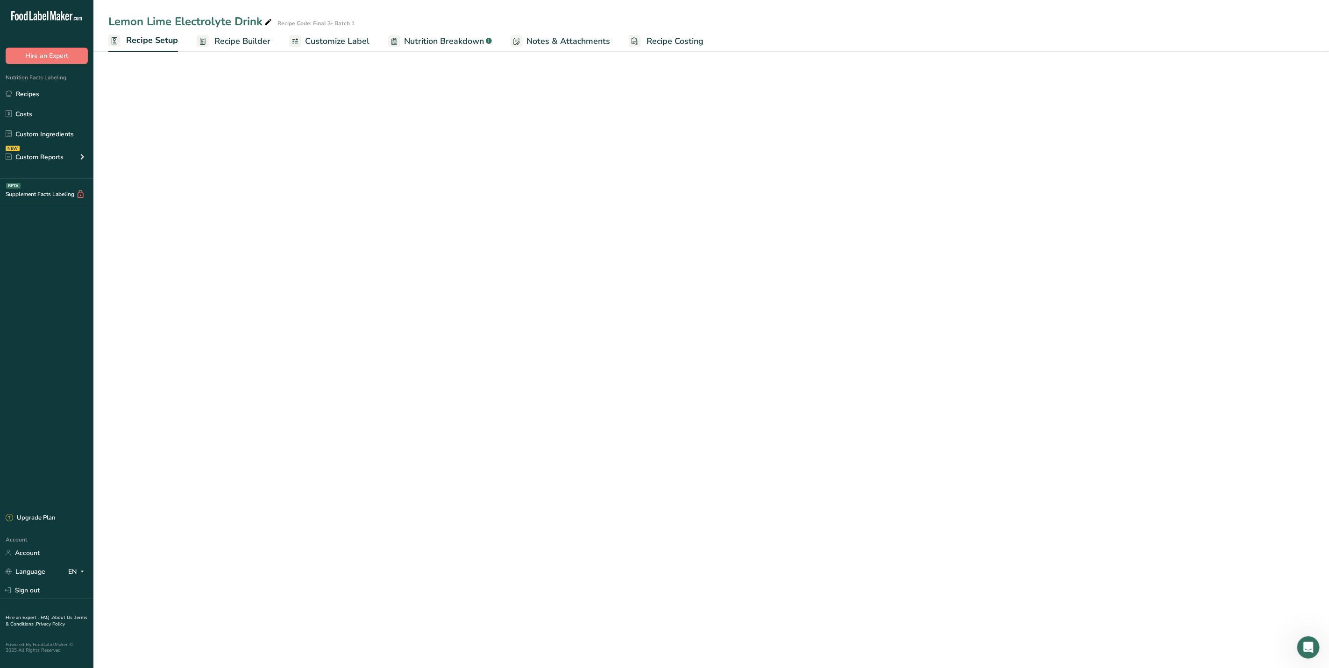
select select "22"
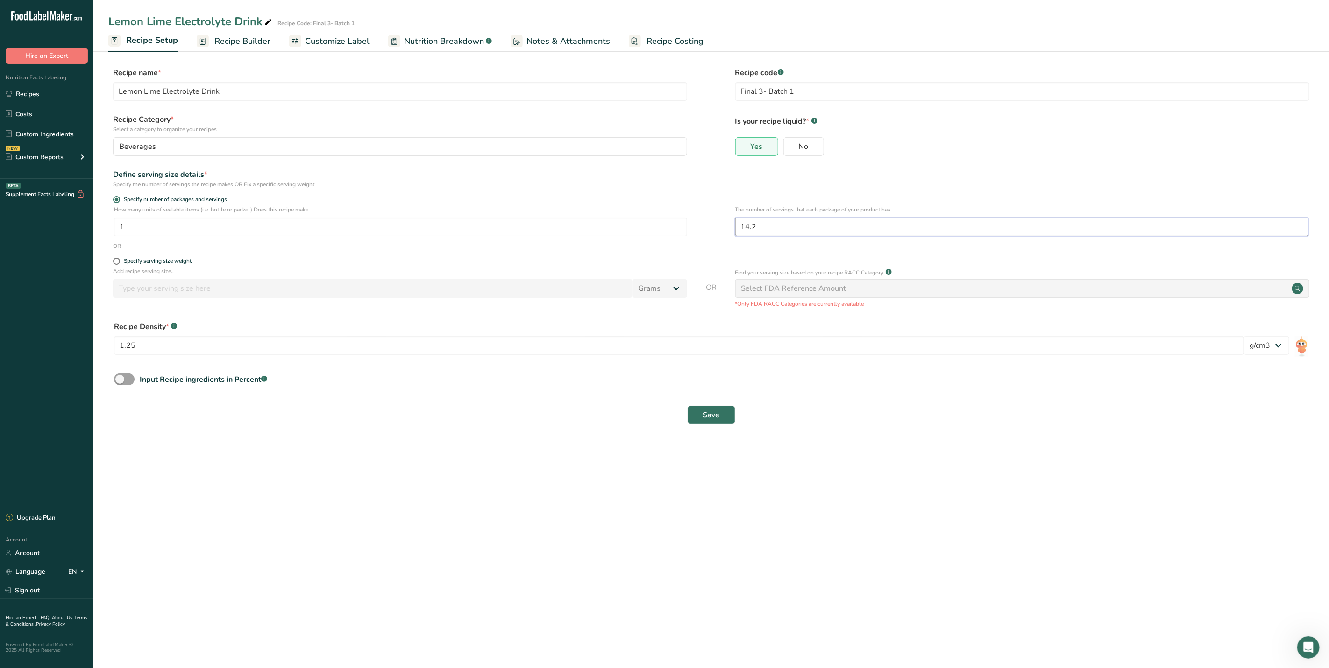
click at [785, 231] on input "14.2" at bounding box center [1021, 227] width 573 height 19
type input "12"
click at [715, 418] on span "Save" at bounding box center [711, 415] width 17 height 11
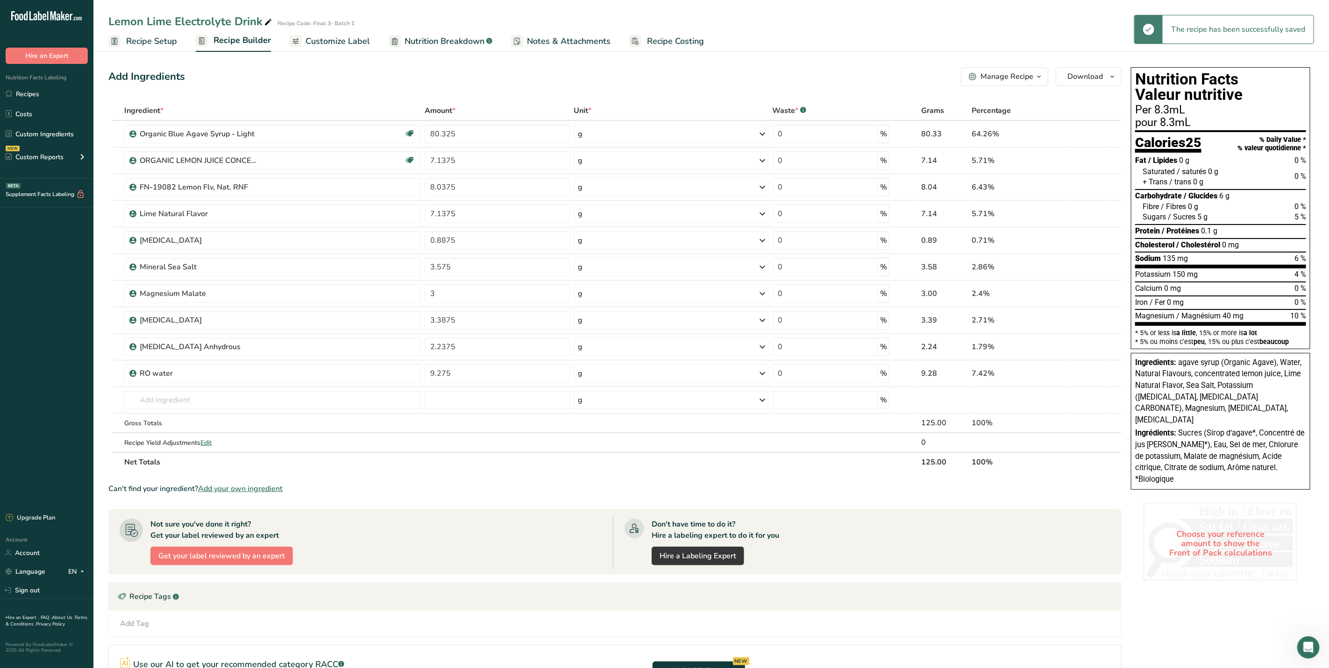
click at [170, 41] on span "Recipe Setup" at bounding box center [151, 41] width 51 height 13
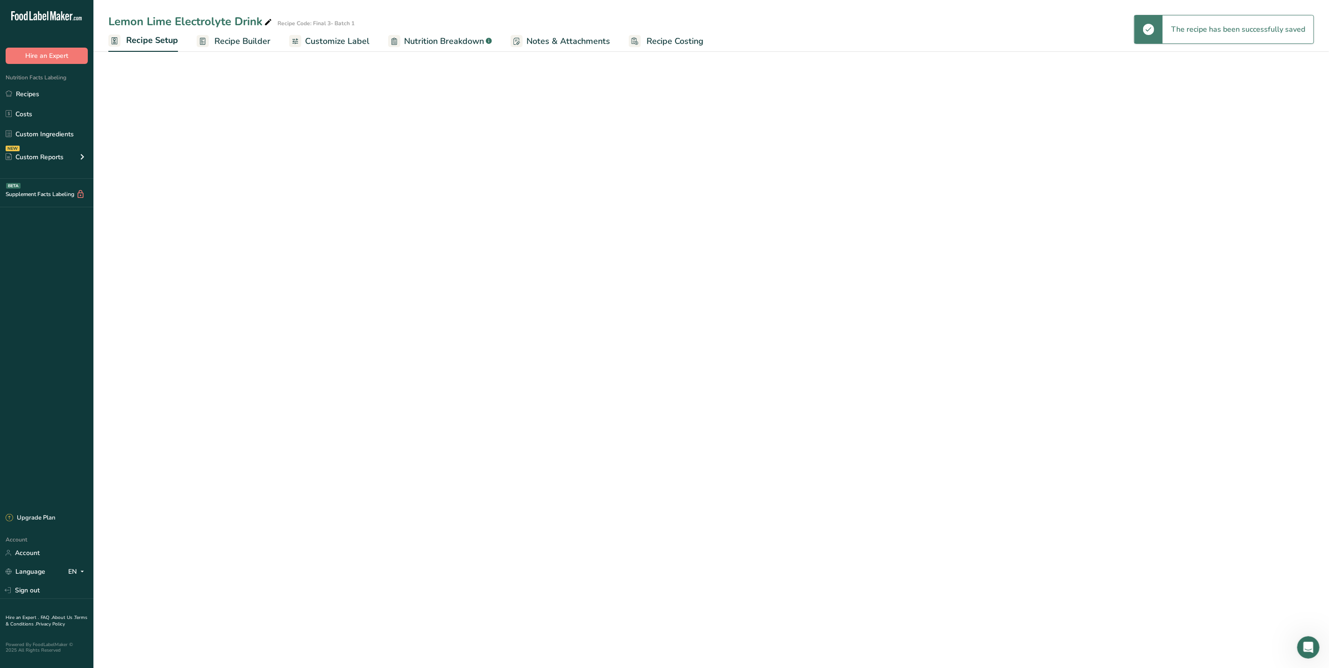
select select "22"
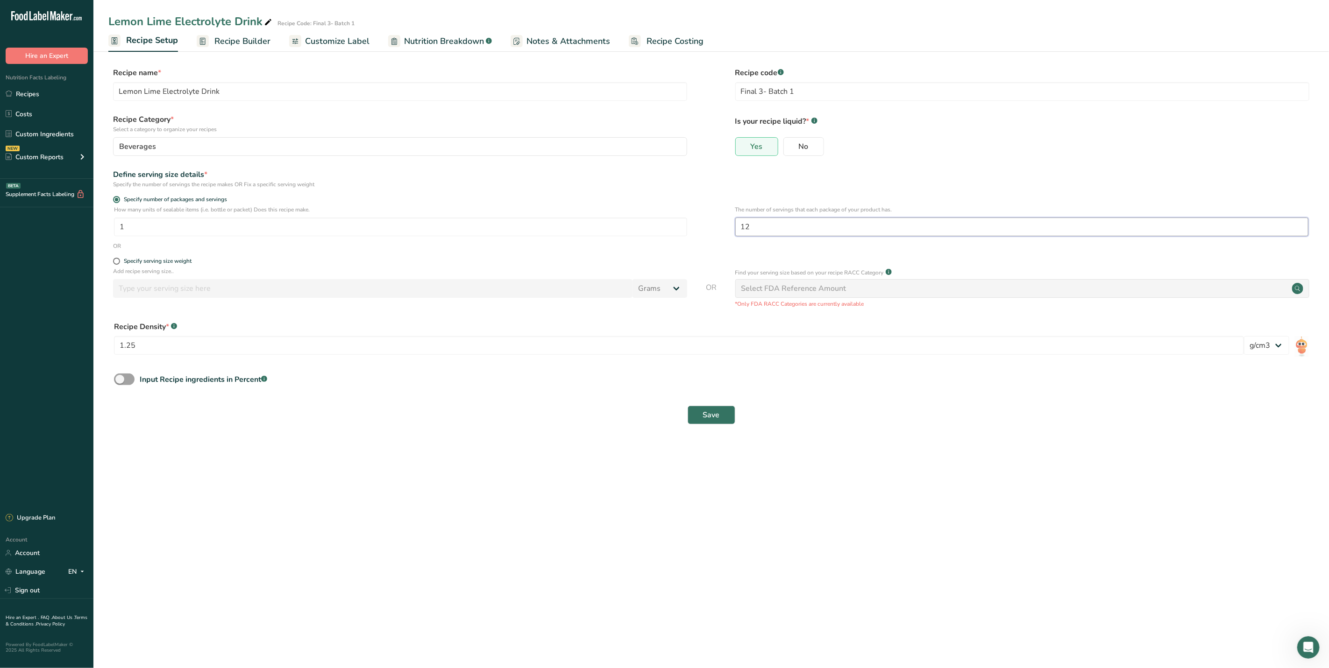
click at [777, 224] on input "12" at bounding box center [1021, 227] width 573 height 19
type input "10"
click at [712, 418] on span "Save" at bounding box center [711, 415] width 17 height 11
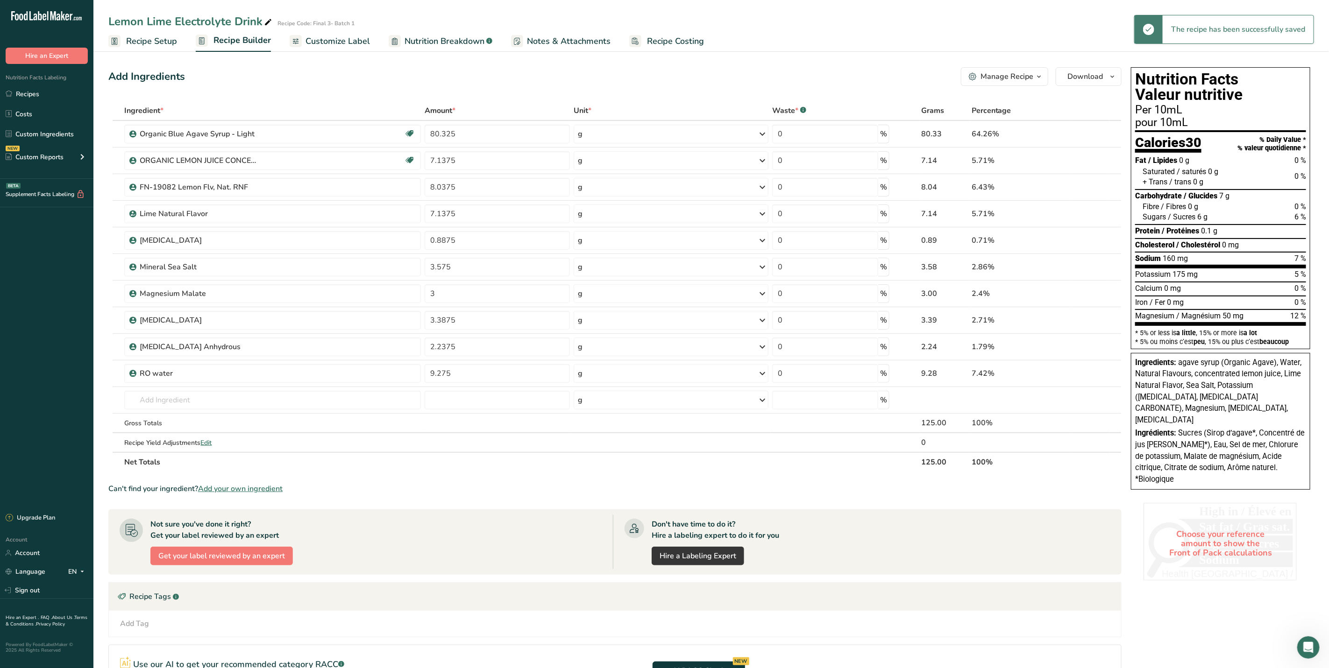
click at [127, 38] on span "Recipe Setup" at bounding box center [151, 41] width 51 height 13
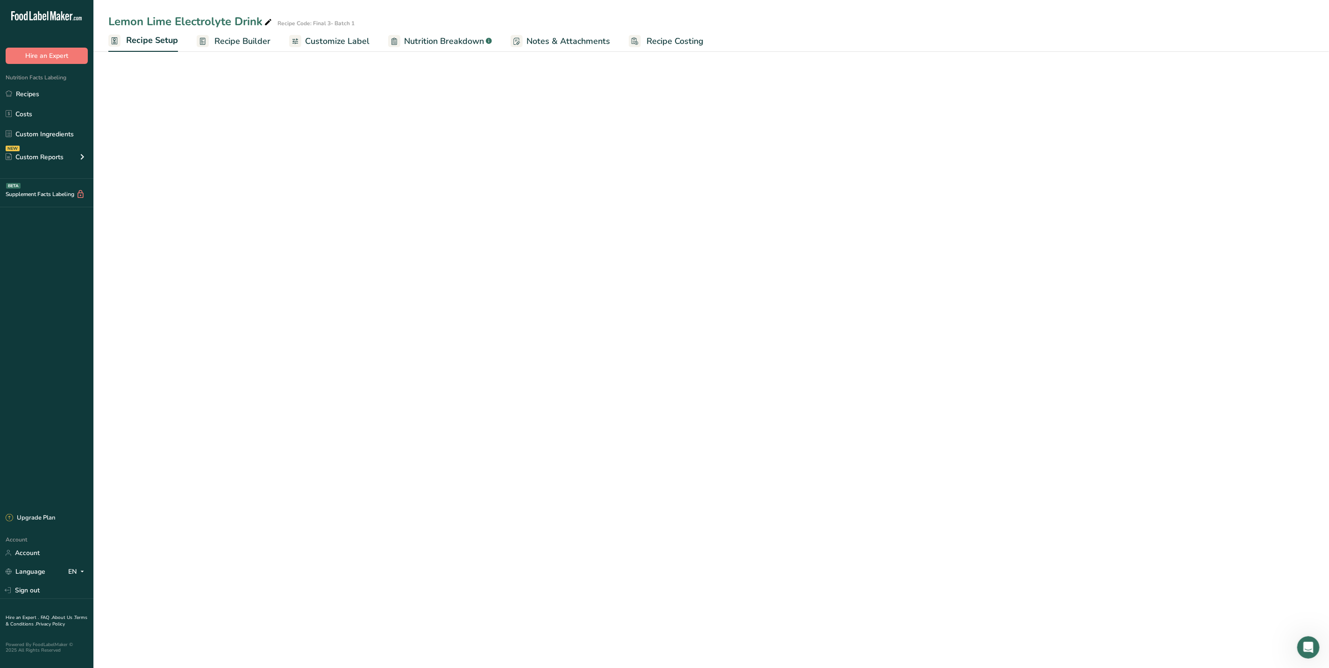
select select "22"
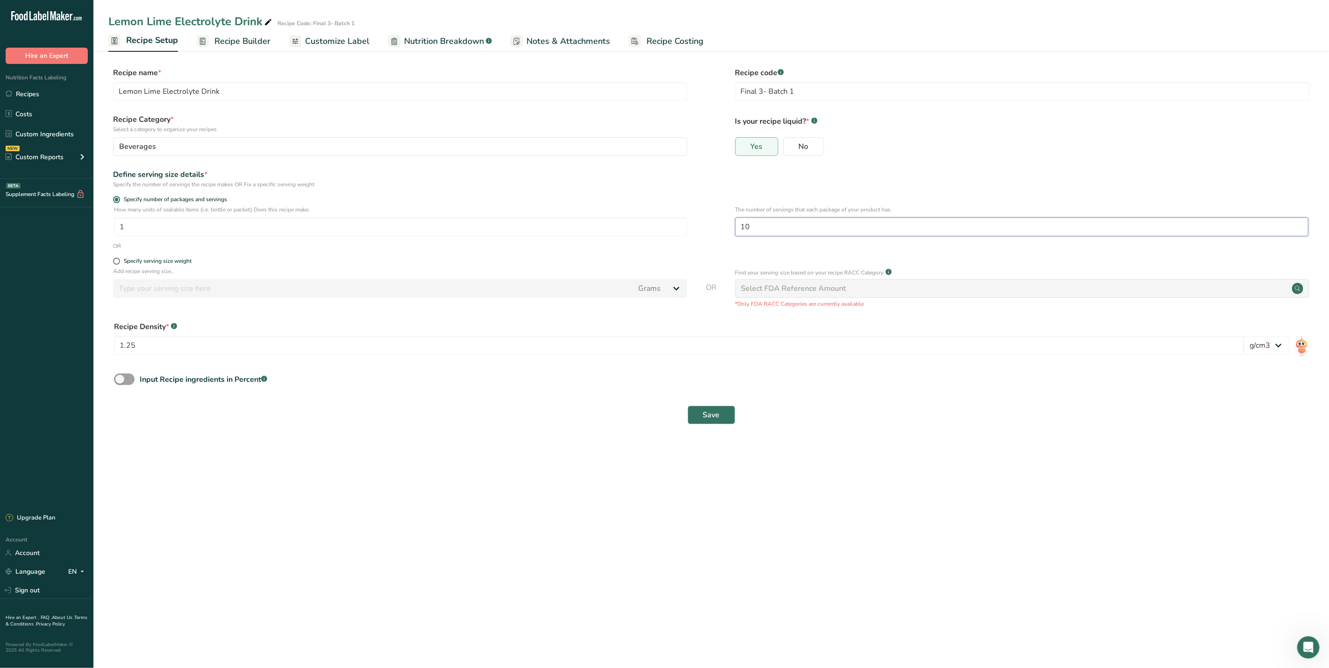
click at [758, 225] on input "10" at bounding box center [1021, 227] width 573 height 19
type input "1"
type input "9.5"
click at [722, 417] on button "Save" at bounding box center [711, 415] width 48 height 19
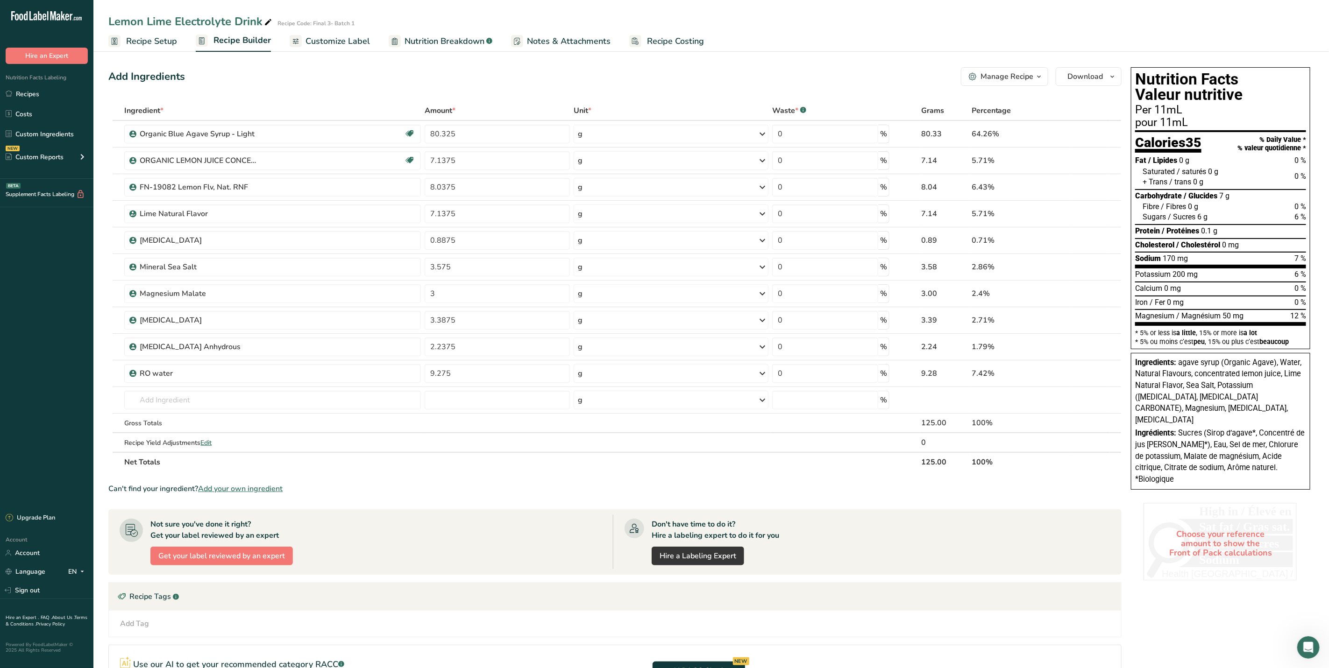
click at [130, 47] on span "Recipe Setup" at bounding box center [151, 41] width 51 height 13
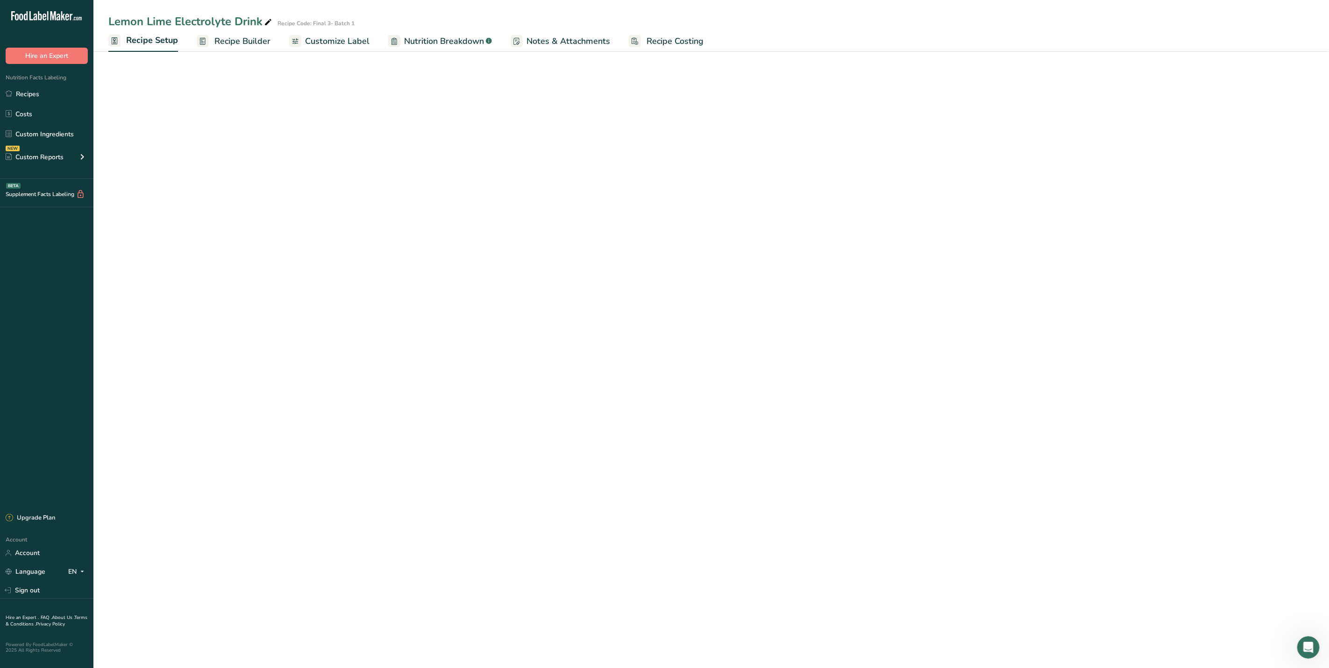
select select "22"
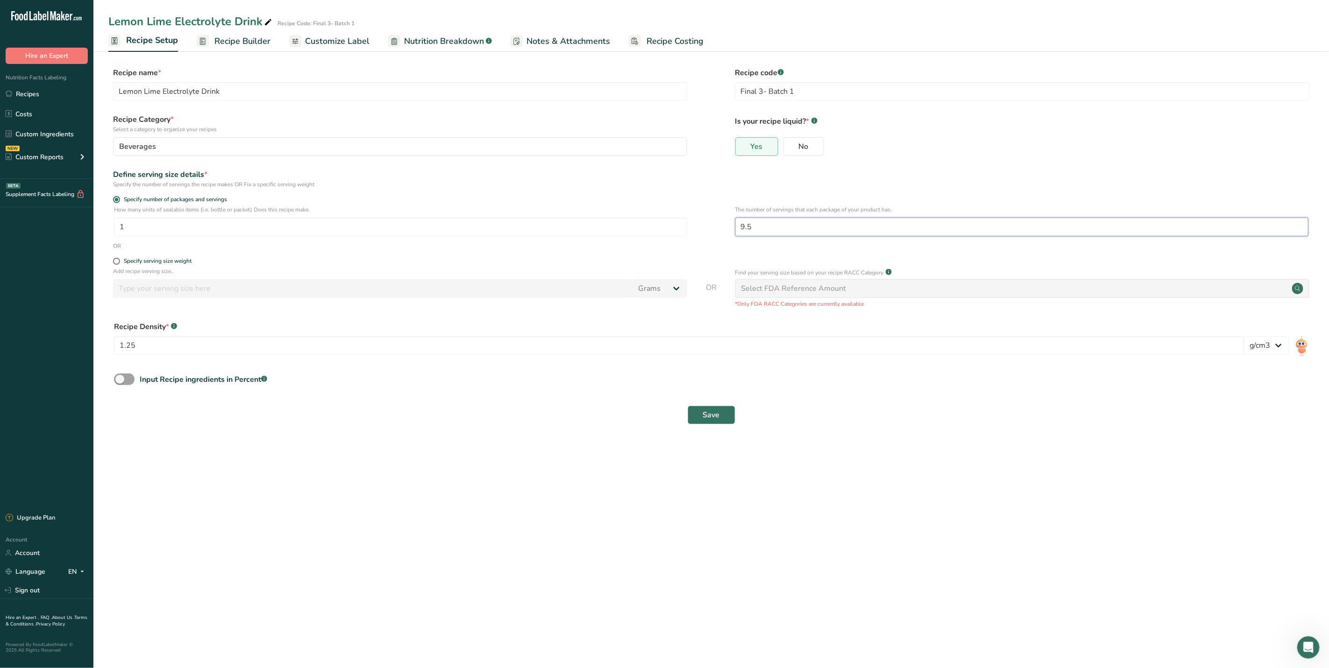
drag, startPoint x: 756, startPoint y: 225, endPoint x: 727, endPoint y: 231, distance: 29.2
click at [727, 231] on div "How many units of sealable items (i.e. bottle or packet) Does this recipe make.…" at bounding box center [710, 223] width 1205 height 36
type input "8"
click at [708, 415] on span "Save" at bounding box center [711, 415] width 17 height 11
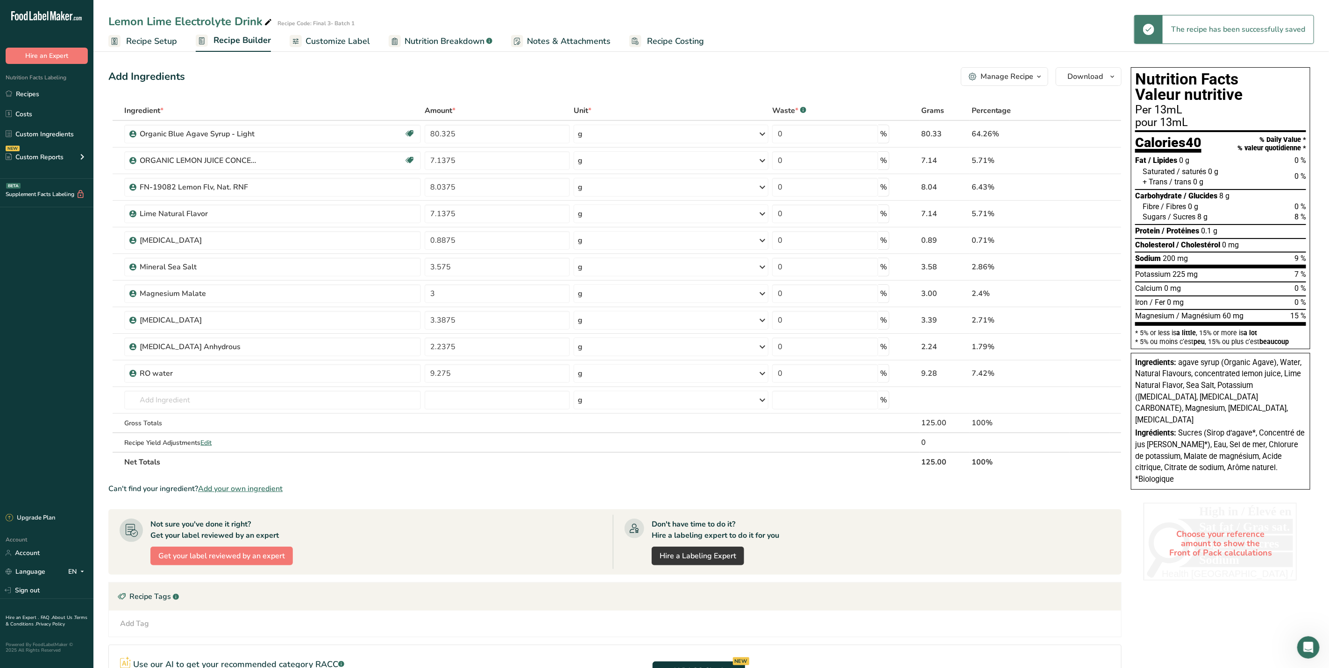
click at [146, 45] on span "Recipe Setup" at bounding box center [151, 41] width 51 height 13
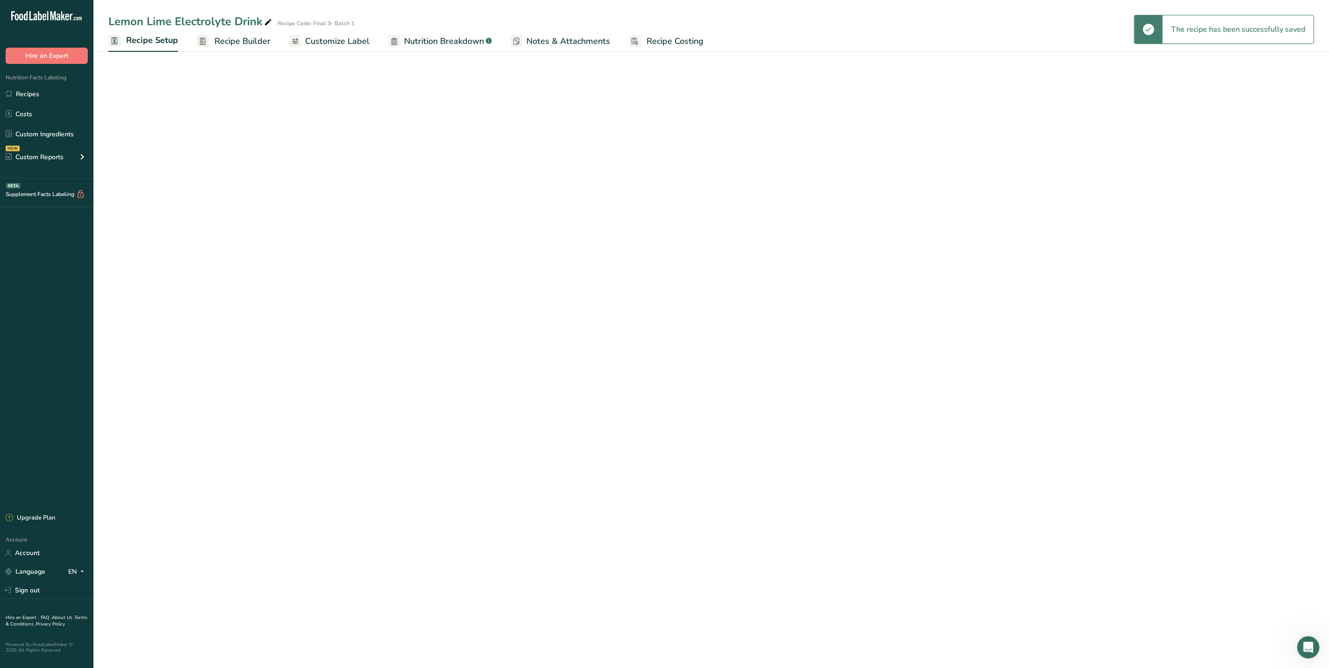
select select "22"
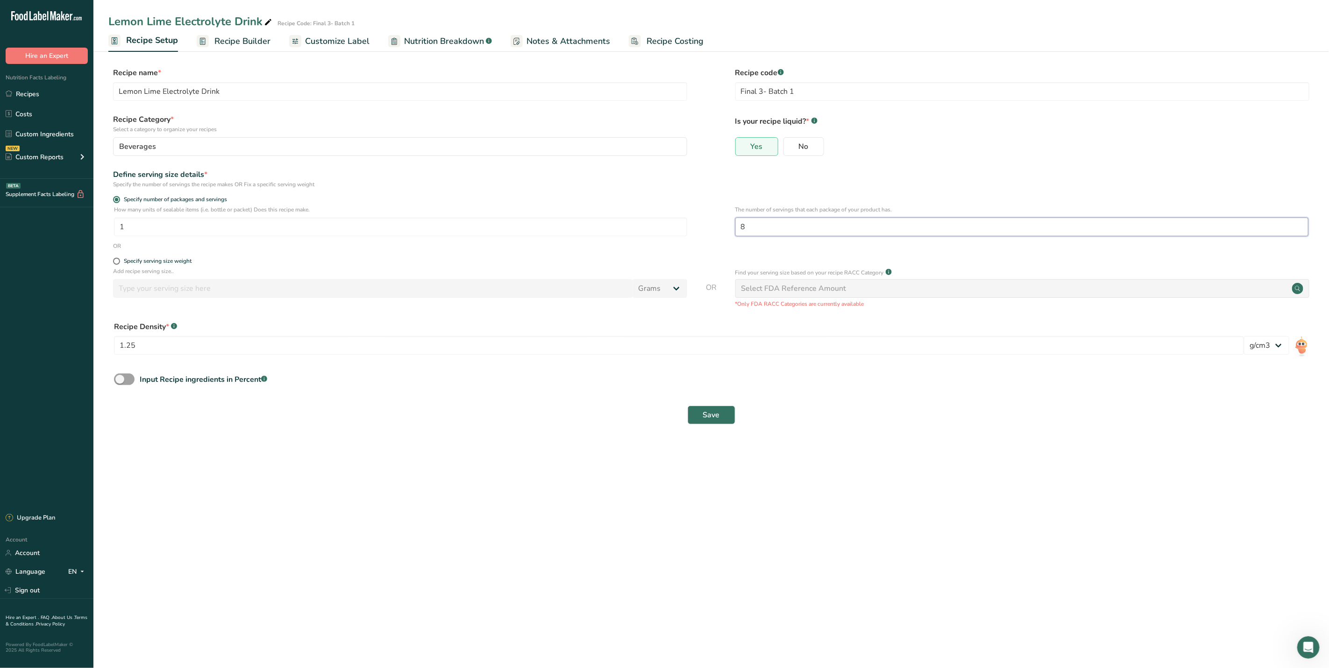
click at [750, 227] on input "8" at bounding box center [1021, 227] width 573 height 19
type input "8.5"
click at [718, 416] on span "Save" at bounding box center [711, 415] width 17 height 11
